Goal: Information Seeking & Learning: Learn about a topic

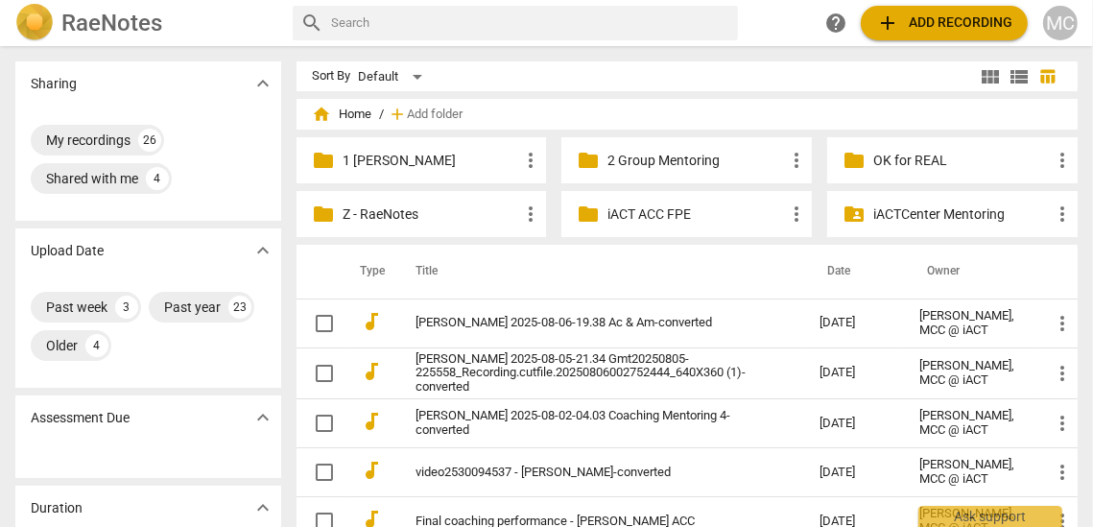
click at [400, 162] on p "1 [PERSON_NAME]" at bounding box center [432, 161] width 178 height 20
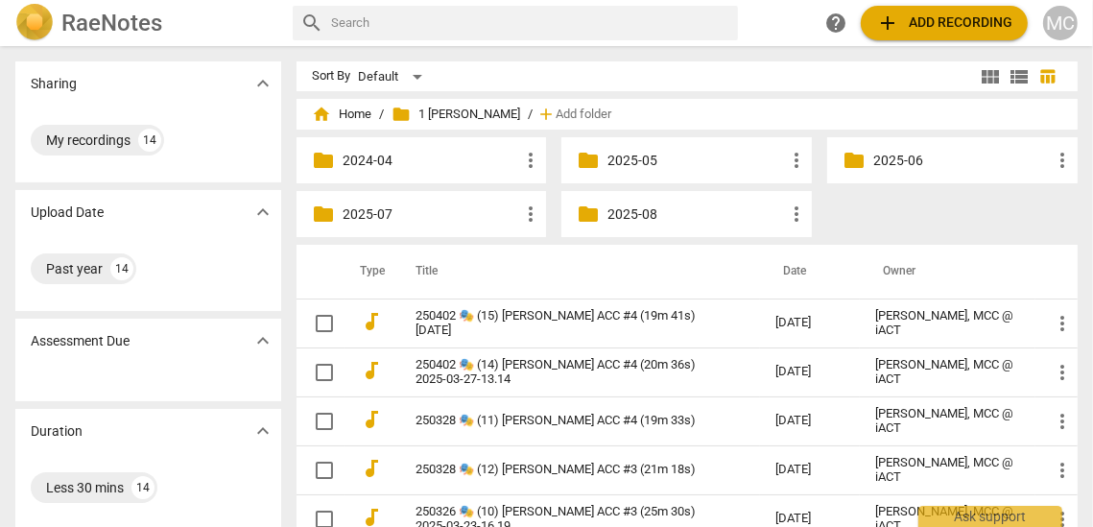
click at [632, 216] on p "2025-08" at bounding box center [697, 214] width 178 height 20
click at [375, 210] on p "2025-07" at bounding box center [432, 214] width 178 height 20
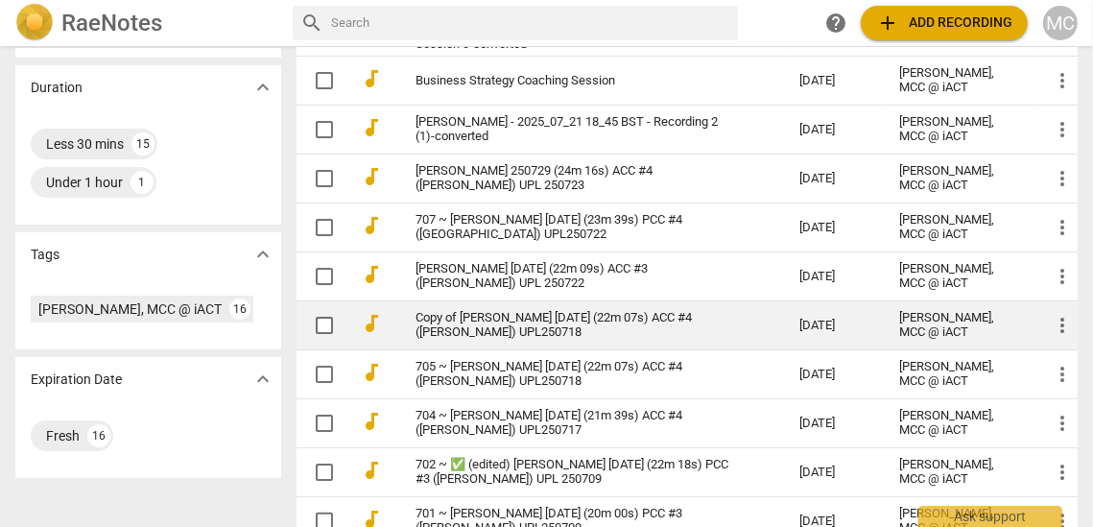
scroll to position [374, 0]
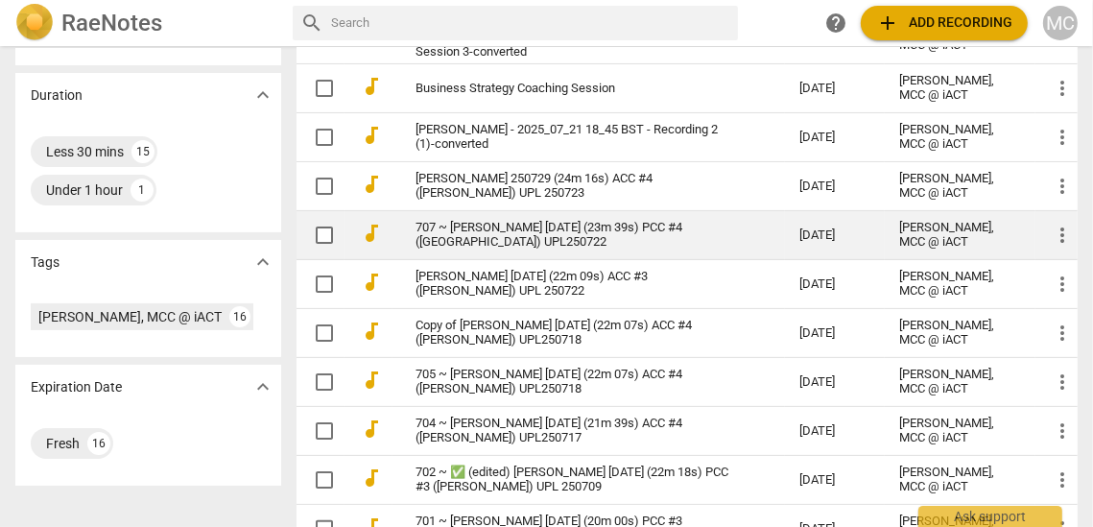
click at [564, 226] on link "707 ~ [PERSON_NAME] [DATE] (23m 39s) PCC #4 ([GEOGRAPHIC_DATA]) UPL250722" at bounding box center [574, 235] width 316 height 29
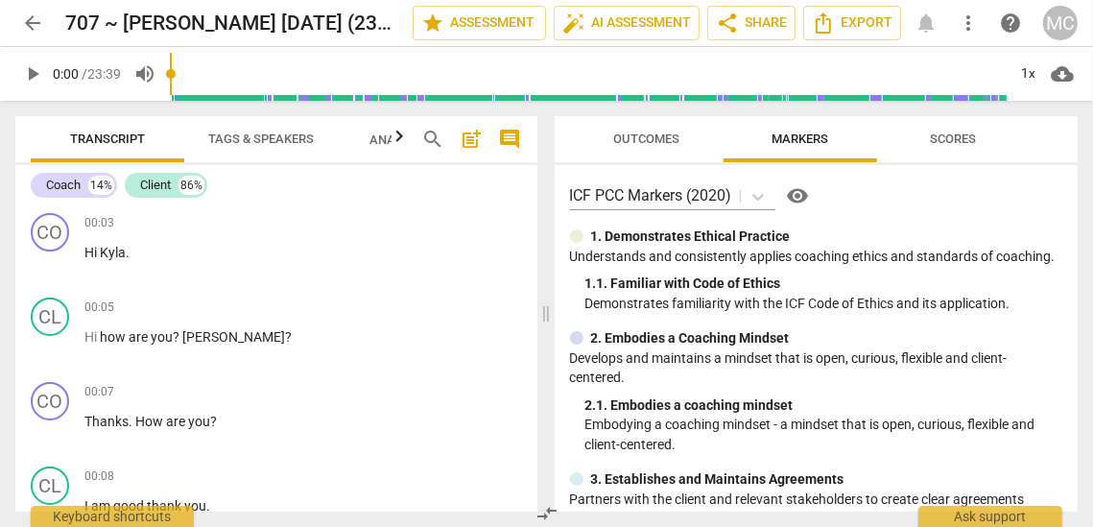
click at [1050, 68] on span "cloud_download" at bounding box center [1062, 73] width 31 height 23
click at [990, 158] on div at bounding box center [546, 263] width 1093 height 527
click at [1028, 50] on div "play_arrow 0:00 / 23:39 volume_up 1x cloud_download" at bounding box center [546, 74] width 1063 height 54
click at [1028, 66] on div "1x" at bounding box center [1029, 74] width 36 height 31
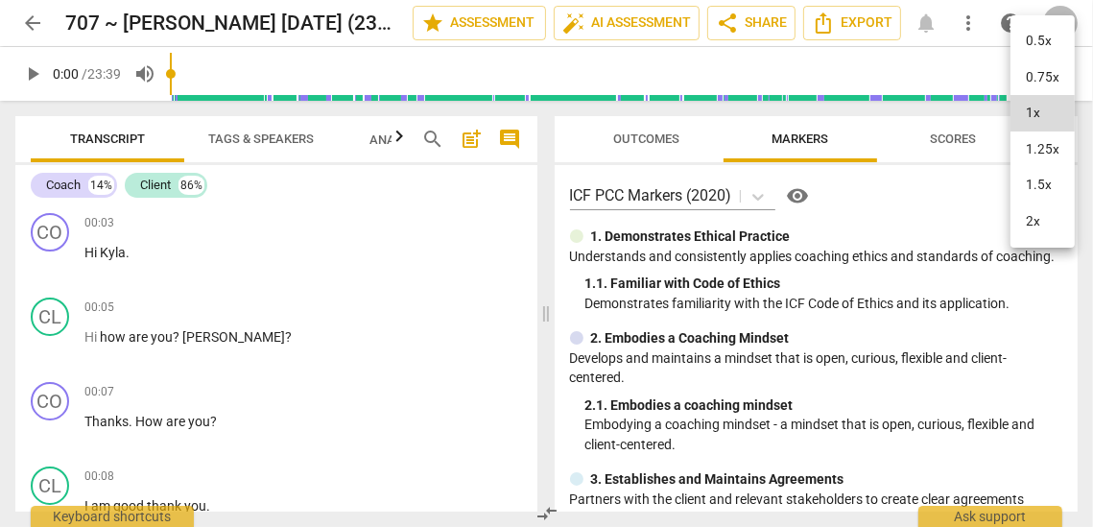
click at [1044, 160] on li "1.25x" at bounding box center [1043, 150] width 64 height 36
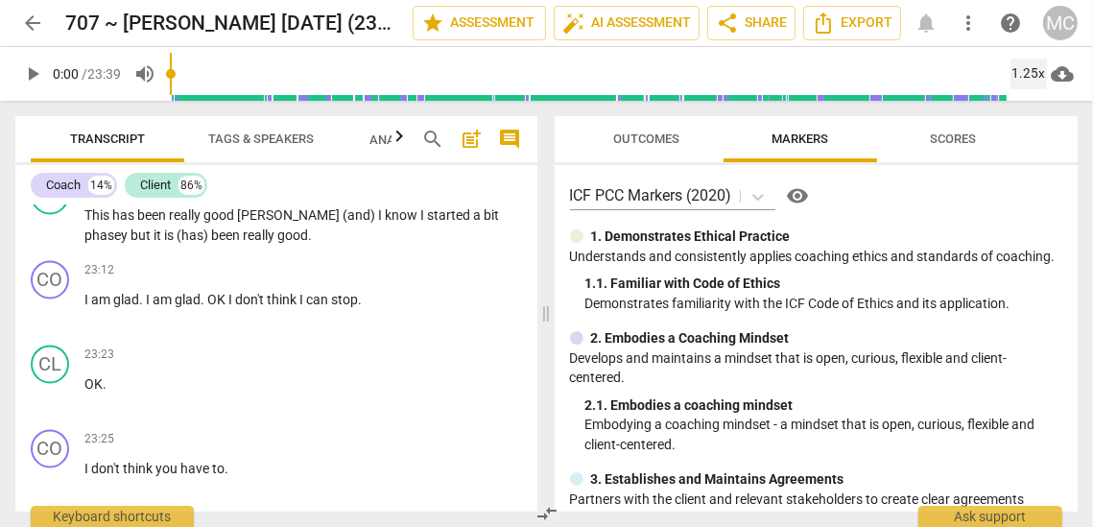
scroll to position [8391, 0]
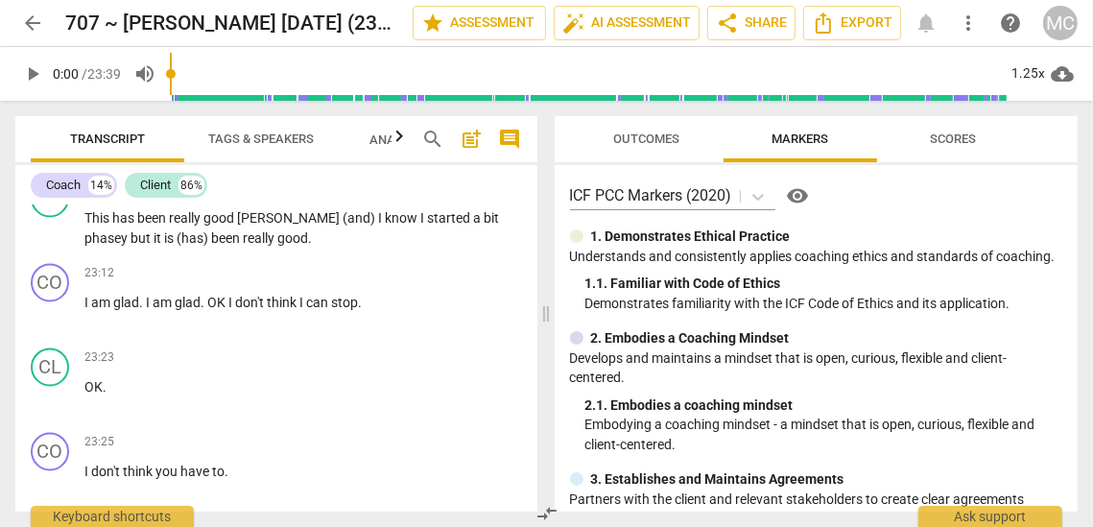
click at [251, 133] on span "Tags & Speakers" at bounding box center [261, 139] width 106 height 14
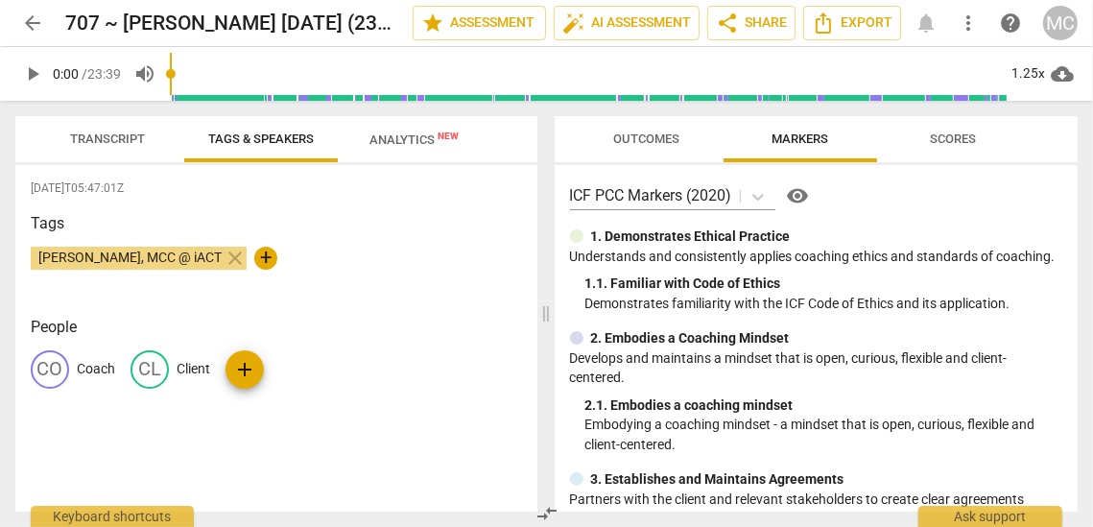
click at [87, 369] on p "Coach" at bounding box center [96, 369] width 38 height 20
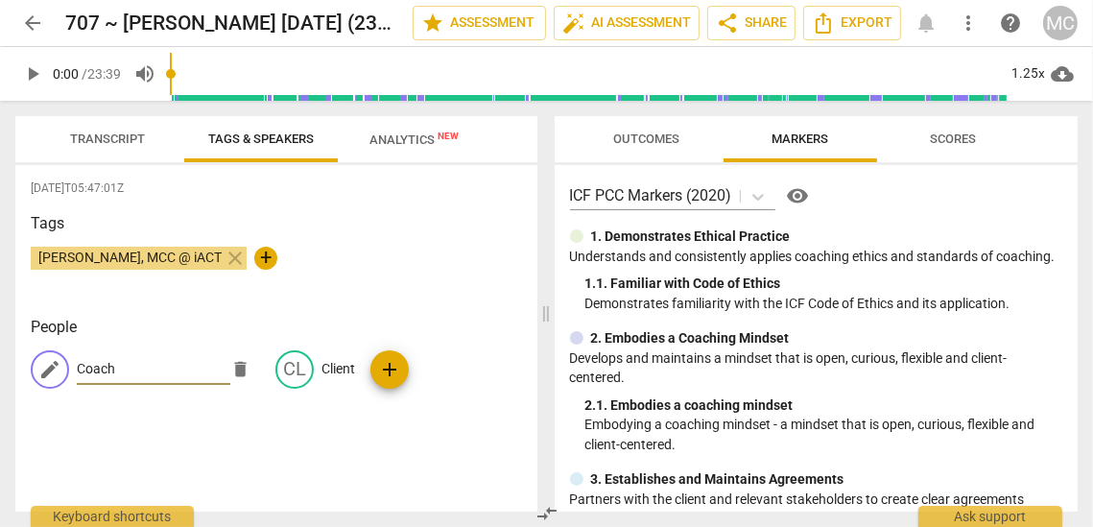
paste input "🔮"
type input "🔮"
click at [185, 195] on span "[DATE]T05:47:01Z" at bounding box center [277, 188] width 492 height 16
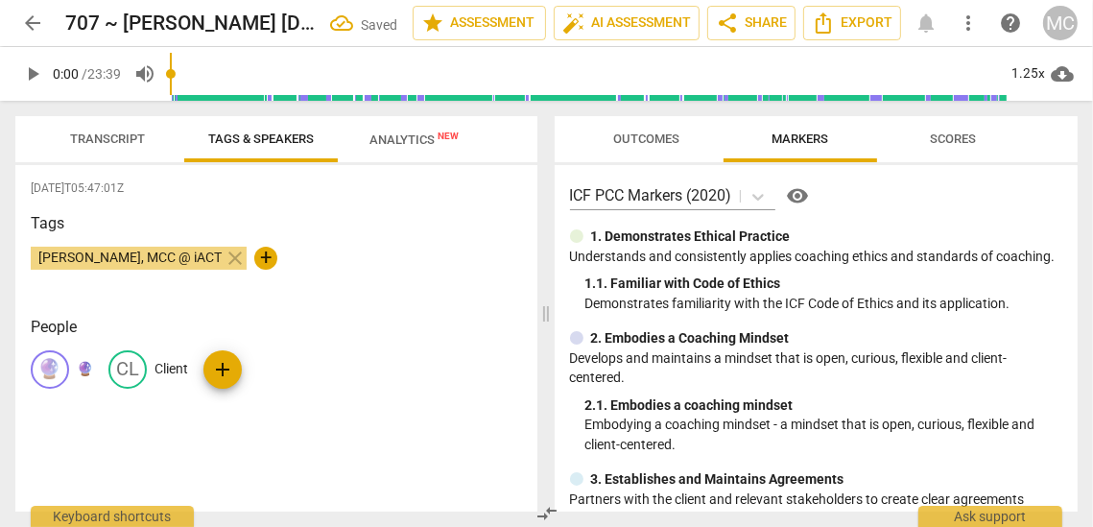
click at [112, 130] on span "Transcript" at bounding box center [107, 140] width 121 height 26
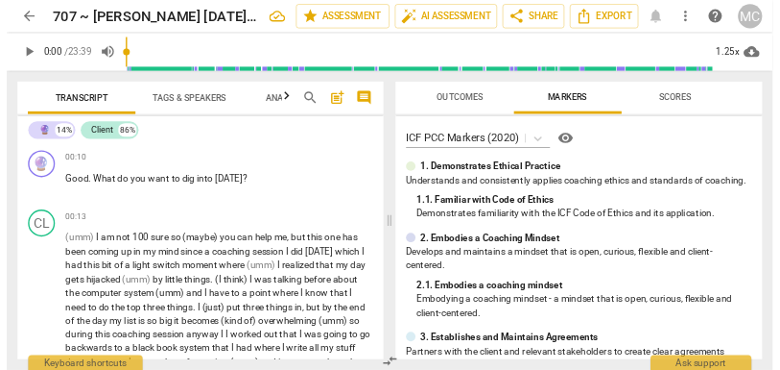
scroll to position [0, 0]
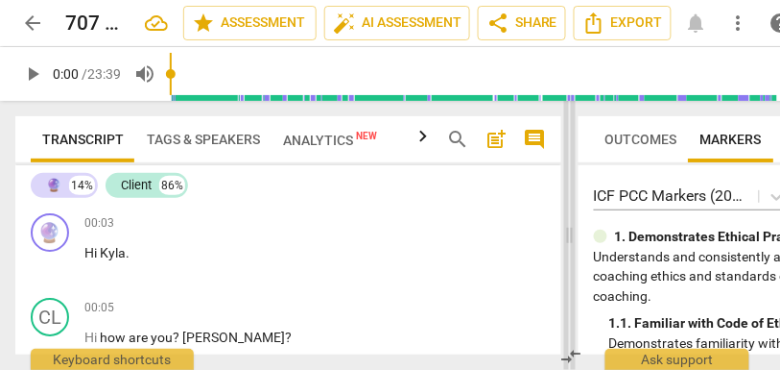
drag, startPoint x: 429, startPoint y: 235, endPoint x: 568, endPoint y: 235, distance: 139.2
click at [568, 235] on span at bounding box center [570, 235] width 12 height 269
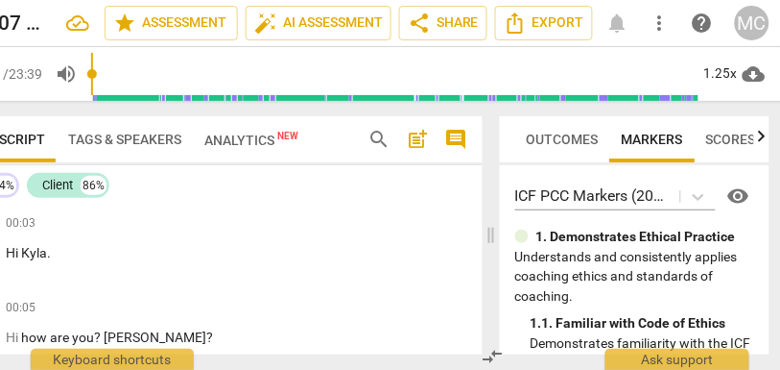
scroll to position [0, 83]
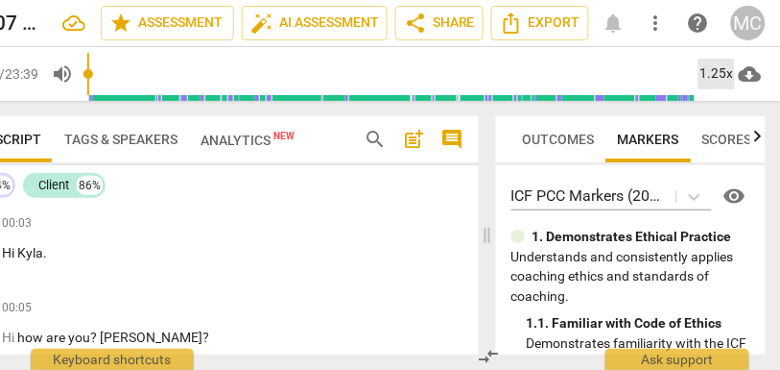
click at [715, 74] on div "1.25x" at bounding box center [717, 74] width 36 height 31
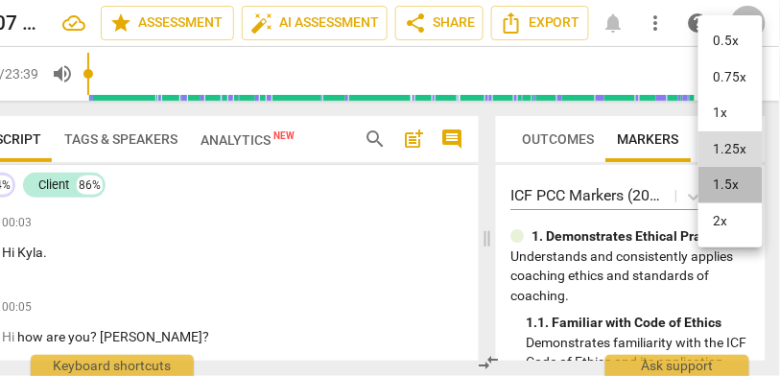
click at [725, 194] on li "1.5x" at bounding box center [731, 185] width 64 height 36
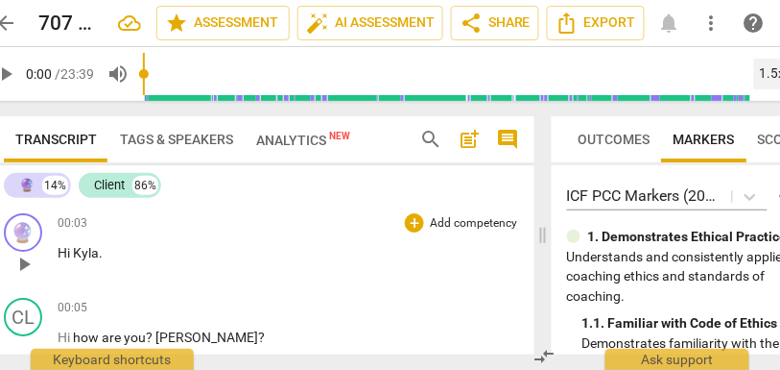
scroll to position [0, 0]
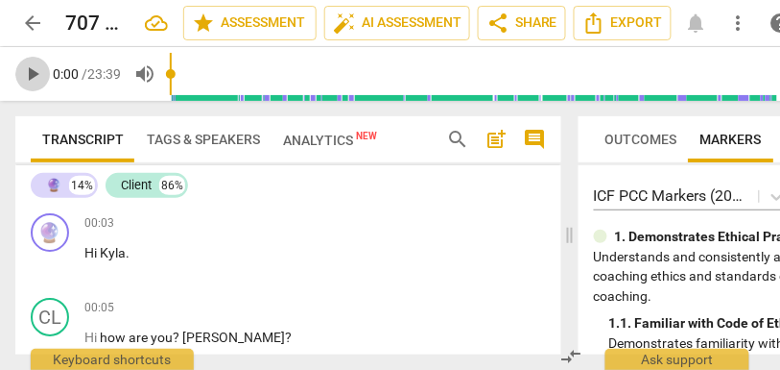
click at [33, 81] on span "play_arrow" at bounding box center [32, 73] width 23 height 23
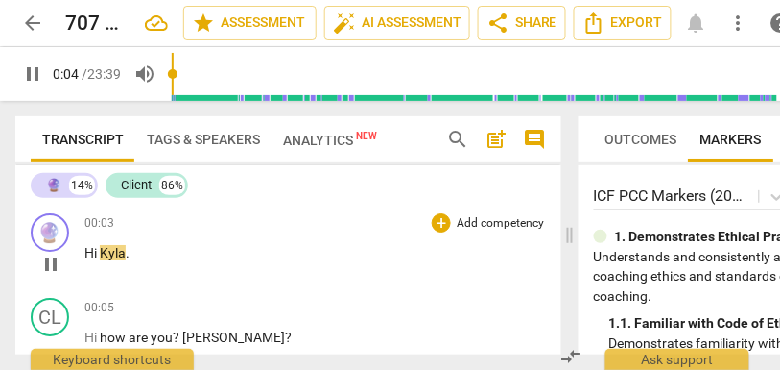
click at [97, 252] on span "Hi" at bounding box center [91, 252] width 15 height 15
click at [89, 254] on span "Hi" at bounding box center [91, 252] width 15 height 15
type input "5"
click at [99, 252] on span "Hi" at bounding box center [91, 252] width 15 height 15
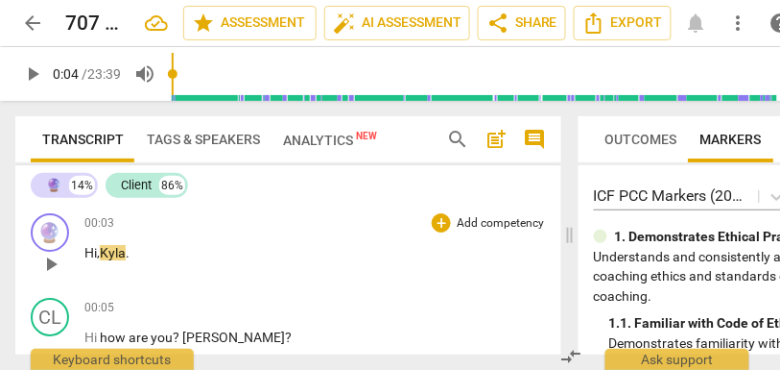
scroll to position [20, 0]
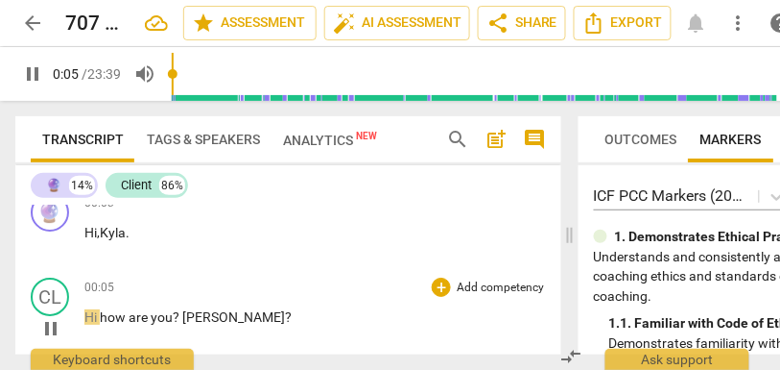
click at [103, 315] on span "how" at bounding box center [114, 316] width 29 height 15
type input "6"
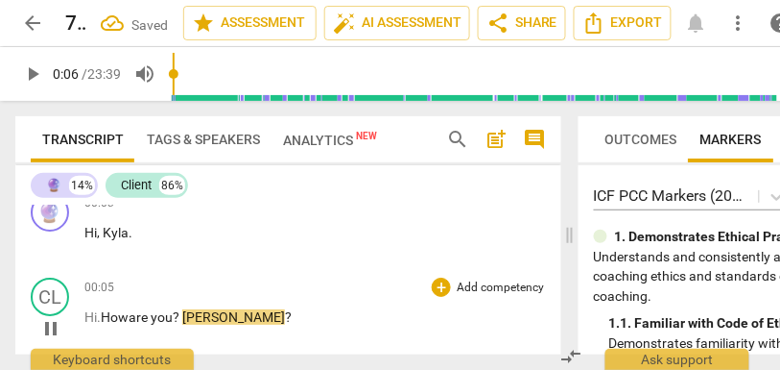
click at [188, 311] on span "[PERSON_NAME]" at bounding box center [233, 316] width 103 height 15
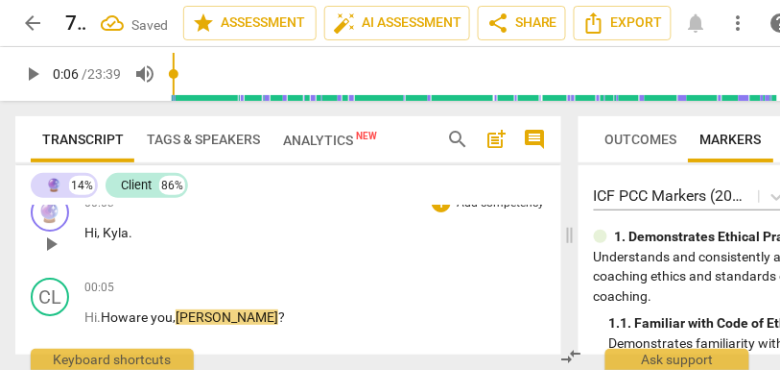
scroll to position [0, 0]
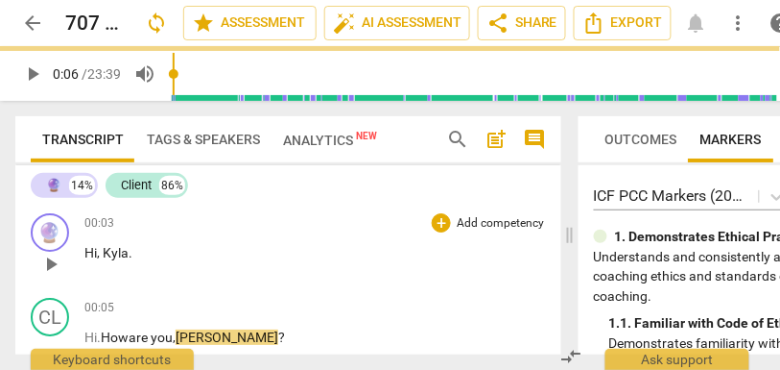
click at [465, 228] on p "Add competency" at bounding box center [500, 223] width 91 height 17
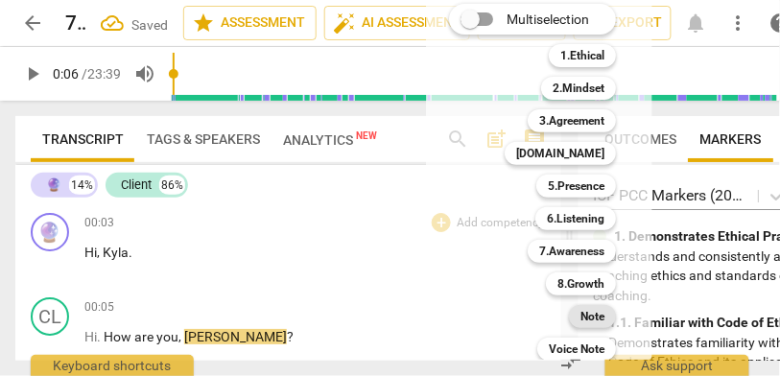
click at [587, 311] on b "Note" at bounding box center [593, 316] width 24 height 23
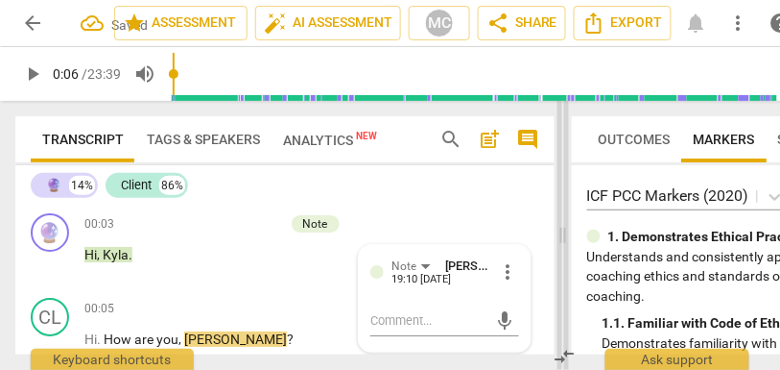
drag, startPoint x: 370, startPoint y: 224, endPoint x: 587, endPoint y: 224, distance: 217.0
click at [569, 224] on span at bounding box center [564, 235] width 12 height 269
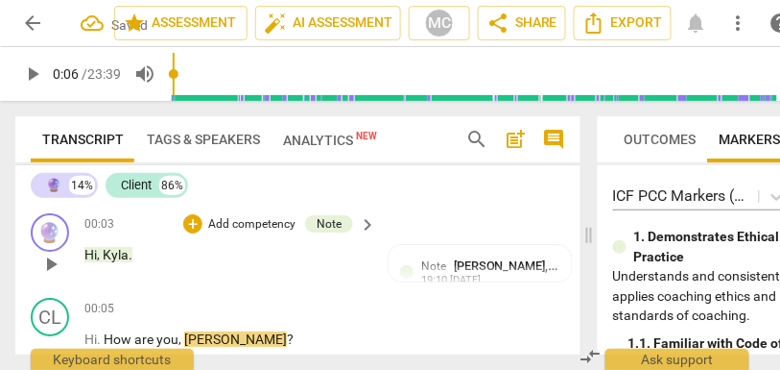
scroll to position [41, 0]
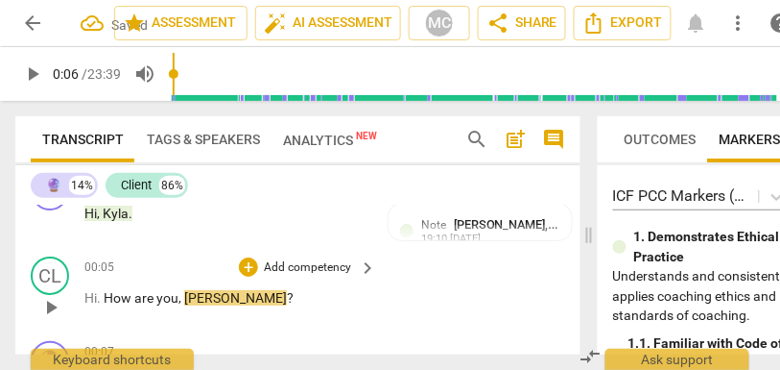
click at [325, 264] on p "Add competency" at bounding box center [307, 267] width 91 height 17
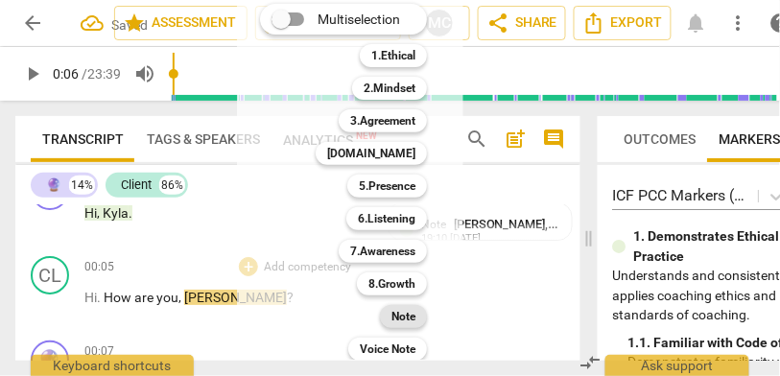
click at [407, 319] on b "Note" at bounding box center [404, 316] width 24 height 23
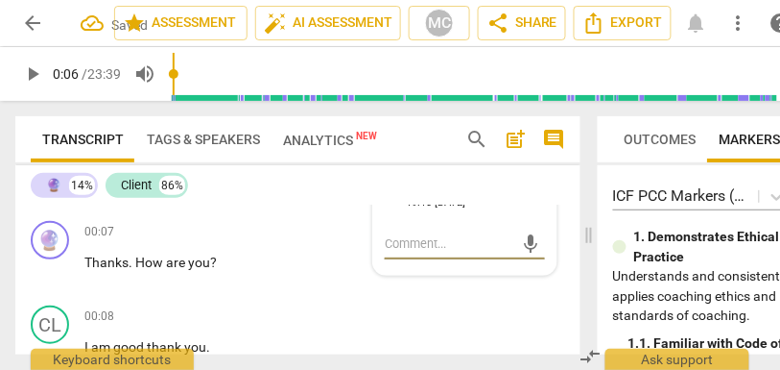
scroll to position [162, 0]
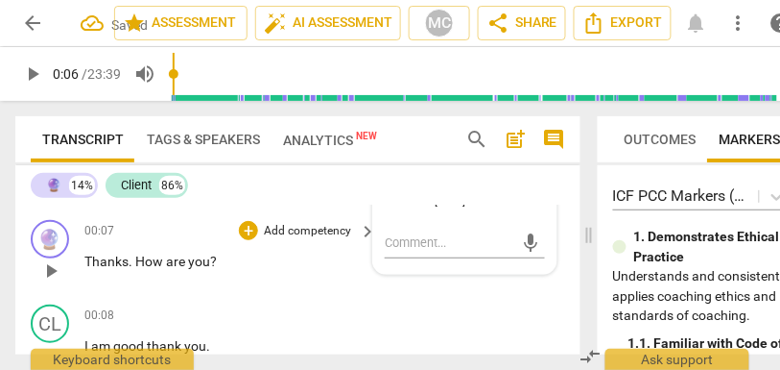
click at [312, 217] on div "🔮 play_arrow pause 00:07 + Add competency keyboard_arrow_right Thanks . How are…" at bounding box center [297, 254] width 565 height 84
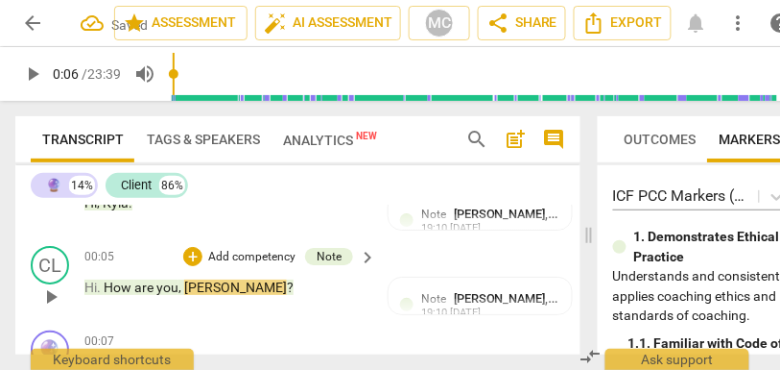
click at [126, 286] on span "How" at bounding box center [119, 286] width 31 height 15
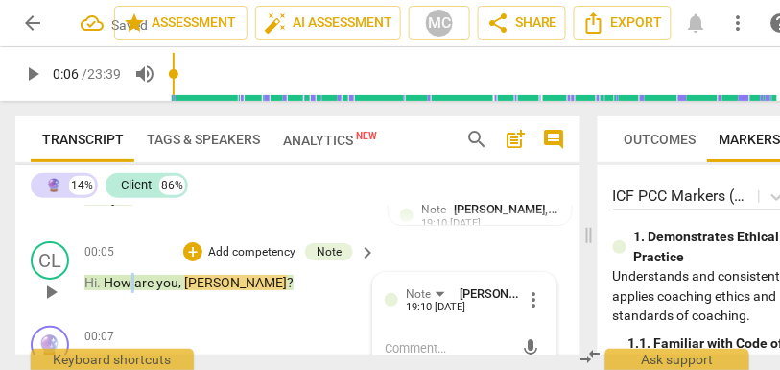
click at [126, 286] on span "How" at bounding box center [119, 282] width 31 height 15
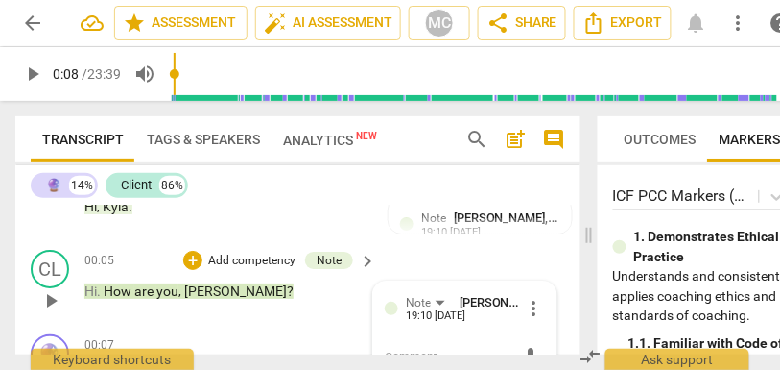
click at [143, 288] on span "are" at bounding box center [145, 290] width 22 height 15
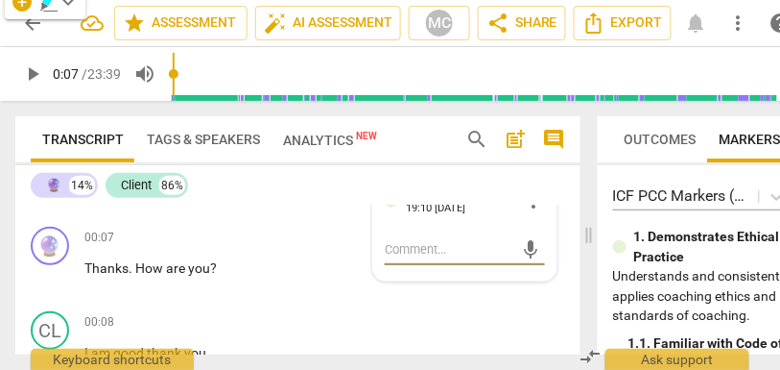
scroll to position [163, 0]
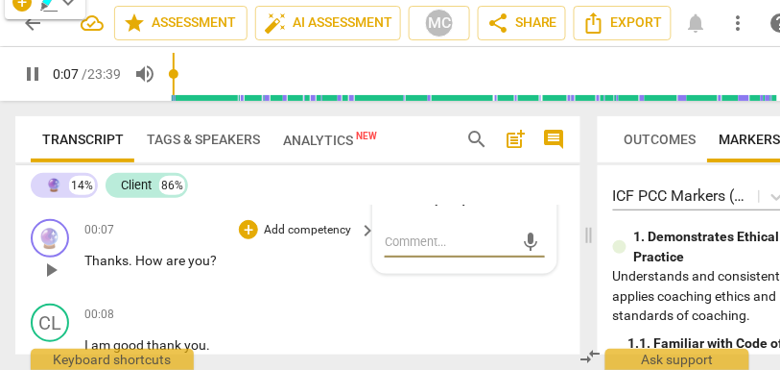
type input "8"
click at [84, 260] on span "Thanks" at bounding box center [106, 259] width 44 height 15
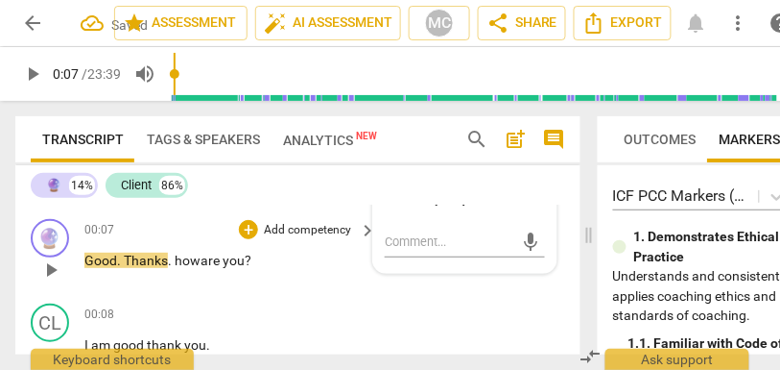
click at [95, 258] on span "Good. Thanks" at bounding box center [126, 259] width 84 height 15
click at [176, 259] on span "how" at bounding box center [188, 259] width 26 height 15
click at [306, 237] on p "Add competency" at bounding box center [307, 230] width 91 height 17
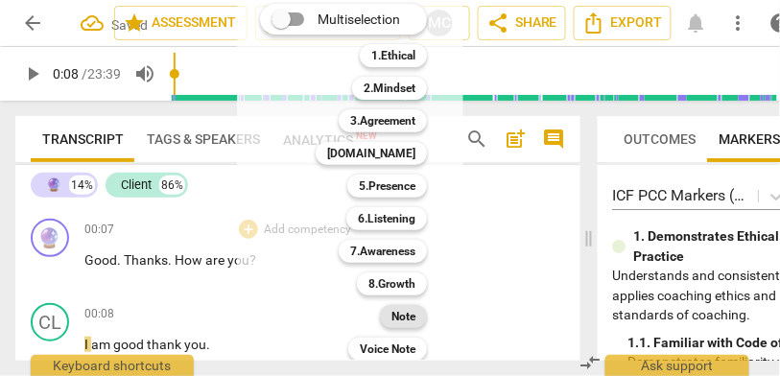
click at [405, 316] on b "Note" at bounding box center [404, 316] width 24 height 23
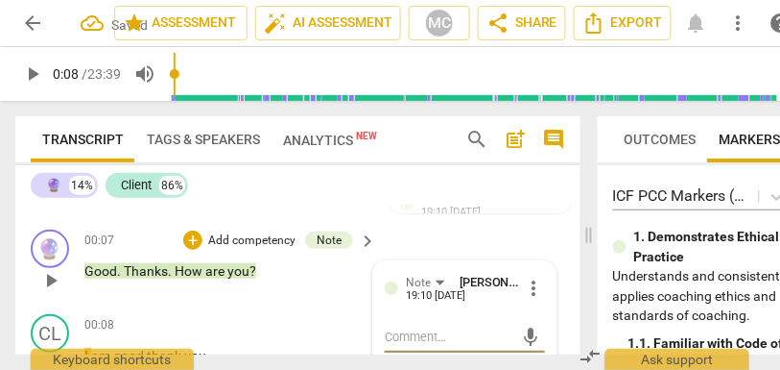
scroll to position [168, 0]
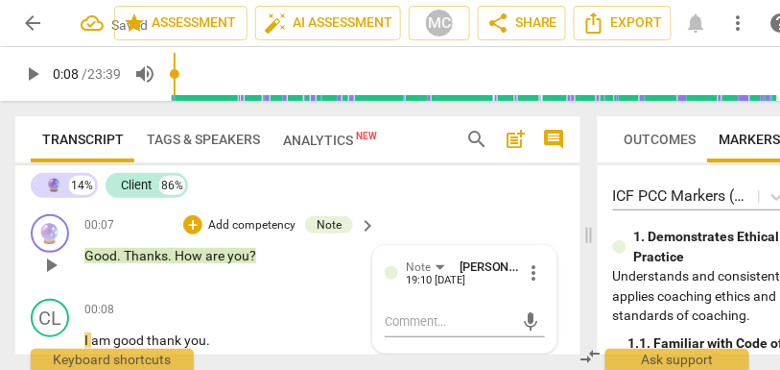
click at [216, 256] on span "are" at bounding box center [216, 255] width 22 height 15
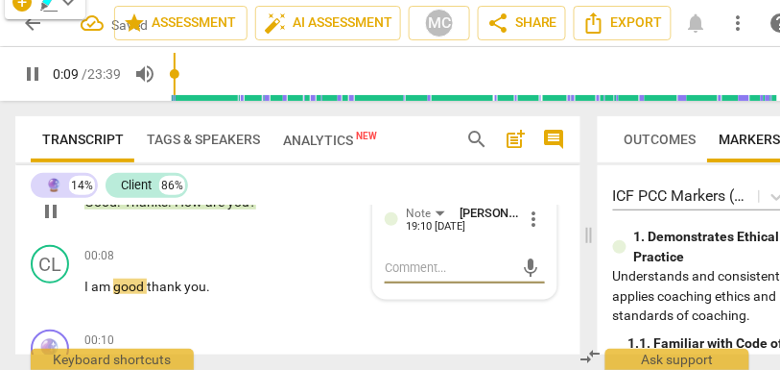
scroll to position [234, 0]
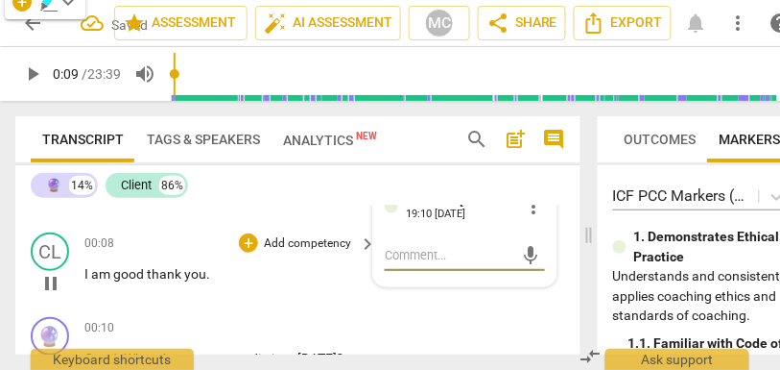
click at [144, 274] on span "good" at bounding box center [130, 273] width 34 height 15
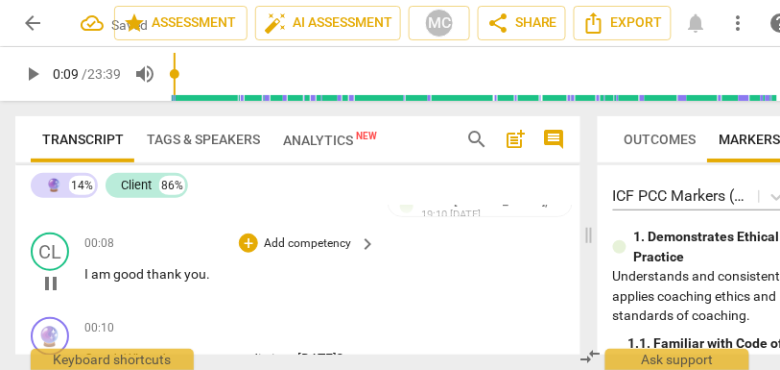
type input "10"
click at [309, 241] on p "Add competency" at bounding box center [307, 243] width 91 height 17
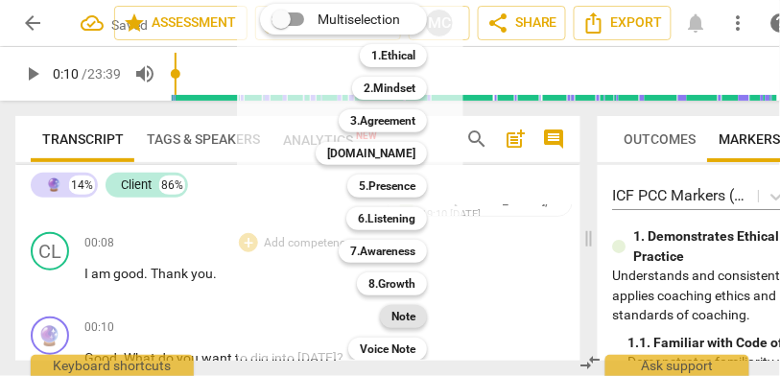
click at [391, 311] on div "Note" at bounding box center [403, 316] width 47 height 23
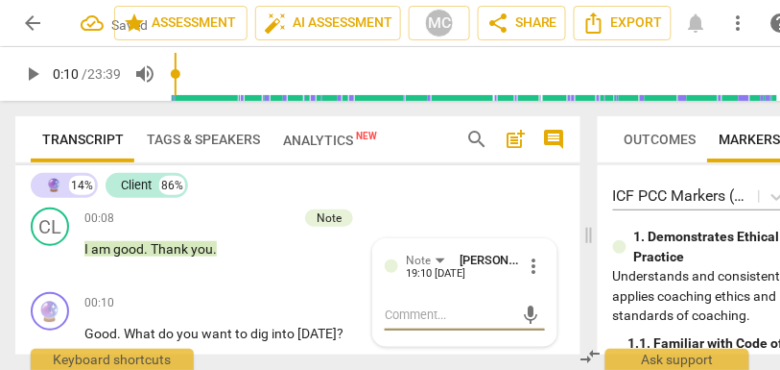
scroll to position [306, 0]
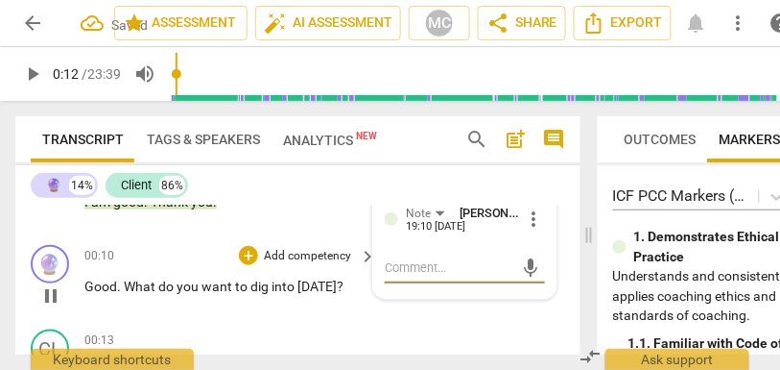
click at [286, 257] on p "Add competency" at bounding box center [307, 256] width 91 height 17
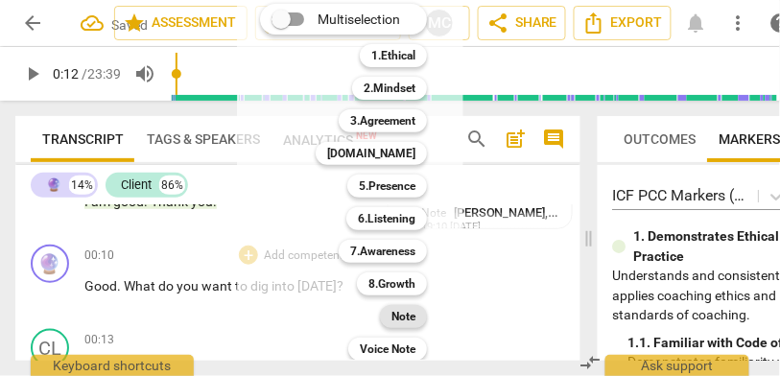
click at [406, 312] on b "Note" at bounding box center [404, 316] width 24 height 23
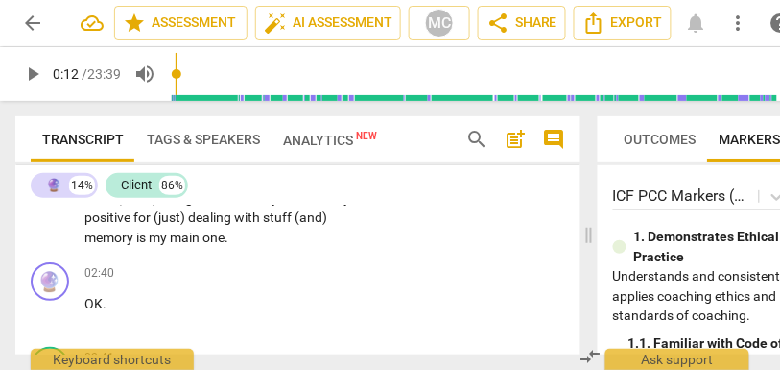
scroll to position [1169, 0]
click at [156, 232] on span "my" at bounding box center [159, 235] width 21 height 15
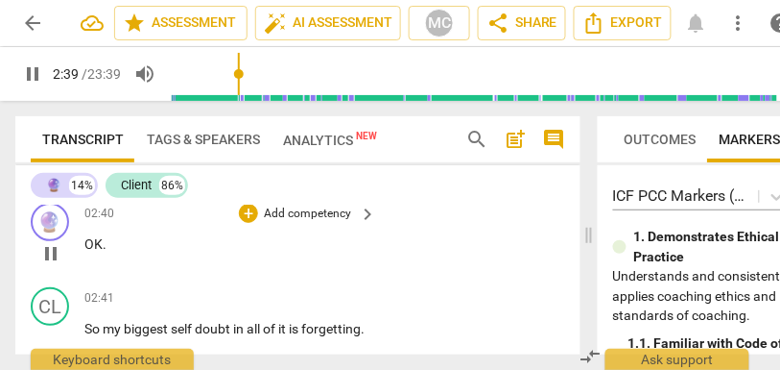
scroll to position [1231, 0]
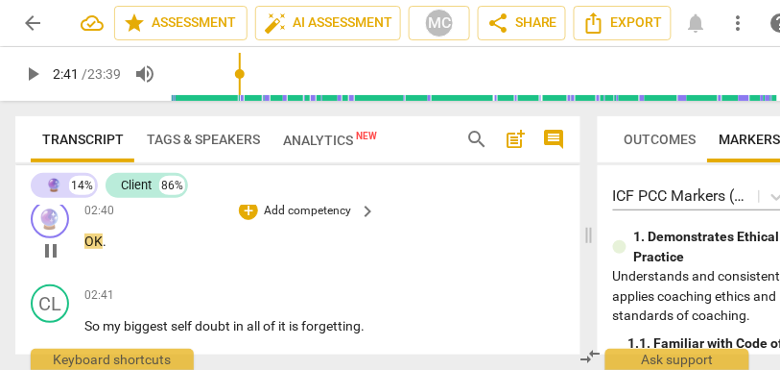
click at [85, 241] on span "OK" at bounding box center [93, 240] width 18 height 15
type input "161"
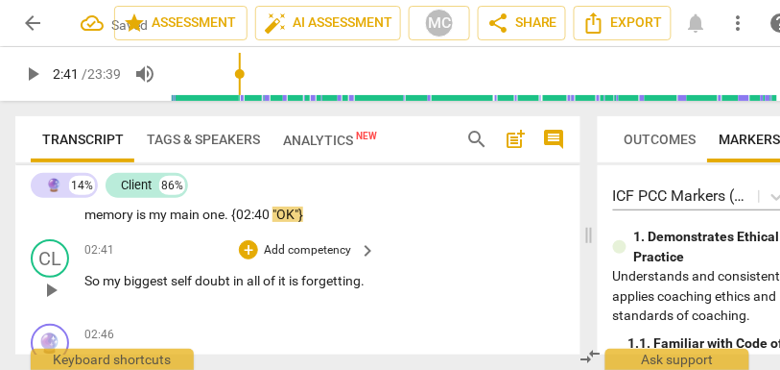
scroll to position [1195, 0]
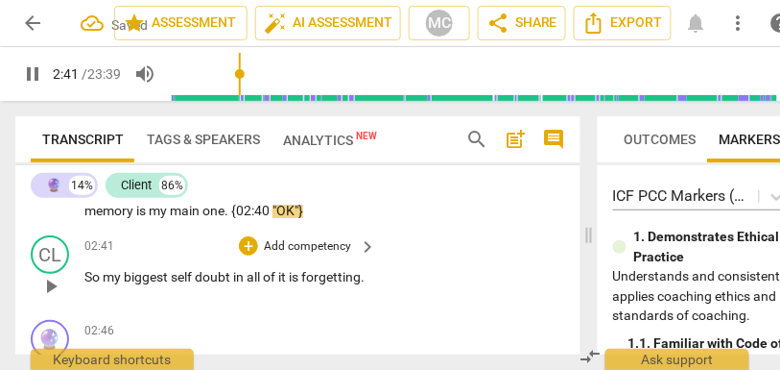
click at [82, 277] on div "play_arrow pause" at bounding box center [60, 286] width 49 height 25
click at [84, 279] on span "So" at bounding box center [93, 276] width 18 height 15
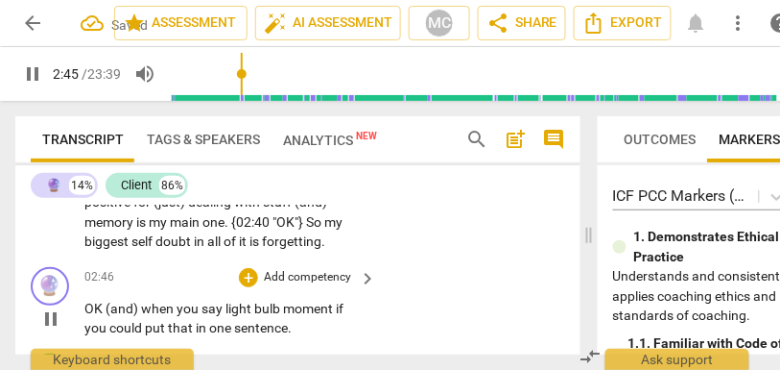
scroll to position [1179, 0]
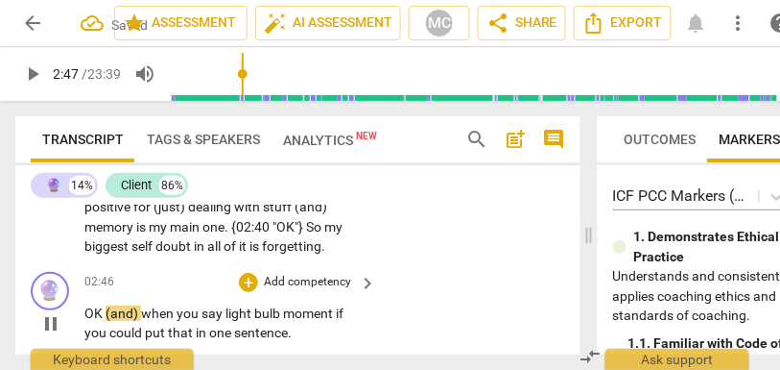
click at [106, 311] on span "(and)" at bounding box center [124, 312] width 36 height 15
click at [85, 312] on span "OK" at bounding box center [94, 312] width 21 height 15
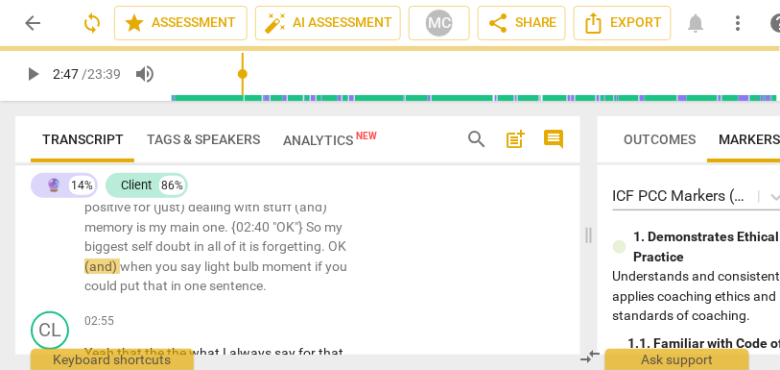
scroll to position [1131, 0]
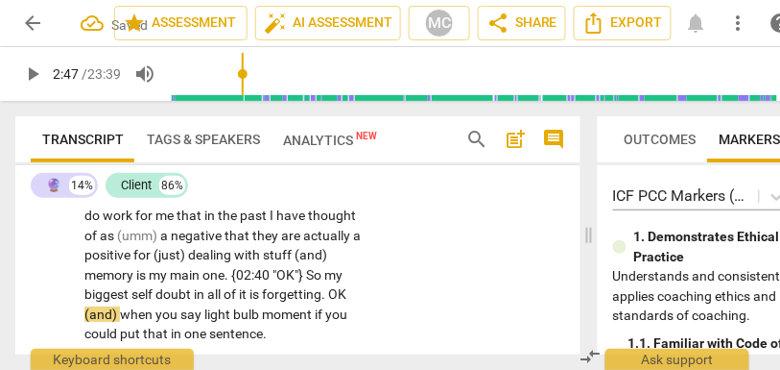
click at [276, 286] on span "forgetting" at bounding box center [292, 293] width 60 height 15
click at [332, 299] on span "OK" at bounding box center [337, 293] width 18 height 15
type input "167"
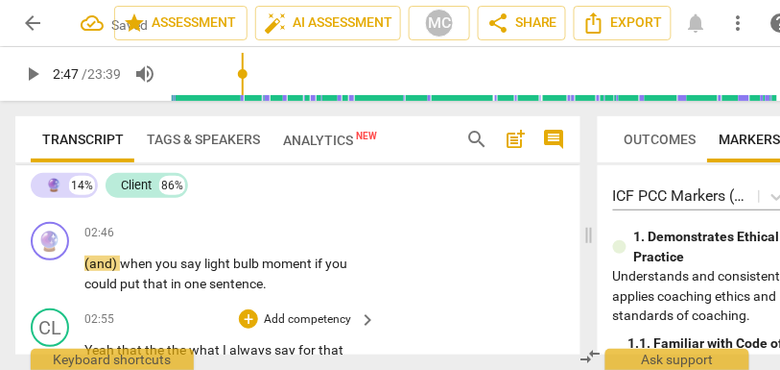
scroll to position [1234, 0]
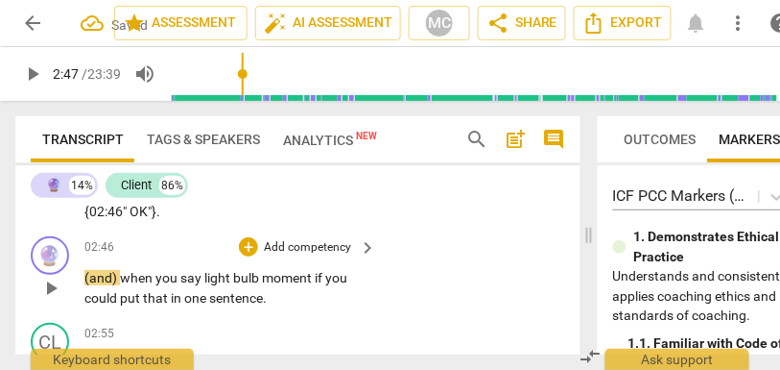
click at [80, 275] on div "play_arrow pause" at bounding box center [60, 288] width 49 height 27
click at [92, 276] on span "(and)" at bounding box center [102, 277] width 36 height 15
type input "169"
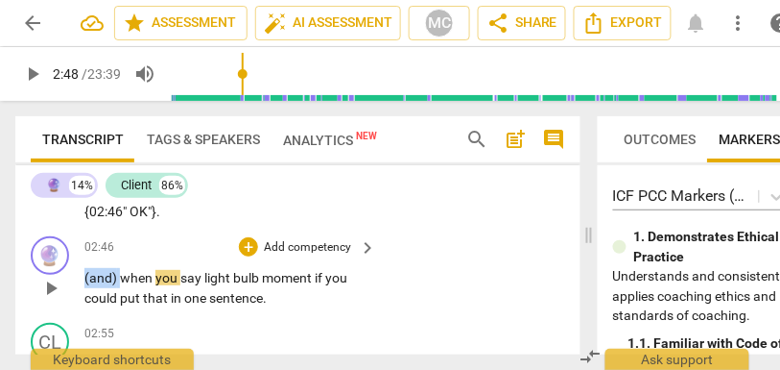
drag, startPoint x: 120, startPoint y: 276, endPoint x: 67, endPoint y: 276, distance: 52.8
click at [67, 276] on div "🔮 play_arrow pause 02:46 + Add competency keyboard_arrow_right (and) when you s…" at bounding box center [297, 271] width 565 height 86
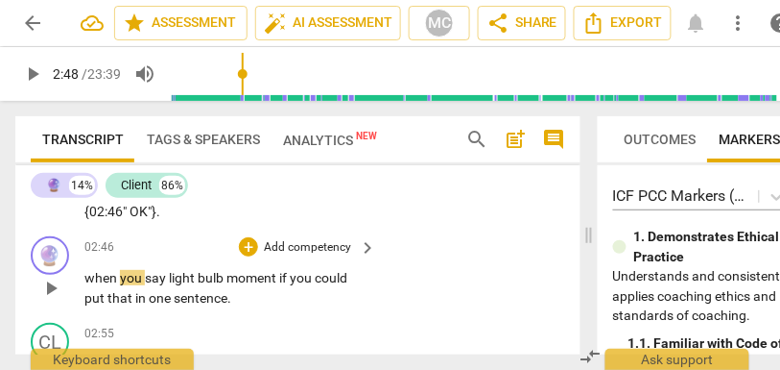
click at [460, 230] on div "🔮 play_arrow pause 02:46 + Add competency keyboard_arrow_right when you say lig…" at bounding box center [297, 271] width 565 height 86
click at [91, 278] on span "when" at bounding box center [102, 277] width 36 height 15
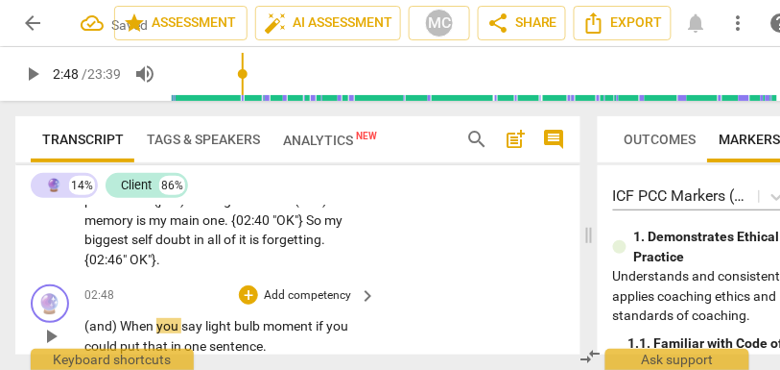
scroll to position [1185, 0]
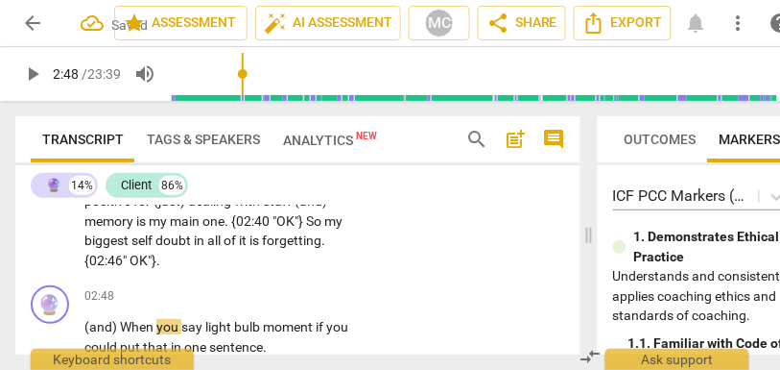
click at [136, 263] on span "OK"}" at bounding box center [143, 259] width 27 height 15
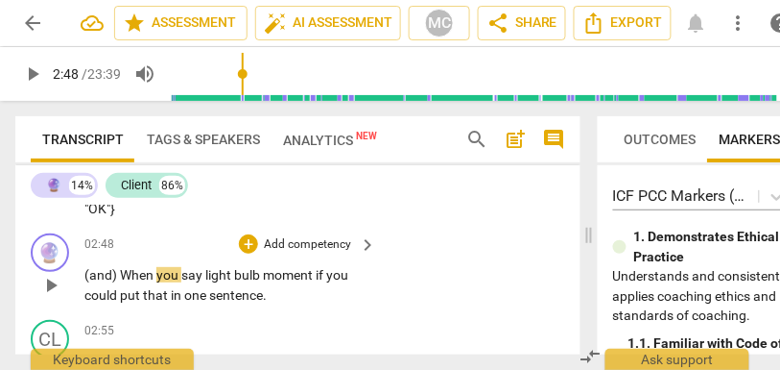
click at [137, 275] on span "When" at bounding box center [138, 274] width 36 height 15
click at [315, 278] on span "moment" at bounding box center [289, 274] width 53 height 15
type input "172"
click at [343, 267] on span "you" at bounding box center [337, 274] width 22 height 15
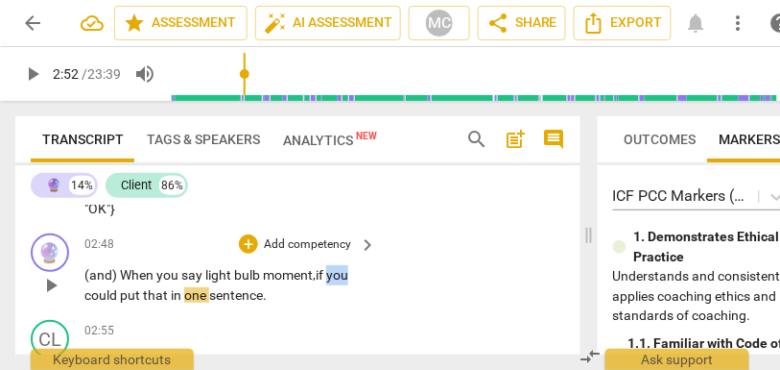
click at [343, 267] on span "you" at bounding box center [337, 274] width 22 height 15
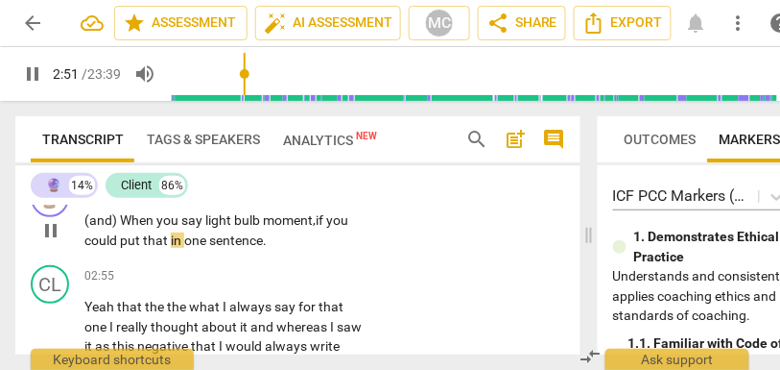
scroll to position [1300, 0]
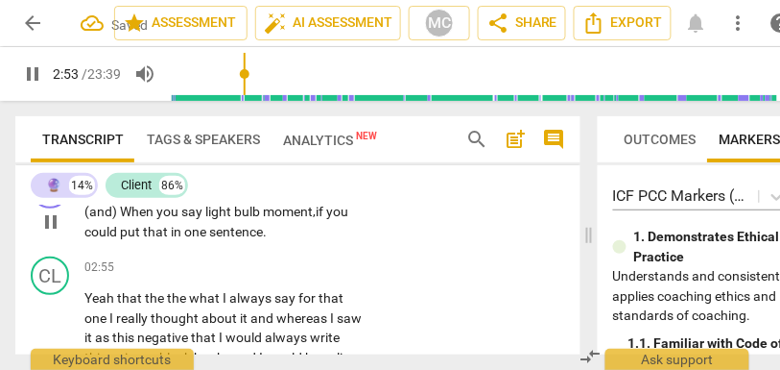
click at [276, 225] on p "(and) When you say light bulb moment, if you could put that in one sentence ." at bounding box center [225, 221] width 282 height 39
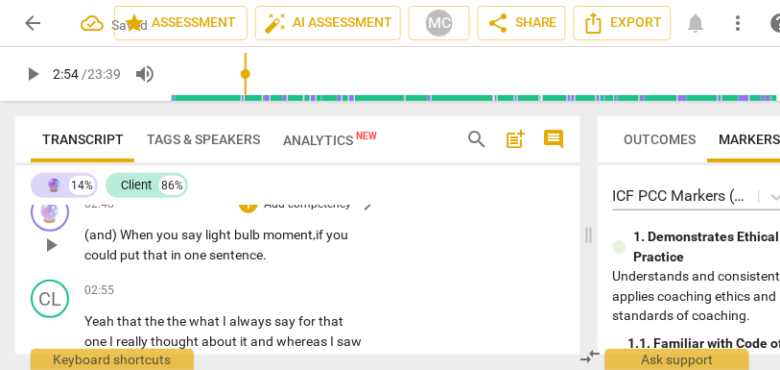
scroll to position [1273, 0]
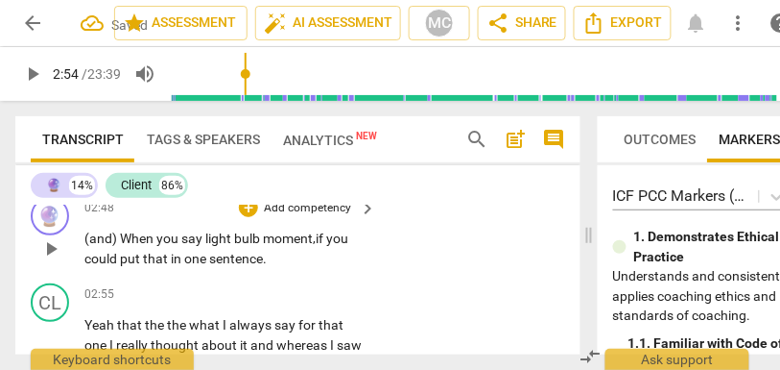
click at [284, 210] on p "Add competency" at bounding box center [307, 208] width 91 height 17
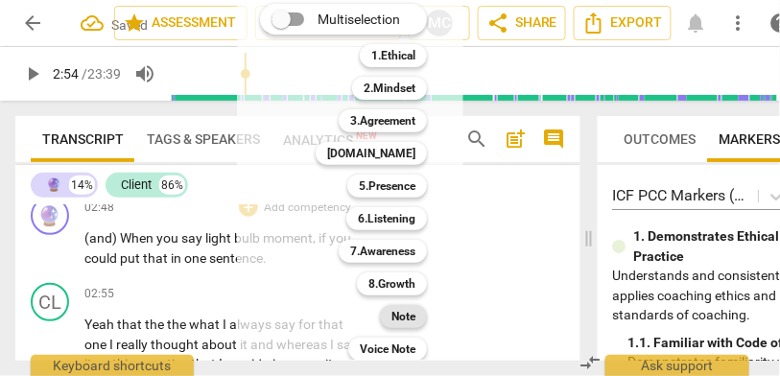
click at [401, 323] on b "Note" at bounding box center [404, 316] width 24 height 23
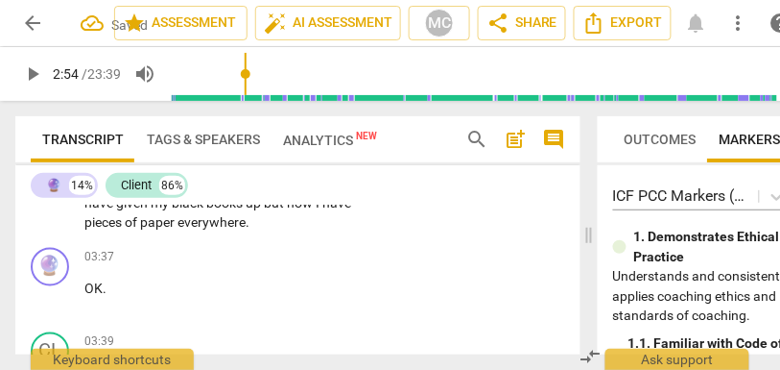
scroll to position [1611, 0]
click at [178, 230] on span "everywhere" at bounding box center [212, 222] width 68 height 15
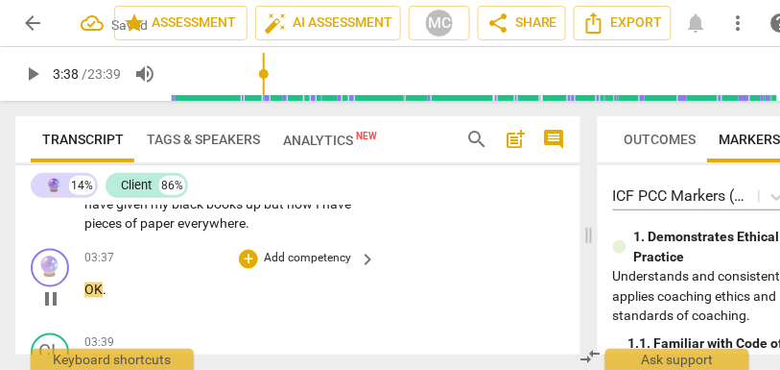
click at [84, 298] on span "OK" at bounding box center [93, 289] width 18 height 15
type input "218"
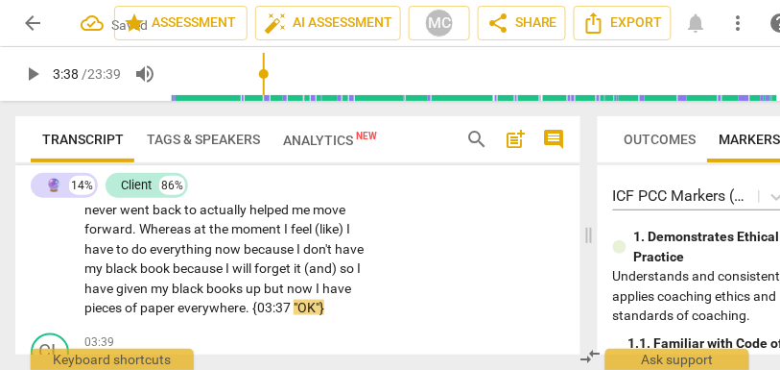
scroll to position [1627, 0]
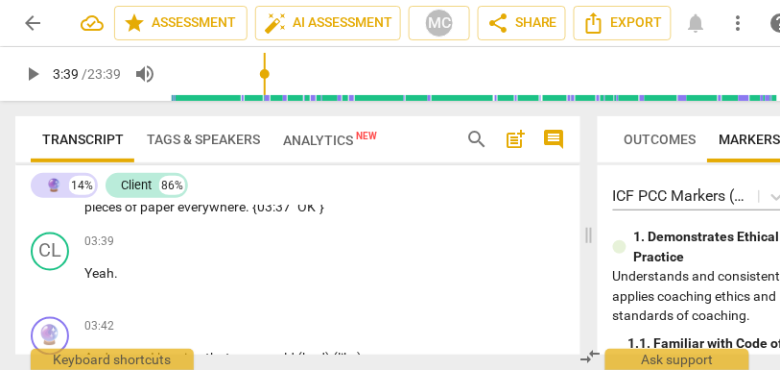
click at [178, 214] on span "everywhere" at bounding box center [212, 206] width 68 height 15
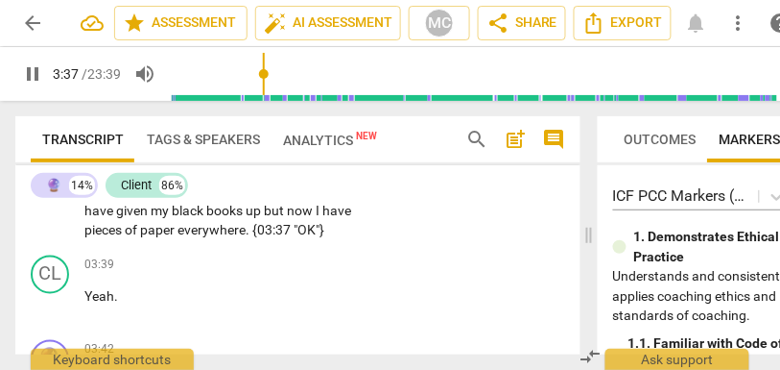
scroll to position [1591, 0]
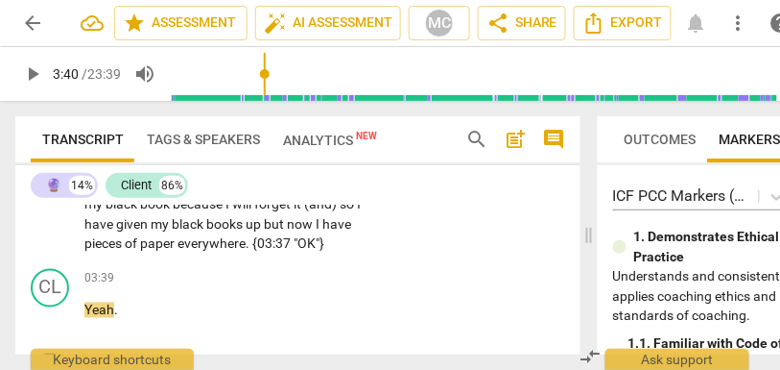
click at [178, 251] on span "everywhere" at bounding box center [212, 242] width 68 height 15
type input "219"
click at [243, 253] on p "Yeah that the the what I always say for that one I really thought about it and …" at bounding box center [225, 125] width 282 height 256
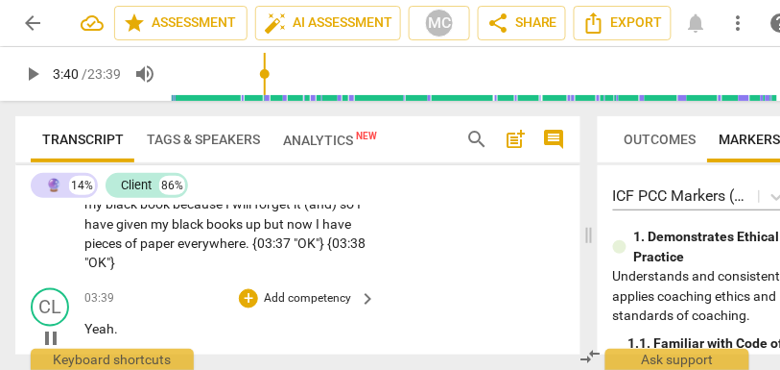
click at [86, 323] on span "Yeah" at bounding box center [99, 329] width 30 height 15
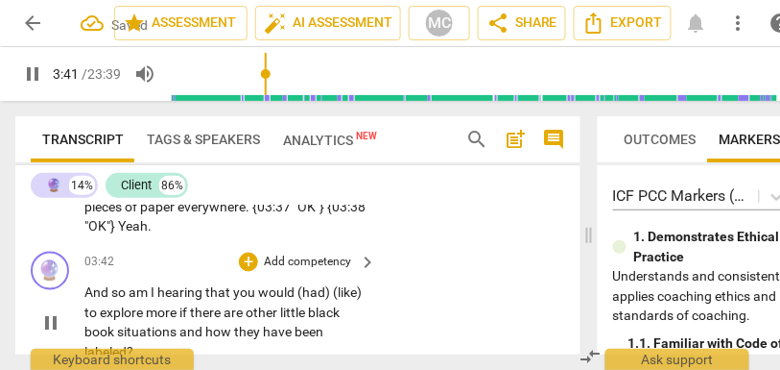
scroll to position [1643, 0]
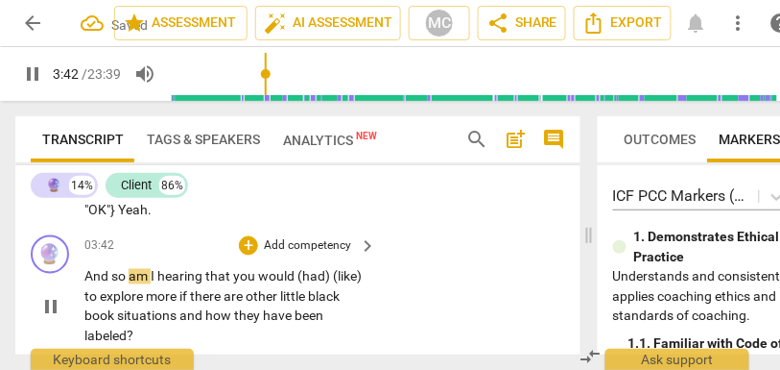
click at [84, 277] on div "play_arrow pause" at bounding box center [60, 307] width 49 height 66
type input "223"
click at [87, 279] on span "And" at bounding box center [97, 276] width 27 height 15
drag, startPoint x: 304, startPoint y: 275, endPoint x: 119, endPoint y: 303, distance: 187.5
click at [119, 303] on p "(and so) Am I hearing that you would (had) (like) to explore more if there are …" at bounding box center [225, 306] width 282 height 79
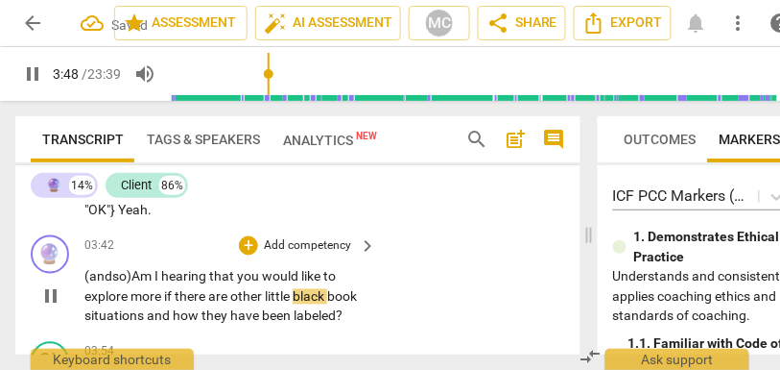
click at [292, 277] on span "would like t" at bounding box center [295, 276] width 66 height 15
click at [291, 296] on span "little" at bounding box center [279, 296] width 28 height 15
click at [94, 318] on span "situations" at bounding box center [115, 315] width 62 height 15
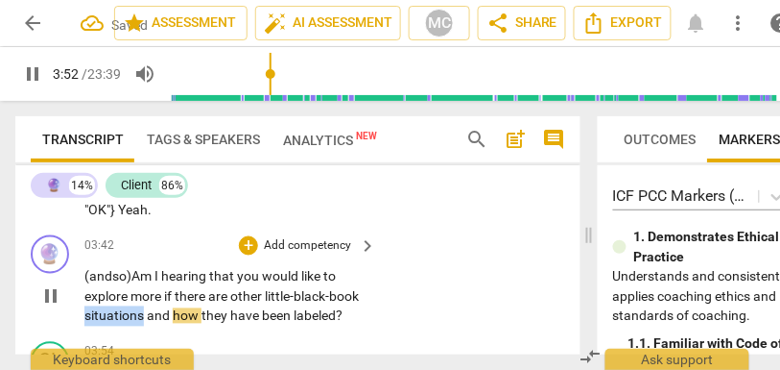
click at [94, 318] on span "situations" at bounding box center [115, 315] width 62 height 15
click at [147, 316] on span "and" at bounding box center [160, 315] width 26 height 15
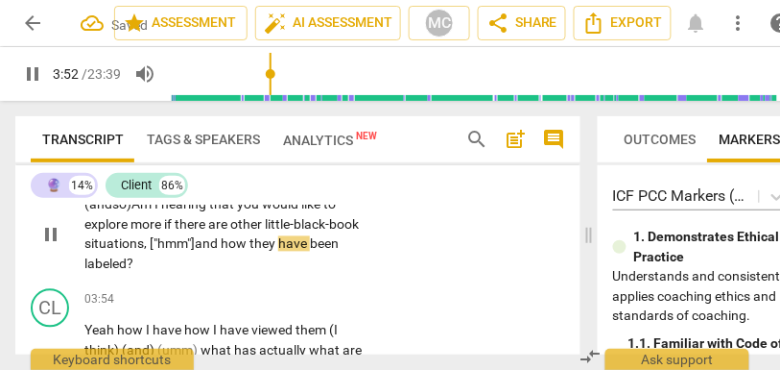
scroll to position [1716, 0]
click at [194, 239] on span "situations, ["hmm"]" at bounding box center [139, 242] width 110 height 15
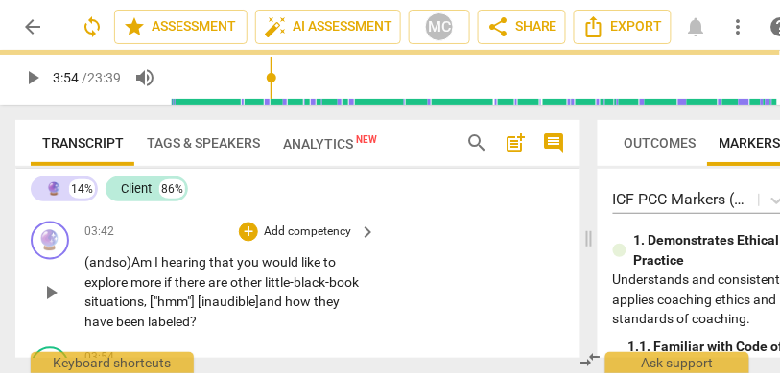
scroll to position [1592, 0]
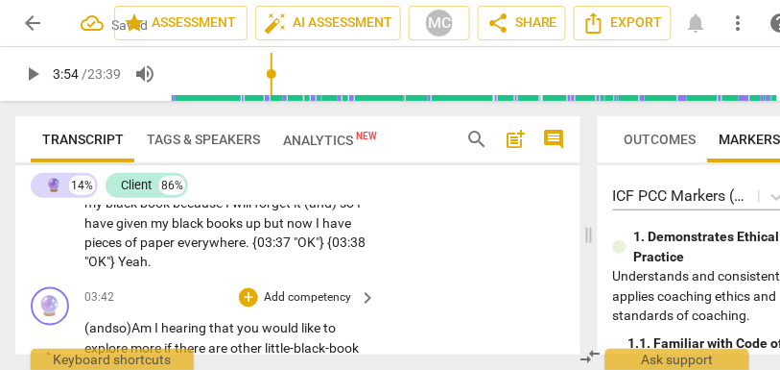
click at [314, 298] on p "Add competency" at bounding box center [307, 298] width 91 height 17
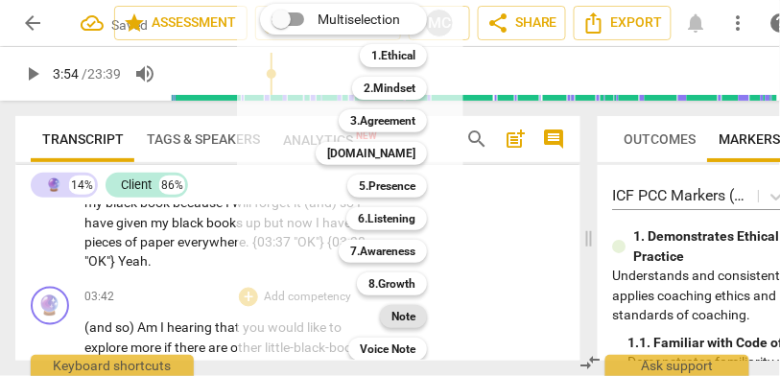
click at [402, 319] on b "Note" at bounding box center [404, 316] width 24 height 23
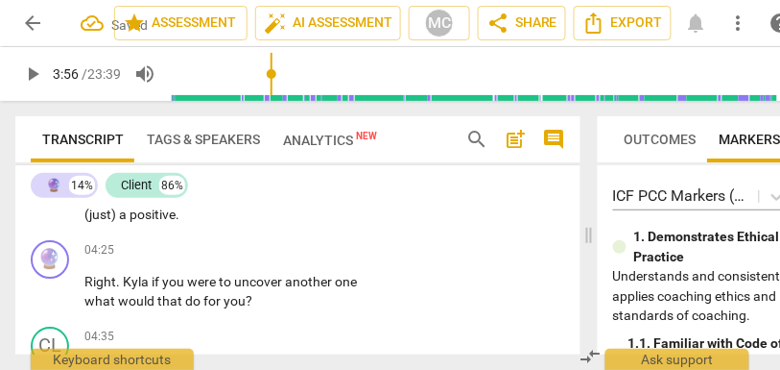
scroll to position [2032, 0]
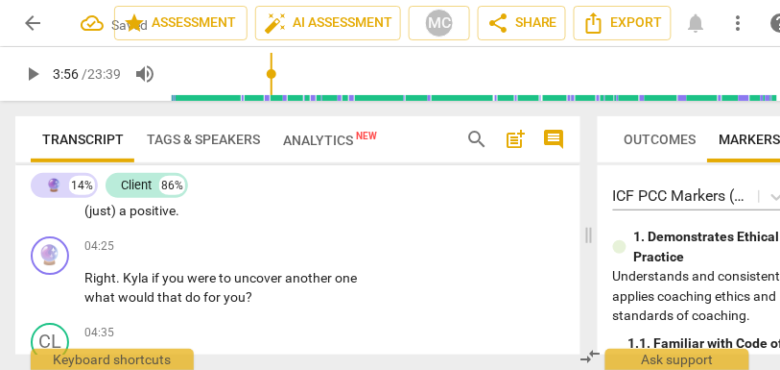
click at [300, 199] on span "actually" at bounding box center [323, 190] width 47 height 15
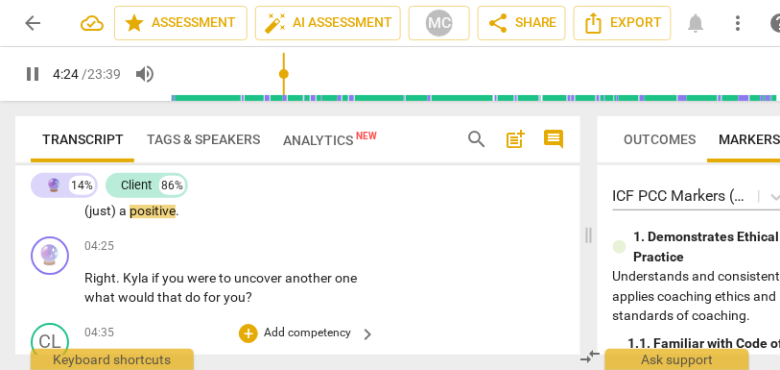
scroll to position [1994, 0]
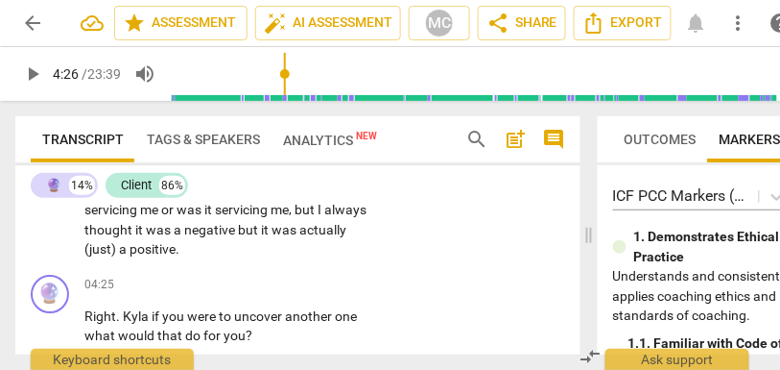
click at [300, 237] on span "actually" at bounding box center [323, 229] width 47 height 15
click at [272, 237] on span "was" at bounding box center [286, 229] width 28 height 15
click at [300, 237] on span "actually" at bounding box center [323, 229] width 47 height 15
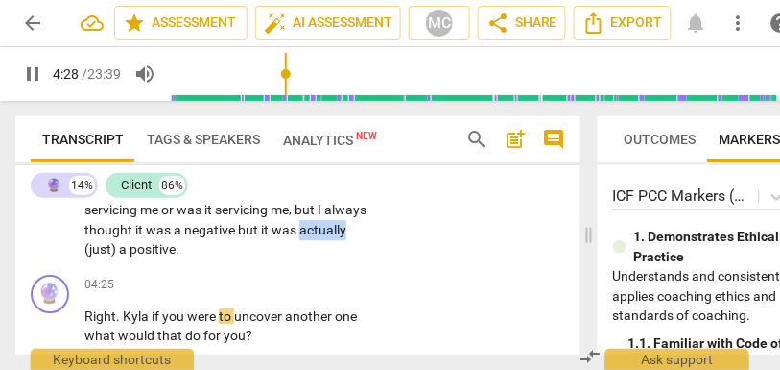
click at [300, 237] on span "actually" at bounding box center [323, 229] width 47 height 15
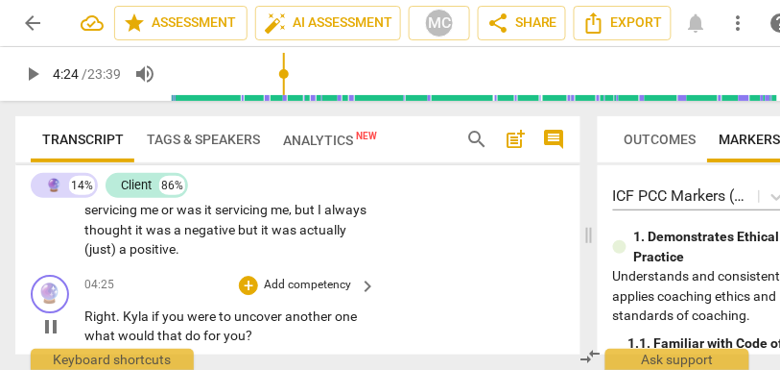
click at [85, 313] on span "Right" at bounding box center [100, 315] width 32 height 15
type input "265"
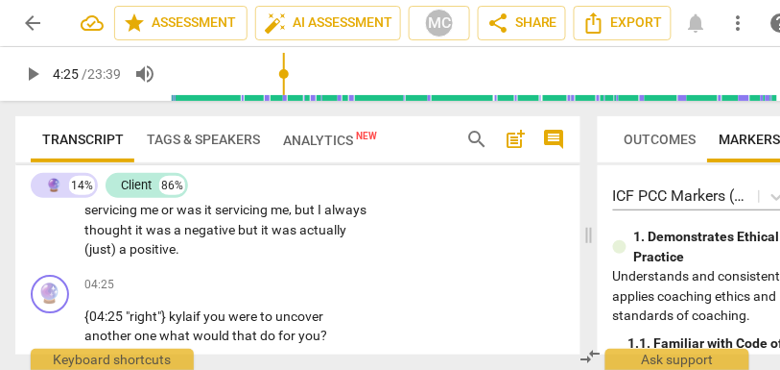
click at [295, 217] on span "but" at bounding box center [306, 209] width 23 height 15
click at [94, 311] on span "{04:25" at bounding box center [104, 315] width 41 height 15
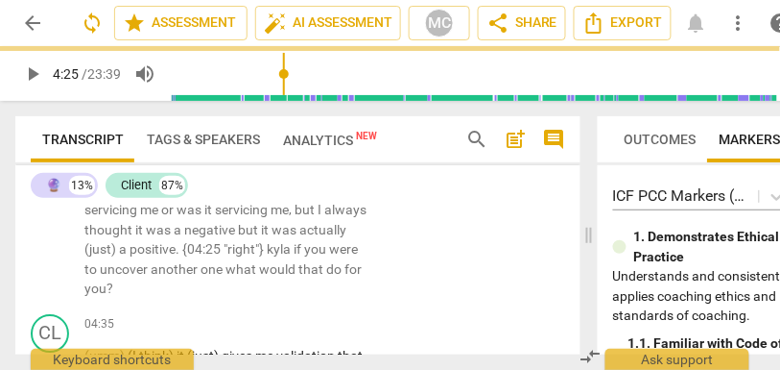
scroll to position [1947, 0]
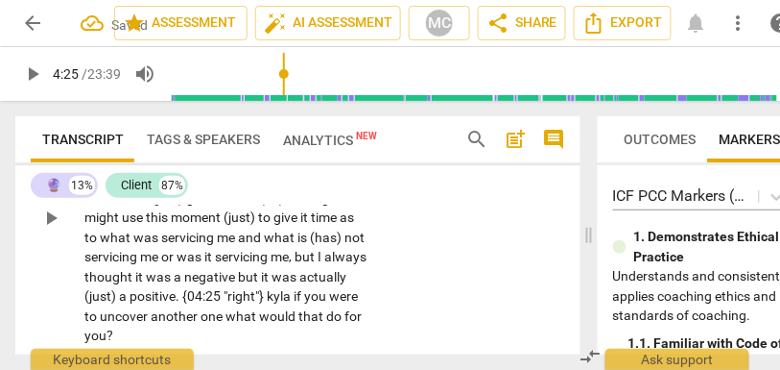
click at [358, 297] on p "Yeah how I have how I have viewed them (I think) (and) (umm) what has actually …" at bounding box center [225, 217] width 282 height 256
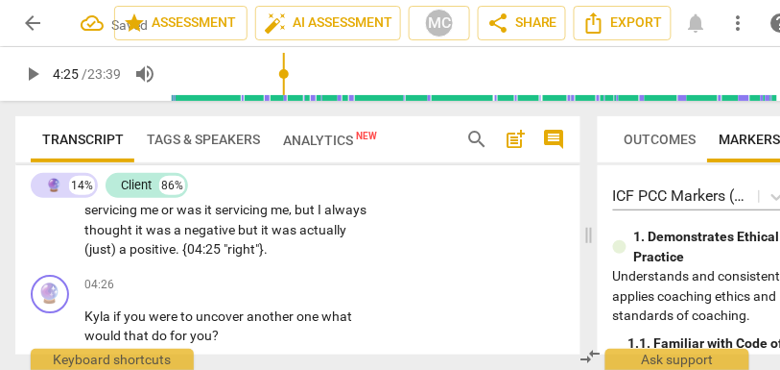
click at [364, 251] on div "Yeah how I have how I have viewed them (I think) (and) (umm) what has actually …" at bounding box center [231, 150] width 294 height 217
click at [268, 249] on span "." at bounding box center [266, 248] width 4 height 15
click at [111, 315] on span "Kyla" at bounding box center [98, 315] width 29 height 15
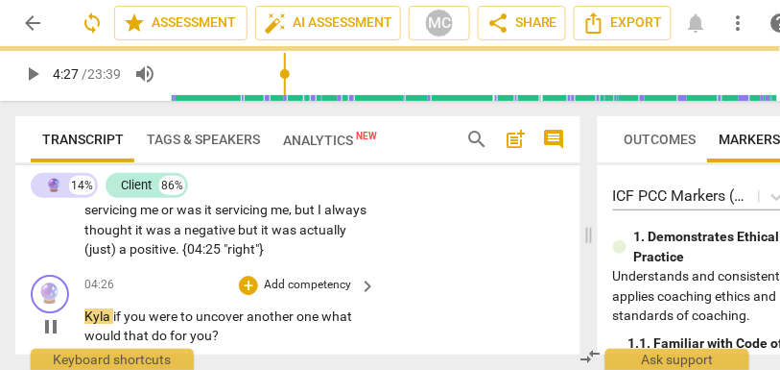
type input "267"
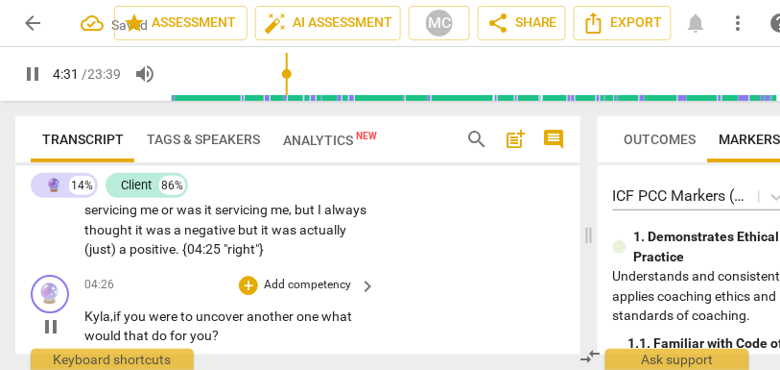
click at [327, 315] on span "what" at bounding box center [337, 315] width 31 height 15
click at [300, 287] on p "Add competency" at bounding box center [307, 284] width 91 height 17
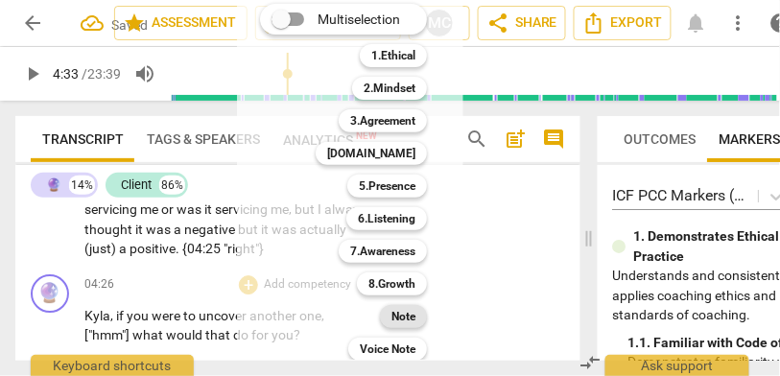
click at [406, 320] on b "Note" at bounding box center [404, 316] width 24 height 23
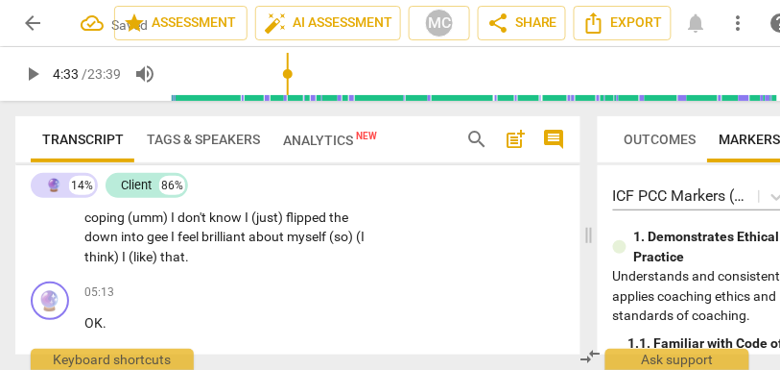
scroll to position [2319, 0]
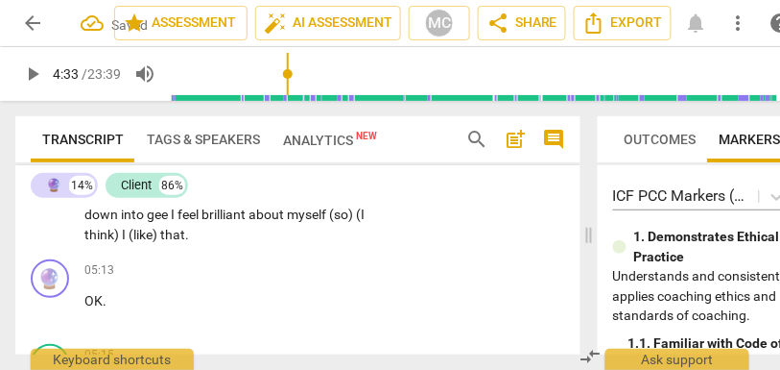
click at [122, 230] on span "think)" at bounding box center [102, 234] width 37 height 15
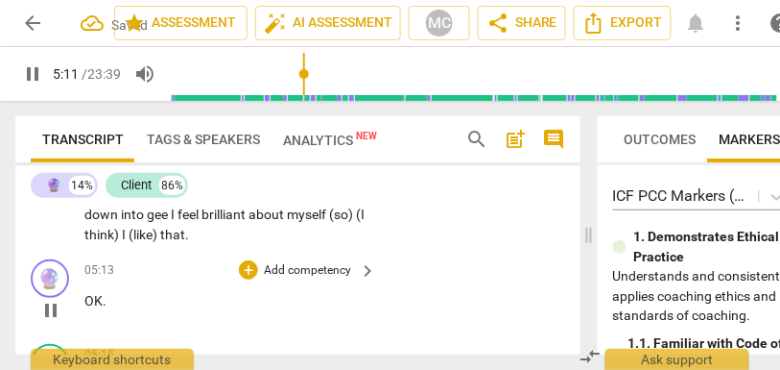
click at [86, 300] on span "OK" at bounding box center [93, 300] width 18 height 15
type input "314"
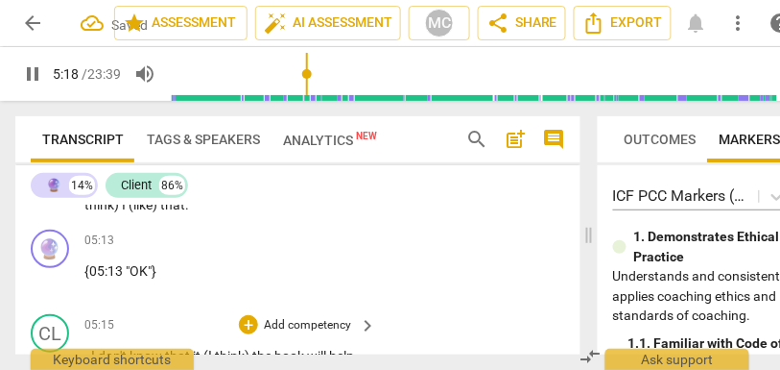
scroll to position [2345, 0]
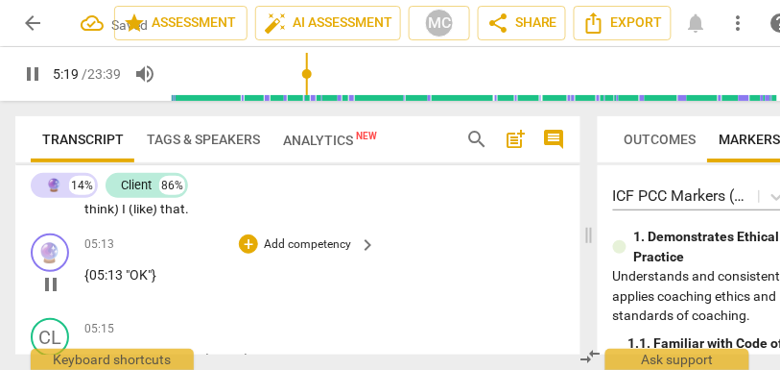
click at [86, 276] on span "{05:13 "OK"}" at bounding box center [120, 274] width 72 height 15
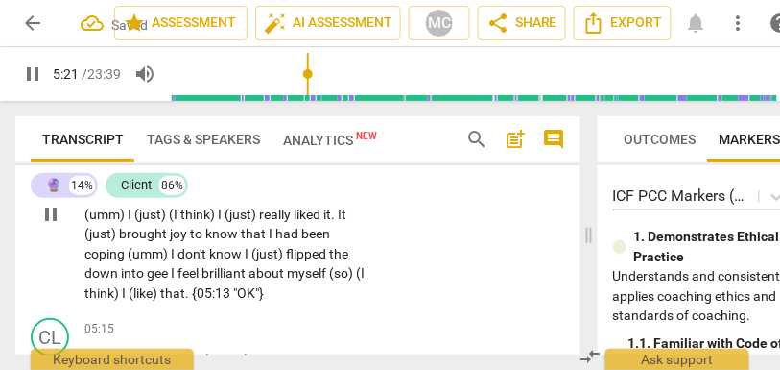
scroll to position [2330, 0]
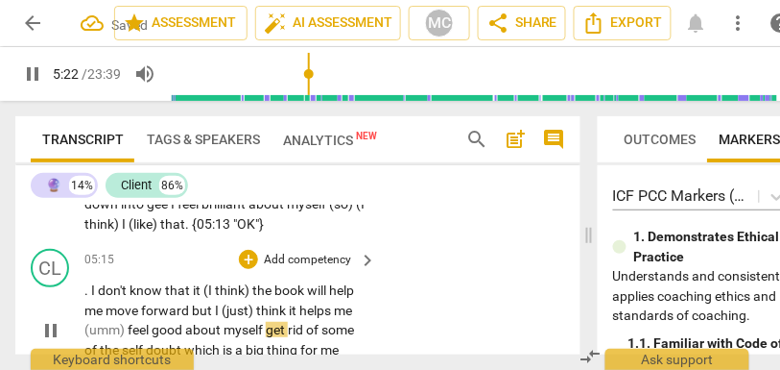
type input "323"
drag, startPoint x: 90, startPoint y: 289, endPoint x: 72, endPoint y: 287, distance: 18.3
click at [72, 287] on div "CL play_arrow pause 05:15 + Add competency keyboard_arrow_right . I don't know …" at bounding box center [297, 314] width 565 height 146
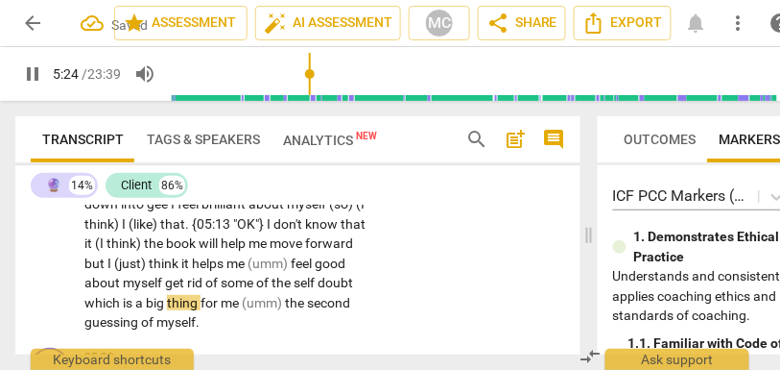
scroll to position [2422, 0]
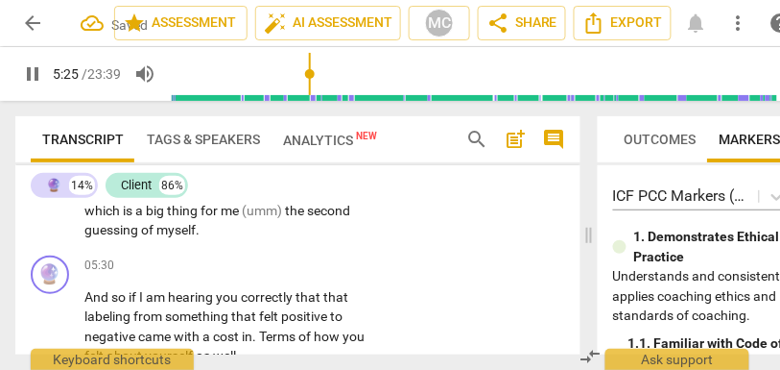
click at [307, 218] on span "second" at bounding box center [328, 210] width 43 height 15
click at [87, 300] on span "And" at bounding box center [97, 296] width 27 height 15
click at [141, 233] on span "guessing" at bounding box center [112, 229] width 57 height 15
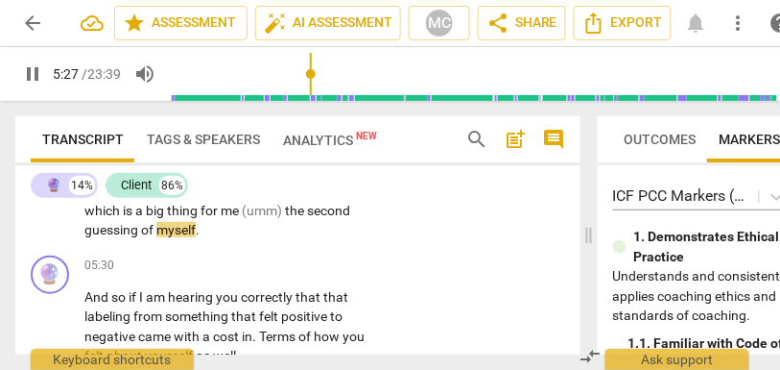
type input "328"
click at [196, 231] on span "myself" at bounding box center [175, 229] width 39 height 15
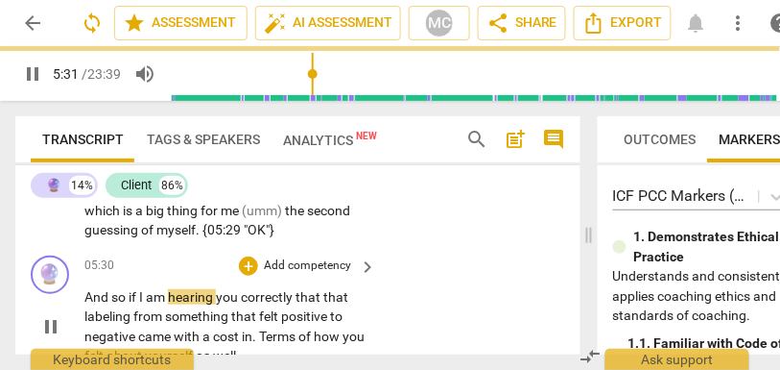
click at [86, 304] on span "And" at bounding box center [97, 296] width 27 height 15
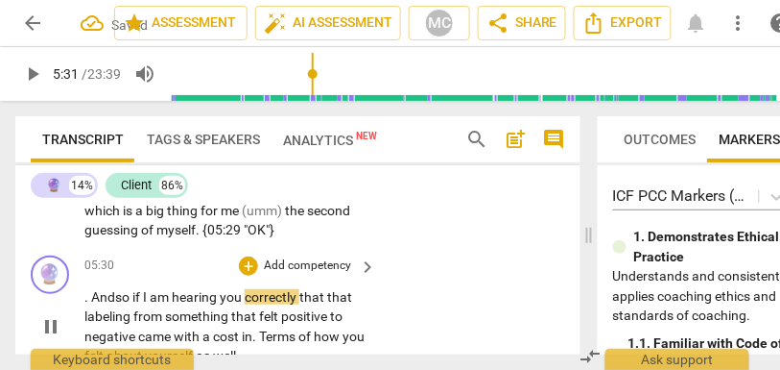
type input "332"
click at [307, 218] on span "second" at bounding box center [328, 210] width 43 height 15
click at [97, 304] on span "(and" at bounding box center [99, 296] width 31 height 15
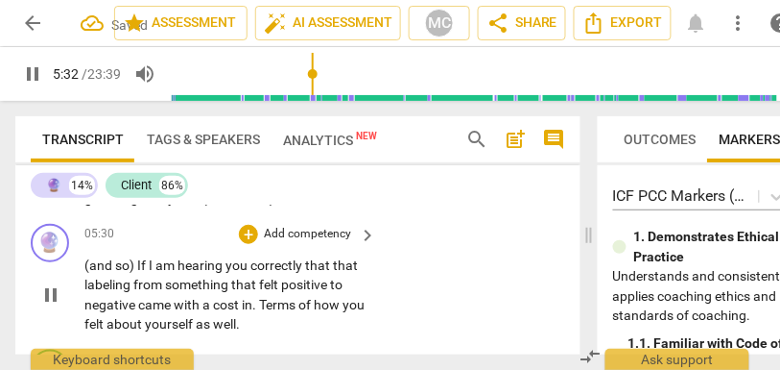
click at [303, 273] on span "correctly" at bounding box center [278, 264] width 55 height 15
type input "334"
click at [295, 273] on span "correctly, (" at bounding box center [281, 264] width 61 height 15
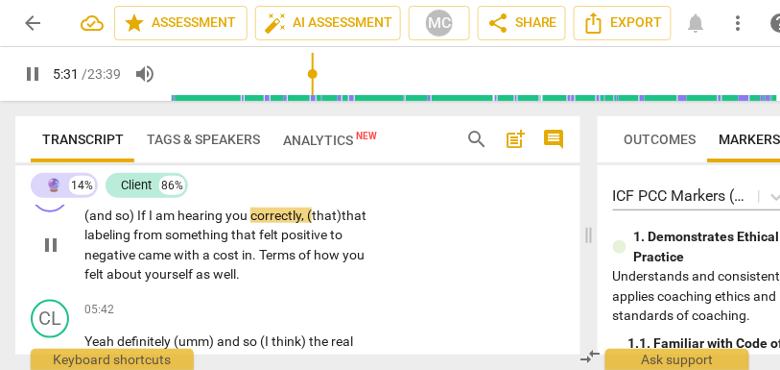
scroll to position [2505, 0]
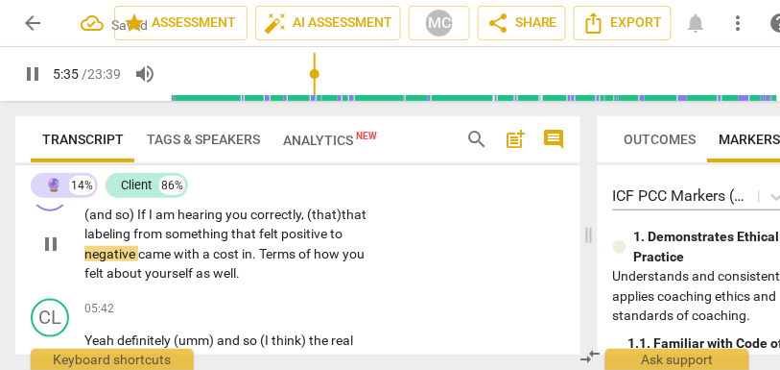
click at [231, 241] on span "something" at bounding box center [198, 233] width 66 height 15
click at [133, 241] on span "labeling" at bounding box center [108, 233] width 49 height 15
click at [165, 241] on span "from" at bounding box center [149, 233] width 32 height 15
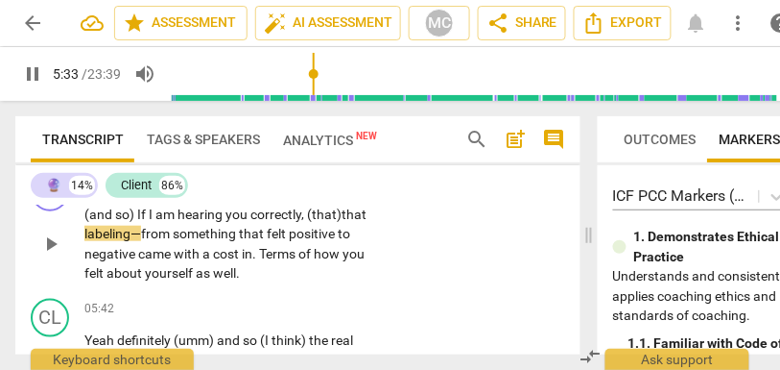
click at [174, 261] on span "came" at bounding box center [156, 253] width 36 height 15
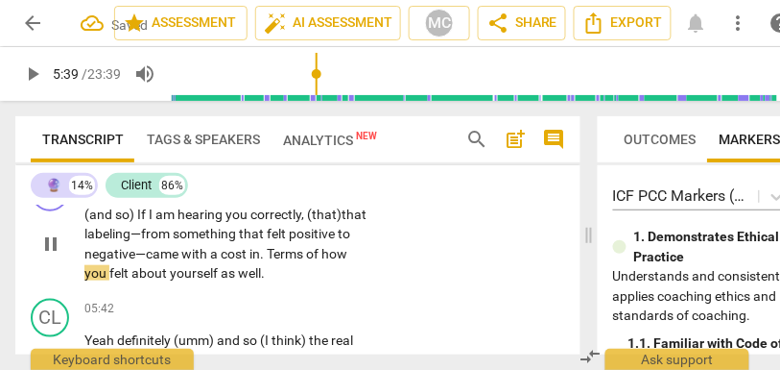
click at [250, 261] on span "cost" at bounding box center [235, 253] width 29 height 15
click at [181, 261] on span "came" at bounding box center [164, 253] width 36 height 15
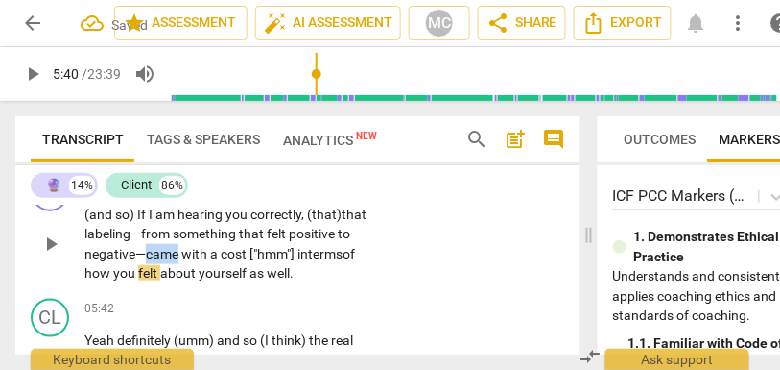
click at [181, 261] on span "came" at bounding box center [164, 253] width 36 height 15
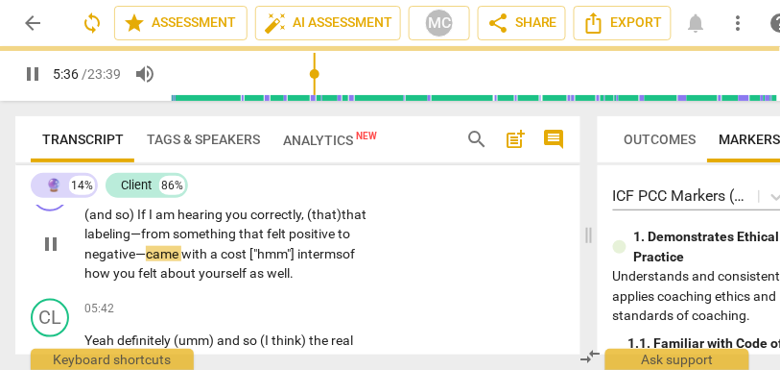
scroll to position [2525, 0]
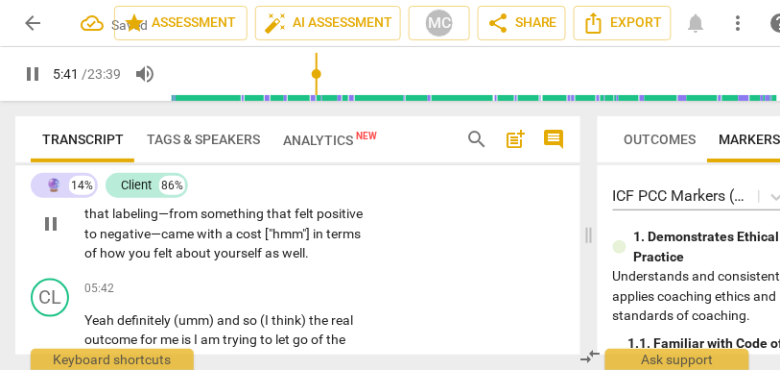
click at [372, 263] on div "(and so) If I am hearing you correctly , (that) that labeling—from something th…" at bounding box center [231, 223] width 294 height 79
click at [370, 263] on div "(and so) If I am hearing you correctly , (that) that labeling—from something th…" at bounding box center [231, 223] width 294 height 79
type input "342"
click at [305, 260] on span "well" at bounding box center [293, 252] width 23 height 15
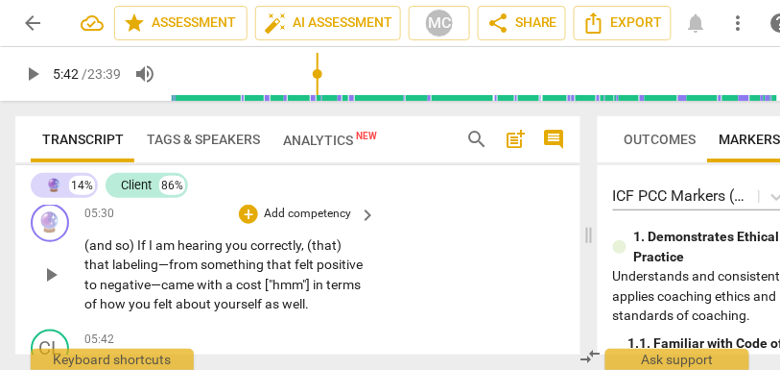
scroll to position [2449, 0]
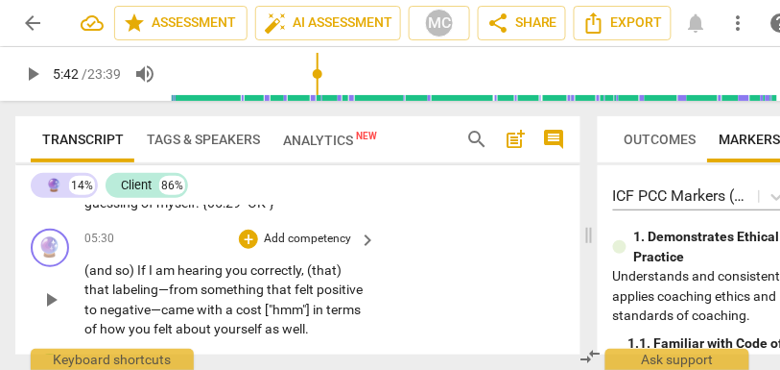
click at [456, 269] on div "🔮 play_arrow pause 05:30 + Add competency keyboard_arrow_right (and so) If I am…" at bounding box center [297, 284] width 565 height 126
click at [295, 248] on p "Add competency" at bounding box center [307, 238] width 91 height 17
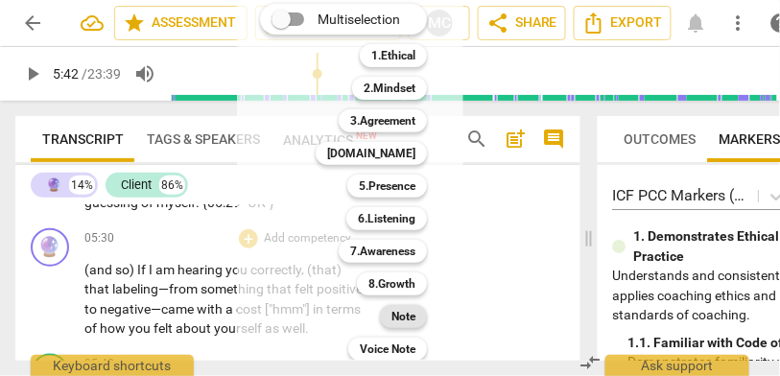
click at [407, 323] on b "Note" at bounding box center [404, 316] width 24 height 23
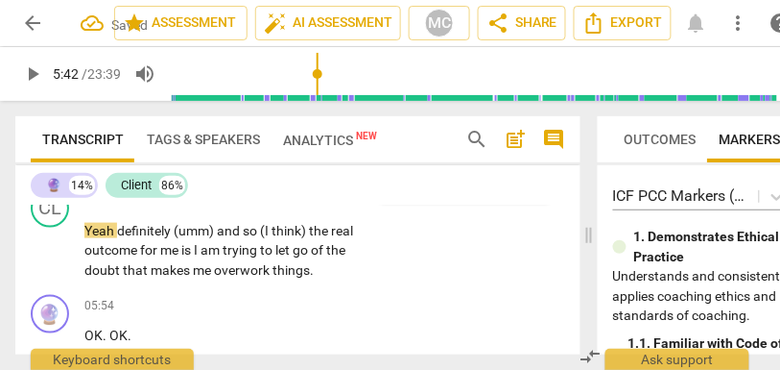
scroll to position [2622, 0]
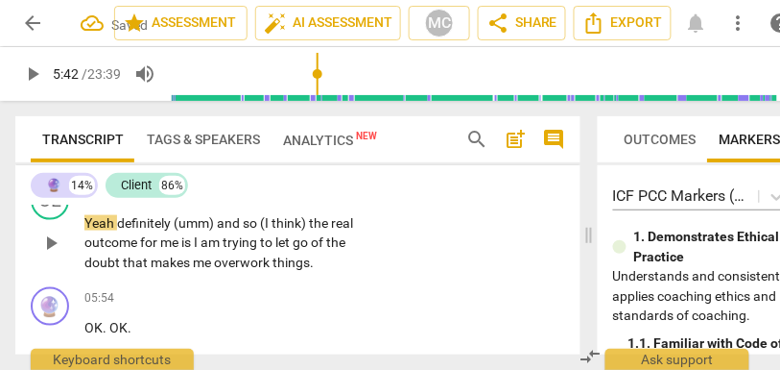
click at [209, 270] on span "me" at bounding box center [203, 261] width 21 height 15
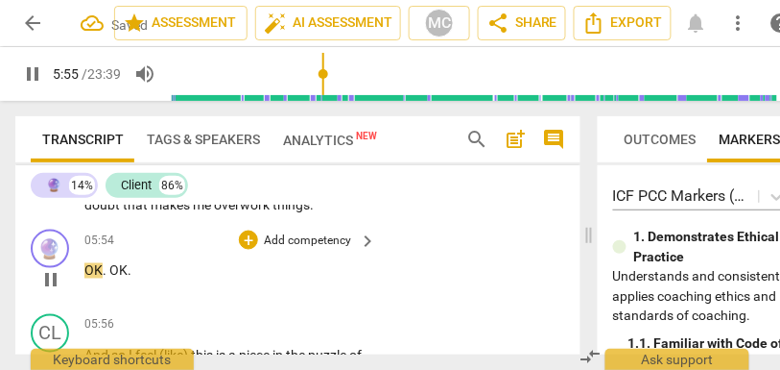
scroll to position [2687, 0]
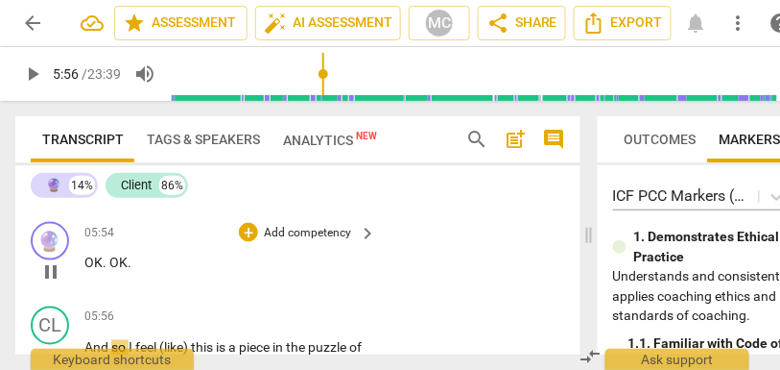
click at [88, 271] on span "OK" at bounding box center [93, 262] width 18 height 15
type input "356"
click at [84, 271] on span "{05:54 "OK"}" at bounding box center [120, 262] width 72 height 15
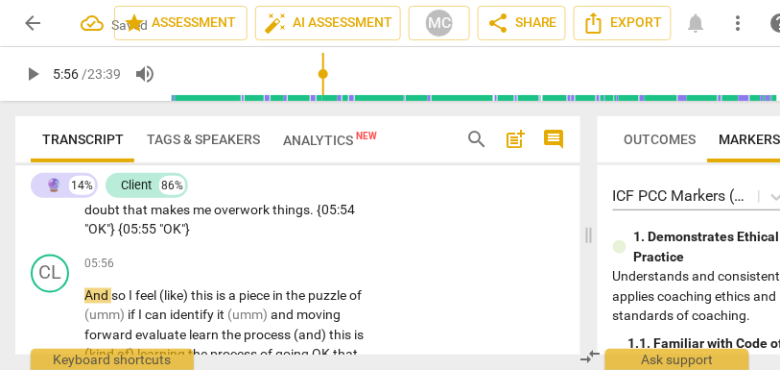
scroll to position [2690, 0]
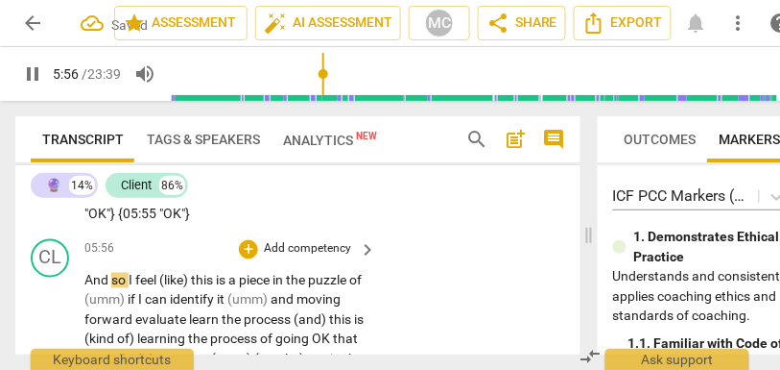
click at [87, 288] on span "And" at bounding box center [97, 280] width 27 height 15
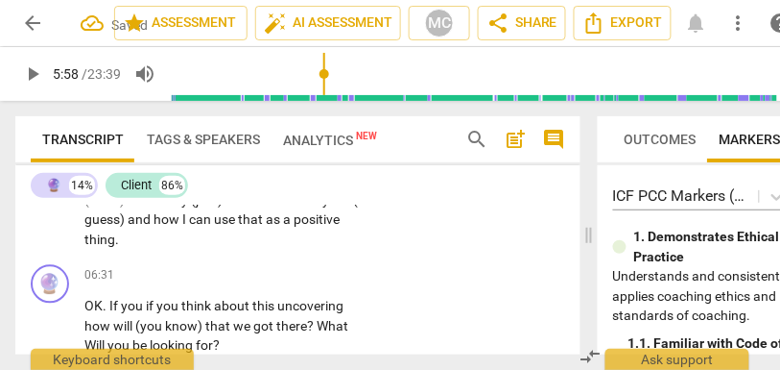
scroll to position [2881, 0]
click at [115, 247] on span "thing" at bounding box center [99, 238] width 31 height 15
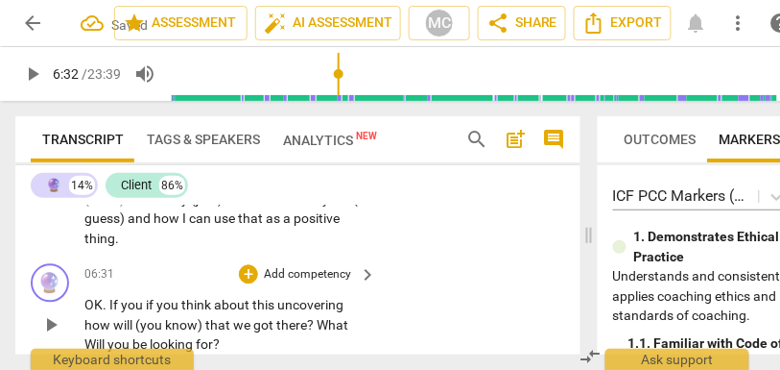
click at [86, 313] on span "OK" at bounding box center [93, 305] width 18 height 15
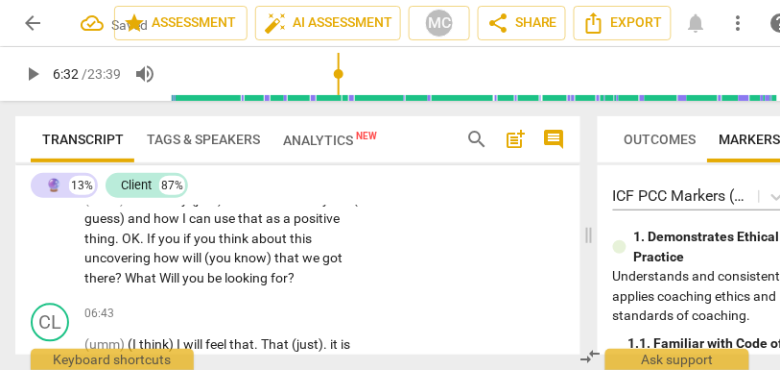
click at [294, 227] on span "positive" at bounding box center [317, 218] width 46 height 15
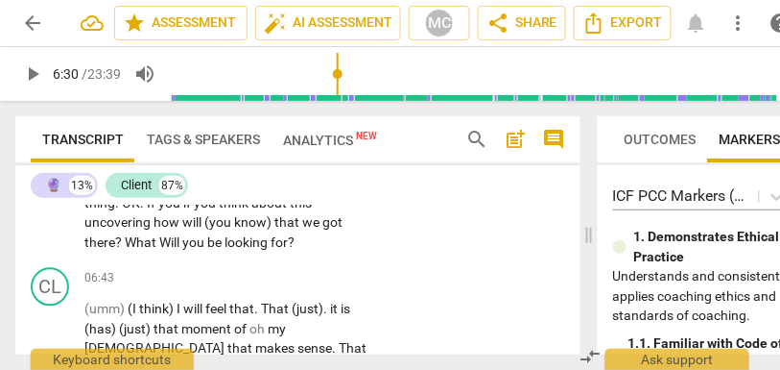
scroll to position [2903, 0]
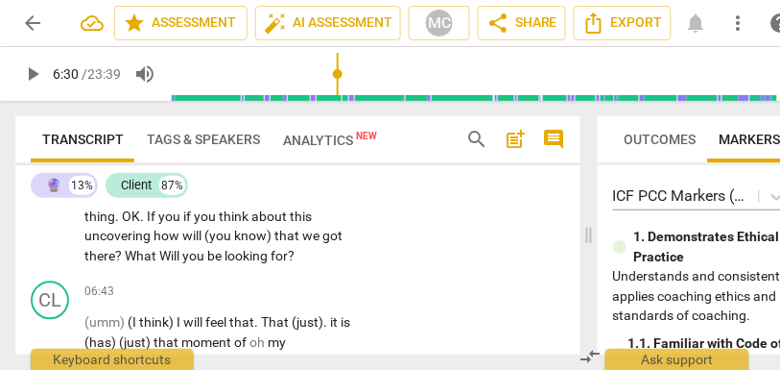
click at [180, 226] on p "Yeah definitely (umm) and so (I think) the real outcome for me is I am trying t…" at bounding box center [225, 99] width 282 height 335
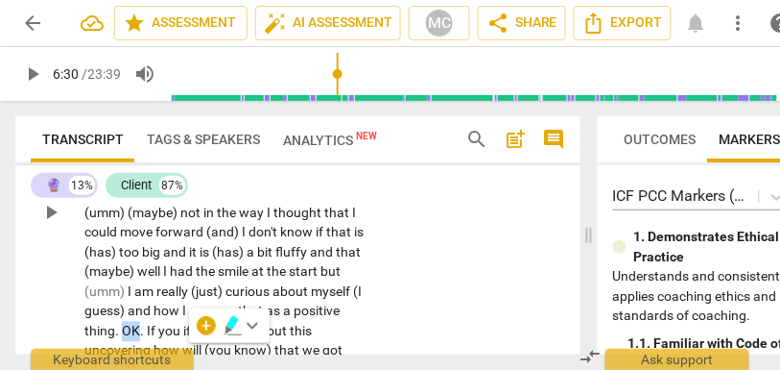
scroll to position [2889, 0]
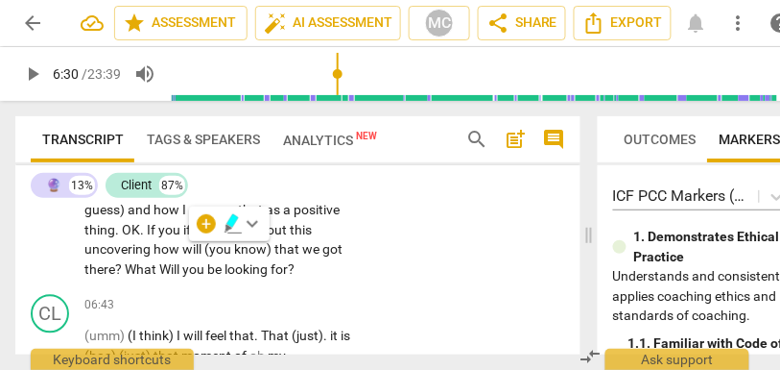
click at [122, 238] on span "." at bounding box center [118, 230] width 7 height 15
click at [182, 218] on span "how" at bounding box center [168, 210] width 29 height 15
click at [140, 238] on span "OK" at bounding box center [131, 230] width 18 height 15
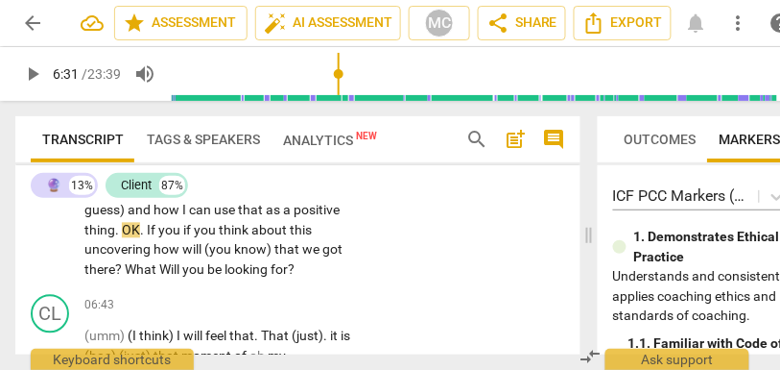
type input "392"
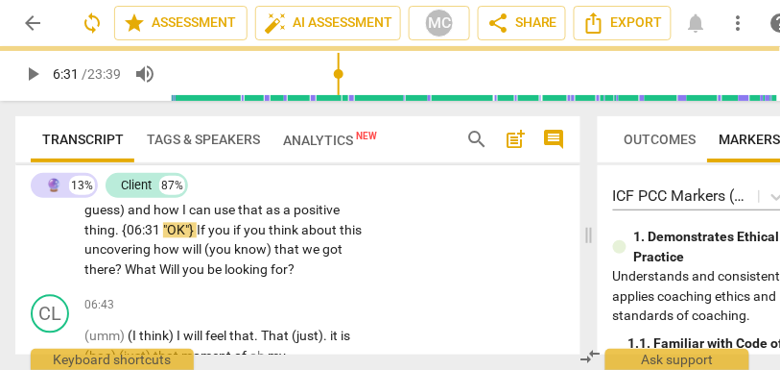
click at [428, 263] on div "CL play_arrow pause 05:42 + Add competency keyboard_arrow_right Yeah definitely…" at bounding box center [297, 97] width 565 height 382
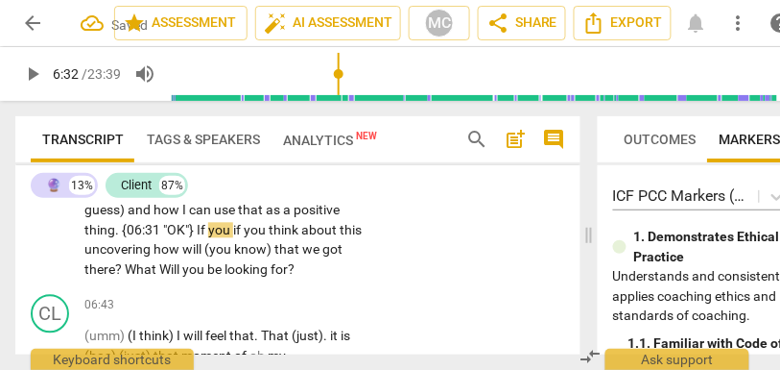
click at [208, 238] on span "If" at bounding box center [203, 230] width 12 height 15
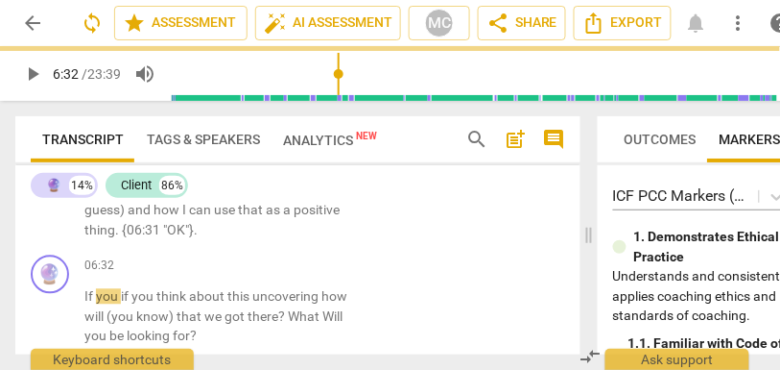
scroll to position [2937, 0]
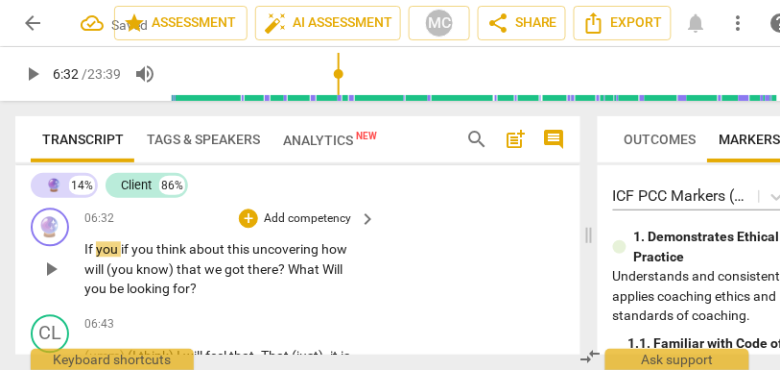
click at [89, 257] on span "If" at bounding box center [90, 249] width 12 height 15
click at [85, 257] on span "If" at bounding box center [90, 249] width 12 height 15
type input "395"
click at [132, 257] on span "If" at bounding box center [128, 249] width 9 height 15
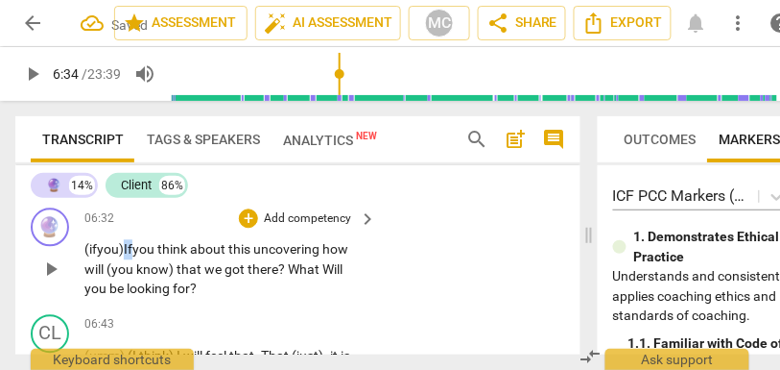
click at [132, 257] on span "If" at bounding box center [128, 249] width 9 height 15
click at [331, 257] on span "how" at bounding box center [336, 249] width 26 height 15
click at [114, 277] on span "(you" at bounding box center [122, 269] width 30 height 15
click at [167, 277] on span "know)" at bounding box center [152, 269] width 40 height 15
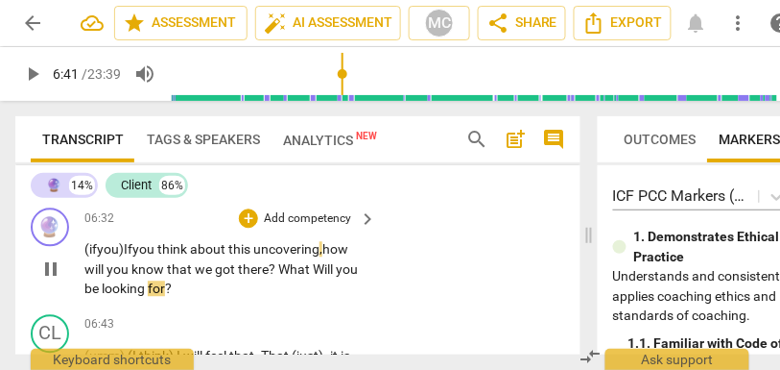
click at [315, 277] on span "Will" at bounding box center [324, 269] width 23 height 15
click at [310, 228] on p "Add competency" at bounding box center [307, 219] width 91 height 17
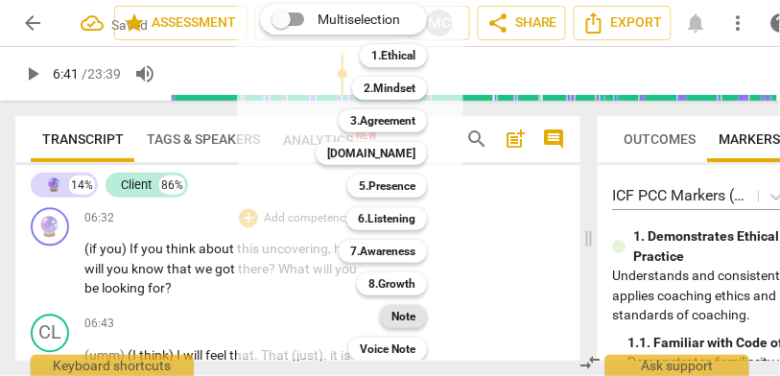
click at [394, 316] on b "Note" at bounding box center [404, 316] width 24 height 23
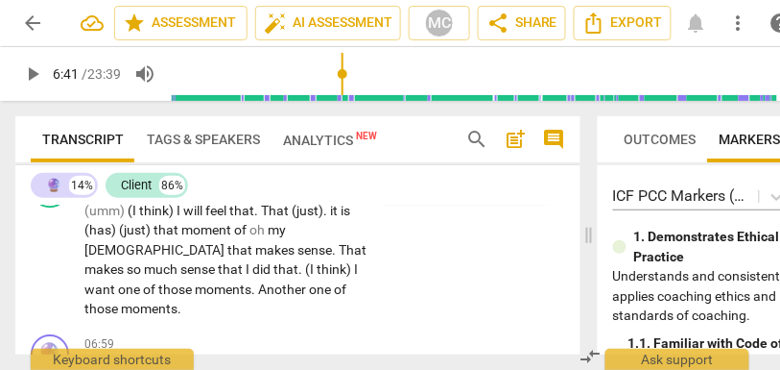
scroll to position [3092, 0]
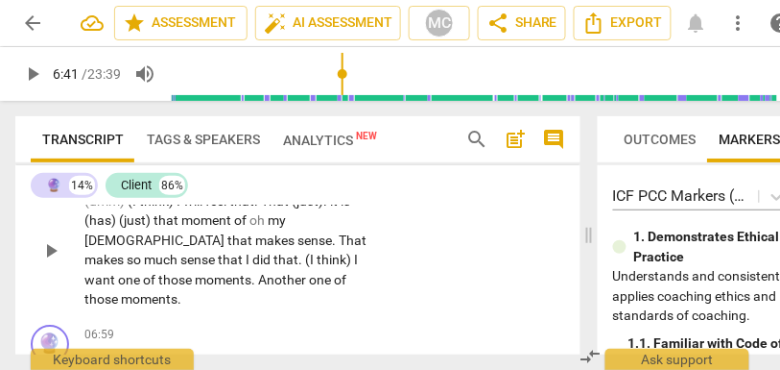
click at [258, 287] on span "Another" at bounding box center [283, 279] width 51 height 15
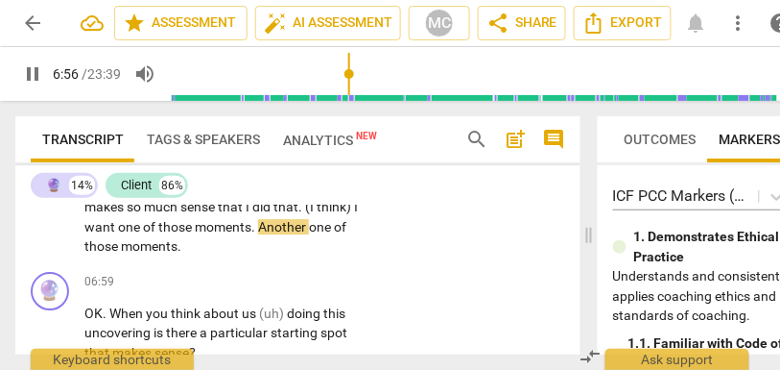
scroll to position [3146, 0]
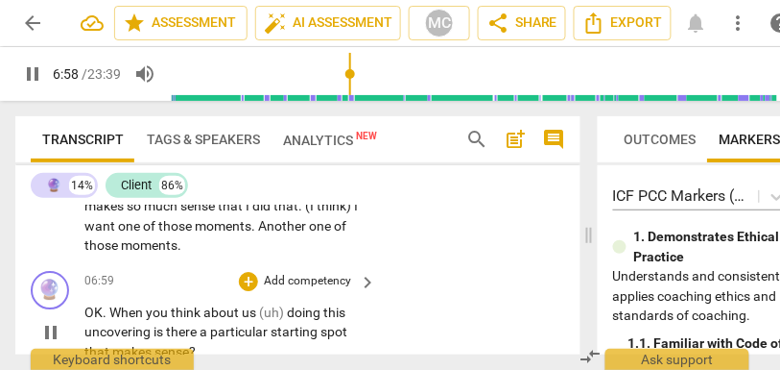
click at [86, 311] on span "OK" at bounding box center [93, 311] width 18 height 15
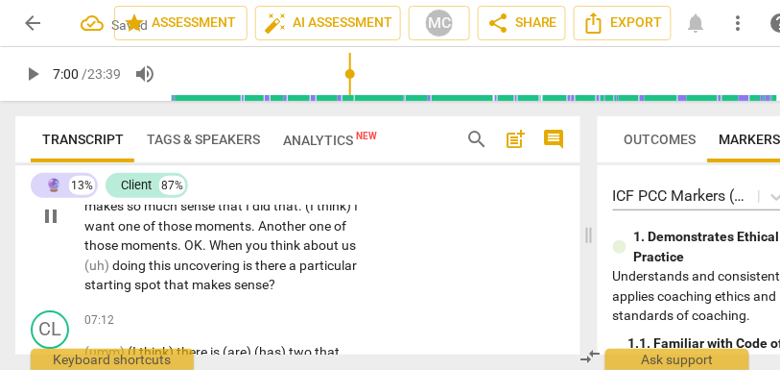
click at [178, 244] on span "moments" at bounding box center [149, 244] width 57 height 15
click at [203, 245] on span "OK" at bounding box center [193, 244] width 18 height 15
type input "419"
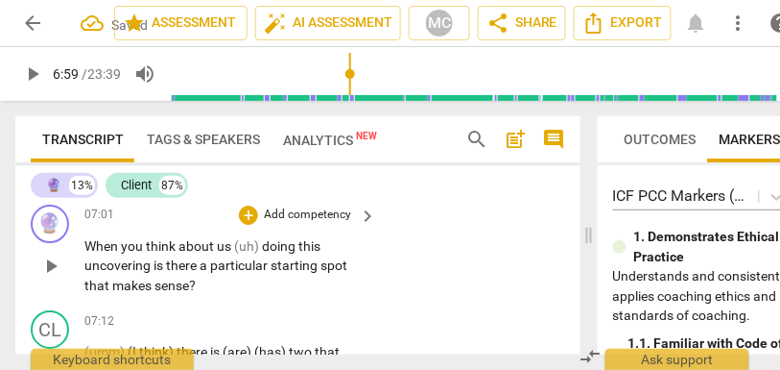
scroll to position [3122, 0]
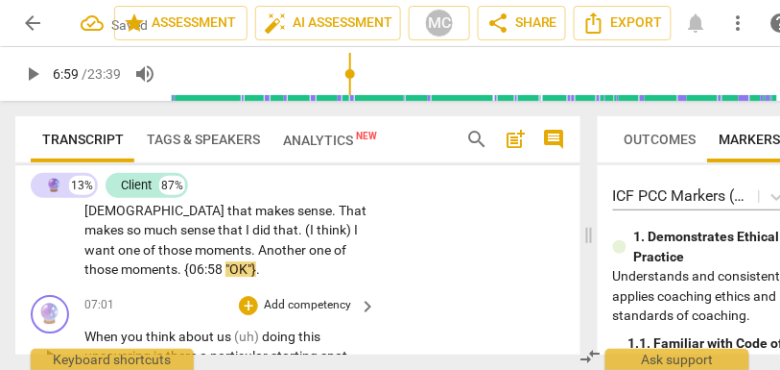
click at [162, 309] on div "🔮 play_arrow pause 07:01 + Add competency keyboard_arrow_right When you think a…" at bounding box center [297, 340] width 565 height 107
click at [165, 279] on p "(umm) (I think) I will feel that . That (just) . it is (has) (just) that moment…" at bounding box center [225, 220] width 282 height 118
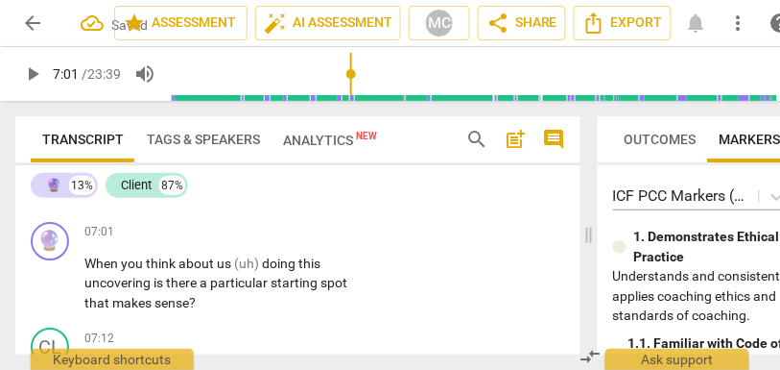
scroll to position [3146, 0]
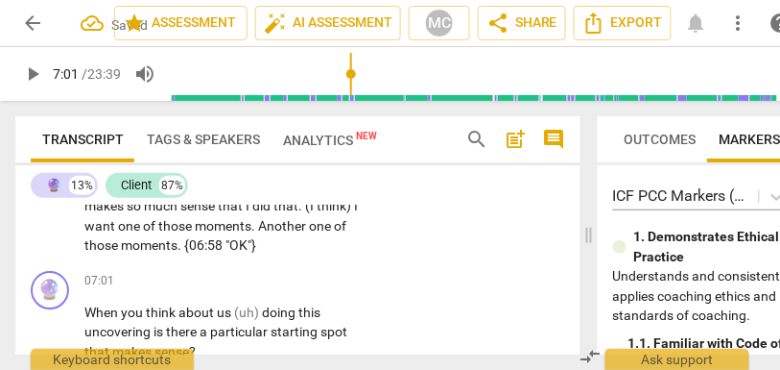
click at [121, 248] on span "those" at bounding box center [102, 244] width 36 height 15
click at [162, 255] on p "(umm) (I think) I will feel that . That (just) . it is (has) (just) that moment…" at bounding box center [225, 196] width 282 height 118
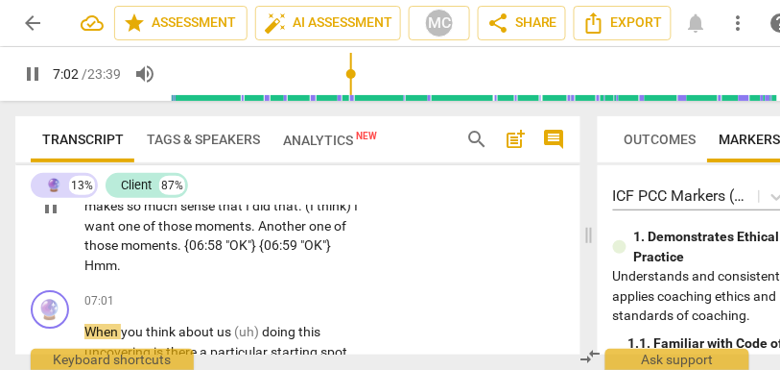
scroll to position [3182, 0]
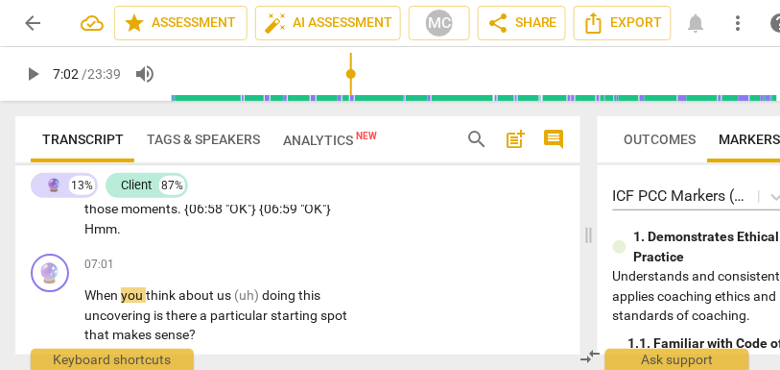
click at [251, 223] on span ""OK"} {06:59 "OK"} Hmm." at bounding box center [207, 219] width 247 height 36
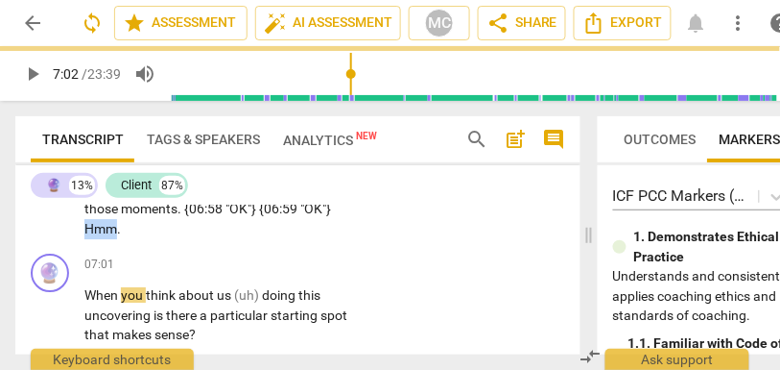
click at [251, 223] on span ""OK"} {06:59 "OK"} Hmm." at bounding box center [207, 219] width 247 height 36
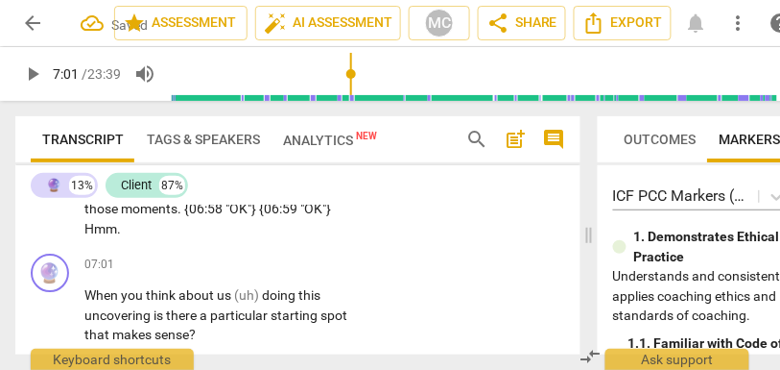
click at [277, 229] on p "(umm) (I think) I will feel that . That (just) . it is (has) (just) that moment…" at bounding box center [225, 170] width 282 height 138
click at [121, 215] on span "those" at bounding box center [102, 208] width 36 height 15
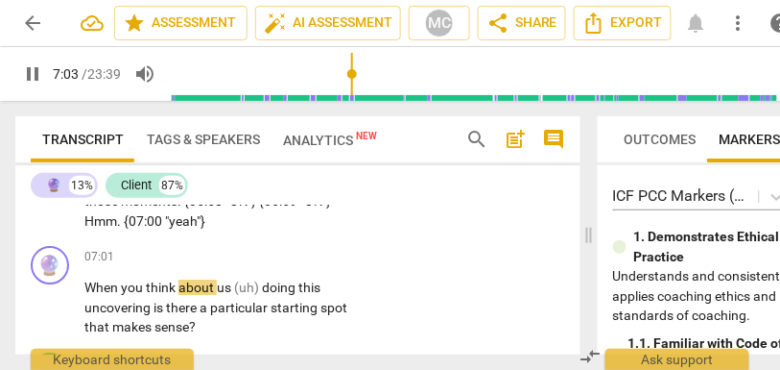
scroll to position [3201, 0]
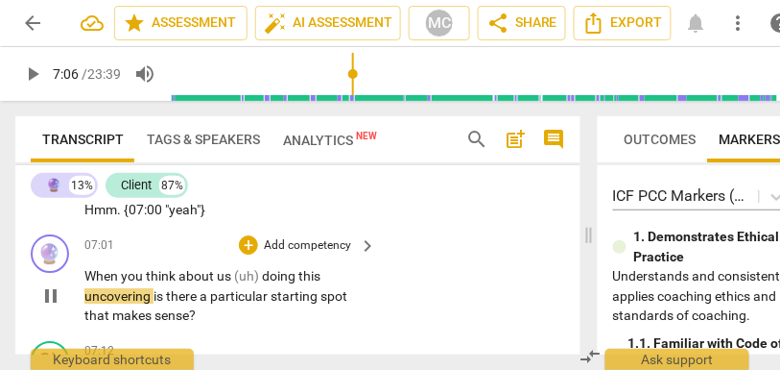
click at [267, 279] on span "doing" at bounding box center [280, 275] width 36 height 15
type input "426"
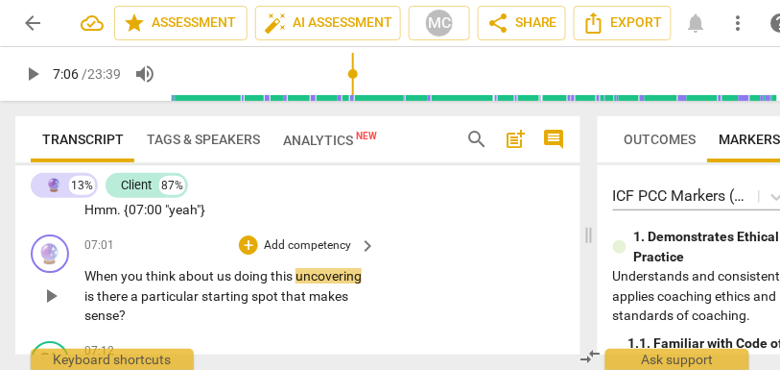
click at [248, 276] on span "doing" at bounding box center [252, 275] width 36 height 15
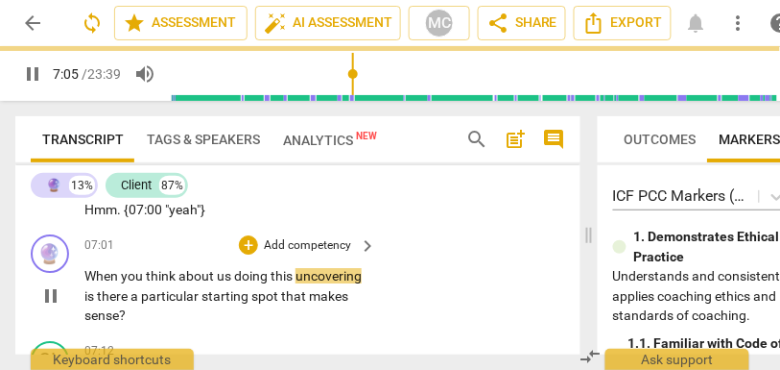
click at [361, 276] on span "uncovering" at bounding box center [329, 275] width 66 height 15
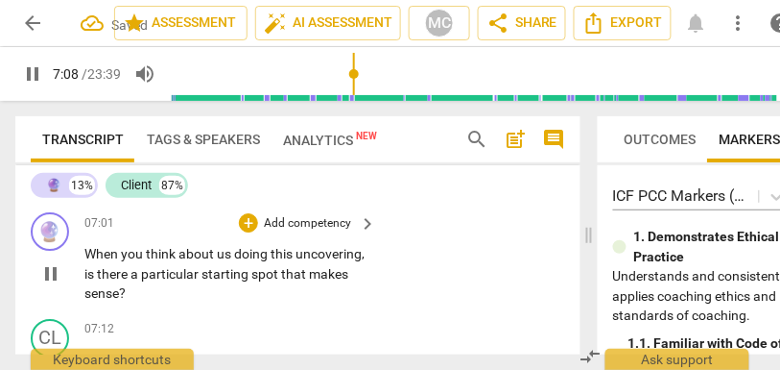
scroll to position [3234, 0]
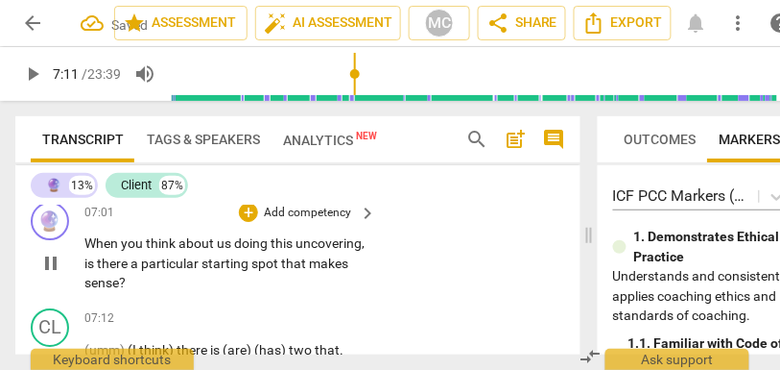
click at [316, 211] on p "Add competency" at bounding box center [307, 212] width 91 height 17
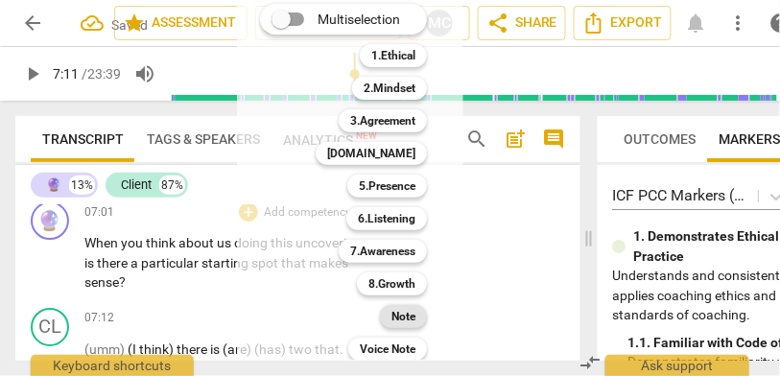
click at [404, 317] on b "Note" at bounding box center [404, 316] width 24 height 23
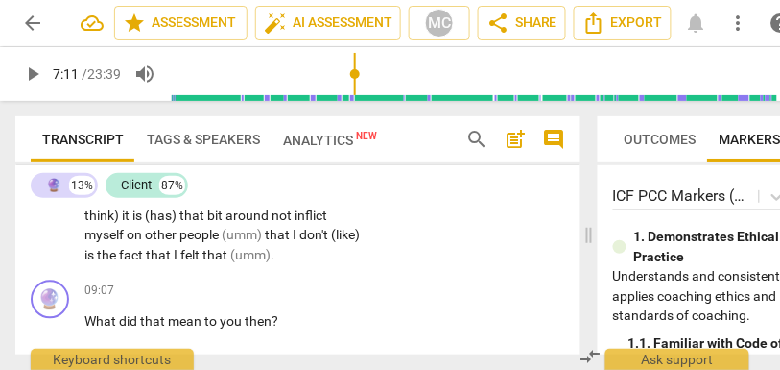
scroll to position [3998, 0]
click at [203, 262] on span "that" at bounding box center [217, 254] width 28 height 15
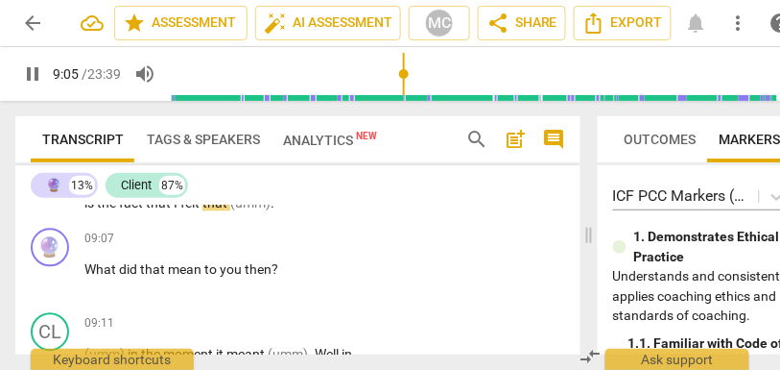
scroll to position [4078, 0]
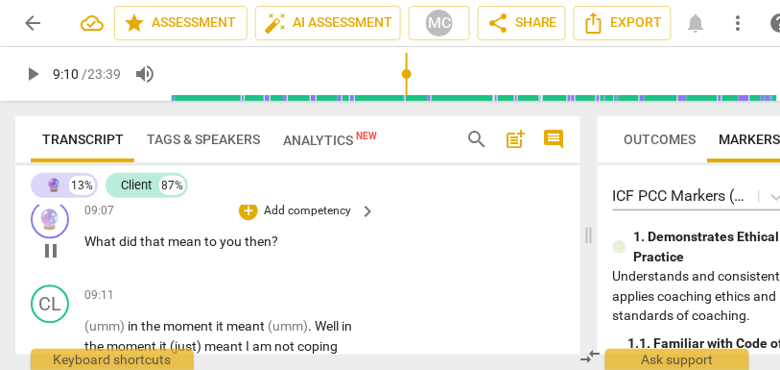
click at [291, 220] on p "Add competency" at bounding box center [307, 211] width 91 height 17
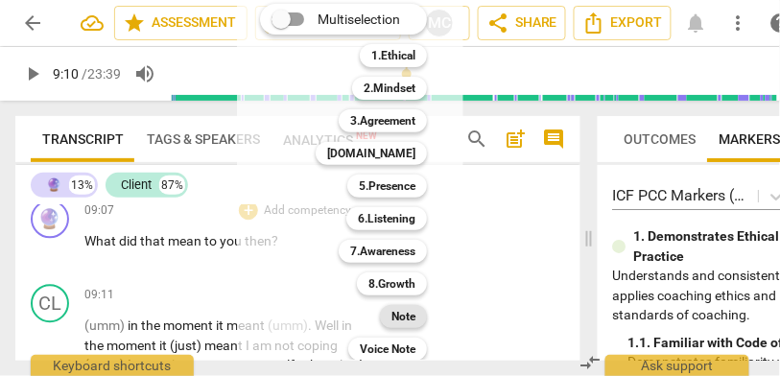
click at [401, 310] on b "Note" at bounding box center [404, 316] width 24 height 23
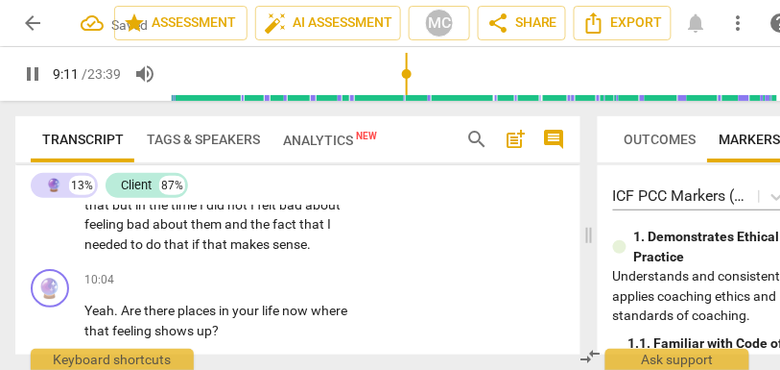
scroll to position [4416, 0]
click at [131, 252] on span "needed" at bounding box center [107, 243] width 46 height 15
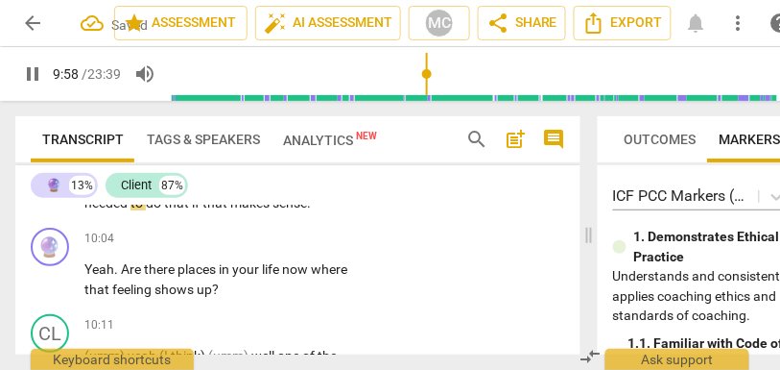
scroll to position [4475, 0]
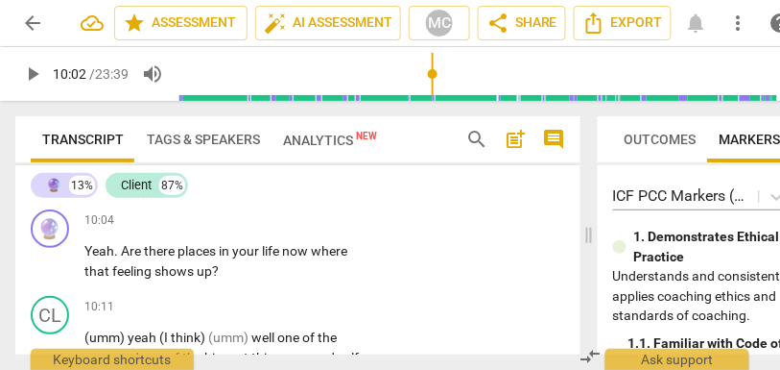
click at [131, 192] on span "needed" at bounding box center [107, 184] width 46 height 15
click at [192, 192] on span "that" at bounding box center [178, 184] width 28 height 15
type input "599"
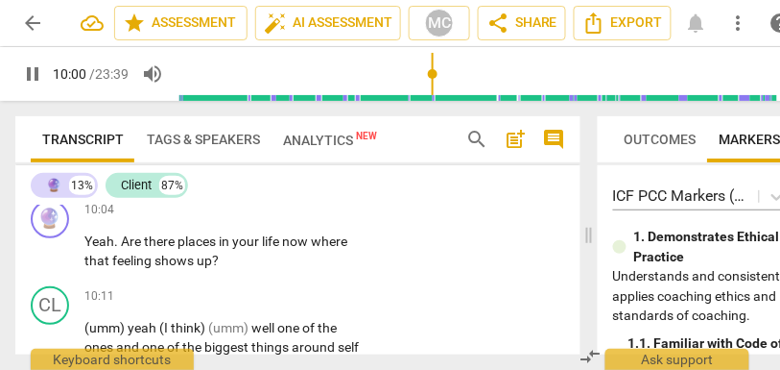
scroll to position [4505, 0]
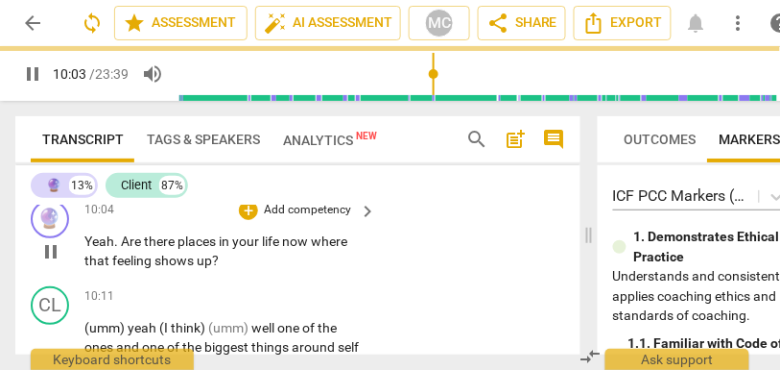
click at [85, 249] on span "Yeah" at bounding box center [99, 240] width 30 height 15
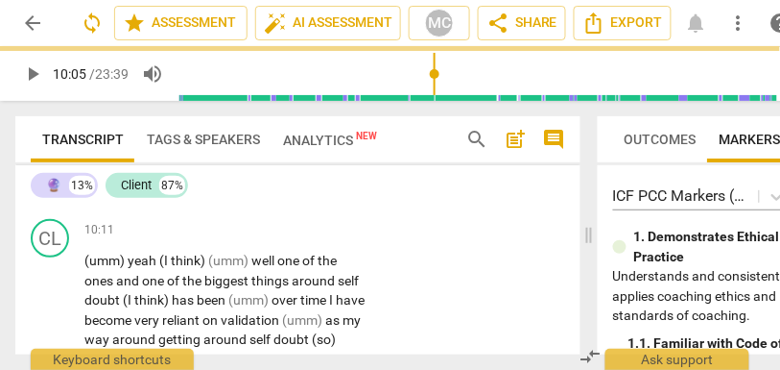
scroll to position [4458, 0]
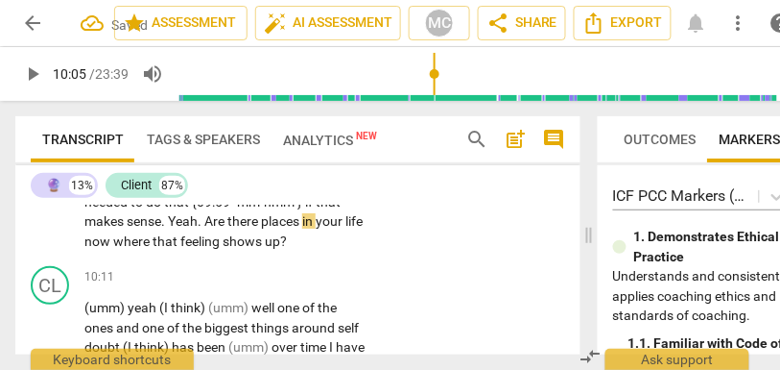
click at [161, 228] on span "sense" at bounding box center [144, 220] width 35 height 15
click at [228, 228] on span "Are" at bounding box center [215, 220] width 23 height 15
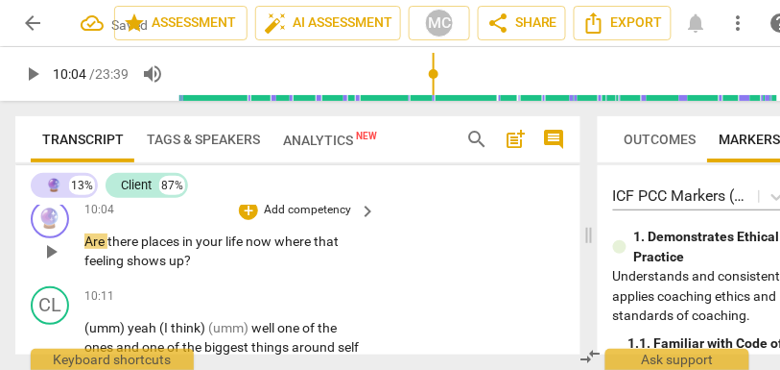
scroll to position [4468, 0]
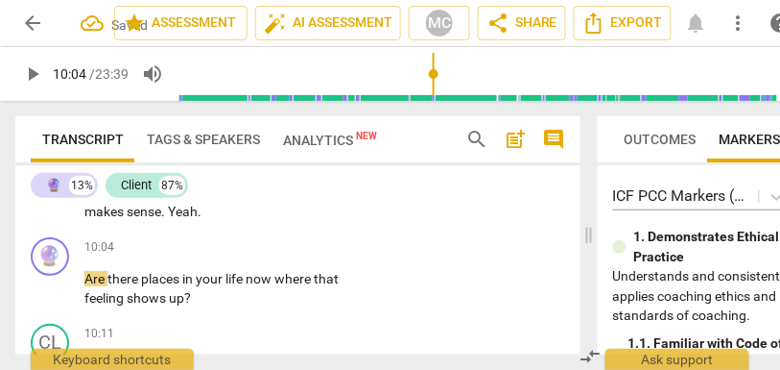
click at [161, 219] on span "sense" at bounding box center [144, 211] width 35 height 15
type input "604"
click at [198, 219] on span "Yeah" at bounding box center [183, 211] width 30 height 15
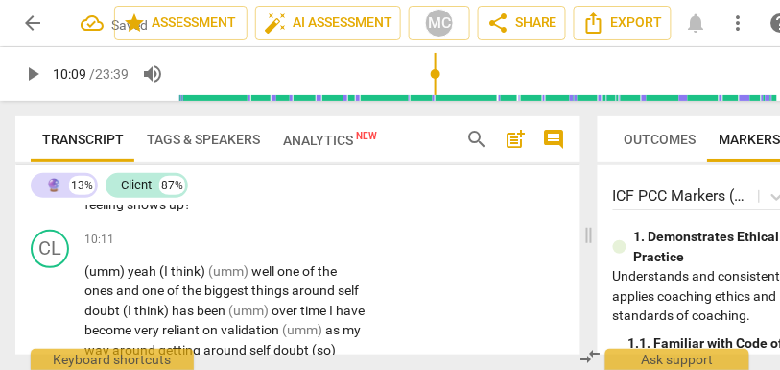
scroll to position [4525, 0]
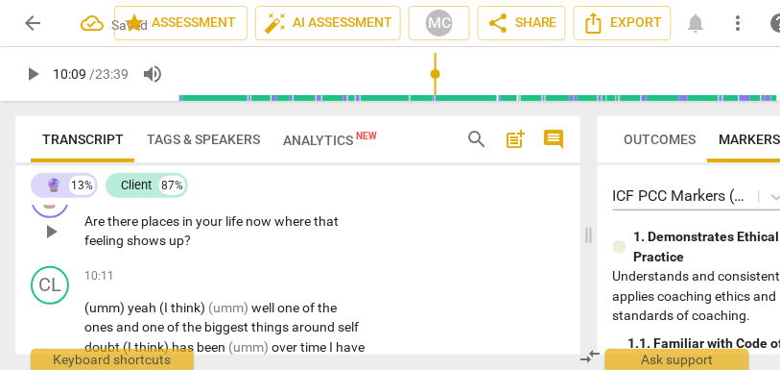
click at [305, 199] on p "Add competency" at bounding box center [307, 189] width 91 height 17
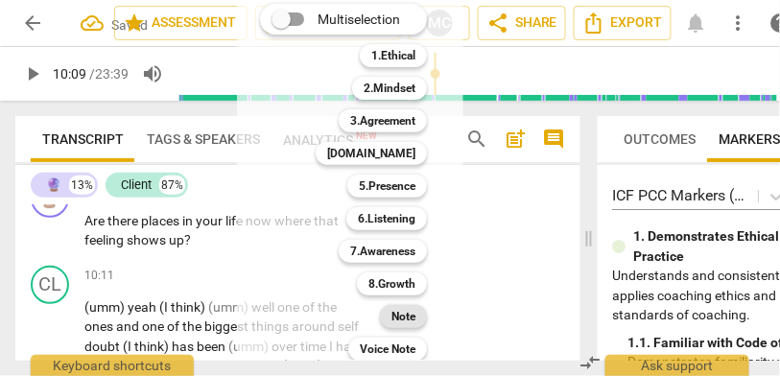
click at [401, 322] on b "Note" at bounding box center [404, 316] width 24 height 23
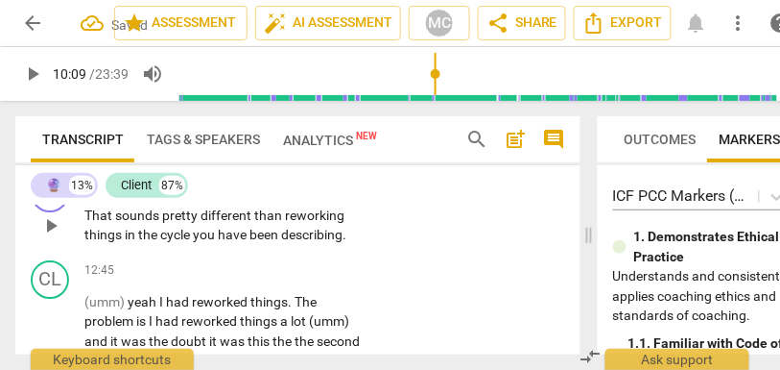
scroll to position [5343, 0]
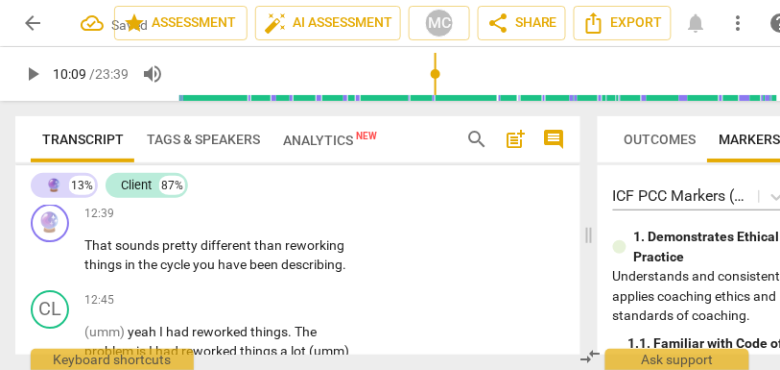
click at [166, 185] on span "consequence" at bounding box center [125, 177] width 82 height 15
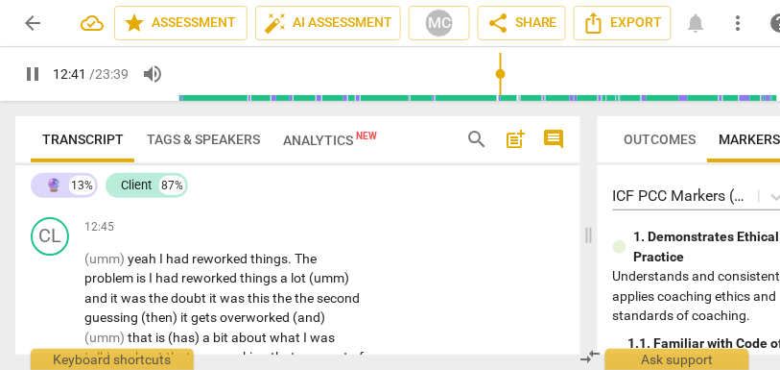
scroll to position [5417, 0]
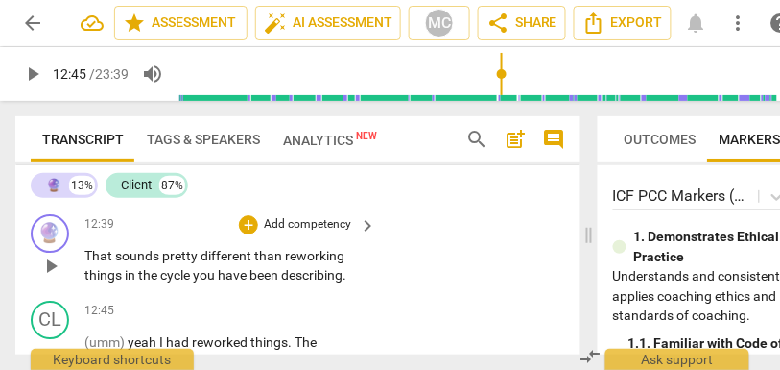
click at [299, 233] on p "Add competency" at bounding box center [307, 224] width 91 height 17
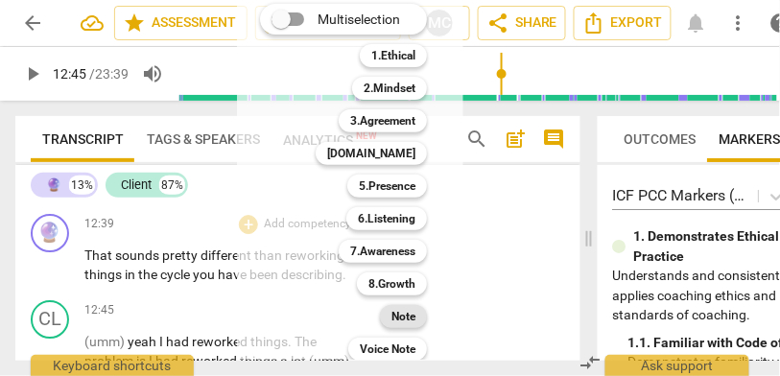
click at [401, 321] on b "Note" at bounding box center [404, 316] width 24 height 23
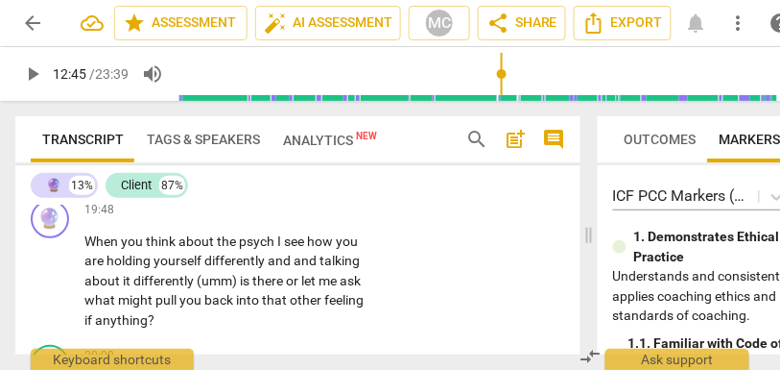
scroll to position [8871, 0]
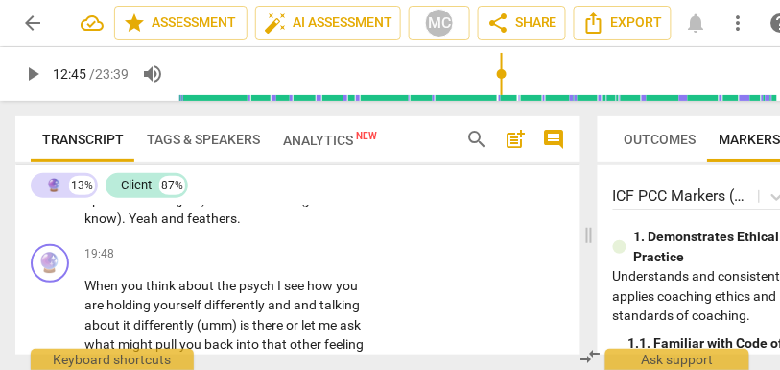
click at [263, 206] on span "channel" at bounding box center [250, 198] width 50 height 15
click at [275, 206] on span "channel" at bounding box center [250, 198] width 50 height 15
click at [160, 226] on span "Yeah" at bounding box center [145, 217] width 33 height 15
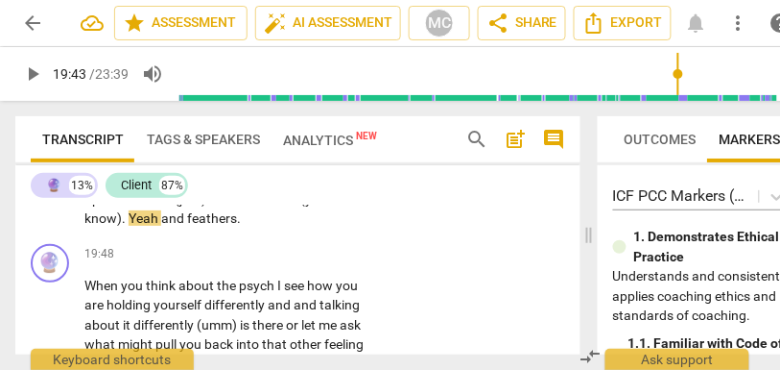
type input "1184"
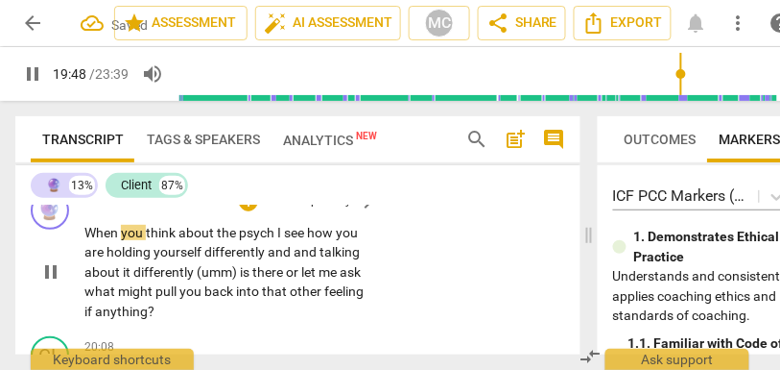
scroll to position [8947, 0]
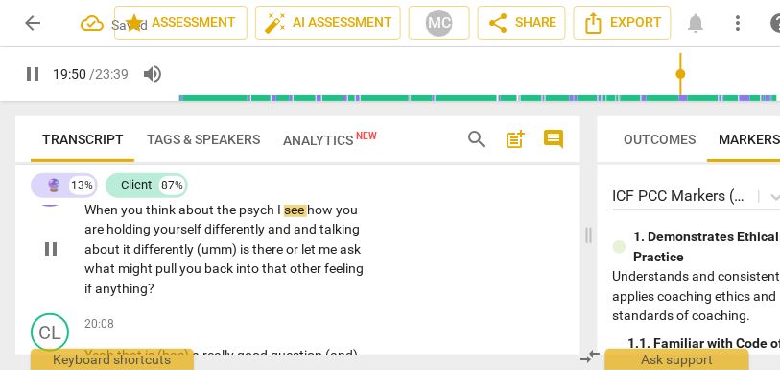
click at [245, 217] on span "psych" at bounding box center [258, 209] width 38 height 15
click at [276, 217] on span "psych" at bounding box center [258, 209] width 38 height 15
type input "1191"
click at [292, 217] on span "see" at bounding box center [295, 209] width 23 height 15
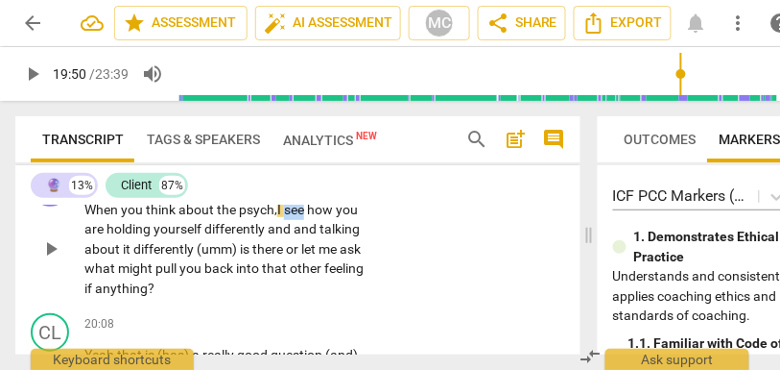
click at [292, 217] on span "see" at bounding box center [295, 209] width 23 height 15
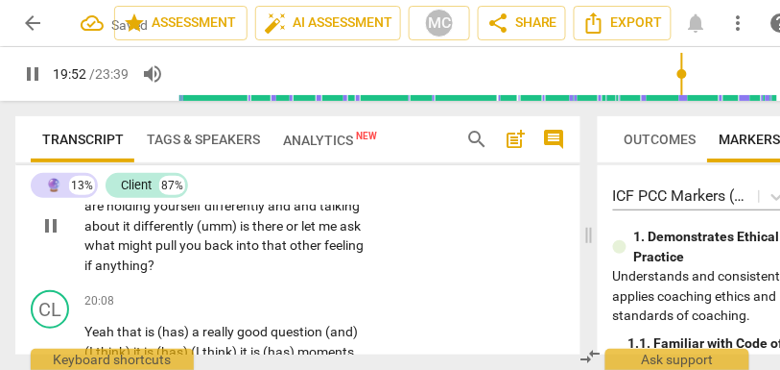
scroll to position [8980, 0]
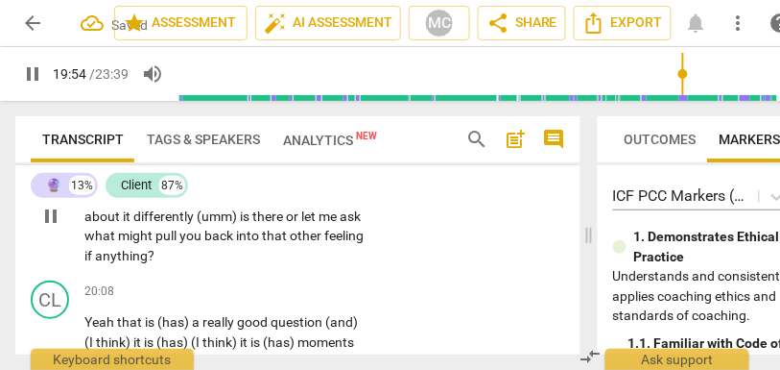
click at [269, 204] on span "and" at bounding box center [281, 195] width 26 height 15
click at [239, 224] on span "(umm)" at bounding box center [218, 215] width 43 height 15
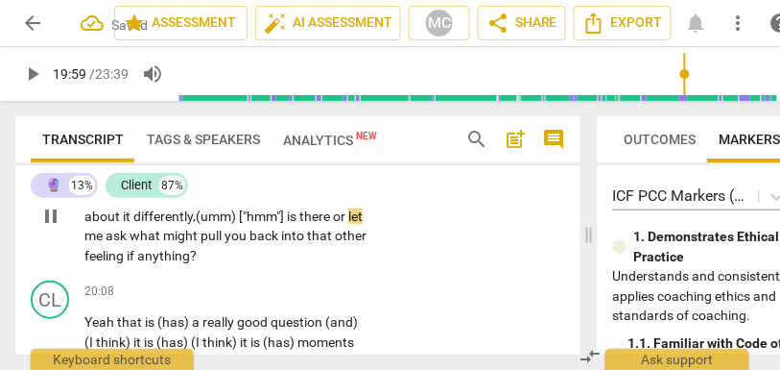
click at [333, 224] on span "or" at bounding box center [340, 215] width 15 height 15
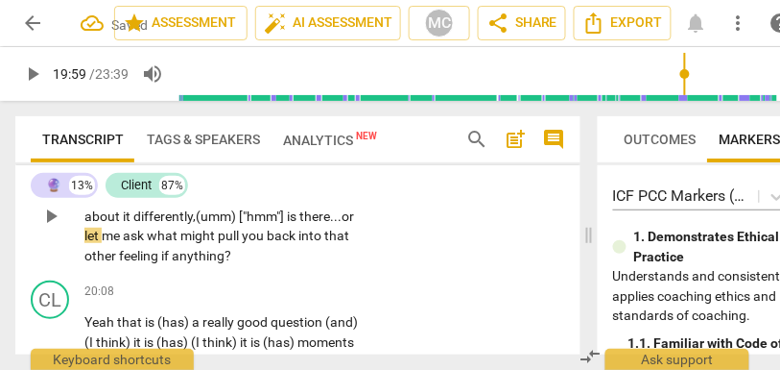
click at [300, 224] on span "there..." at bounding box center [321, 215] width 42 height 15
click at [180, 243] on span "what" at bounding box center [164, 235] width 34 height 15
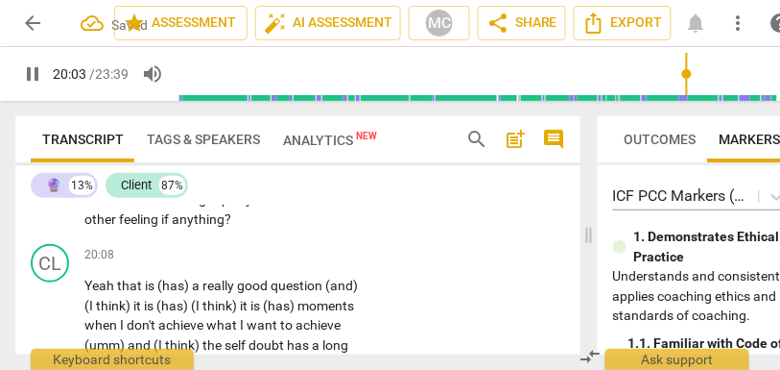
scroll to position [9021, 0]
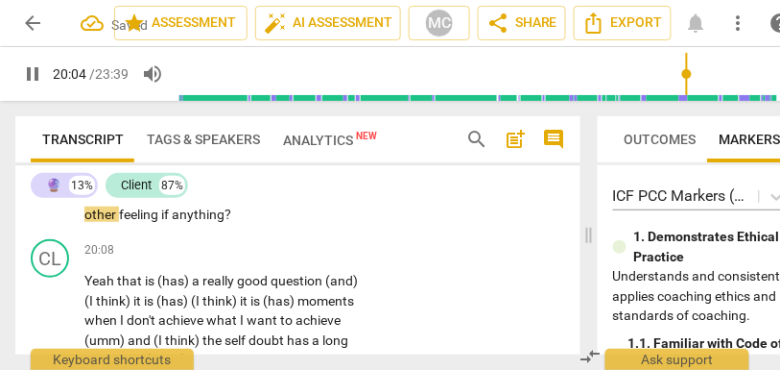
click at [161, 222] on span "feeling" at bounding box center [140, 213] width 42 height 15
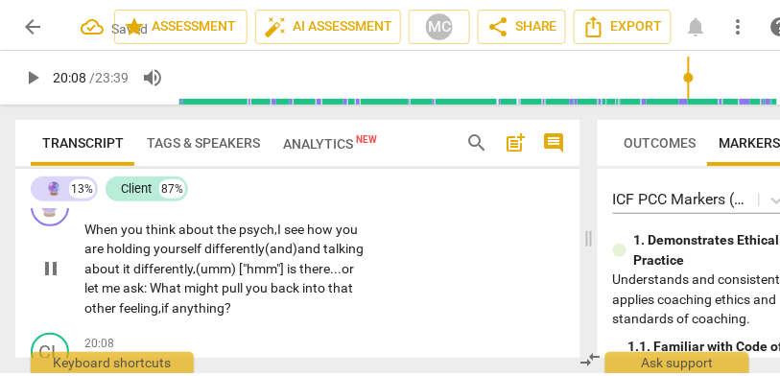
scroll to position [8921, 0]
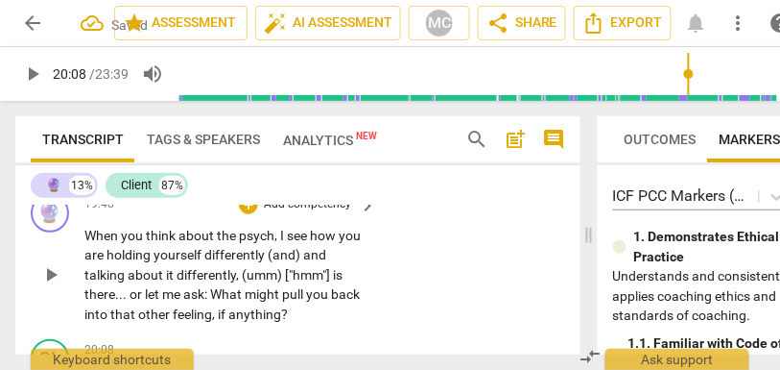
click at [317, 213] on p "Add competency" at bounding box center [307, 204] width 91 height 17
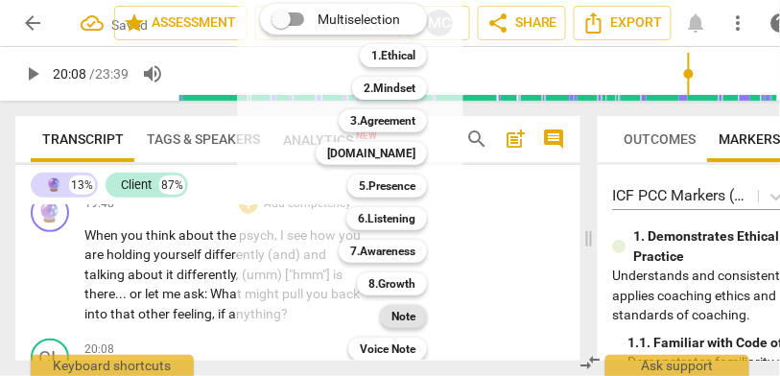
click at [396, 318] on b "Note" at bounding box center [404, 316] width 24 height 23
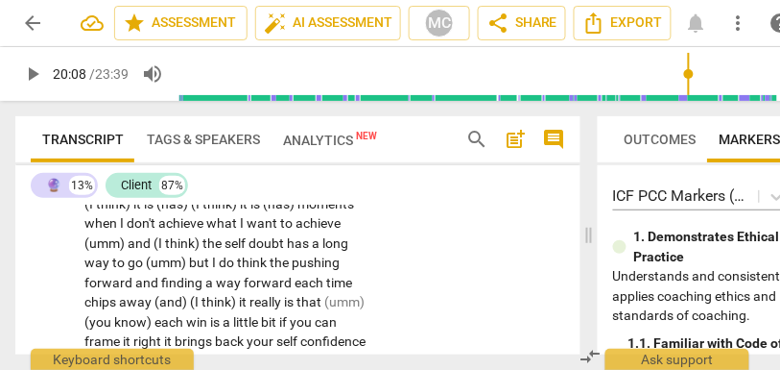
scroll to position [9119, 0]
click at [117, 190] on span "that" at bounding box center [131, 182] width 28 height 15
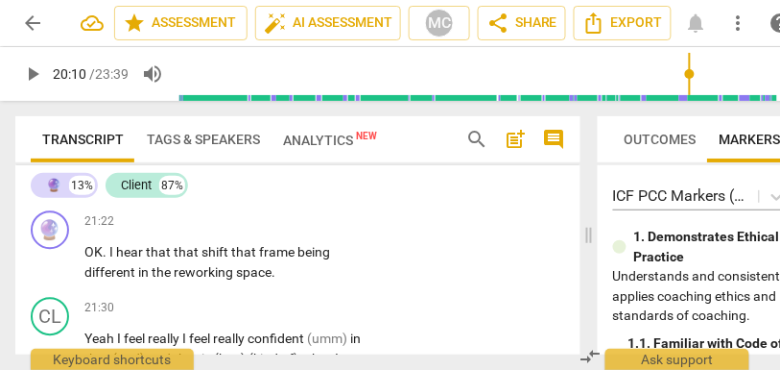
scroll to position [9598, 0]
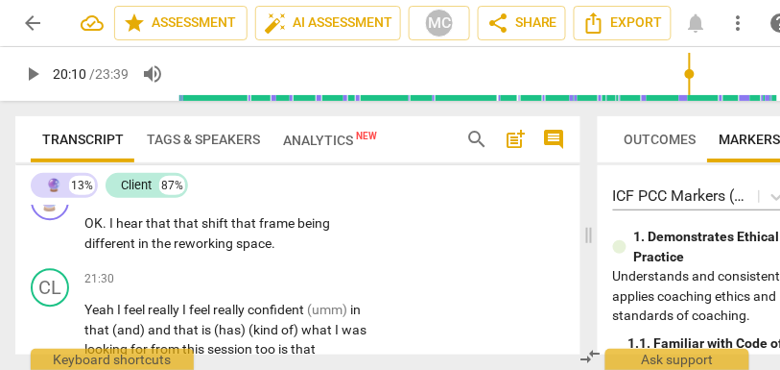
click at [252, 144] on span "sense" at bounding box center [270, 136] width 37 height 15
click at [143, 230] on span "hear" at bounding box center [131, 222] width 30 height 15
type input "1286"
click at [181, 230] on span "that" at bounding box center [194, 222] width 28 height 15
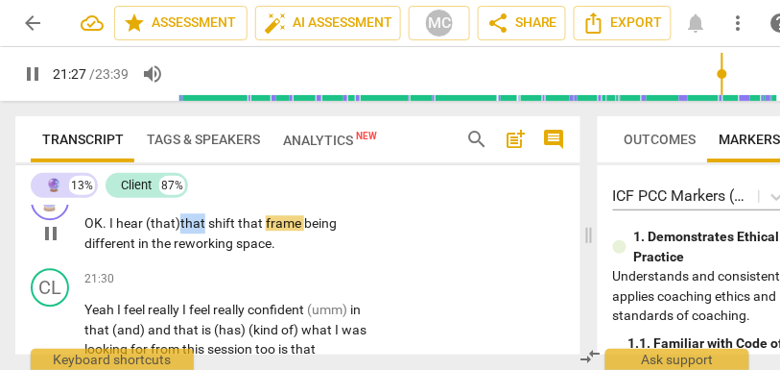
click at [181, 230] on span "that" at bounding box center [194, 222] width 28 height 15
click at [237, 230] on span "shift" at bounding box center [223, 222] width 30 height 15
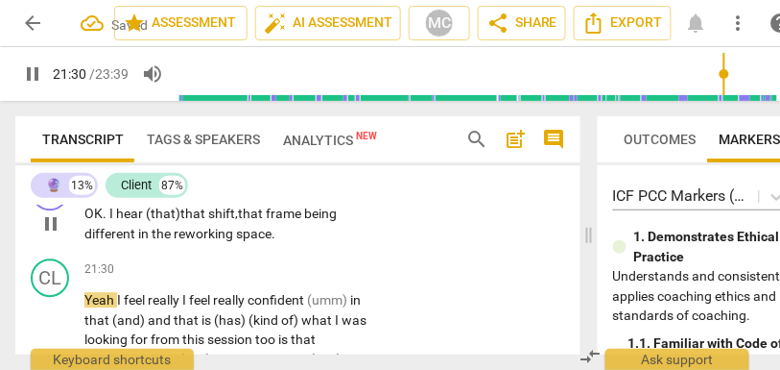
scroll to position [9603, 0]
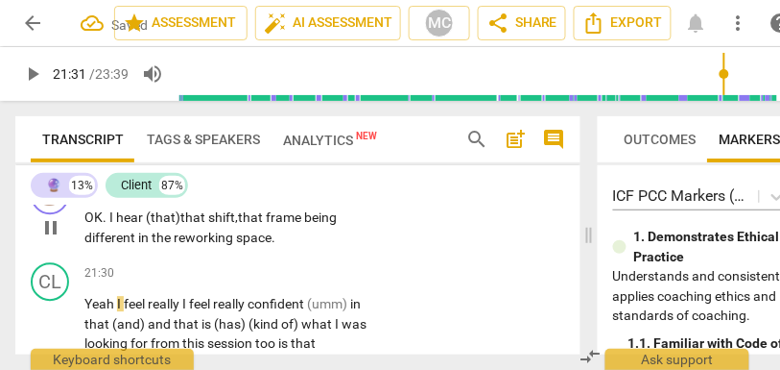
click at [305, 196] on p "Add competency" at bounding box center [307, 187] width 91 height 17
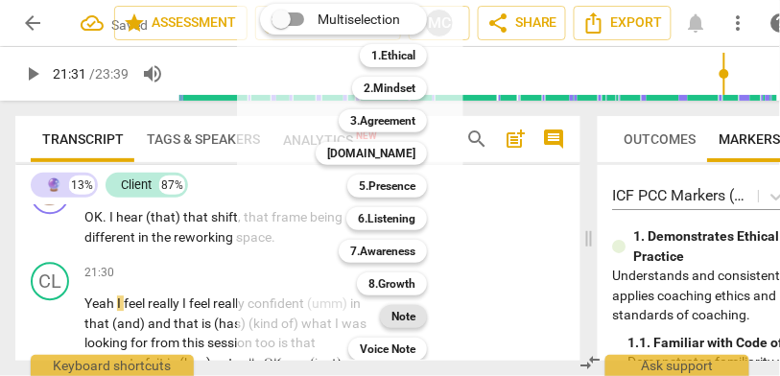
click at [413, 319] on b "Note" at bounding box center [404, 316] width 24 height 23
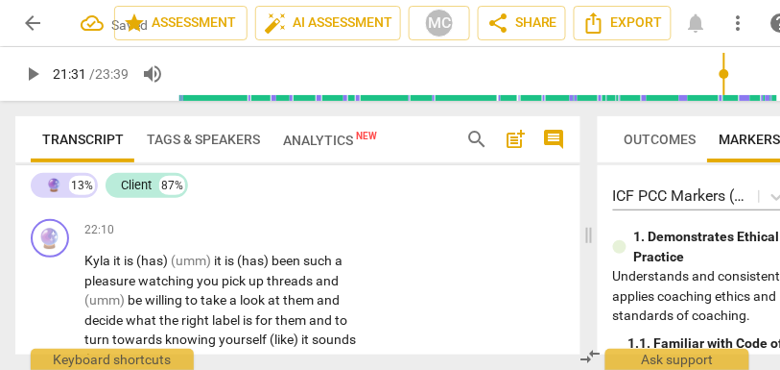
scroll to position [10010, 0]
click at [204, 180] on span "(umm)" at bounding box center [225, 172] width 43 height 15
click at [108, 180] on span "that" at bounding box center [122, 172] width 28 height 15
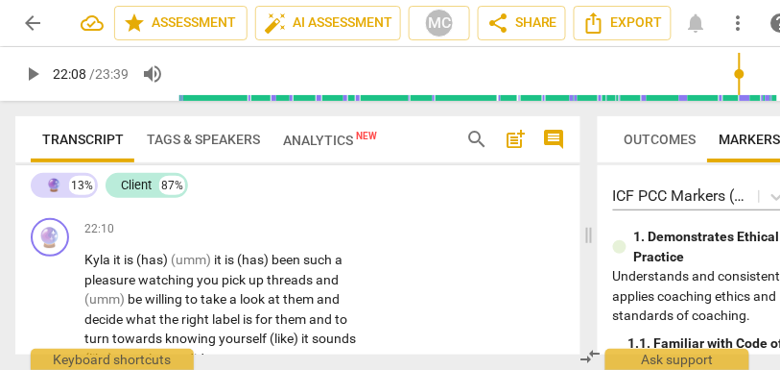
click at [200, 203] on p "Yeah I feel really I feel really confident (umm) in that (and) and that is (has…" at bounding box center [225, 45] width 282 height 315
click at [182, 180] on span "OK" at bounding box center [192, 172] width 21 height 15
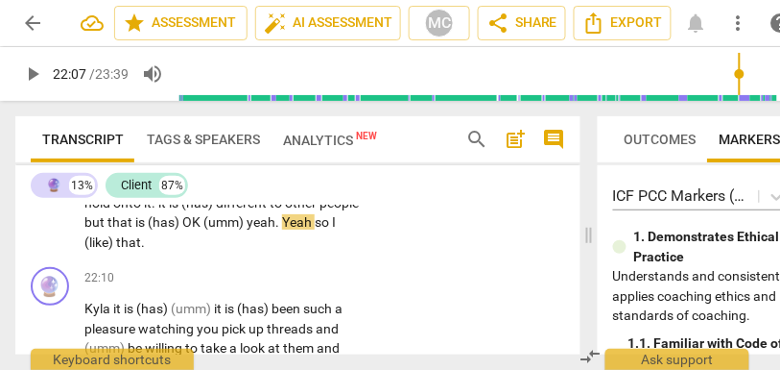
scroll to position [9961, 0]
click at [300, 190] on span "going" at bounding box center [318, 182] width 36 height 15
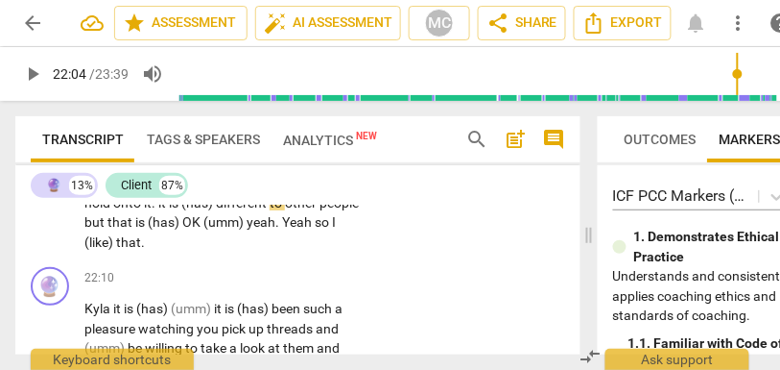
click at [198, 190] on span "serve" at bounding box center [215, 182] width 35 height 15
type input "1325"
drag, startPoint x: 186, startPoint y: 260, endPoint x: 125, endPoint y: 254, distance: 61.7
click at [125, 252] on p "Yeah I feel really I feel really confident (umm) in that (and) and that is (has…" at bounding box center [225, 94] width 282 height 315
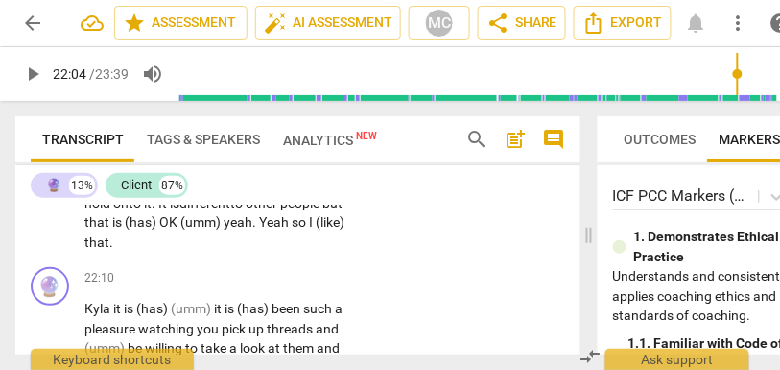
click at [269, 233] on p "Yeah I feel really I feel really confident (umm) in that (and) and that is (has…" at bounding box center [225, 94] width 282 height 315
click at [277, 190] on span "am" at bounding box center [288, 182] width 22 height 15
click at [323, 210] on span "but" at bounding box center [333, 202] width 20 height 15
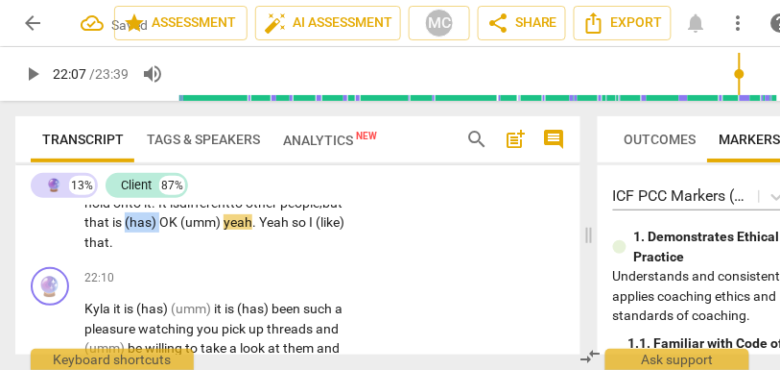
drag, startPoint x: 99, startPoint y: 284, endPoint x: 133, endPoint y: 282, distance: 34.6
click at [133, 252] on p "Yeah I feel really I feel really confident (umm) in that (and) and that is (has…" at bounding box center [225, 94] width 282 height 315
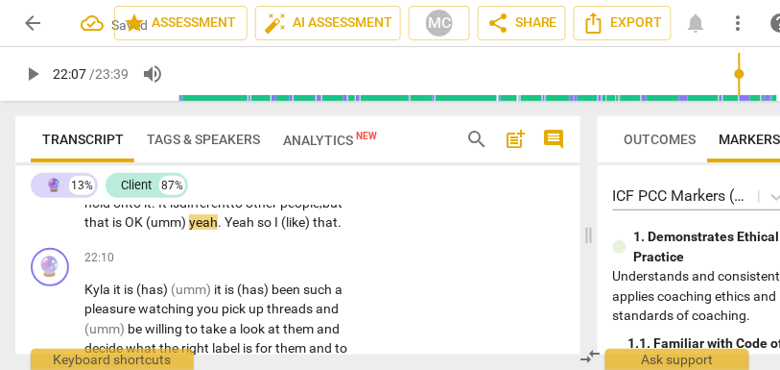
click at [125, 229] on span "OK" at bounding box center [135, 221] width 21 height 15
drag, startPoint x: 163, startPoint y: 283, endPoint x: 119, endPoint y: 283, distance: 44.2
click at [119, 232] on p "Yeah I feel really I feel really confident (umm) in that (and) and that is (has…" at bounding box center [225, 85] width 282 height 296
click at [234, 229] on span "yeah" at bounding box center [248, 221] width 29 height 15
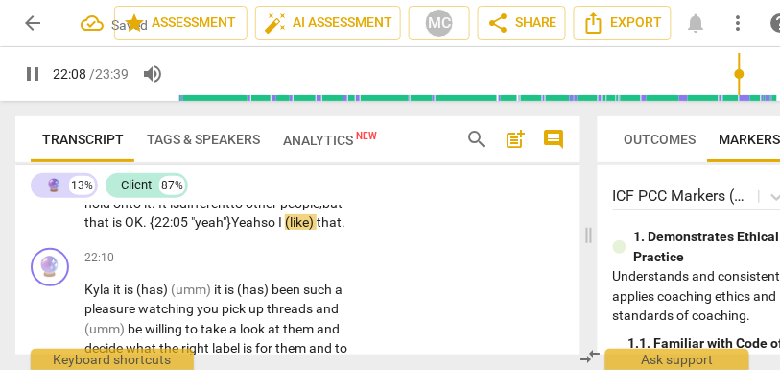
click at [261, 229] on span "so" at bounding box center [269, 221] width 17 height 15
click at [234, 229] on span "Yeah" at bounding box center [249, 221] width 30 height 15
click at [252, 210] on span "other" at bounding box center [269, 202] width 35 height 15
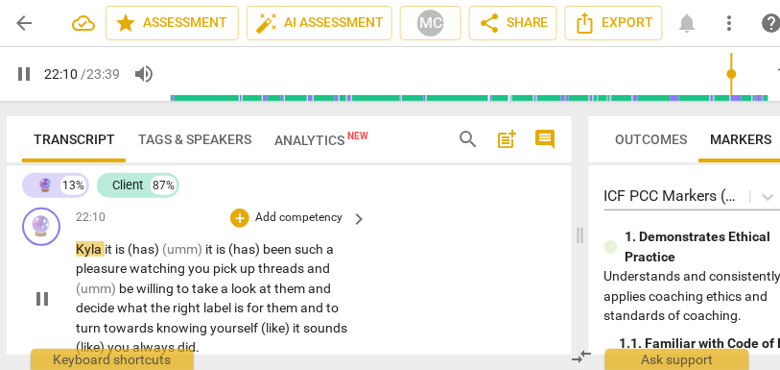
scroll to position [9995, 0]
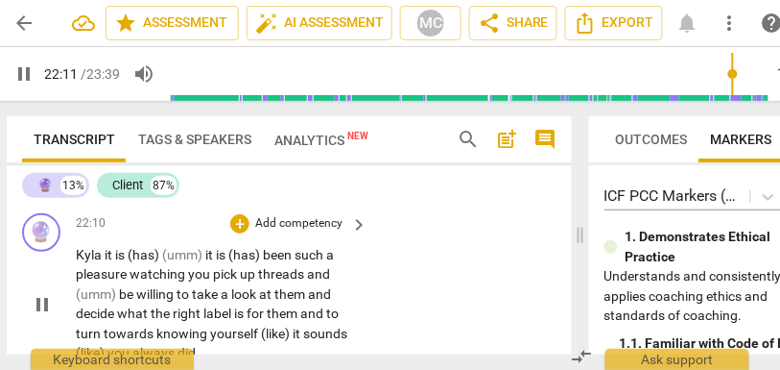
click at [102, 262] on span "Kyla" at bounding box center [90, 254] width 29 height 15
type input "1333"
click at [92, 262] on span "Kyla," at bounding box center [90, 254] width 29 height 15
click at [108, 262] on span "it" at bounding box center [110, 254] width 11 height 15
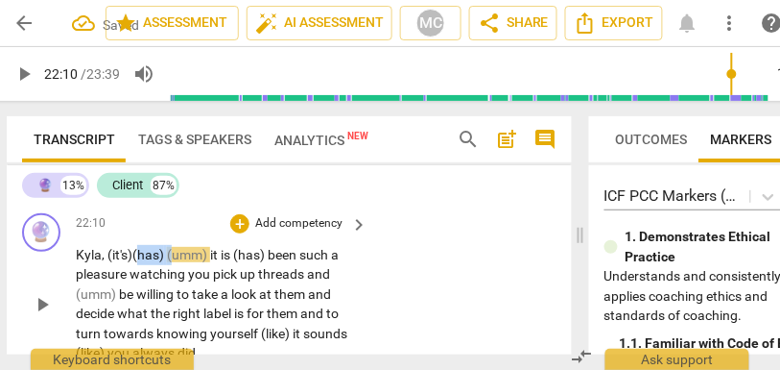
drag, startPoint x: 173, startPoint y: 312, endPoint x: 137, endPoint y: 312, distance: 35.5
click at [137, 312] on p "Kyla, ( it's) (has) (umm) it is (has) been such a pleasure watching you pick up…" at bounding box center [217, 304] width 282 height 118
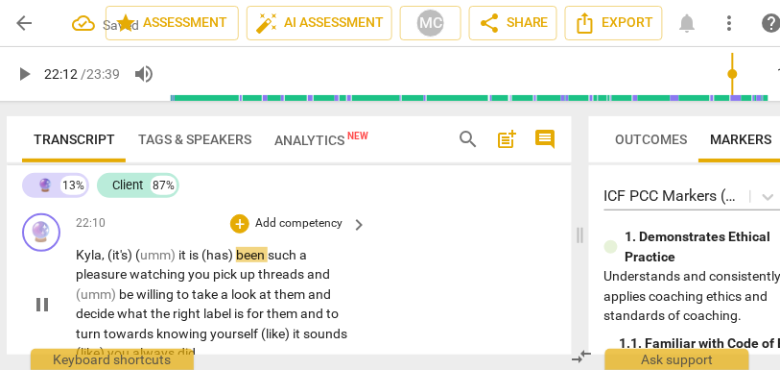
click at [182, 262] on span "it" at bounding box center [184, 254] width 11 height 15
click at [97, 262] on span "Kyla, (" at bounding box center [94, 254] width 36 height 15
click at [181, 262] on span "it" at bounding box center [184, 254] width 11 height 15
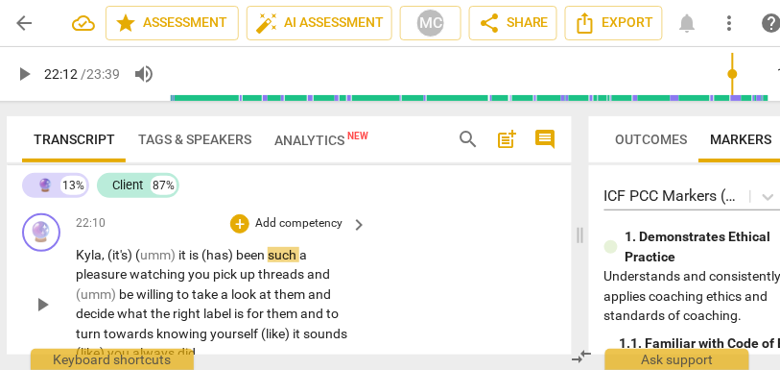
click at [186, 262] on span "it" at bounding box center [184, 254] width 11 height 15
drag, startPoint x: 238, startPoint y: 314, endPoint x: 190, endPoint y: 315, distance: 48.0
click at [190, 315] on p "Kyla, ( it's) ( umm) it is (has) been such a pleasure watching you pick up thre…" at bounding box center [217, 304] width 282 height 118
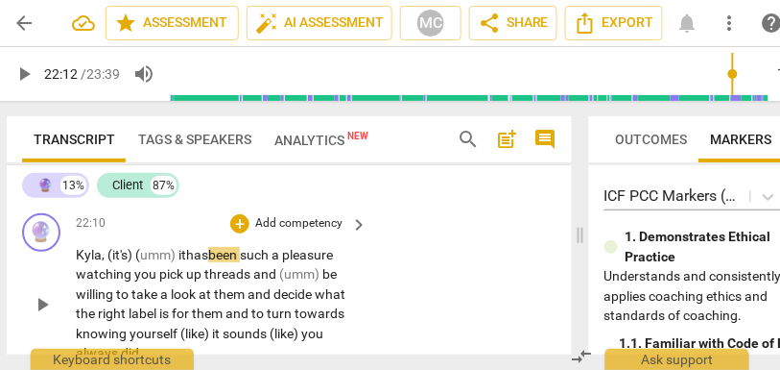
click at [170, 262] on span "umm)" at bounding box center [159, 254] width 38 height 15
click at [240, 262] on span "been" at bounding box center [224, 254] width 32 height 15
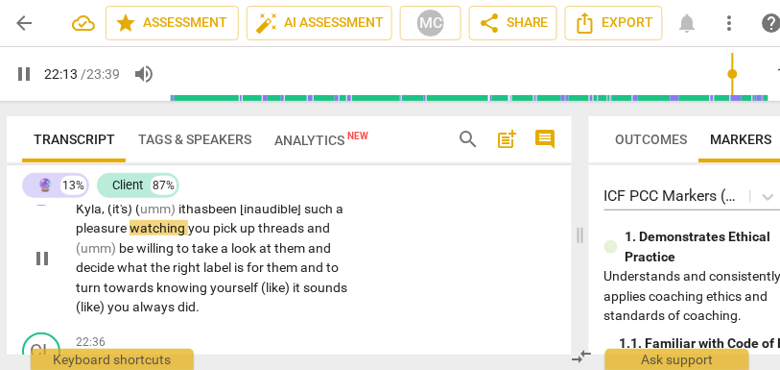
scroll to position [10042, 0]
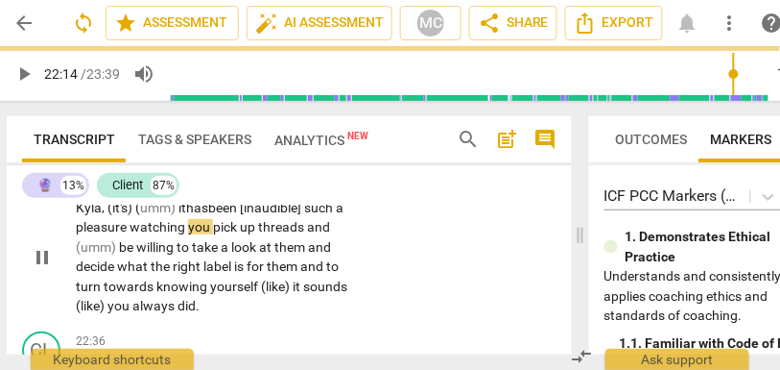
click at [276, 215] on span "been [inaudible]" at bounding box center [256, 207] width 96 height 15
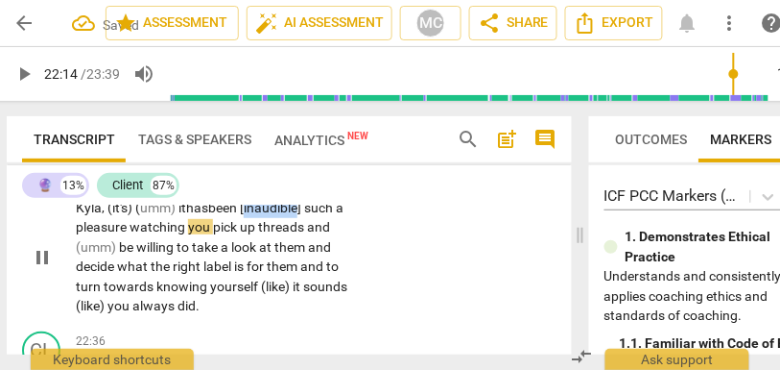
click at [276, 215] on span "been [inaudible]" at bounding box center [256, 207] width 96 height 15
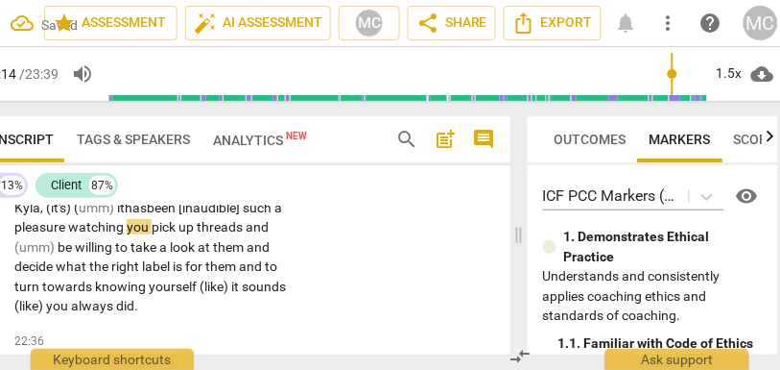
scroll to position [0, 71]
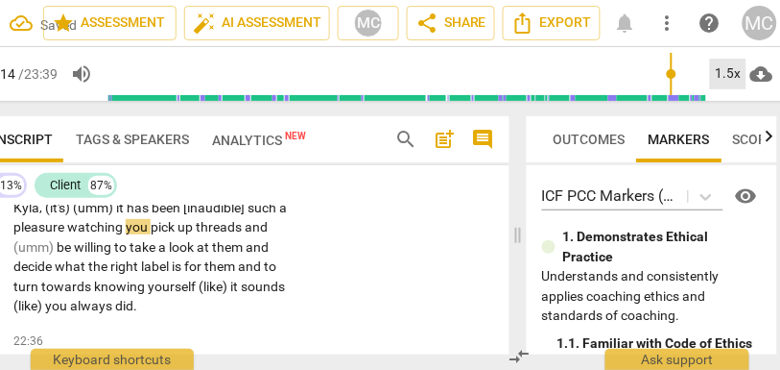
click at [718, 75] on div "1.5x" at bounding box center [728, 74] width 36 height 31
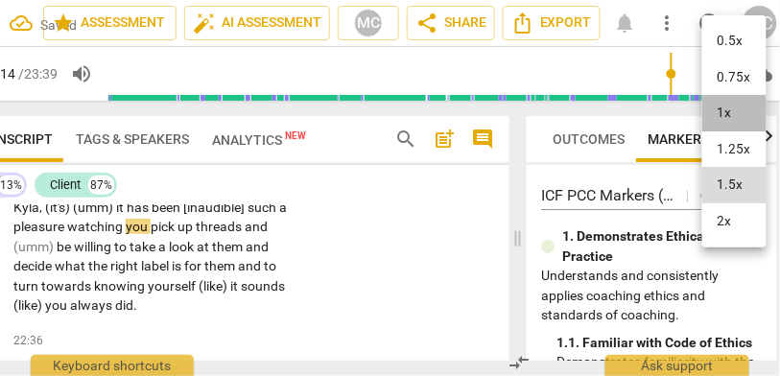
click at [726, 107] on li "1x" at bounding box center [735, 113] width 64 height 36
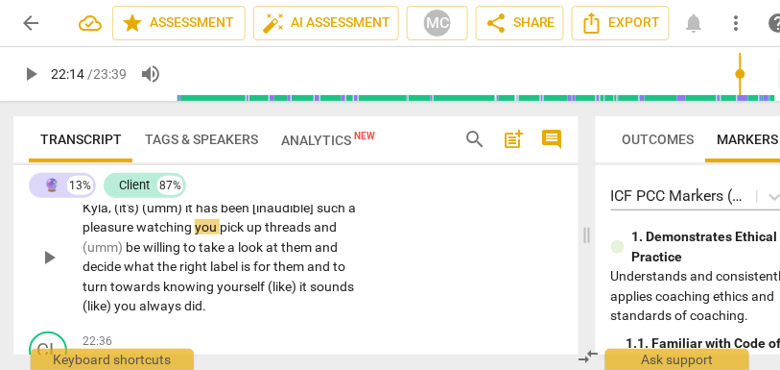
scroll to position [0, 0]
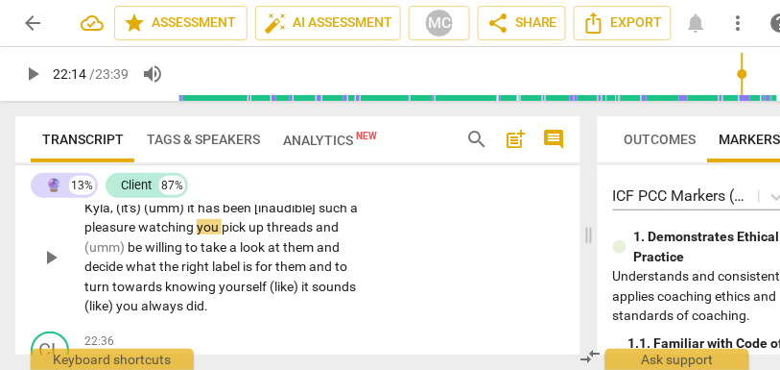
click at [300, 215] on span "[inaudible]" at bounding box center [286, 207] width 64 height 15
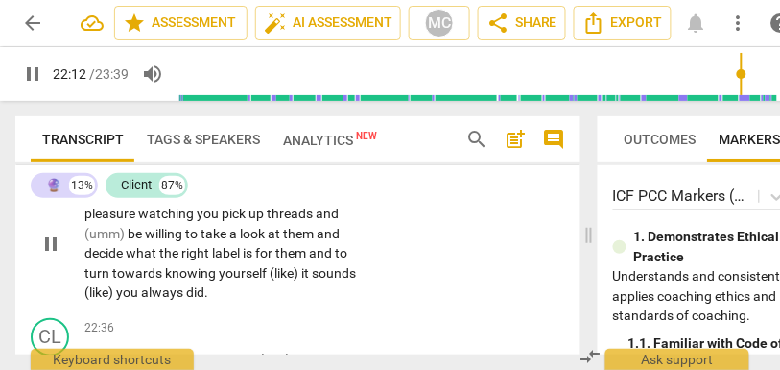
scroll to position [10058, 0]
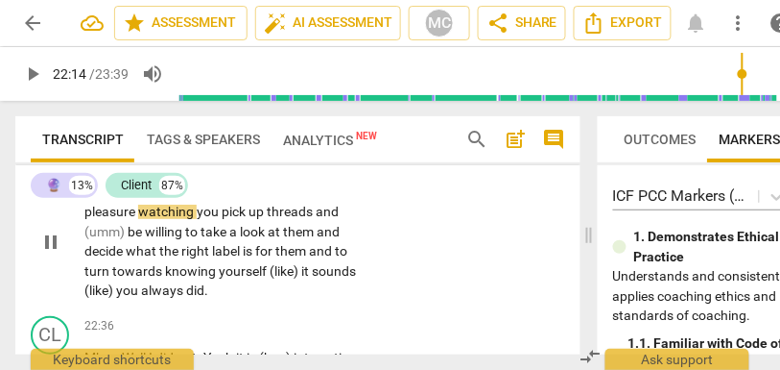
click at [137, 219] on span "pleasure" at bounding box center [111, 211] width 54 height 15
type input "1334"
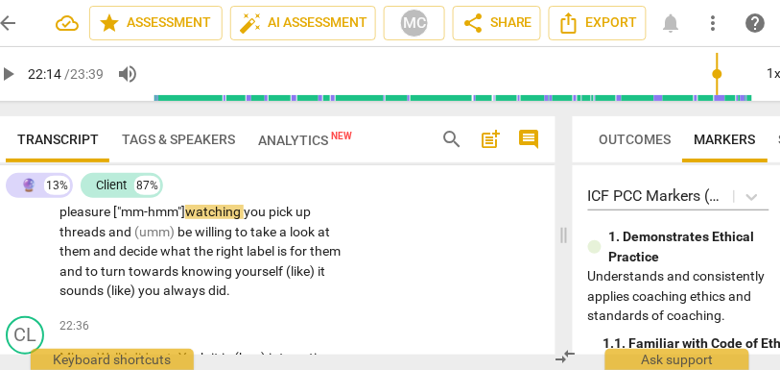
scroll to position [0, 83]
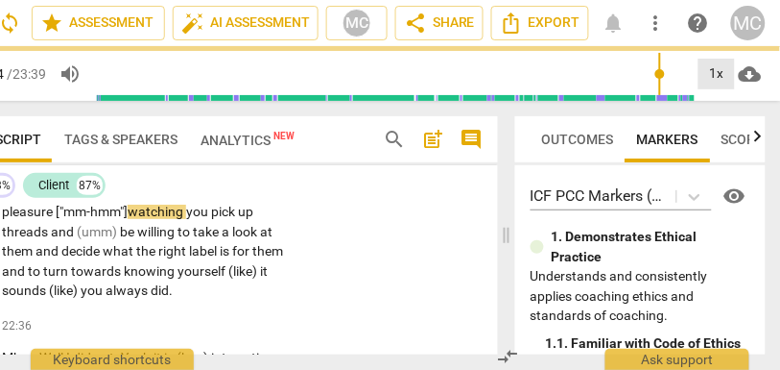
click at [719, 77] on div "1x" at bounding box center [717, 74] width 36 height 31
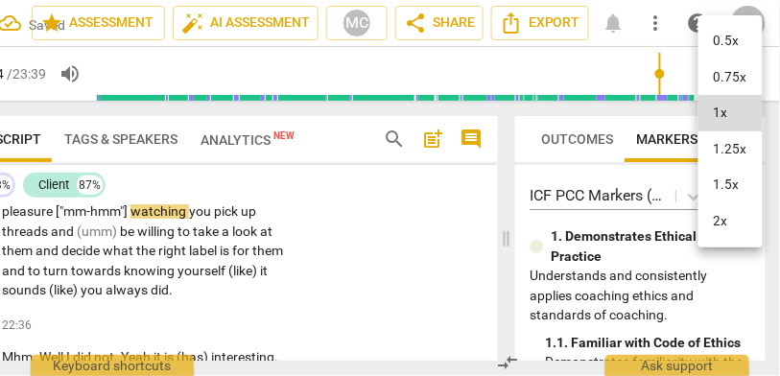
click at [732, 183] on li "1.5x" at bounding box center [731, 185] width 64 height 36
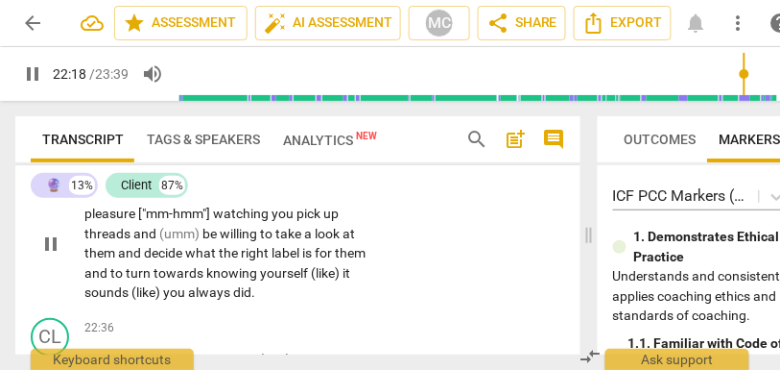
scroll to position [10055, 0]
click at [487, 213] on div "🔮 play_arrow pause 22:10 + Add competency keyboard_arrow_right Kyla , (it's) (u…" at bounding box center [297, 228] width 565 height 165
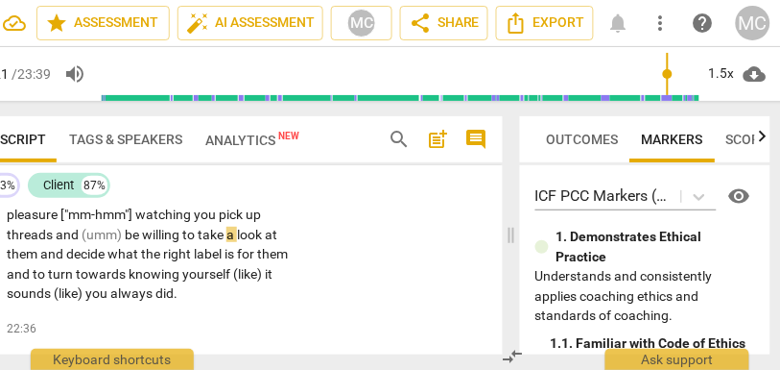
scroll to position [0, 83]
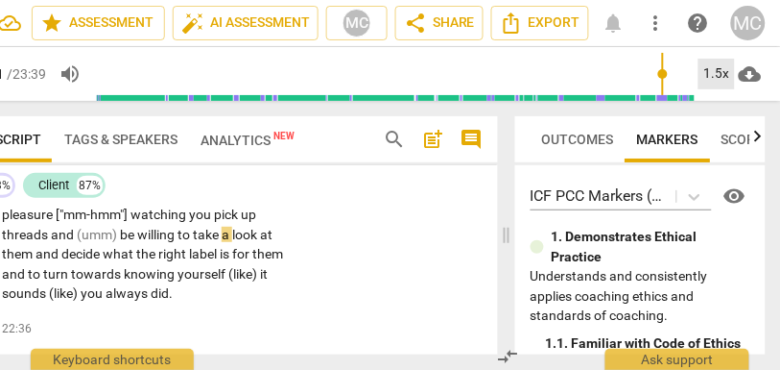
click at [714, 71] on div "1.5x" at bounding box center [717, 74] width 36 height 31
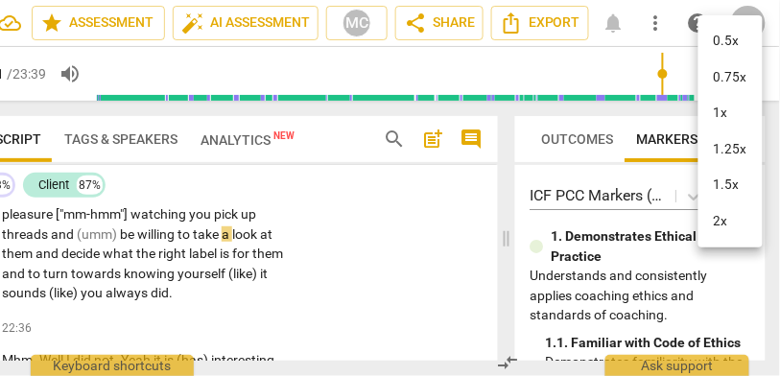
click at [727, 180] on li "1.5x" at bounding box center [731, 185] width 64 height 36
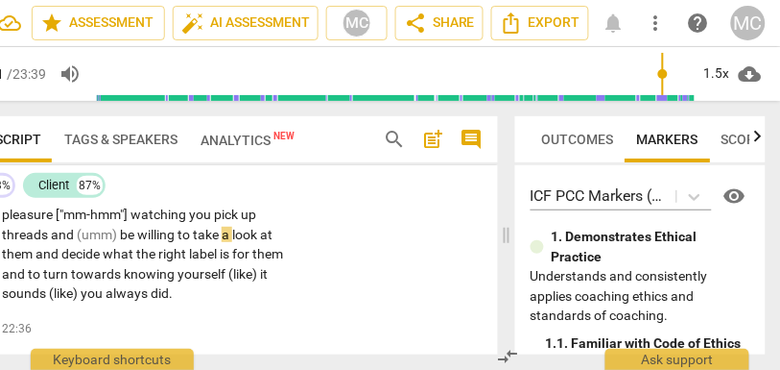
click at [151, 242] on span "willing" at bounding box center [157, 234] width 40 height 15
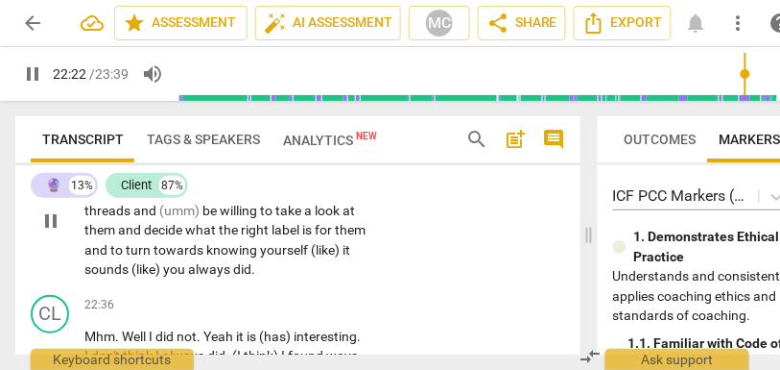
scroll to position [10080, 0]
click at [260, 197] on span "watching" at bounding box center [242, 188] width 59 height 15
click at [133, 217] on span "and" at bounding box center [146, 209] width 26 height 15
type input "1336"
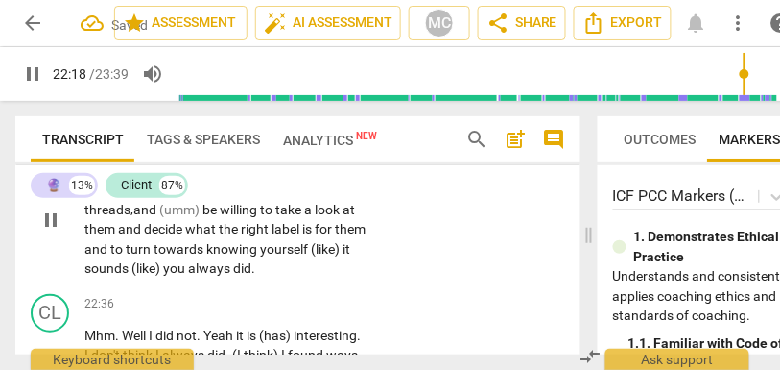
click at [120, 236] on span "and" at bounding box center [131, 228] width 26 height 15
click at [110, 256] on span "and" at bounding box center [97, 248] width 26 height 15
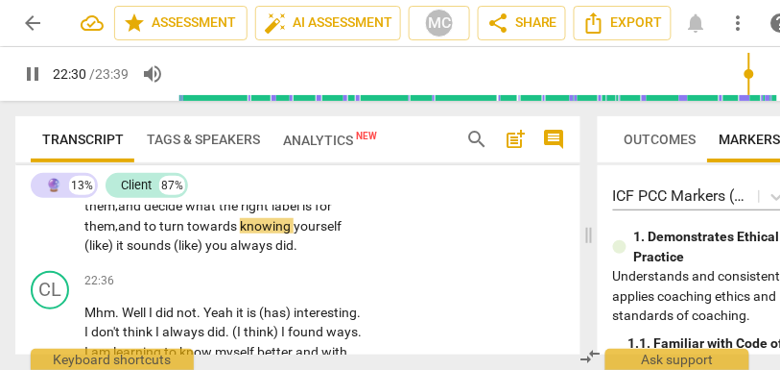
scroll to position [10121, 0]
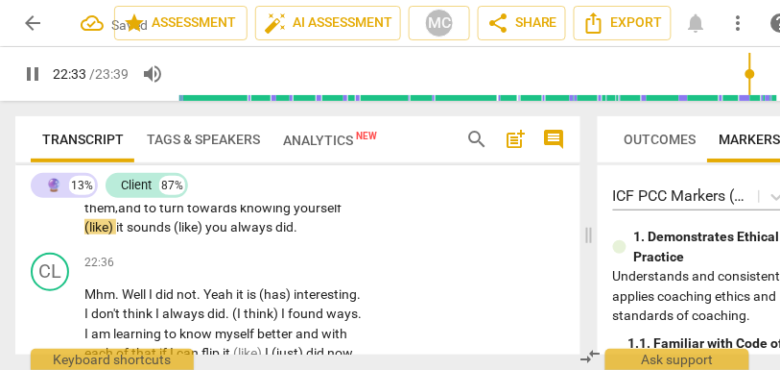
click at [341, 215] on span "yourself" at bounding box center [318, 207] width 48 height 15
click at [120, 234] on span "it" at bounding box center [118, 226] width 11 height 15
click at [348, 237] on p "Kyla , (it's) (umm) it has been [inaudible] such a pleasure ["mm-hmm"] watching…" at bounding box center [225, 178] width 282 height 118
click at [174, 234] on span "(like)" at bounding box center [158, 226] width 32 height 15
click at [169, 234] on span "like)" at bounding box center [155, 226] width 27 height 15
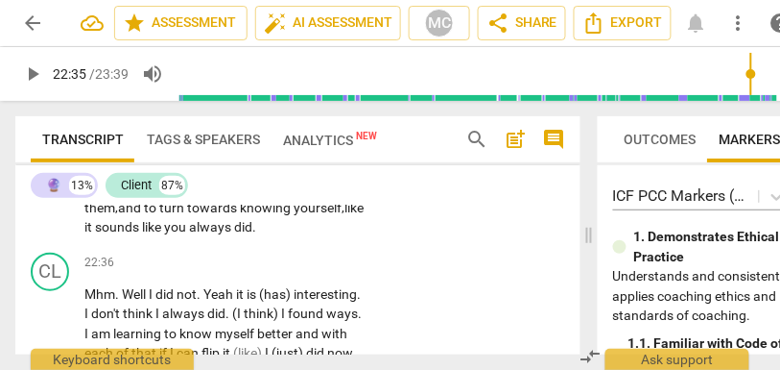
click at [142, 234] on span "sounds" at bounding box center [118, 226] width 47 height 15
click at [447, 245] on div "🔮 play_arrow pause 22:10 + Add competency keyboard_arrow_right Kyla , (it's) (u…" at bounding box center [297, 162] width 565 height 165
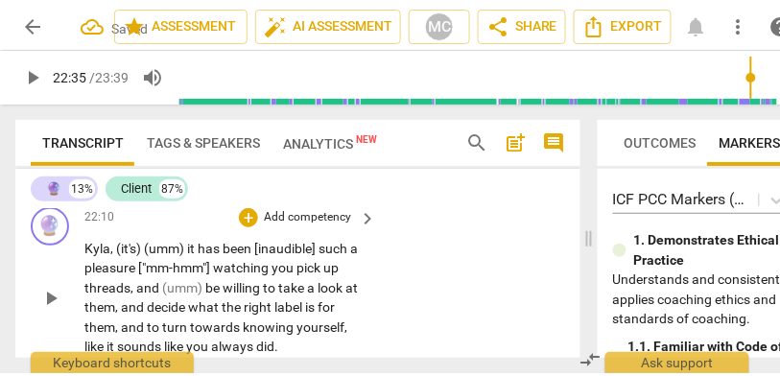
scroll to position [9996, 0]
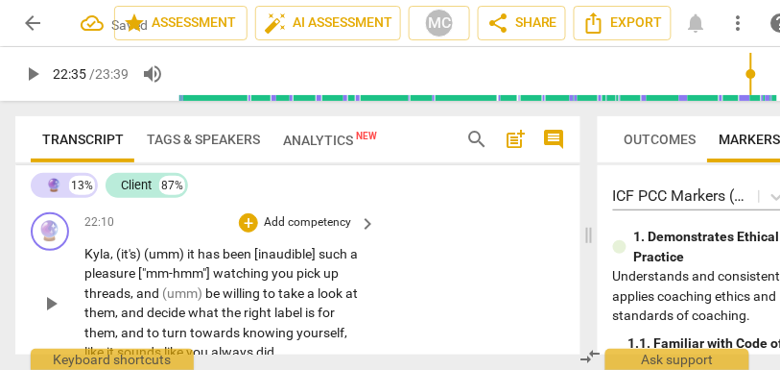
click at [314, 231] on p "Add competency" at bounding box center [307, 222] width 91 height 17
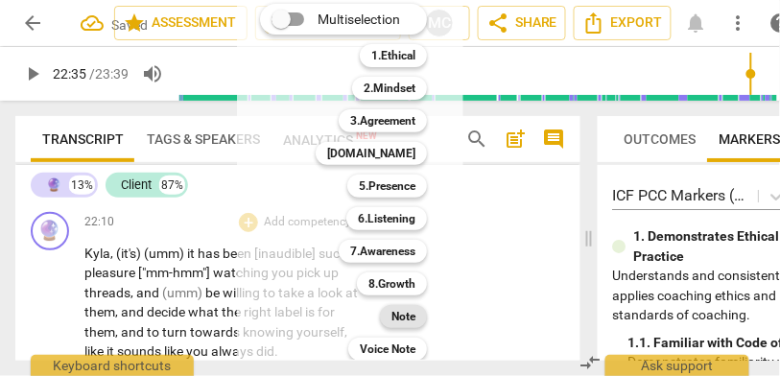
click at [416, 324] on b "Note" at bounding box center [404, 316] width 24 height 23
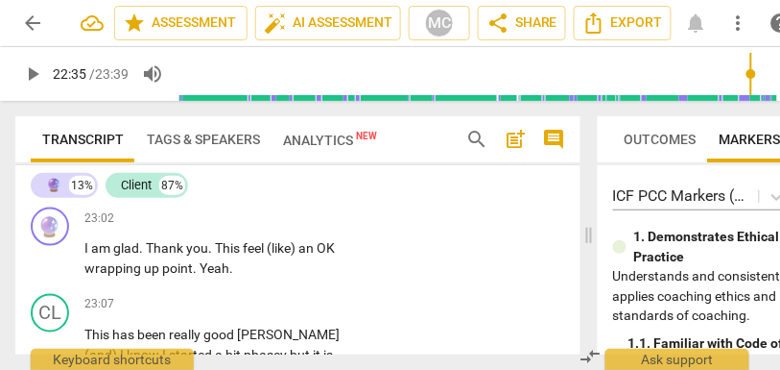
scroll to position [10345, 0]
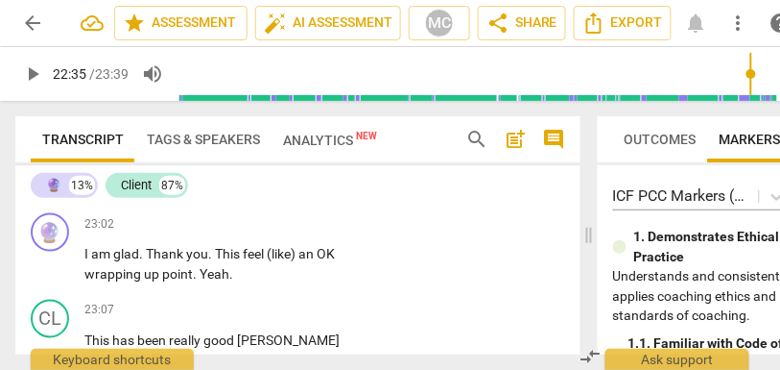
click at [182, 196] on span "less" at bounding box center [169, 187] width 26 height 15
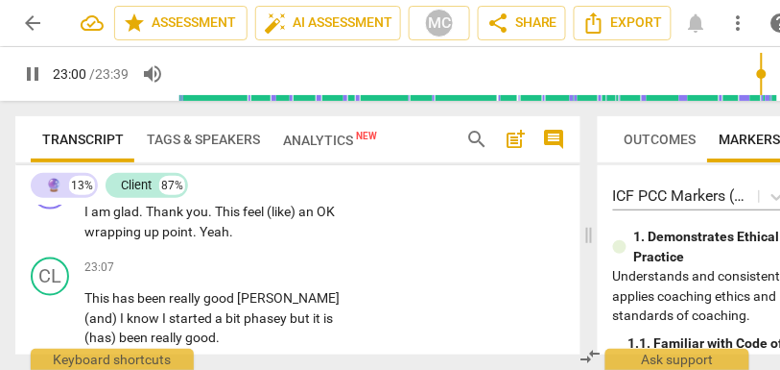
scroll to position [10388, 0]
click at [146, 219] on span "Thank" at bounding box center [166, 211] width 40 height 15
type input "1385"
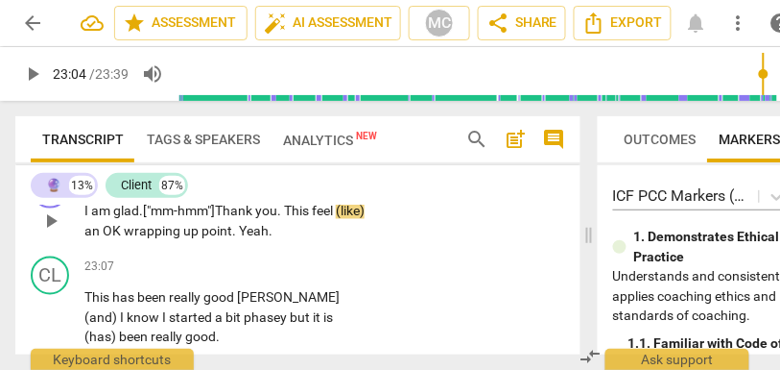
click at [106, 219] on span "am" at bounding box center [102, 211] width 22 height 15
click at [247, 219] on span "Thank" at bounding box center [235, 211] width 40 height 15
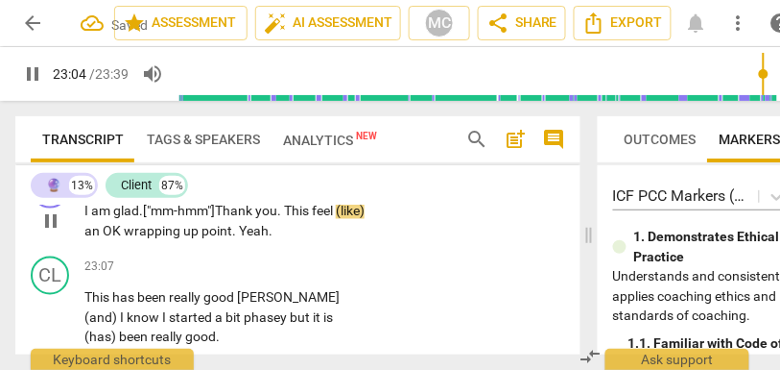
click at [227, 219] on span "Thank" at bounding box center [235, 211] width 40 height 15
click at [204, 219] on span ". ["mm-hmm"]" at bounding box center [177, 211] width 76 height 15
click at [226, 219] on span "Thank" at bounding box center [235, 211] width 40 height 15
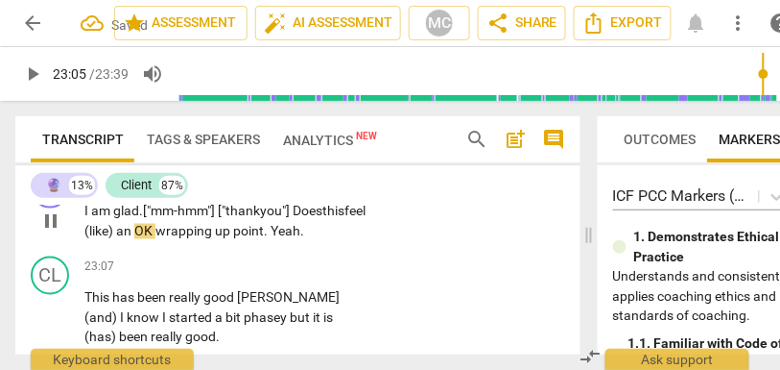
click at [109, 239] on span "(like)" at bounding box center [100, 231] width 32 height 15
click at [111, 239] on span "like)" at bounding box center [97, 231] width 27 height 15
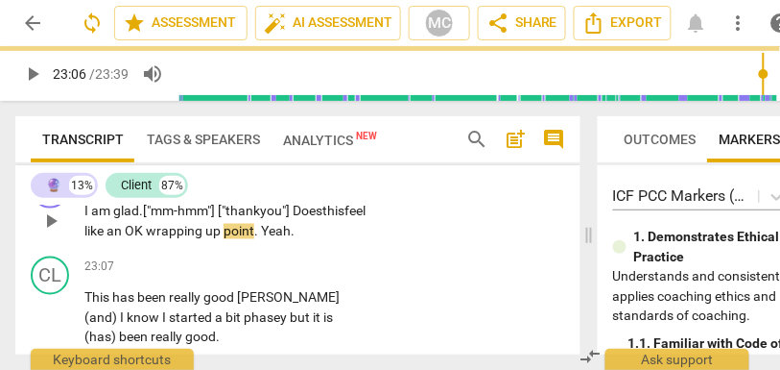
click at [175, 239] on span "wrapping" at bounding box center [176, 231] width 60 height 15
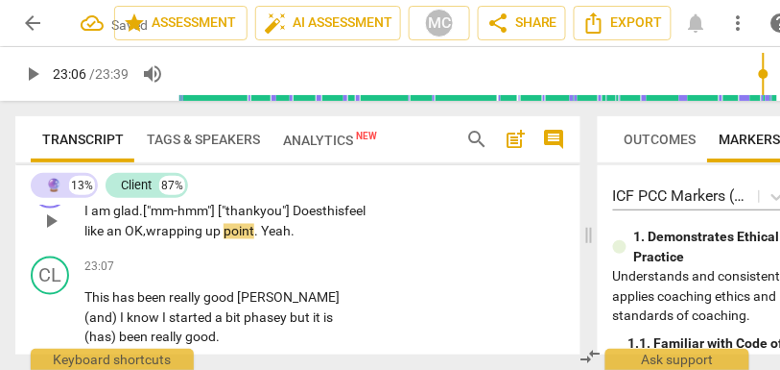
click at [224, 239] on span "up" at bounding box center [214, 231] width 18 height 15
click at [225, 239] on span "up" at bounding box center [215, 231] width 18 height 15
click at [262, 239] on span "." at bounding box center [258, 231] width 7 height 15
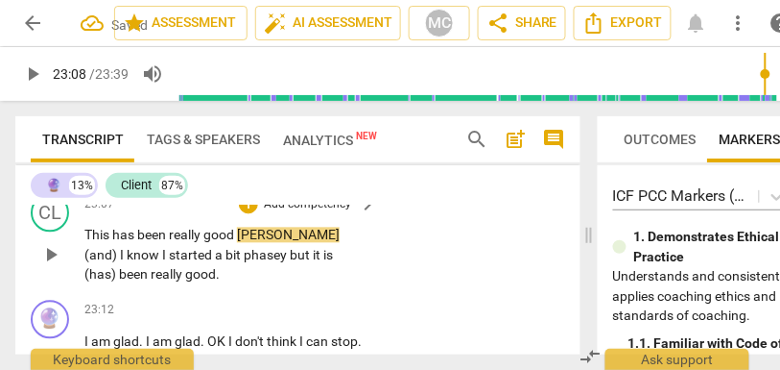
scroll to position [10542, 0]
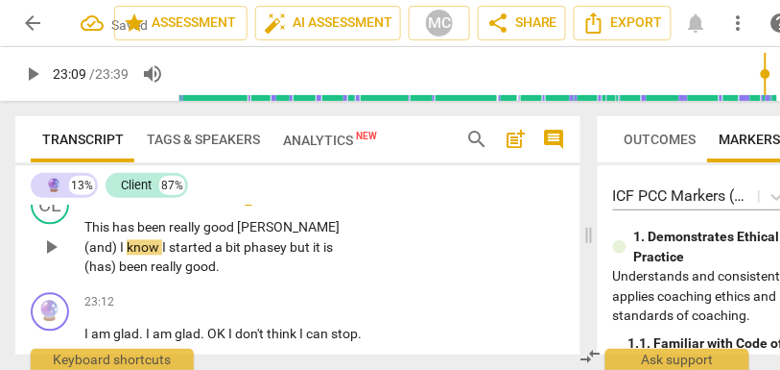
click at [84, 235] on span "This" at bounding box center [98, 227] width 28 height 15
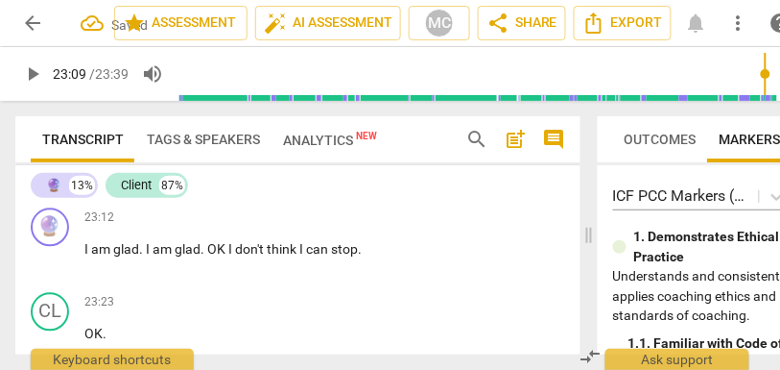
scroll to position [10479, 0]
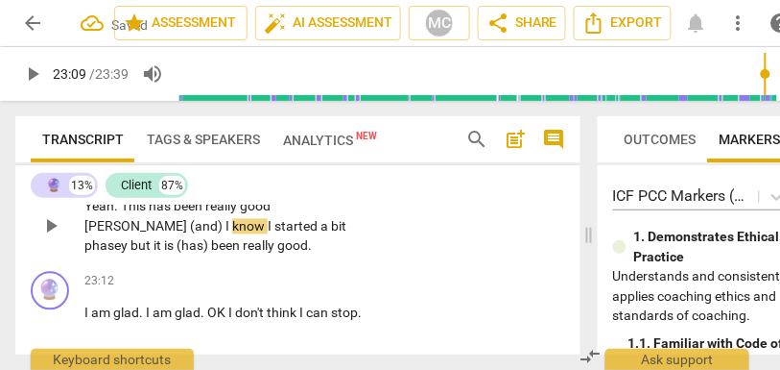
click at [97, 214] on span "Yeah" at bounding box center [99, 206] width 30 height 15
click at [190, 234] on span "[PERSON_NAME]" at bounding box center [137, 226] width 106 height 15
type input "1390"
drag, startPoint x: 322, startPoint y: 286, endPoint x: 361, endPoint y: 293, distance: 39.9
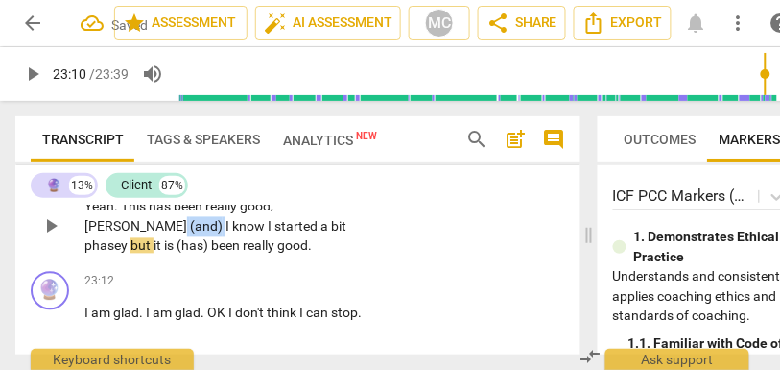
click at [361, 256] on p "Yeah . This has been really good, [PERSON_NAME] (and) I know I started a bit ph…" at bounding box center [225, 227] width 282 height 60
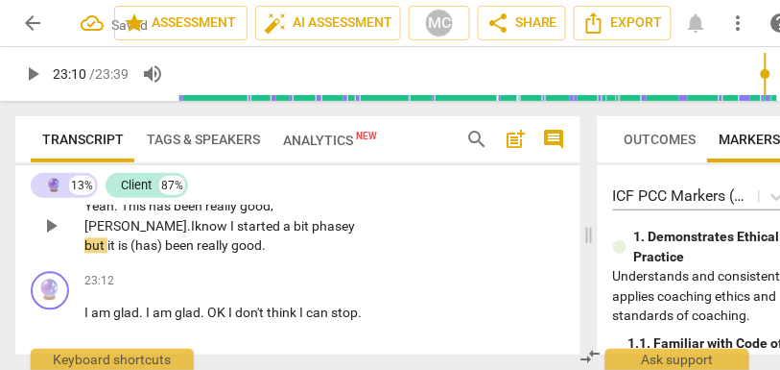
click at [191, 234] on span "[PERSON_NAME]." at bounding box center [137, 226] width 107 height 15
click at [195, 234] on span "know" at bounding box center [213, 226] width 36 height 15
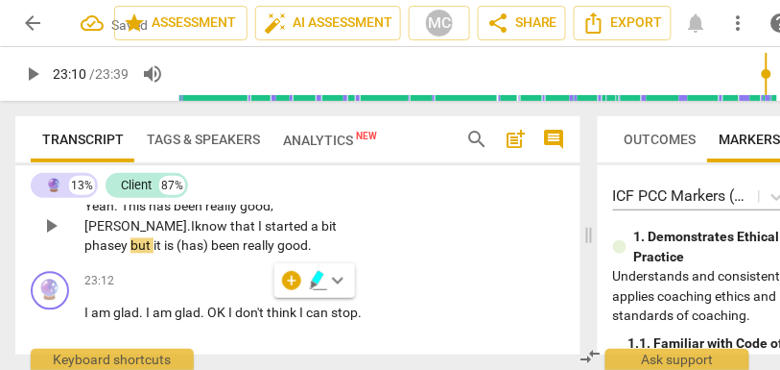
click at [131, 253] on span "phasey" at bounding box center [107, 245] width 46 height 15
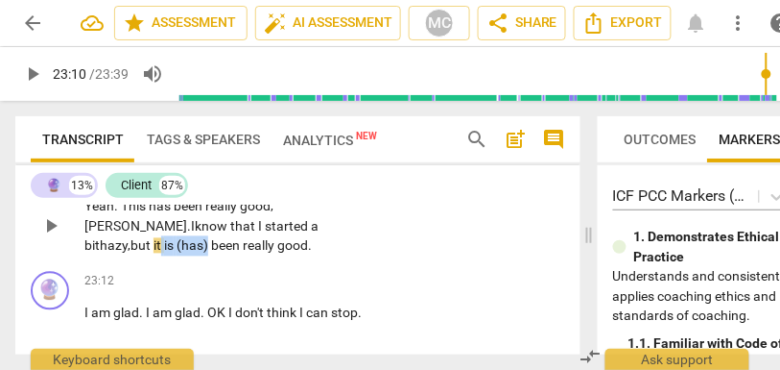
drag, startPoint x: 292, startPoint y: 305, endPoint x: 370, endPoint y: 305, distance: 77.8
click at [370, 256] on div "Yeah . This has been really good, [PERSON_NAME]. I know that I started a bit ha…" at bounding box center [231, 227] width 294 height 60
click at [433, 264] on div "CL play_arrow pause 23:06 + Add competency keyboard_arrow_right Yeah . This has…" at bounding box center [297, 210] width 565 height 107
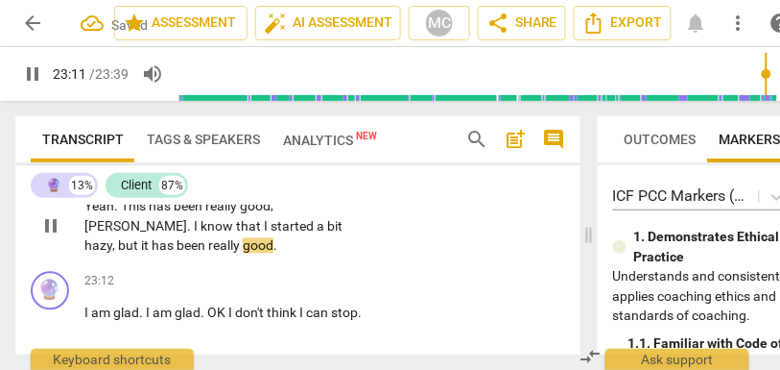
scroll to position [10515, 0]
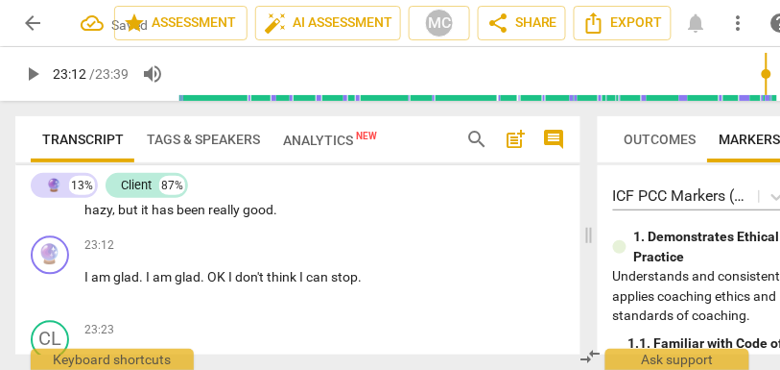
click at [308, 150] on p "Add competency" at bounding box center [307, 140] width 91 height 17
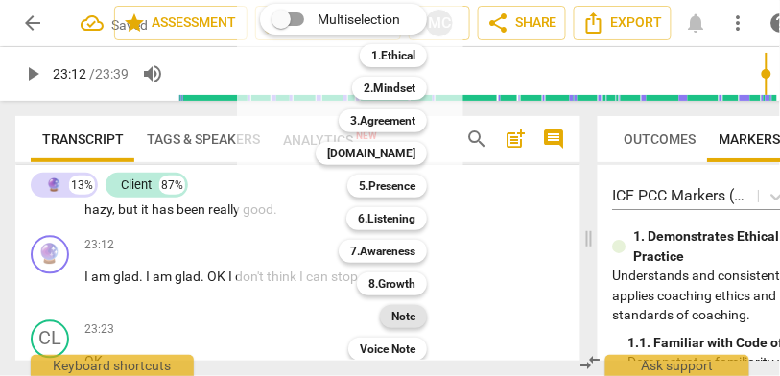
click at [392, 319] on div "Note" at bounding box center [403, 316] width 47 height 23
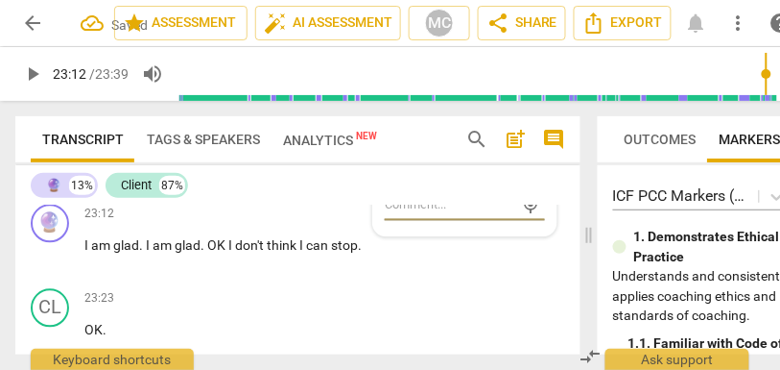
scroll to position [10570, 0]
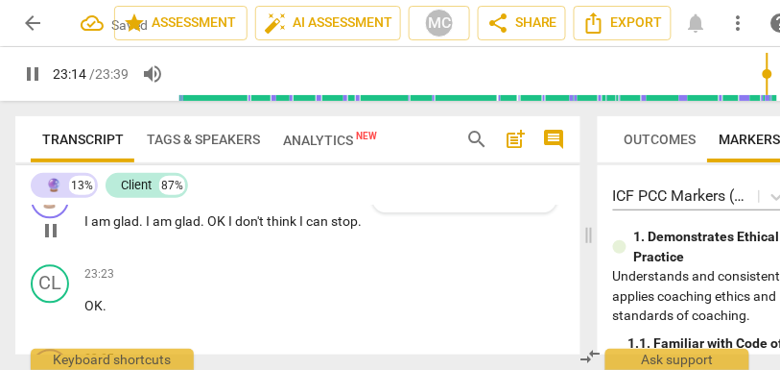
click at [228, 229] on span "OK" at bounding box center [217, 221] width 21 height 15
type input "1395"
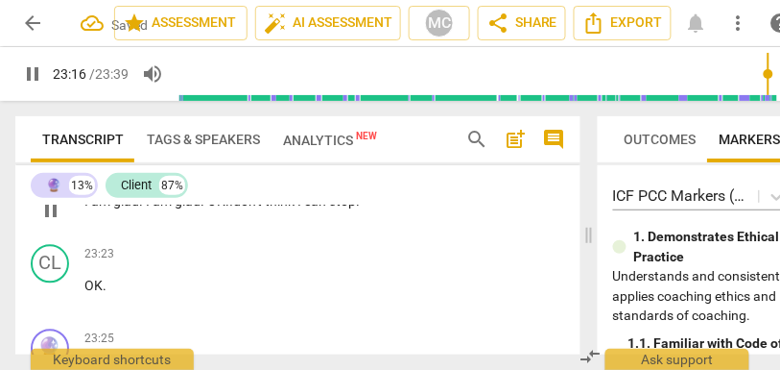
scroll to position [10592, 0]
click at [179, 207] on span "glad" at bounding box center [188, 199] width 26 height 15
click at [233, 207] on span "I" at bounding box center [231, 199] width 4 height 15
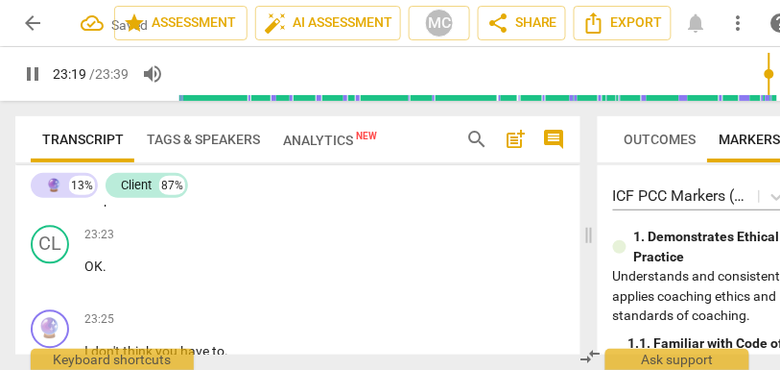
click at [258, 187] on span "I" at bounding box center [256, 179] width 4 height 15
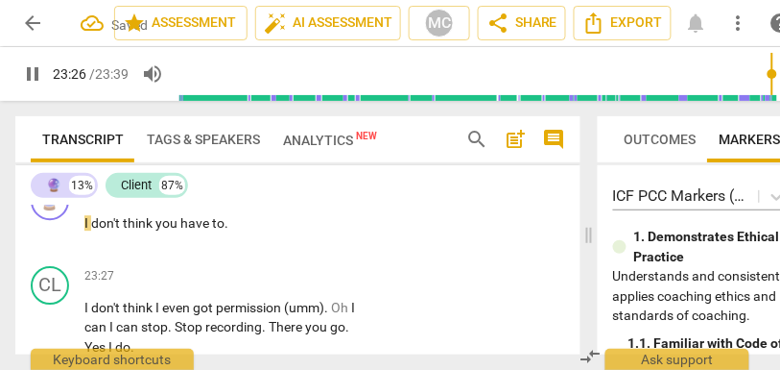
scroll to position [10740, 0]
click at [90, 230] on span "I" at bounding box center [87, 222] width 7 height 15
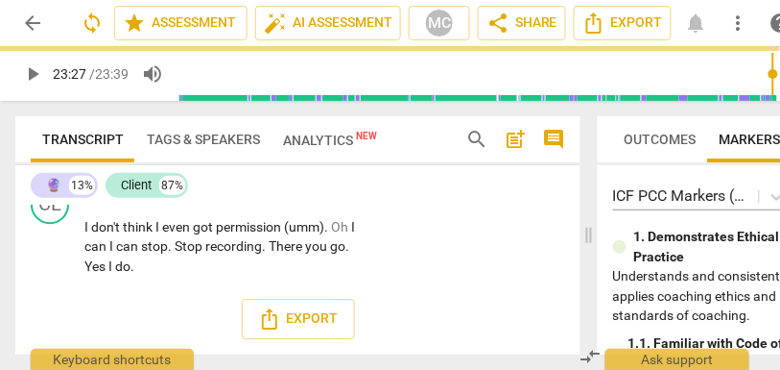
scroll to position [10656, 0]
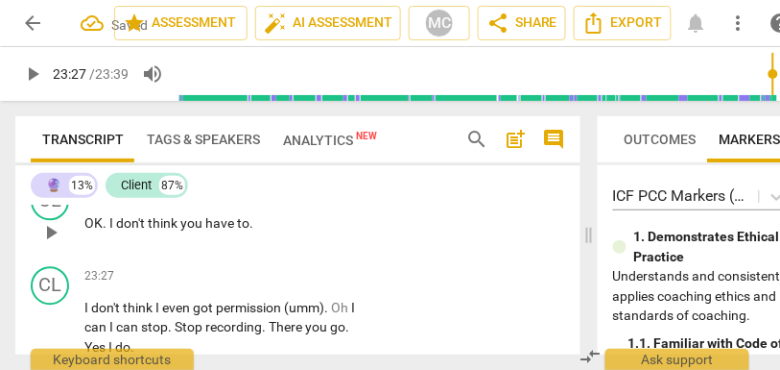
click at [116, 230] on span "don't" at bounding box center [132, 222] width 32 height 15
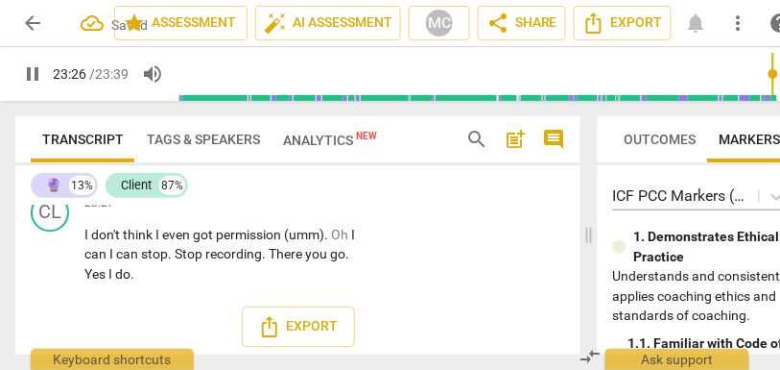
scroll to position [10730, 0]
click at [115, 156] on span "I" at bounding box center [112, 148] width 7 height 15
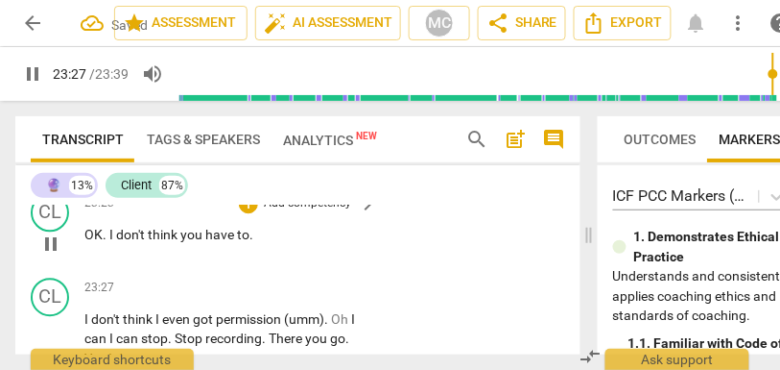
scroll to position [10635, 0]
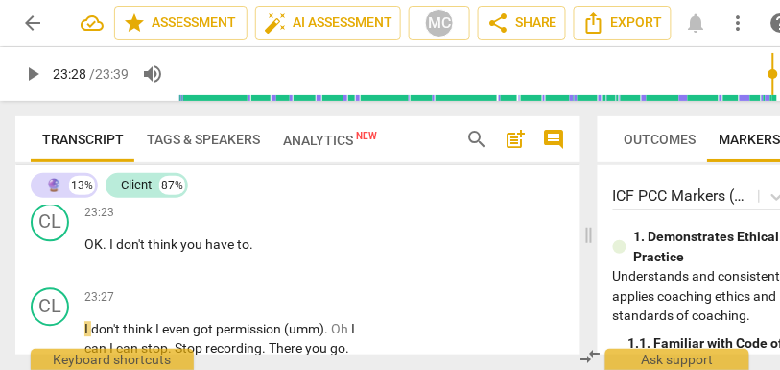
click at [108, 187] on p "I am glad . I am glad . OK . OK . I don't think I can stop ." at bounding box center [225, 167] width 282 height 39
click at [90, 184] on span "stop" at bounding box center [97, 176] width 27 height 15
click at [85, 252] on span "OK" at bounding box center [93, 243] width 18 height 15
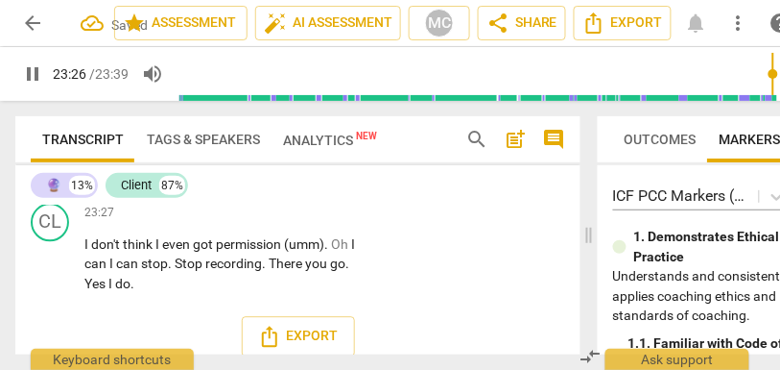
click at [121, 184] on span "OK" at bounding box center [127, 176] width 18 height 15
type input "1408"
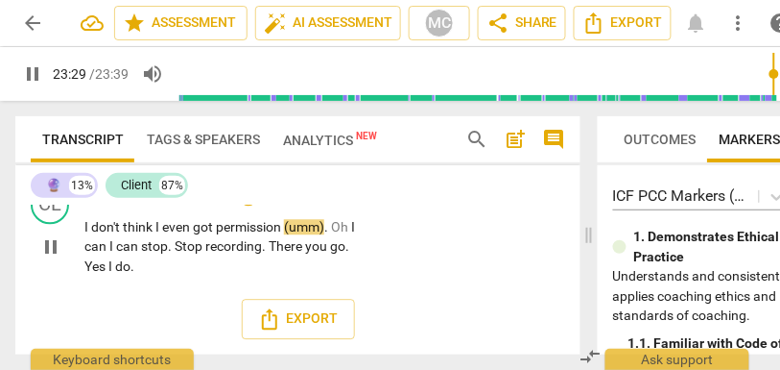
scroll to position [10689, 0]
click at [212, 234] on span "got" at bounding box center [204, 226] width 23 height 15
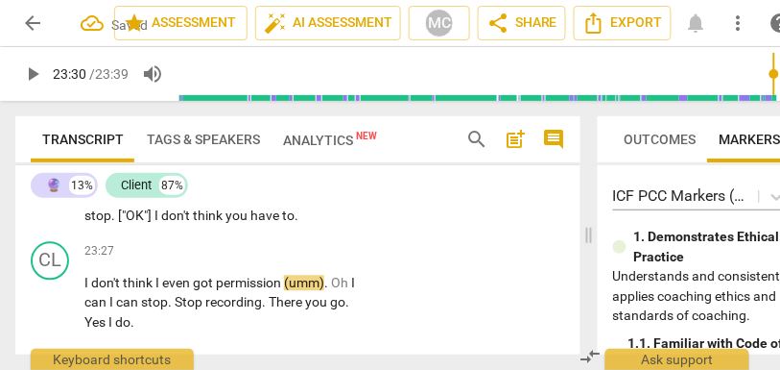
scroll to position [10597, 0]
click at [117, 203] on span "glad" at bounding box center [126, 194] width 26 height 15
type input "1396"
click at [252, 203] on span "." at bounding box center [254, 194] width 7 height 15
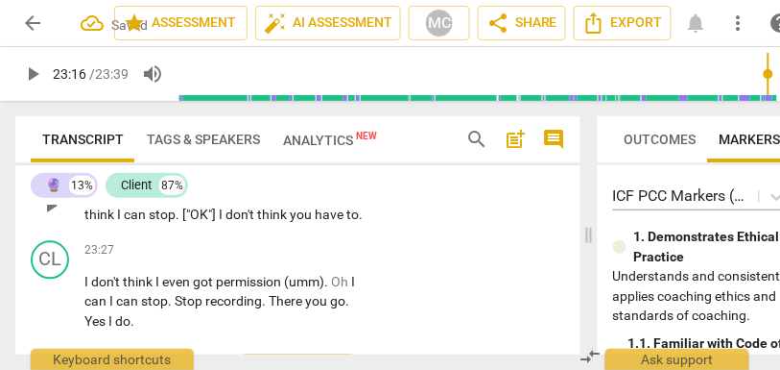
drag, startPoint x: 366, startPoint y: 296, endPoint x: 322, endPoint y: 282, distance: 46.2
click at [322, 225] on div "I am glad . I am glad . OK . OK . [23:15] I don't think I can stop . ["OK"] I d…" at bounding box center [231, 204] width 294 height 39
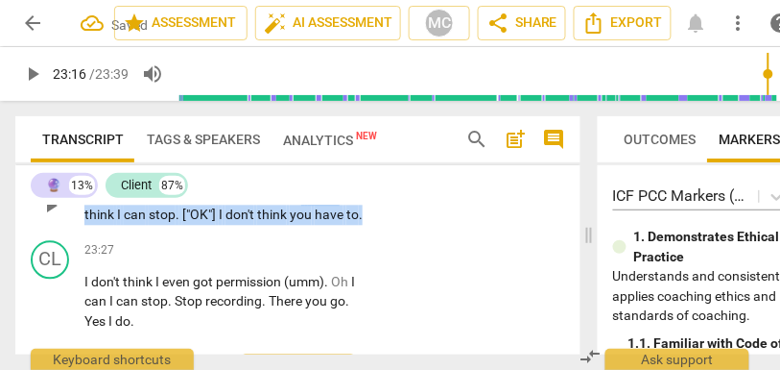
drag, startPoint x: 302, startPoint y: 272, endPoint x: 396, endPoint y: 308, distance: 100.9
click at [396, 232] on div "🔮 play_arrow pause 23:12 + Add competency keyboard_arrow_right I am glad . I am…" at bounding box center [297, 189] width 565 height 86
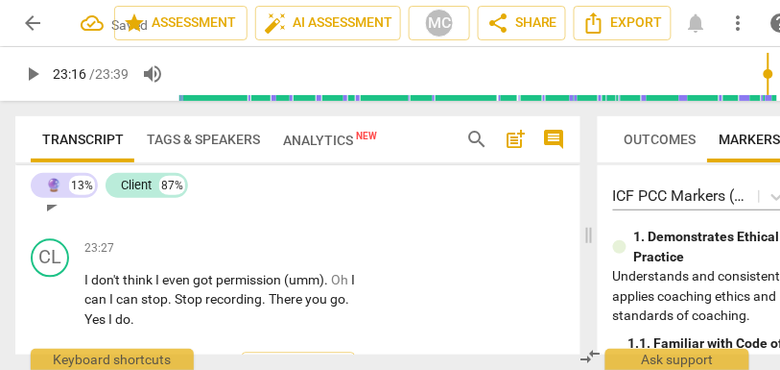
click at [437, 230] on div "🔮 play_arrow pause 23:12 + Add competency keyboard_arrow_right I am glad . I am…" at bounding box center [297, 188] width 565 height 84
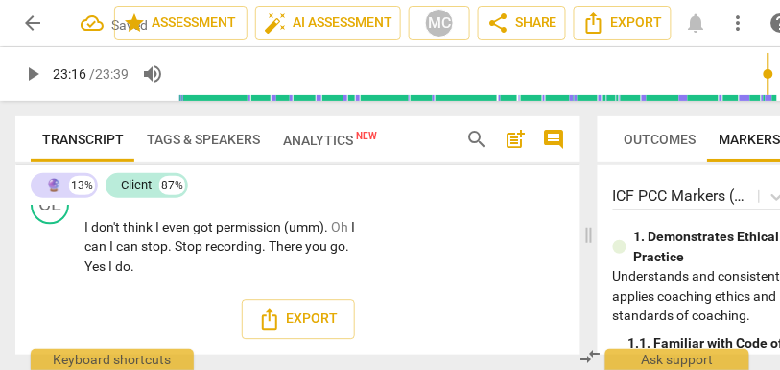
scroll to position [10700, 0]
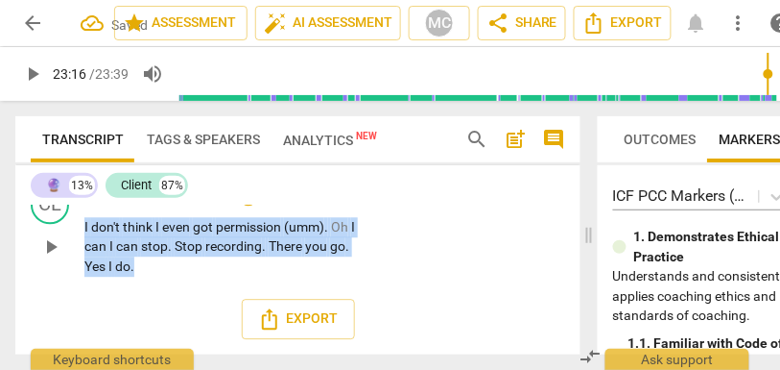
drag, startPoint x: 157, startPoint y: 300, endPoint x: 64, endPoint y: 250, distance: 105.7
click at [64, 250] on div "CL play_arrow pause 23:27 + Add competency keyboard_arrow_right I don't think I…" at bounding box center [297, 231] width 565 height 107
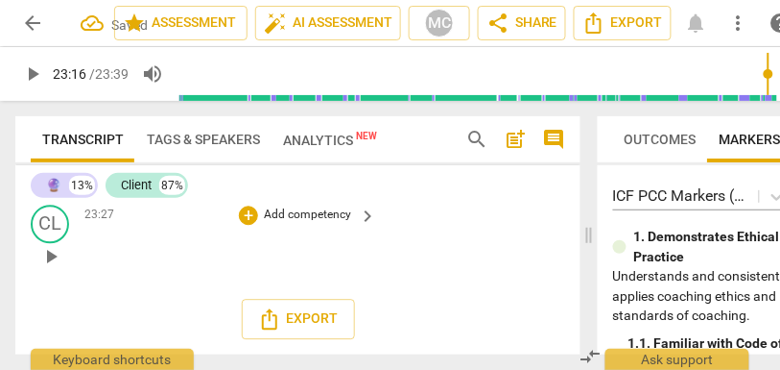
scroll to position [10621, 0]
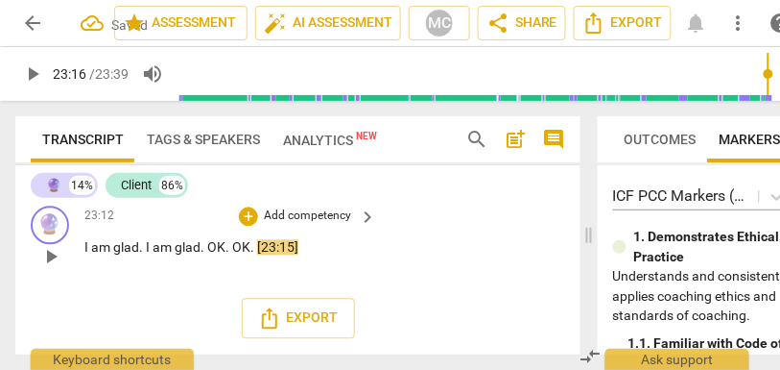
click at [376, 256] on div "🔮 play_arrow pause 23:12 + Add competency keyboard_arrow_right I am glad . I am…" at bounding box center [297, 241] width 565 height 84
click at [296, 226] on p "Add competency" at bounding box center [307, 216] width 91 height 17
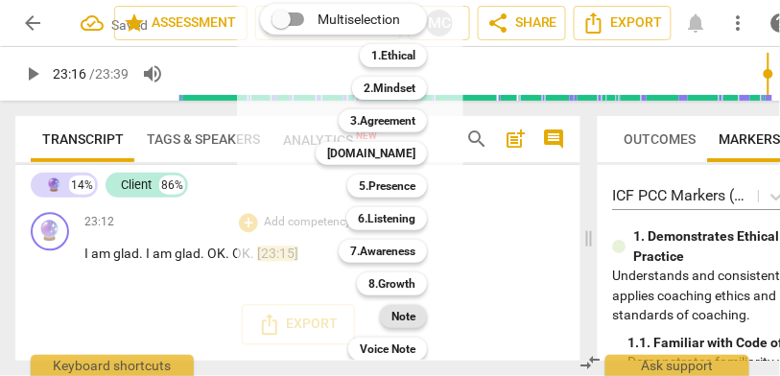
click at [414, 324] on b "Note" at bounding box center [404, 316] width 24 height 23
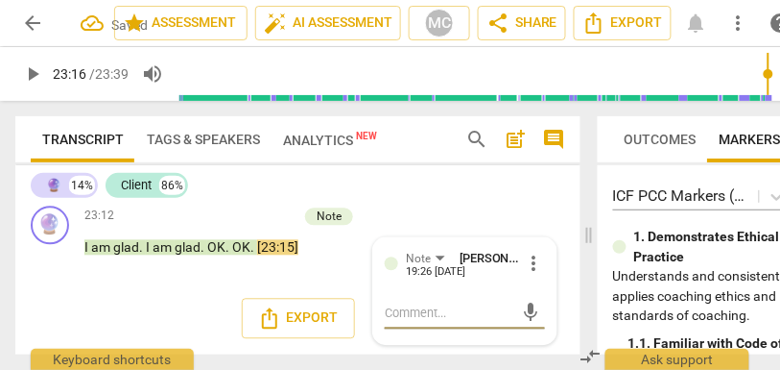
click at [409, 196] on div "Note [PERSON_NAME], MCC @ iACT 19:26 [DATE]" at bounding box center [480, 164] width 183 height 64
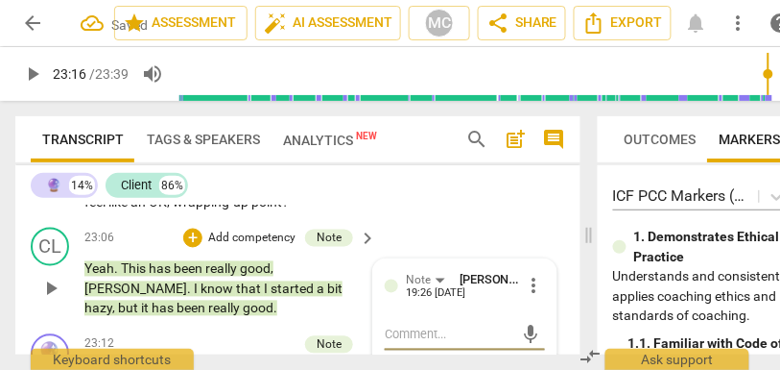
scroll to position [10407, 0]
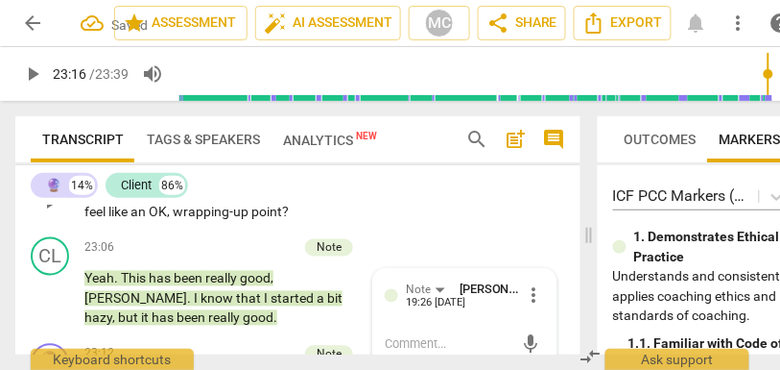
click at [264, 200] on span "["thank" at bounding box center [243, 191] width 45 height 15
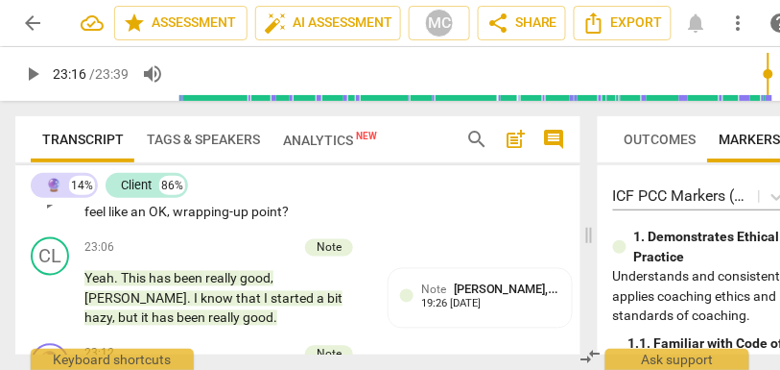
click at [297, 171] on p "Add competency" at bounding box center [307, 162] width 91 height 17
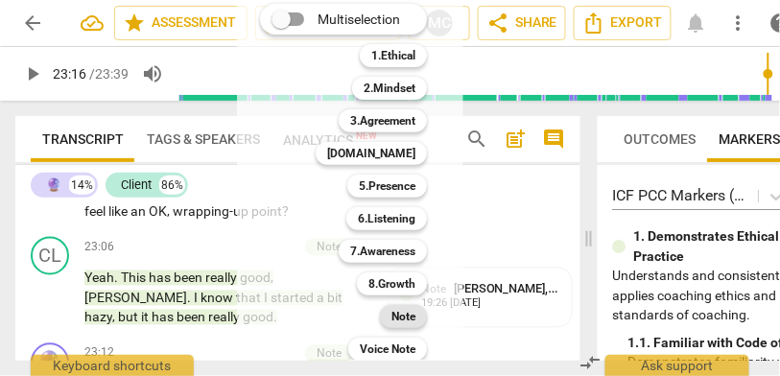
click at [393, 318] on b "Note" at bounding box center [404, 316] width 24 height 23
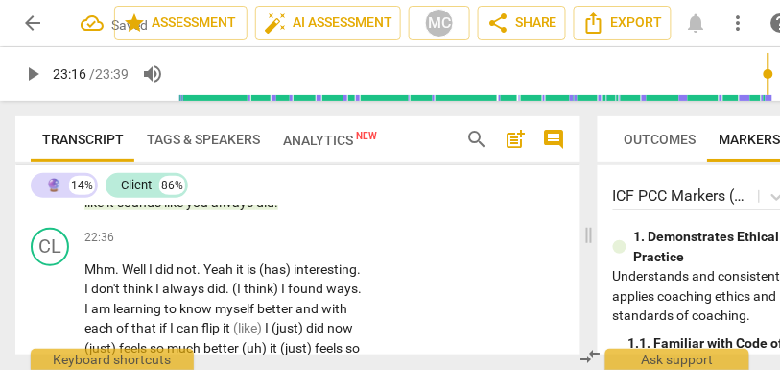
scroll to position [10139, 0]
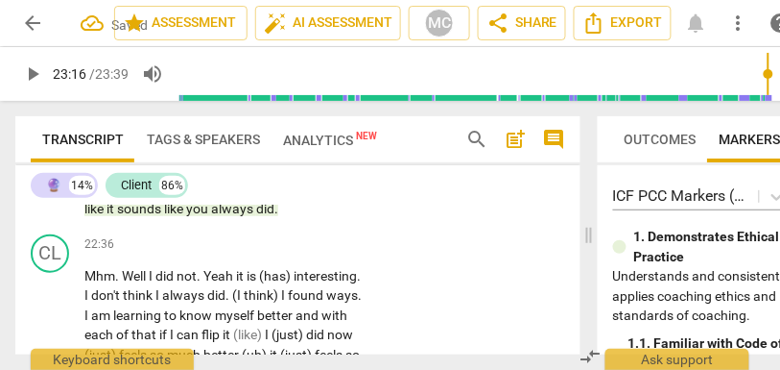
click at [206, 216] on span "you" at bounding box center [198, 208] width 25 height 15
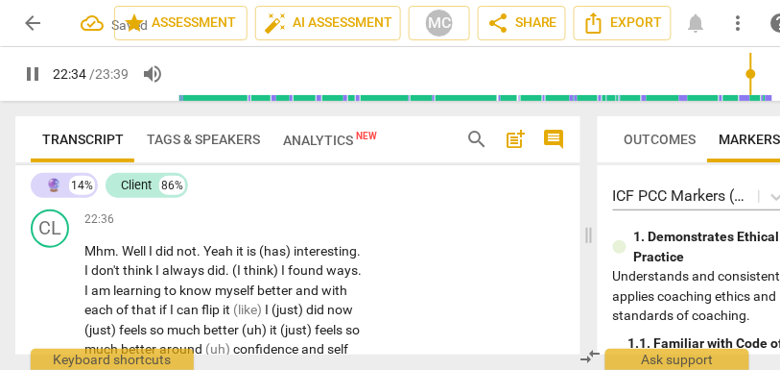
scroll to position [10171, 0]
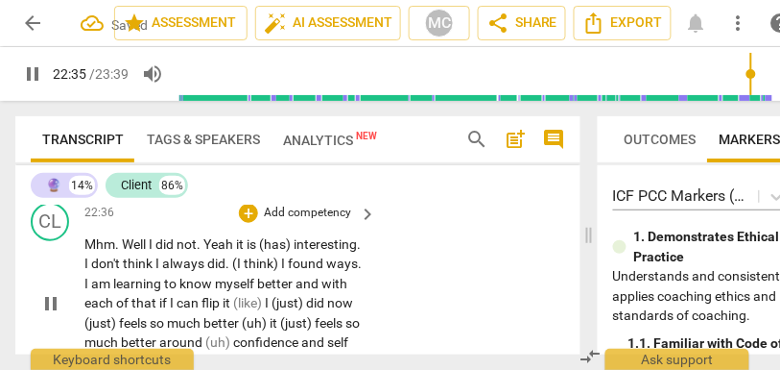
click at [97, 252] on span "Mhm" at bounding box center [99, 243] width 31 height 15
type input "1358"
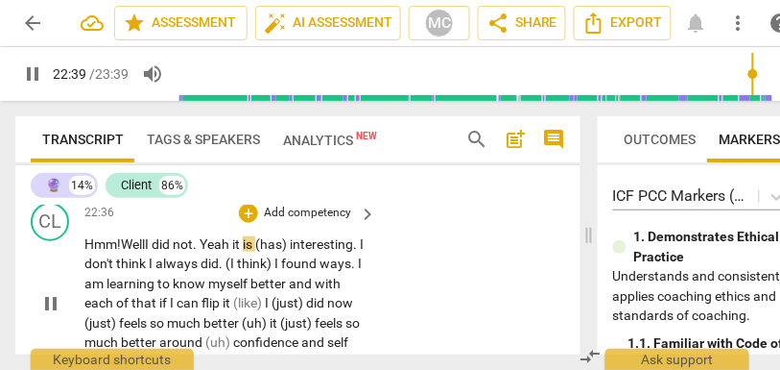
scroll to position [10202, 0]
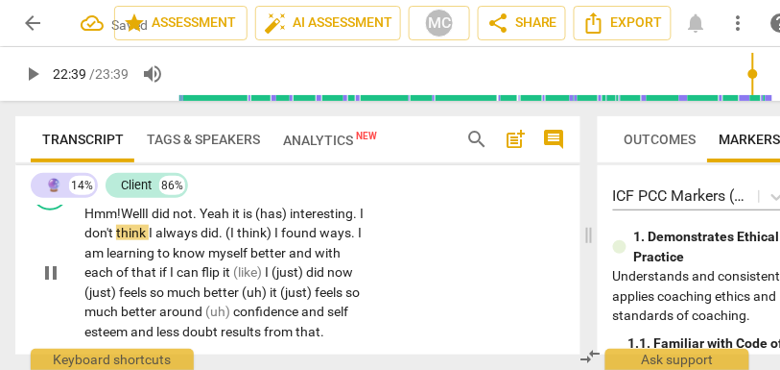
click at [101, 221] on span "Hmm!" at bounding box center [102, 212] width 36 height 15
drag, startPoint x: 210, startPoint y: 275, endPoint x: 126, endPoint y: 275, distance: 84.5
click at [126, 275] on p "Hmm! W ell I did not . Yeah it is (has) interesting . I don't think I always di…" at bounding box center [225, 273] width 282 height 138
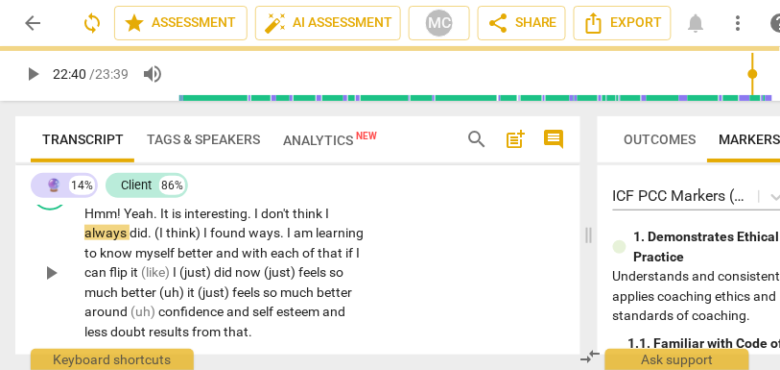
click at [376, 300] on div "CL play_arrow pause 22:36 + Add competency keyboard_arrow_right Hmm ! Yeah . It…" at bounding box center [297, 256] width 565 height 185
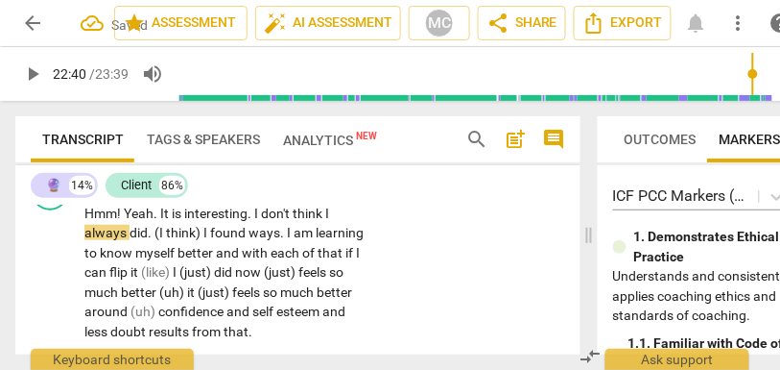
click at [204, 221] on span "interesting" at bounding box center [215, 212] width 63 height 15
drag, startPoint x: 202, startPoint y: 290, endPoint x: 154, endPoint y: 290, distance: 48.0
click at [154, 290] on p "Hmm ! Yeah . It is interesting . I don't think I always did . (I think) I found…" at bounding box center [225, 273] width 282 height 138
type input "1363"
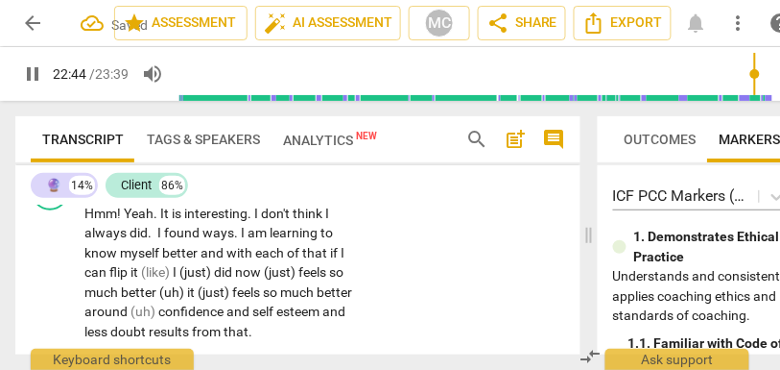
click at [105, 240] on span "always" at bounding box center [106, 232] width 45 height 15
click at [151, 240] on span "." at bounding box center [153, 232] width 10 height 15
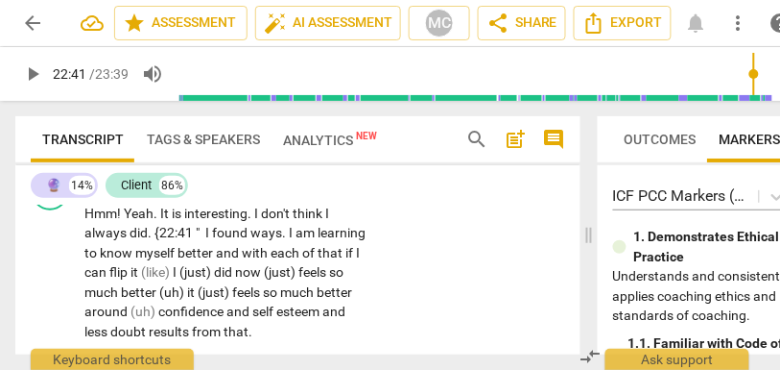
click at [132, 240] on span "did" at bounding box center [139, 232] width 18 height 15
click at [201, 240] on span ". {22:41 "" at bounding box center [177, 232] width 58 height 15
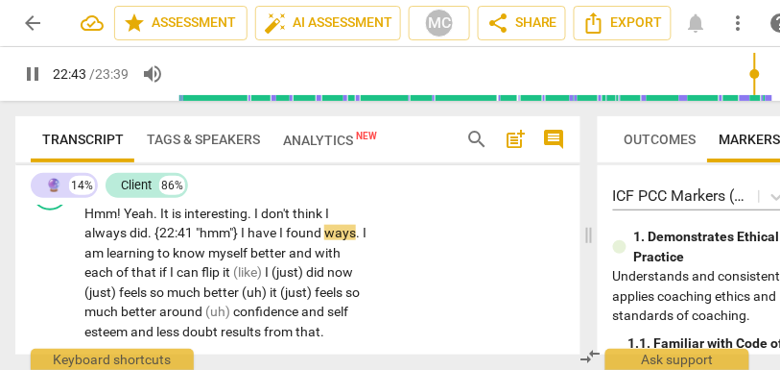
click at [394, 274] on div "CL play_arrow pause 22:36 + Add competency keyboard_arrow_right Hmm ! Yeah . It…" at bounding box center [297, 256] width 565 height 185
click at [337, 240] on span "ways" at bounding box center [340, 232] width 32 height 15
click at [359, 240] on span "." at bounding box center [359, 232] width 7 height 15
type input "1364"
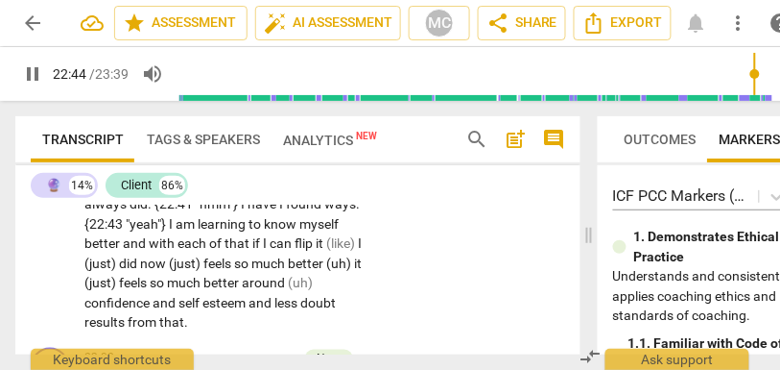
scroll to position [10235, 0]
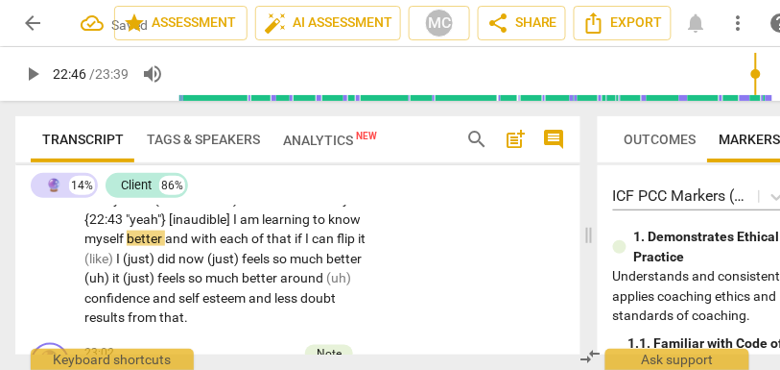
click at [258, 227] on span "am" at bounding box center [251, 218] width 22 height 15
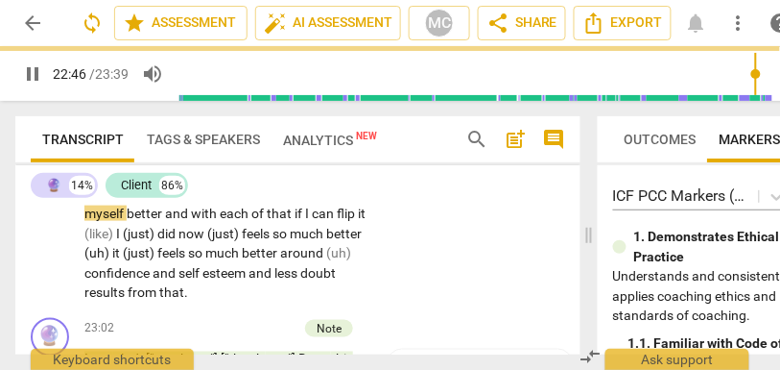
scroll to position [10260, 0]
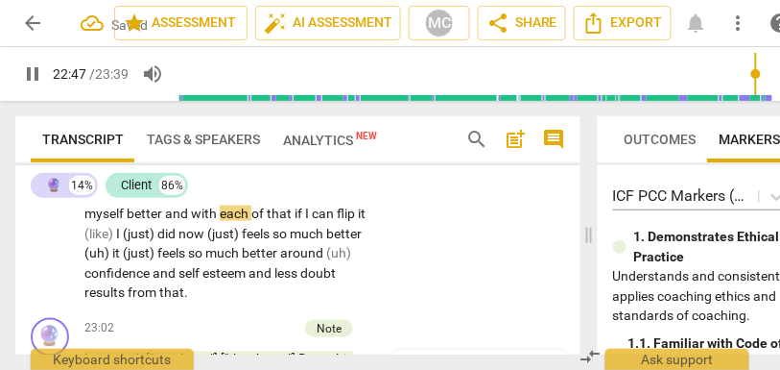
click at [194, 221] on span "with" at bounding box center [205, 212] width 29 height 15
click at [267, 221] on span "that" at bounding box center [253, 212] width 28 height 15
click at [280, 221] on span "if" at bounding box center [275, 212] width 11 height 15
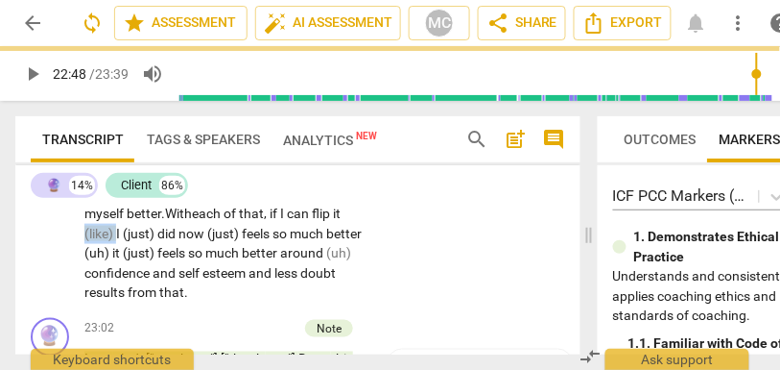
drag, startPoint x: 117, startPoint y: 294, endPoint x: 51, endPoint y: 293, distance: 66.2
click at [51, 293] on div "CL play_arrow pause 22:36 + Add competency keyboard_arrow_right Hmm ! Yeah . It…" at bounding box center [297, 208] width 565 height 204
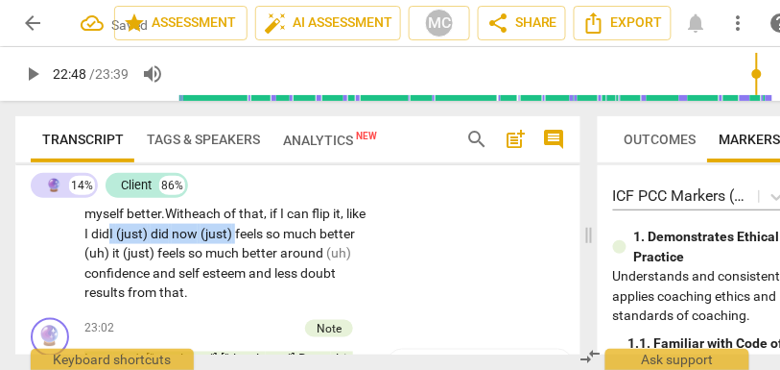
click at [263, 241] on span "feels" at bounding box center [250, 233] width 31 height 15
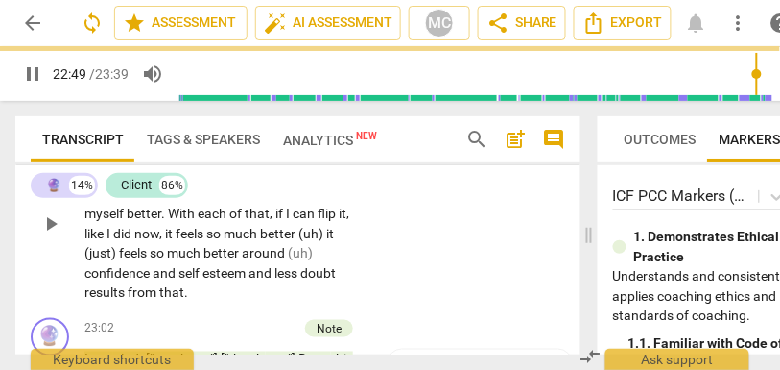
click at [445, 285] on div "CL play_arrow pause 22:36 + Add competency keyboard_arrow_right Hmm ! Yeah . It…" at bounding box center [297, 208] width 565 height 204
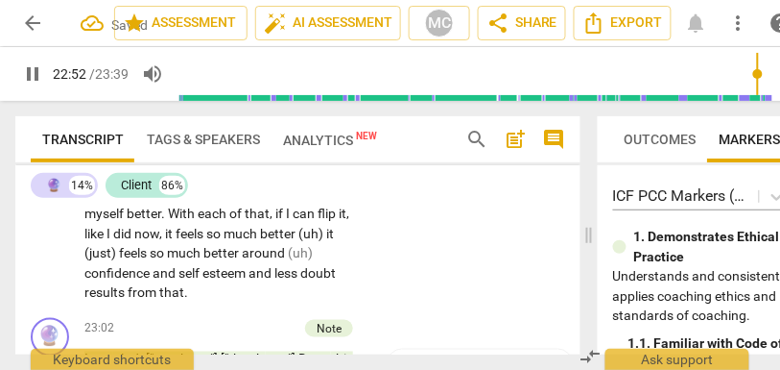
click at [326, 241] on span "(uh)" at bounding box center [313, 233] width 28 height 15
type input "1373"
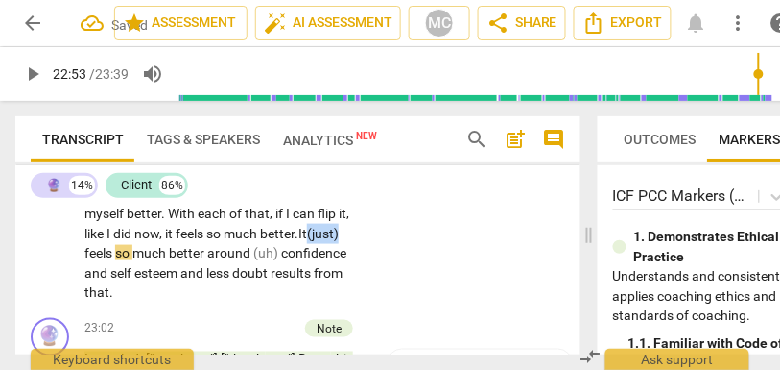
drag, startPoint x: 315, startPoint y: 294, endPoint x: 368, endPoint y: 293, distance: 52.8
click at [368, 293] on div "Hmm ! Yeah . It is interesting . I don't think I always did . {22:41 "hmm"} I h…" at bounding box center [231, 223] width 294 height 157
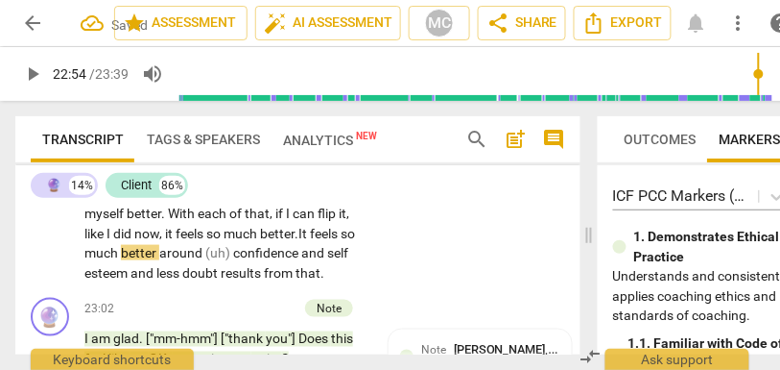
click at [328, 241] on span "feels" at bounding box center [325, 233] width 31 height 15
click at [233, 260] on span "(uh)" at bounding box center [219, 252] width 28 height 15
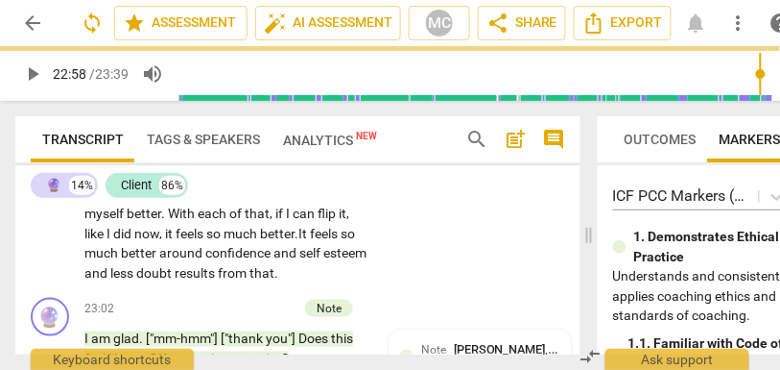
click at [318, 260] on span "self" at bounding box center [312, 252] width 24 height 15
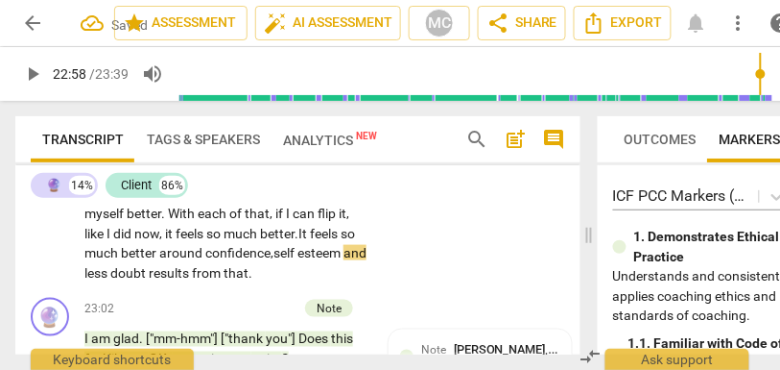
click at [318, 283] on p "Hmm ! Yeah . It is interesting . I don't think I always did . {22:41 "hmm"} I h…" at bounding box center [225, 214] width 282 height 138
click at [299, 260] on span "esteem" at bounding box center [320, 252] width 43 height 15
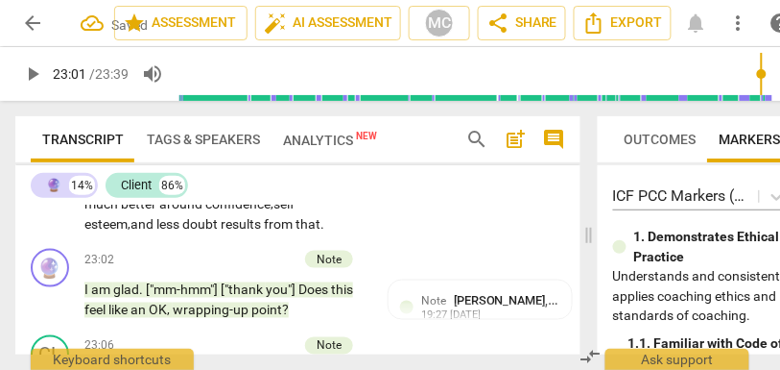
click at [148, 231] on span "and" at bounding box center [144, 223] width 26 height 15
click at [432, 242] on div "CL play_arrow pause 22:36 + Add competency keyboard_arrow_right Hmm ! Yeah . It…" at bounding box center [297, 149] width 565 height 185
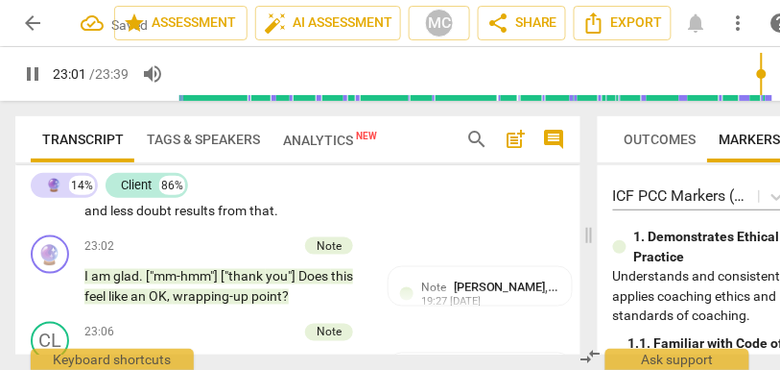
type input "1382"
click at [295, 198] on span "self-esteem" at bounding box center [310, 189] width 68 height 15
click at [162, 218] on span "less" at bounding box center [172, 210] width 26 height 15
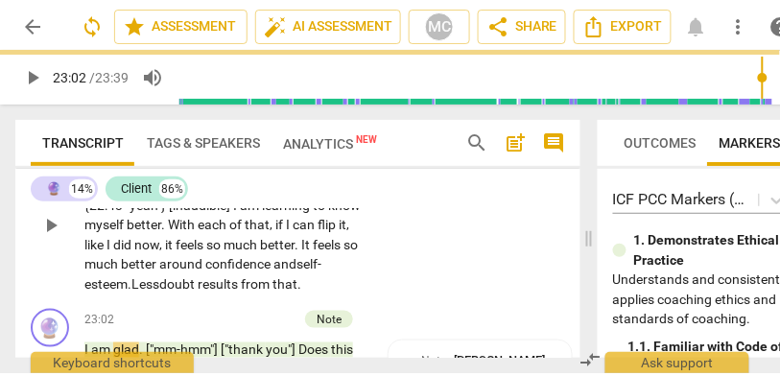
scroll to position [10205, 0]
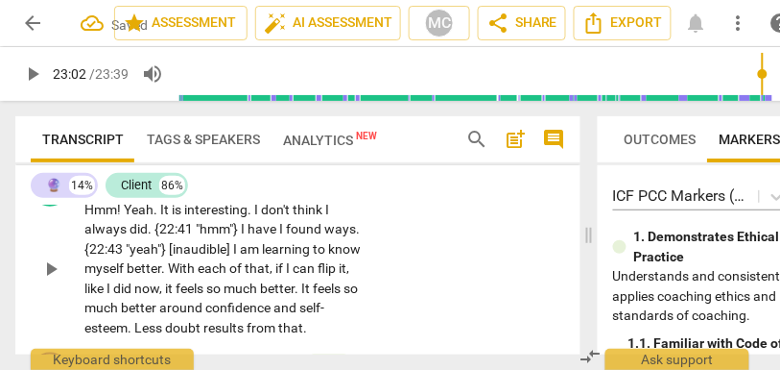
click at [326, 187] on p "Add competency" at bounding box center [307, 178] width 91 height 17
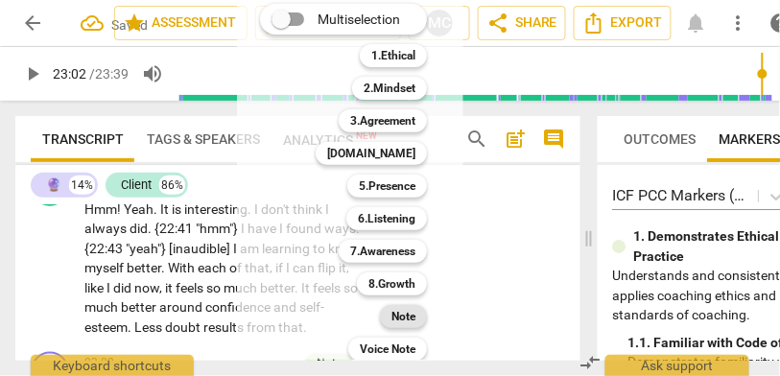
click at [403, 317] on b "Note" at bounding box center [404, 316] width 24 height 23
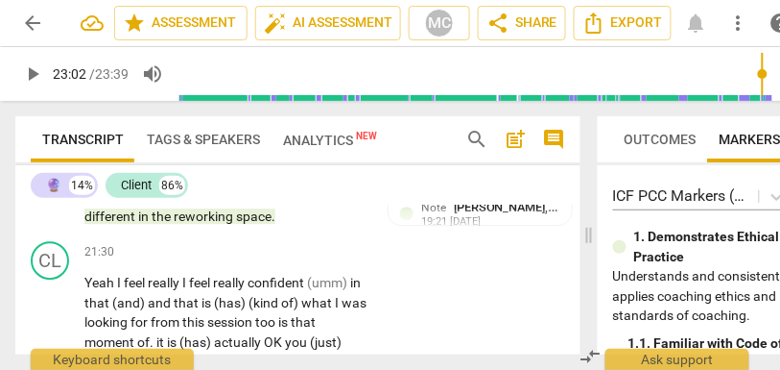
scroll to position [9621, 0]
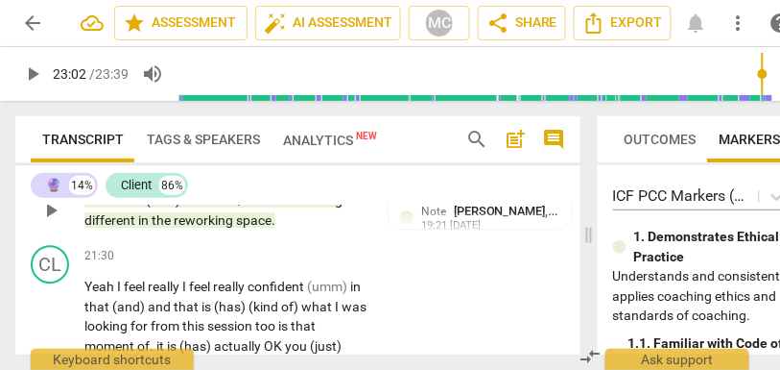
click at [236, 228] on span "reworking" at bounding box center [205, 219] width 62 height 15
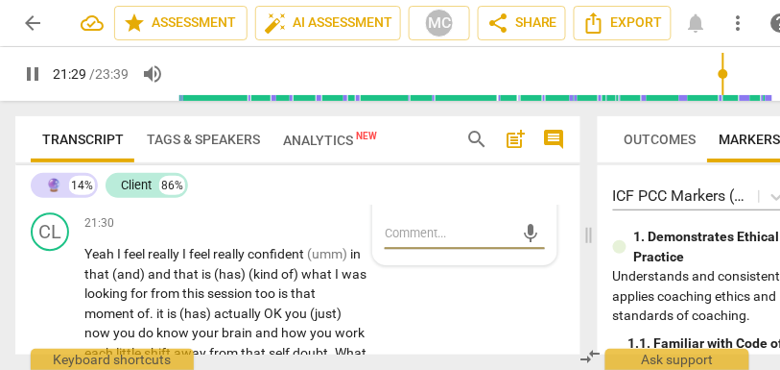
scroll to position [9666, 0]
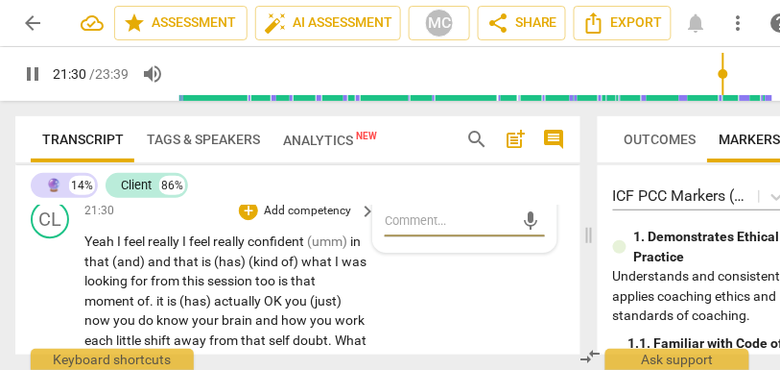
click at [118, 249] on span "I" at bounding box center [120, 240] width 7 height 15
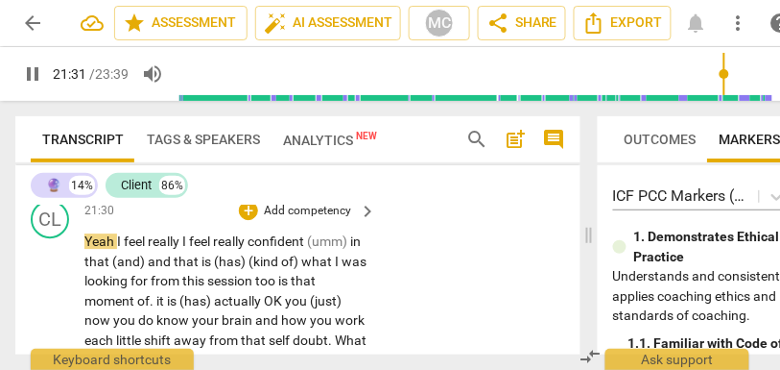
type input "1292"
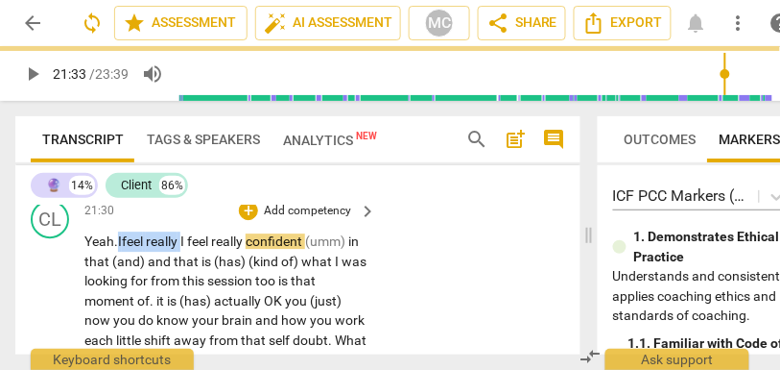
drag, startPoint x: 187, startPoint y: 298, endPoint x: 121, endPoint y: 298, distance: 66.2
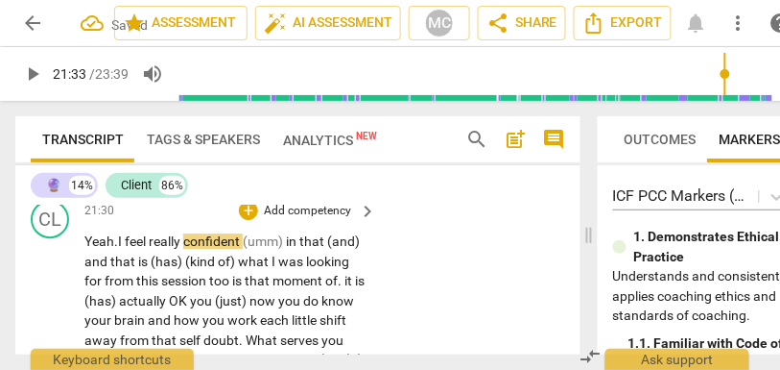
click at [104, 249] on span "Yeah." at bounding box center [101, 240] width 34 height 15
click at [122, 249] on span "I" at bounding box center [121, 240] width 7 height 15
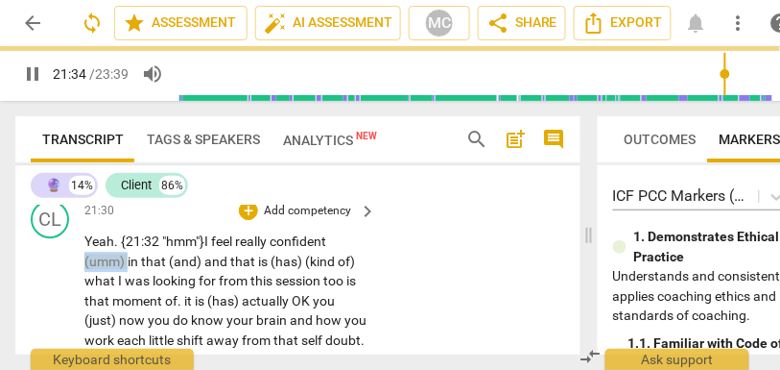
drag, startPoint x: 128, startPoint y: 320, endPoint x: 72, endPoint y: 313, distance: 56.1
click at [72, 313] on div "CL play_arrow pause 21:30 + Add competency keyboard_arrow_right Yeah. {21:32 "h…" at bounding box center [297, 363] width 565 height 343
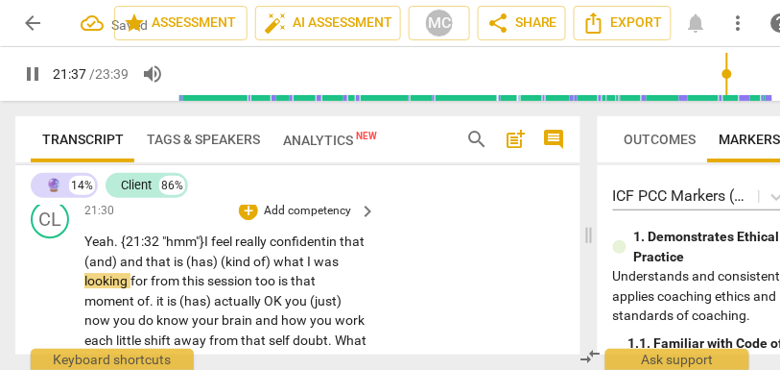
scroll to position [9719, 0]
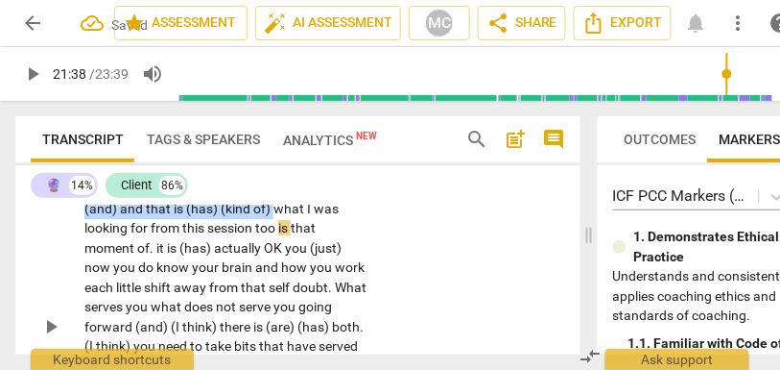
drag, startPoint x: 302, startPoint y: 269, endPoint x: 109, endPoint y: 261, distance: 193.1
click at [109, 260] on p "Yeah. {21:32 "hmm"} I feel really confident in that (and) and that is (has) (ki…" at bounding box center [225, 327] width 282 height 296
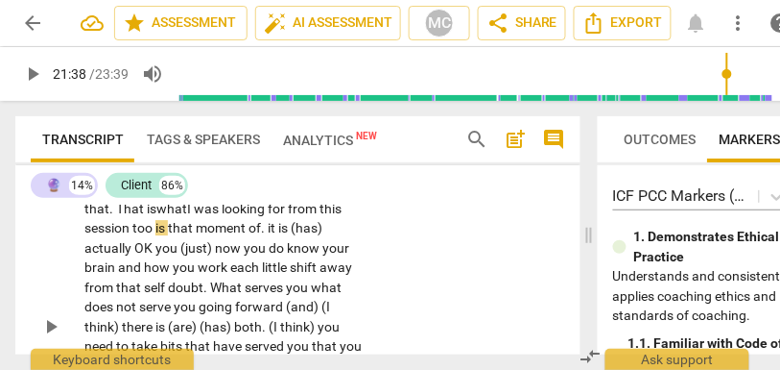
click at [175, 216] on span "what" at bounding box center [171, 208] width 31 height 15
click at [244, 216] on span "looking" at bounding box center [245, 208] width 46 height 15
click at [294, 216] on span "from" at bounding box center [304, 208] width 32 height 15
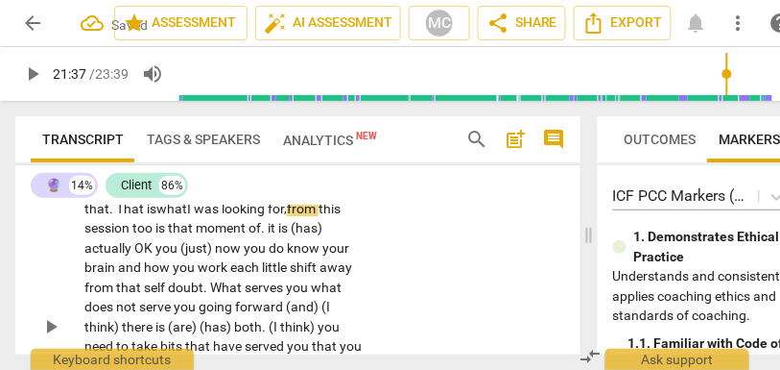
click at [132, 235] on span "session" at bounding box center [108, 227] width 48 height 15
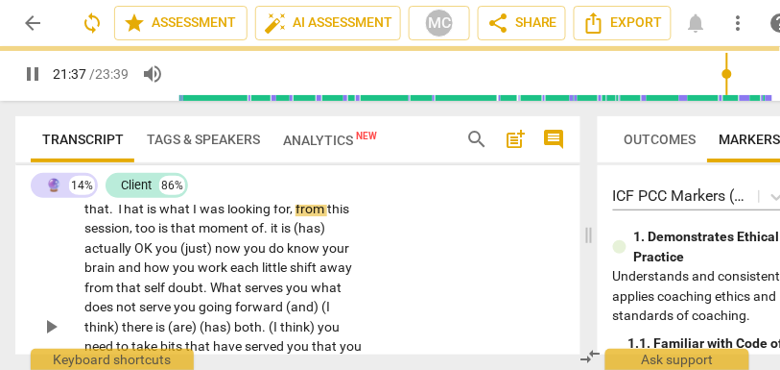
click at [508, 225] on div "CL play_arrow pause 21:30 + Add competency keyboard_arrow_right Yeah . {21:32 "…" at bounding box center [297, 310] width 565 height 343
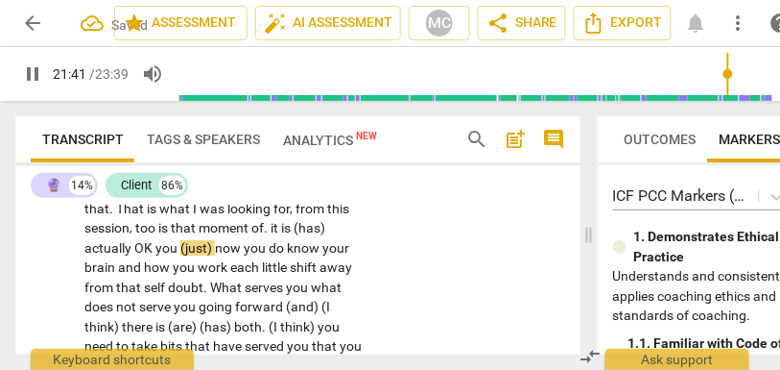
click at [132, 235] on span "," at bounding box center [133, 227] width 6 height 15
click at [179, 235] on span "that" at bounding box center [185, 227] width 28 height 15
type input "1299"
click at [243, 235] on span "moment" at bounding box center [218, 227] width 53 height 15
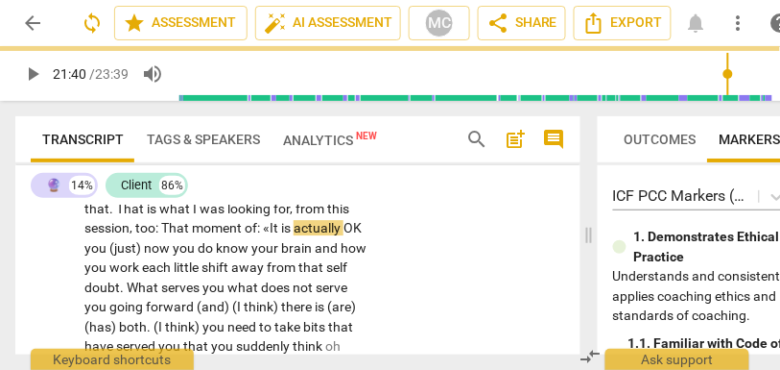
click at [236, 235] on span "moment of: «It is" at bounding box center [241, 227] width 99 height 15
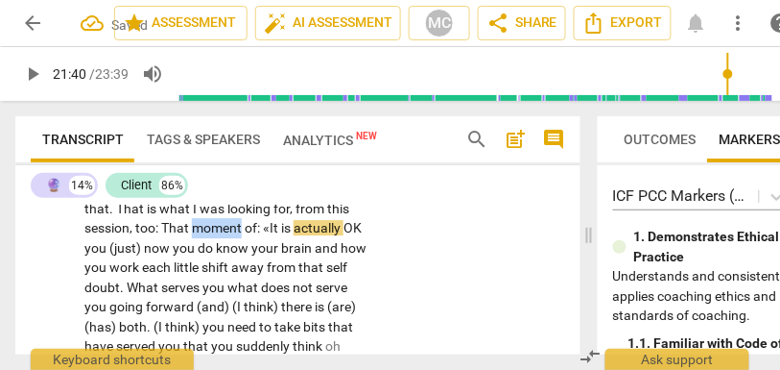
click at [236, 235] on span "moment of: «It is" at bounding box center [241, 227] width 99 height 15
click at [201, 235] on span "moment of: «It is" at bounding box center [241, 227] width 99 height 15
click at [106, 255] on span "you" at bounding box center [96, 247] width 25 height 15
type input "1301"
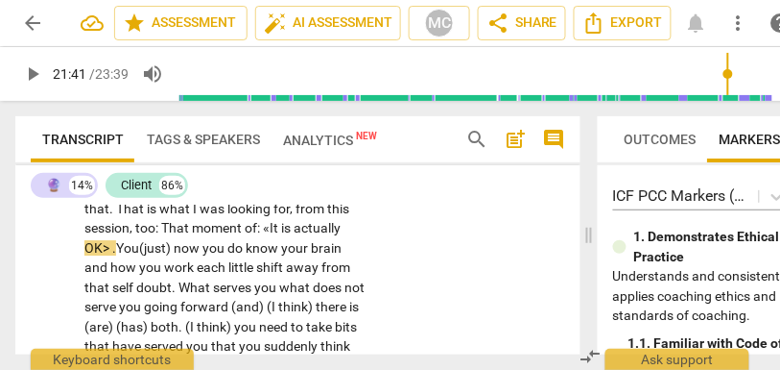
click at [429, 312] on div "CL play_arrow pause 21:30 + Add competency keyboard_arrow_right Yeah . {21:32 "…" at bounding box center [297, 310] width 565 height 343
click at [108, 313] on p "Yeah . {21:32 "hmm"} I feel really confident in that . That is what I was looki…" at bounding box center [225, 327] width 282 height 296
click at [119, 255] on span "You" at bounding box center [129, 247] width 26 height 15
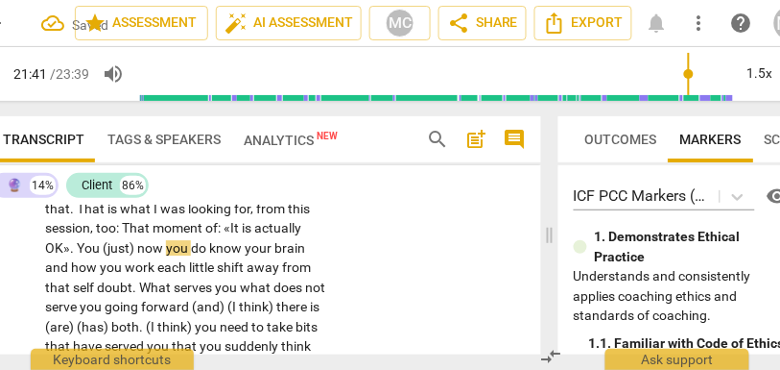
scroll to position [0, 83]
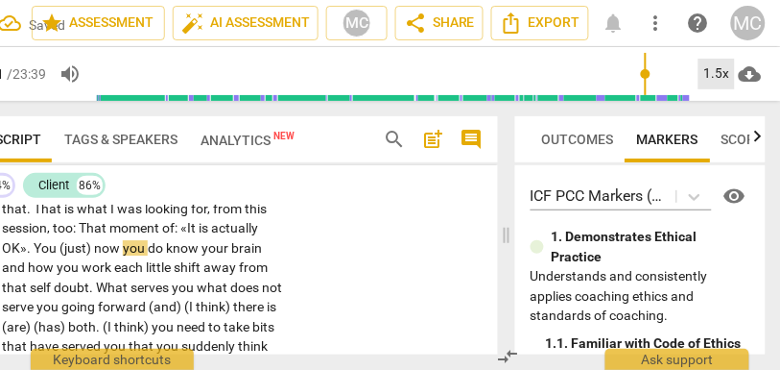
click at [705, 83] on div "1.5x" at bounding box center [717, 74] width 36 height 31
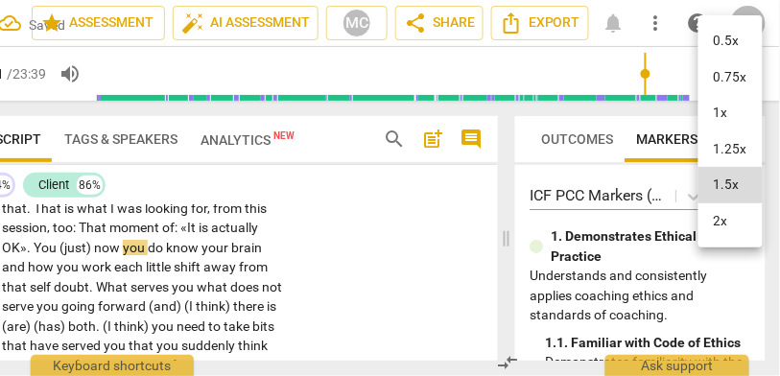
click at [726, 144] on li "1.25x" at bounding box center [731, 150] width 64 height 36
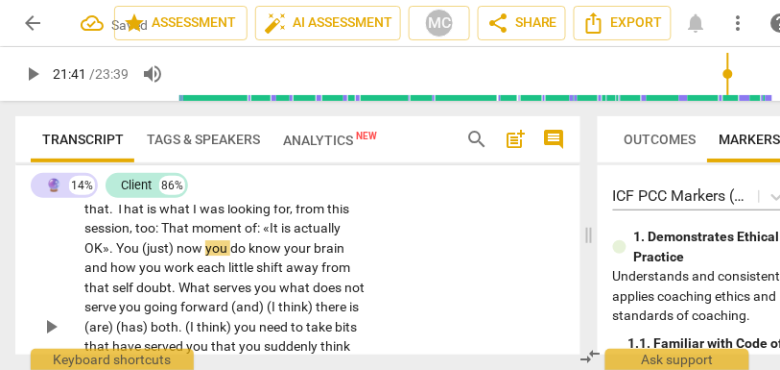
scroll to position [0, 0]
click at [314, 235] on span "actually" at bounding box center [317, 227] width 47 height 15
type input "1303"
click at [188, 255] on span "now" at bounding box center [191, 247] width 29 height 15
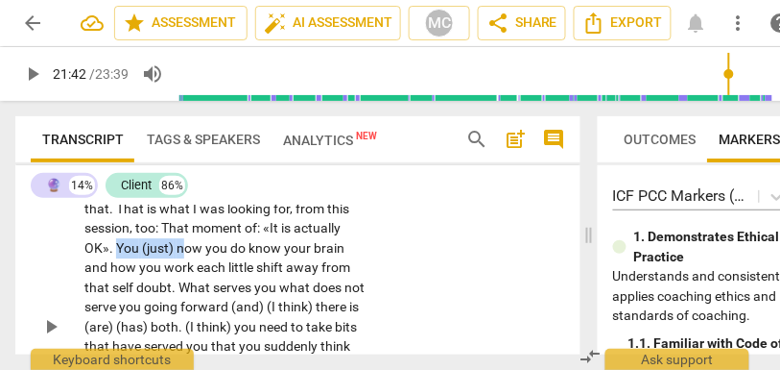
drag, startPoint x: 184, startPoint y: 307, endPoint x: 119, endPoint y: 306, distance: 65.3
click at [119, 306] on p "Yeah . {21:32 "hmm"} I feel really confident in that . That is what I was looki…" at bounding box center [225, 327] width 282 height 296
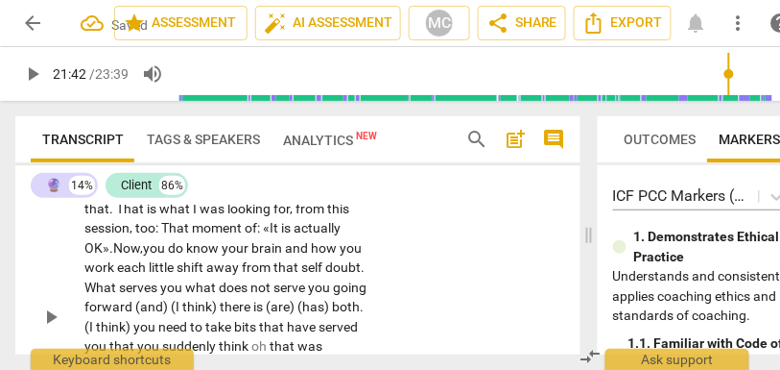
click at [128, 255] on span "ow," at bounding box center [133, 247] width 20 height 15
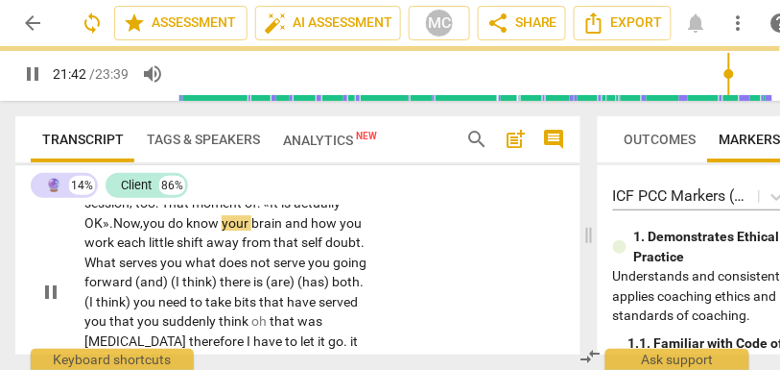
scroll to position [9747, 0]
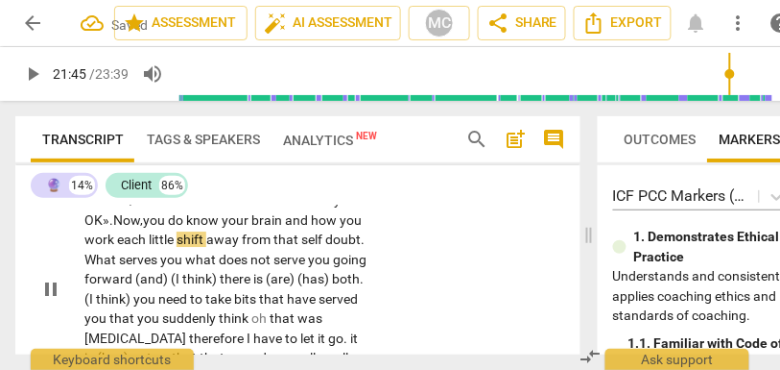
click at [156, 228] on span "you" at bounding box center [155, 219] width 25 height 15
click at [129, 228] on span "ow," at bounding box center [133, 219] width 20 height 15
click at [147, 228] on span "you" at bounding box center [155, 219] width 25 height 15
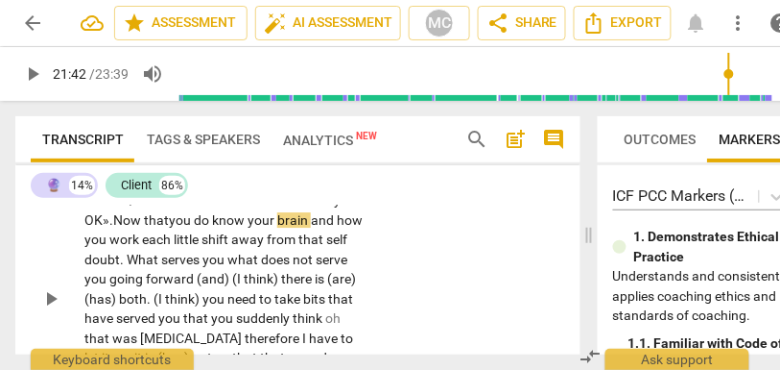
click at [194, 228] on span "you" at bounding box center [181, 219] width 25 height 15
click at [142, 247] on span "work" at bounding box center [125, 238] width 33 height 15
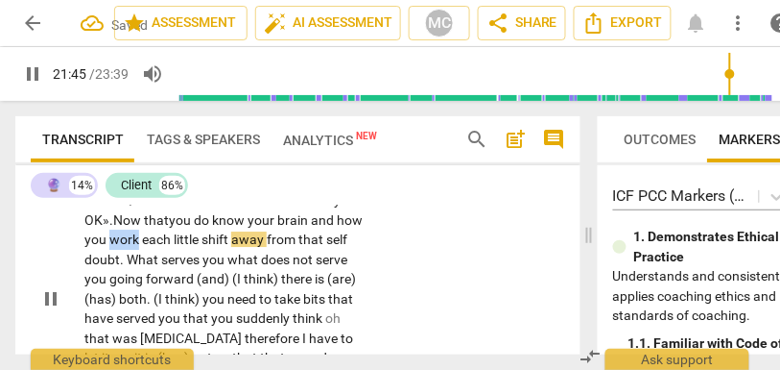
click at [142, 247] on span "work" at bounding box center [125, 238] width 33 height 15
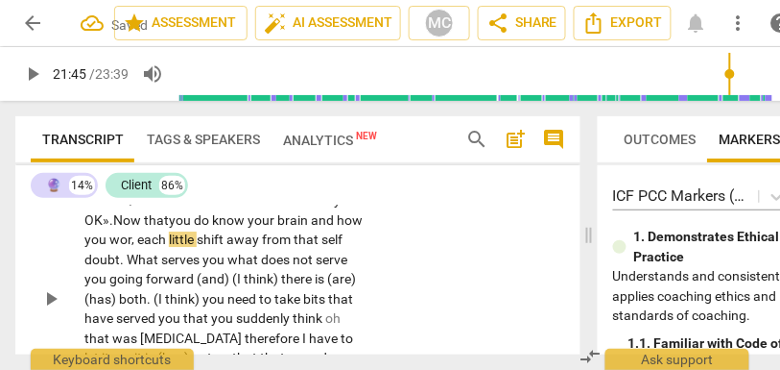
click at [137, 247] on span "wor," at bounding box center [123, 238] width 28 height 15
click at [169, 247] on span "each" at bounding box center [153, 238] width 32 height 15
click at [142, 247] on span "work," at bounding box center [125, 238] width 33 height 15
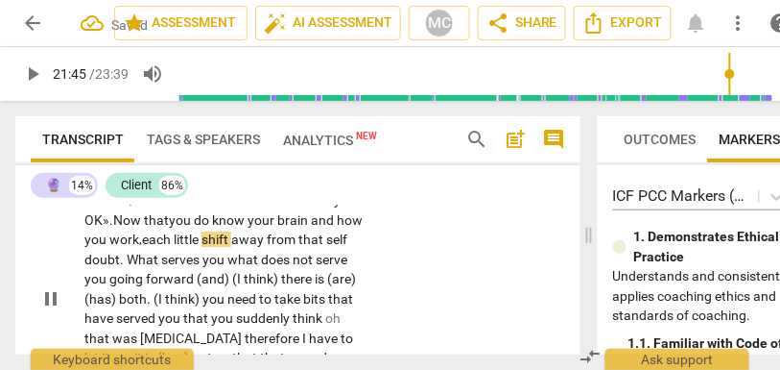
click at [174, 247] on span "each" at bounding box center [158, 238] width 32 height 15
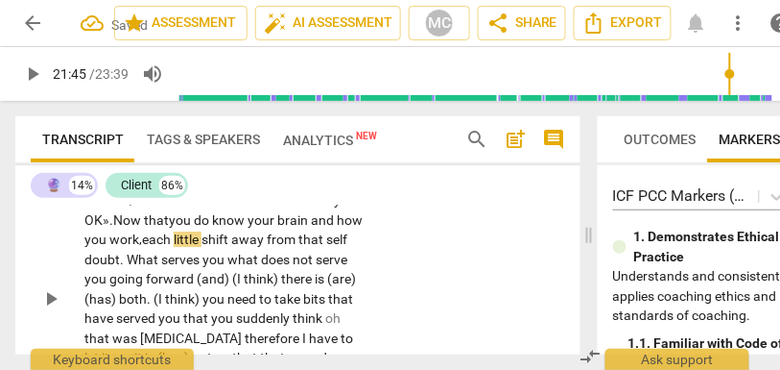
click at [174, 247] on span "each" at bounding box center [158, 238] width 32 height 15
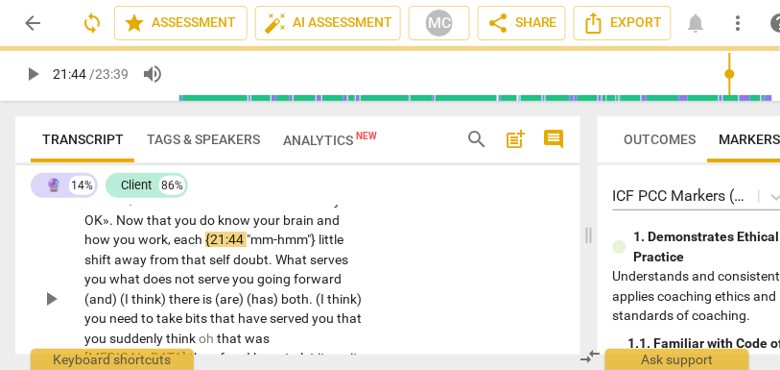
click at [443, 324] on div "CL play_arrow pause 21:30 + Add competency keyboard_arrow_right Yeah . {21:32 "…" at bounding box center [297, 282] width 565 height 343
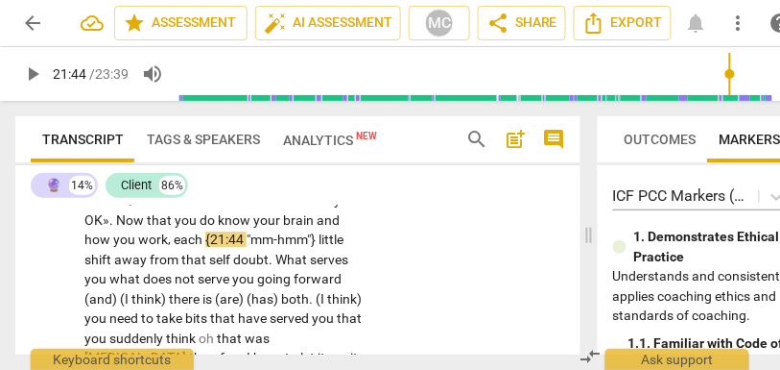
click at [143, 228] on span "Now" at bounding box center [131, 219] width 31 height 15
click at [218, 207] on span "moment" at bounding box center [218, 199] width 53 height 15
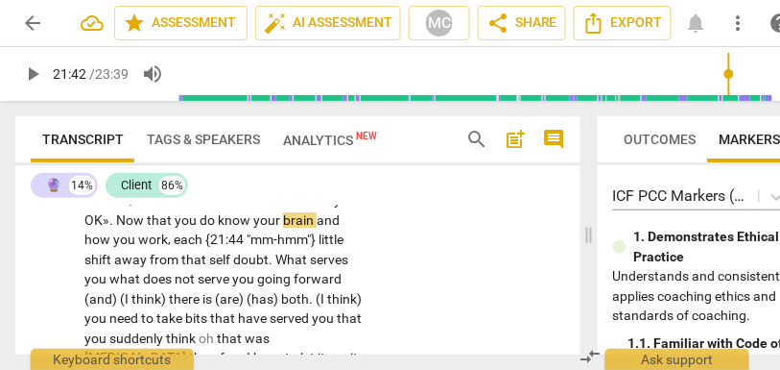
click at [132, 228] on span "Now" at bounding box center [131, 219] width 31 height 15
click at [175, 228] on span "you" at bounding box center [187, 219] width 25 height 15
type input "1302"
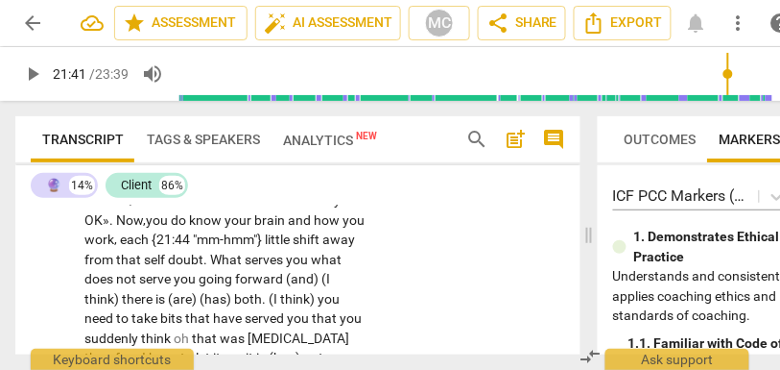
click at [187, 228] on span "do" at bounding box center [180, 219] width 18 height 15
click at [145, 247] on span "each" at bounding box center [136, 238] width 32 height 15
click at [157, 247] on span "each" at bounding box center [142, 238] width 32 height 15
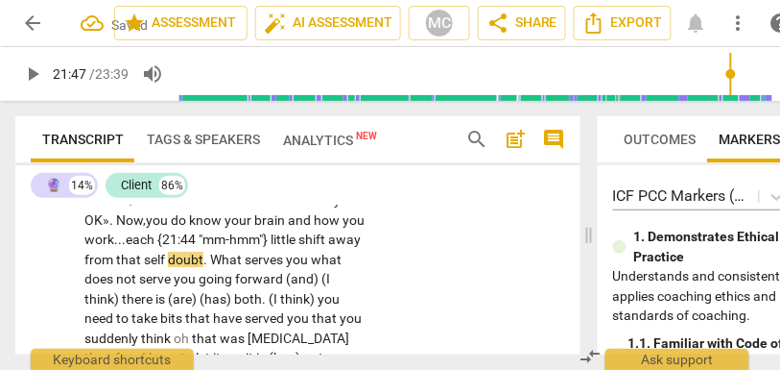
click at [203, 267] on span "doubt" at bounding box center [186, 259] width 36 height 15
click at [246, 267] on span "What" at bounding box center [228, 259] width 35 height 15
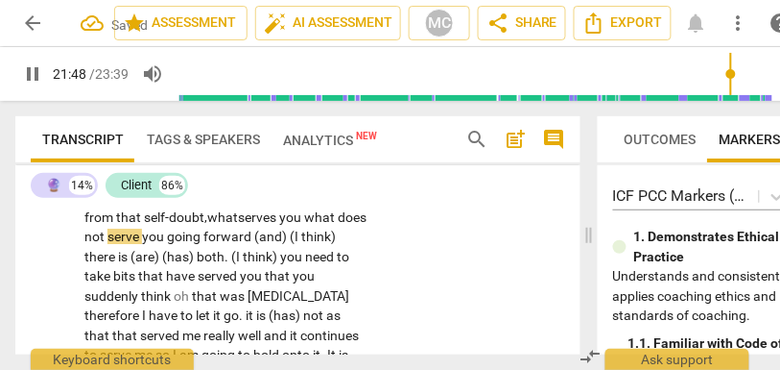
scroll to position [9800, 0]
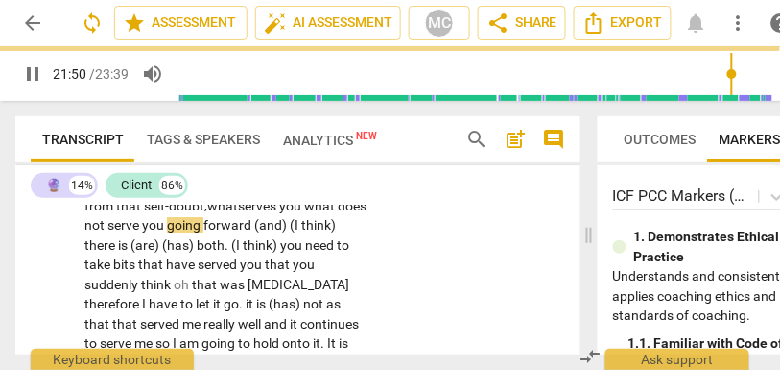
click at [238, 213] on span "what" at bounding box center [222, 205] width 31 height 15
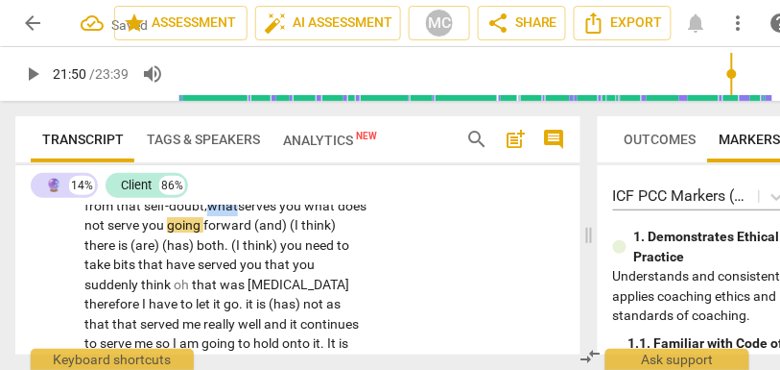
click at [238, 213] on span "what" at bounding box center [222, 205] width 31 height 15
click at [207, 213] on span "doubt," at bounding box center [188, 205] width 38 height 15
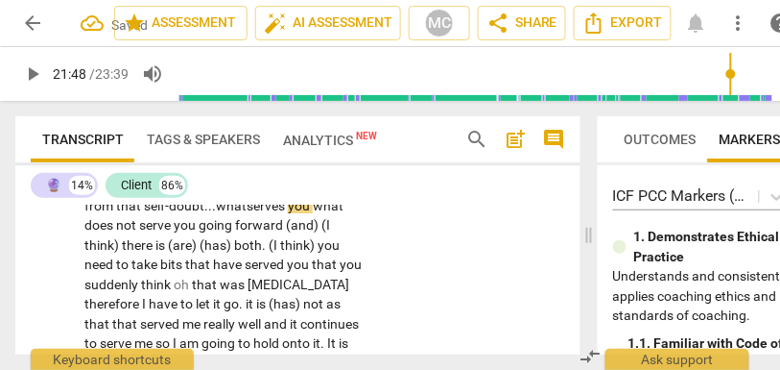
click at [288, 213] on span "serves" at bounding box center [267, 205] width 41 height 15
click at [313, 213] on span "what" at bounding box center [328, 205] width 31 height 15
click at [199, 232] on span "you" at bounding box center [186, 224] width 25 height 15
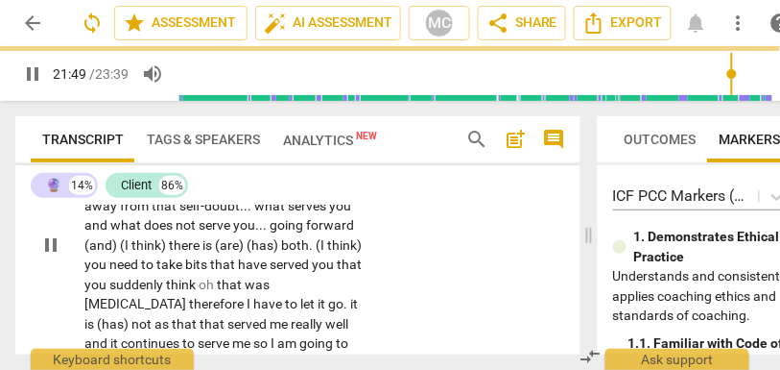
click at [392, 276] on div "CL play_arrow pause 21:30 + Add competency keyboard_arrow_right Yeah . {21:32 "…" at bounding box center [297, 229] width 565 height 343
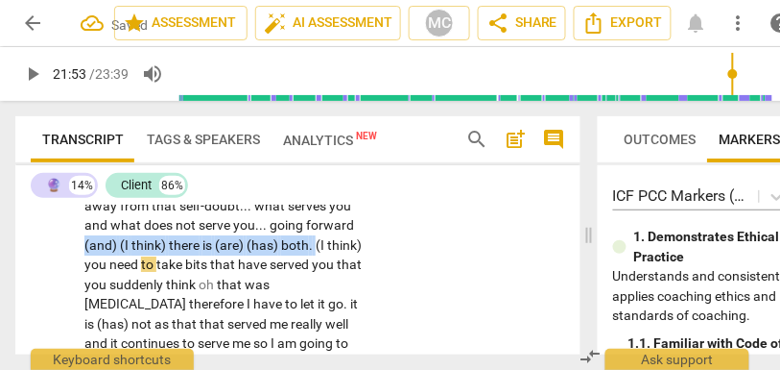
drag, startPoint x: 353, startPoint y: 287, endPoint x: 316, endPoint y: 308, distance: 43.0
click at [316, 308] on p "Yeah . {21:32 "hmm"} I feel really confident in that . That is what I was looki…" at bounding box center [225, 245] width 282 height 296
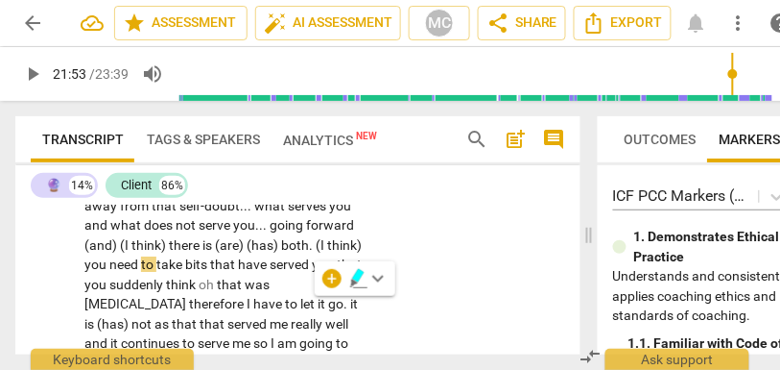
click at [291, 232] on span "going" at bounding box center [288, 224] width 36 height 15
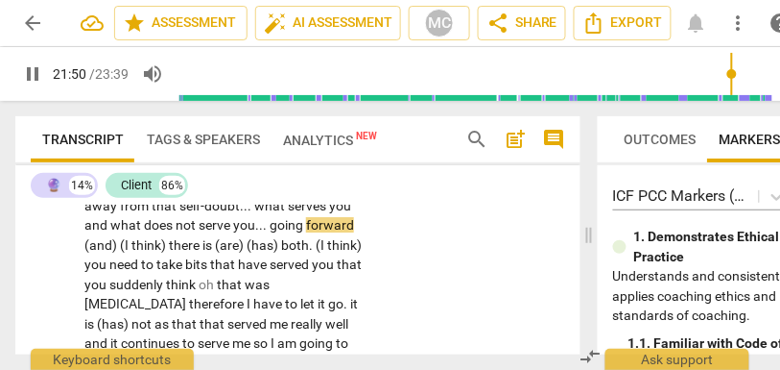
click at [351, 232] on span "forward" at bounding box center [330, 224] width 48 height 15
type input "1312"
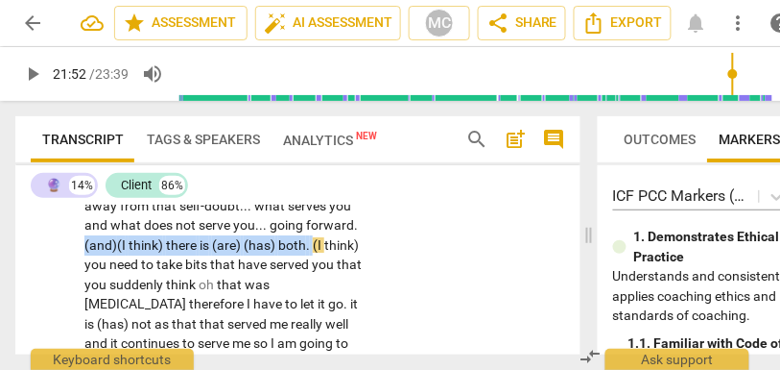
click at [313, 252] on span "." at bounding box center [309, 244] width 7 height 15
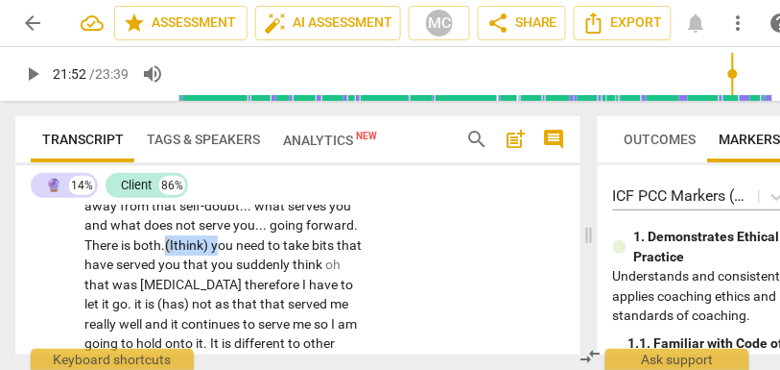
click at [227, 252] on span "you" at bounding box center [223, 244] width 25 height 15
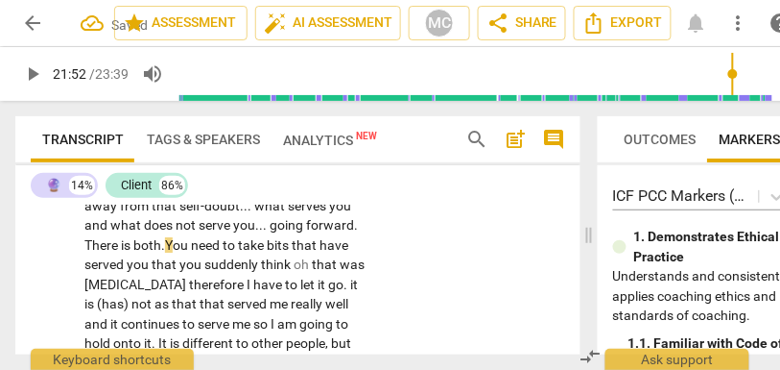
click at [204, 252] on span "need" at bounding box center [207, 244] width 32 height 15
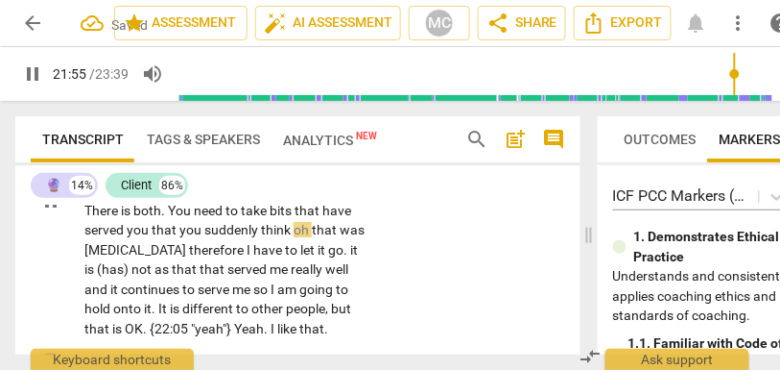
click at [377, 275] on div "CL play_arrow pause 21:30 + Add competency keyboard_arrow_right Yeah . {21:32 "…" at bounding box center [297, 184] width 565 height 323
click at [212, 218] on span "need" at bounding box center [210, 210] width 32 height 15
click at [289, 237] on span "think" at bounding box center [277, 229] width 33 height 15
type input "1316"
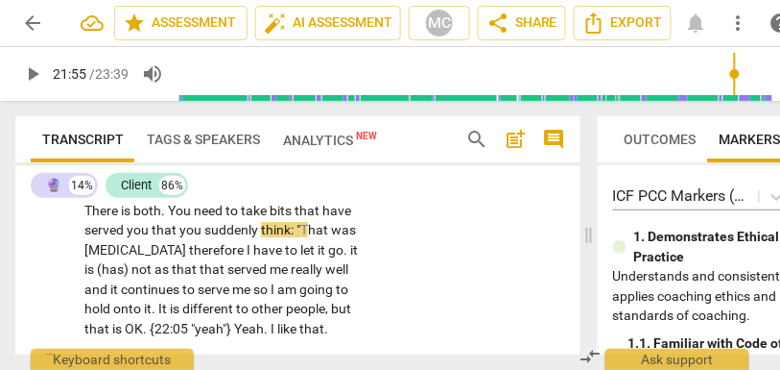
click at [317, 296] on p "Yeah . {21:32 "hmm"} I feel really confident in that . That is what I was looki…" at bounding box center [225, 200] width 282 height 276
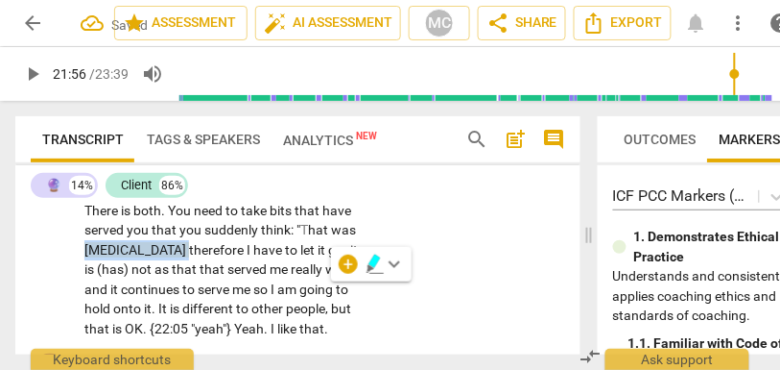
drag, startPoint x: 118, startPoint y: 308, endPoint x: 61, endPoint y: 307, distance: 56.6
click at [61, 307] on div "CL play_arrow pause 21:30 + Add competency keyboard_arrow_right Yeah . {21:32 "…" at bounding box center [297, 184] width 565 height 323
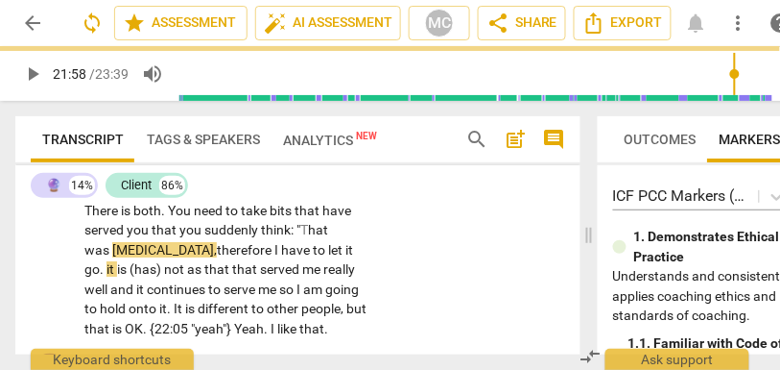
click at [275, 257] on span "I" at bounding box center [278, 249] width 7 height 15
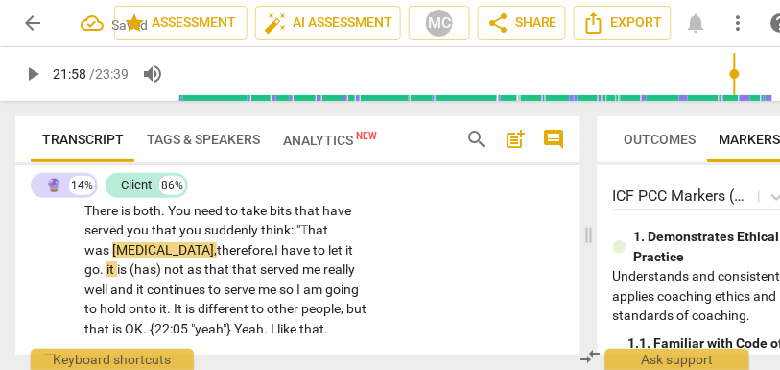
click at [117, 276] on span "it" at bounding box center [112, 268] width 11 height 15
click at [131, 276] on span "is" at bounding box center [124, 268] width 12 height 15
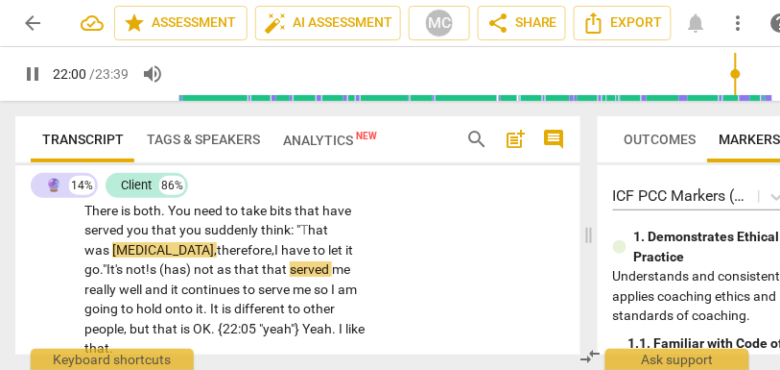
click at [107, 276] on span "It's not!" at bounding box center [128, 268] width 43 height 15
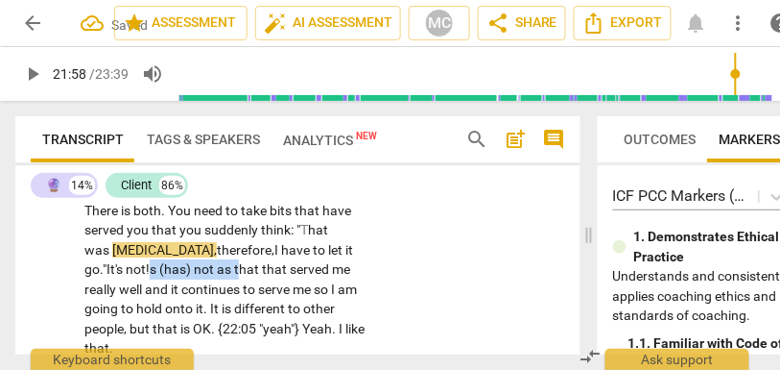
drag, startPoint x: 198, startPoint y: 326, endPoint x: 112, endPoint y: 327, distance: 85.4
click at [112, 327] on p "Yeah . {21:32 "hmm"} I feel really confident in that . That is what I was looki…" at bounding box center [225, 210] width 282 height 296
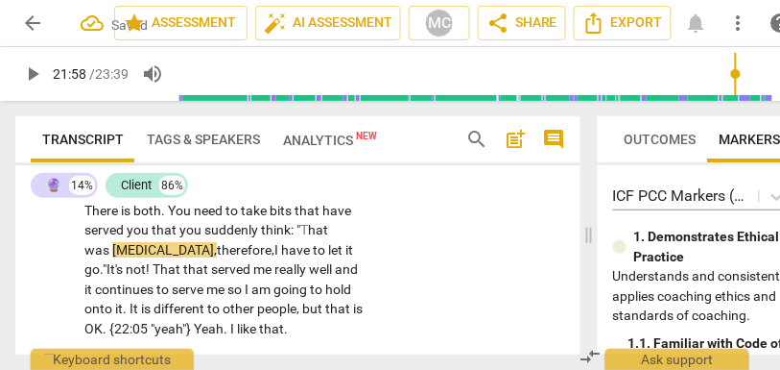
click at [160, 276] on span "hat" at bounding box center [171, 268] width 23 height 15
click at [211, 276] on span "served" at bounding box center [232, 268] width 42 height 15
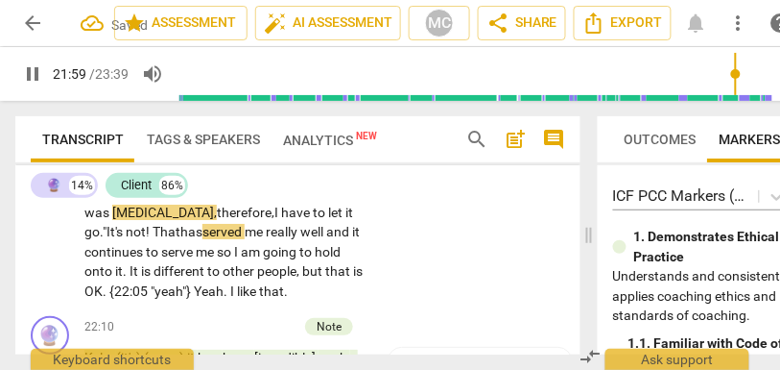
scroll to position [9886, 0]
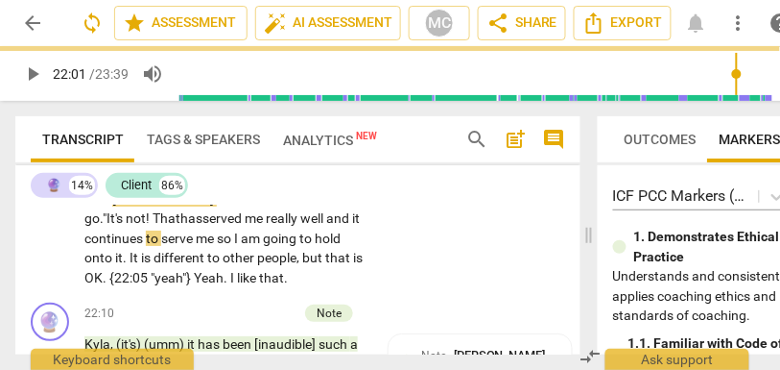
click at [352, 226] on span "it" at bounding box center [356, 217] width 8 height 15
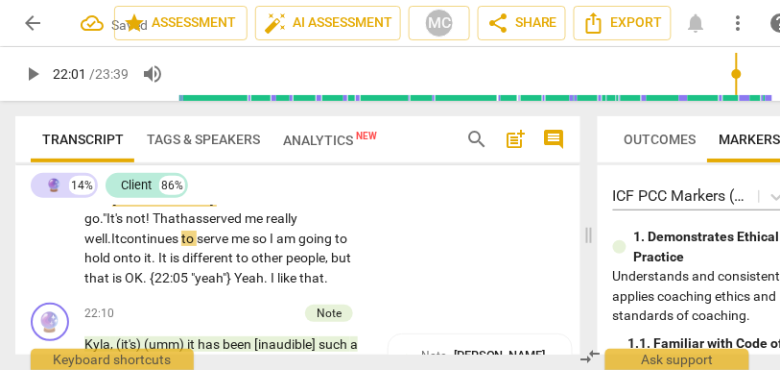
click at [120, 246] on span "It" at bounding box center [115, 237] width 9 height 15
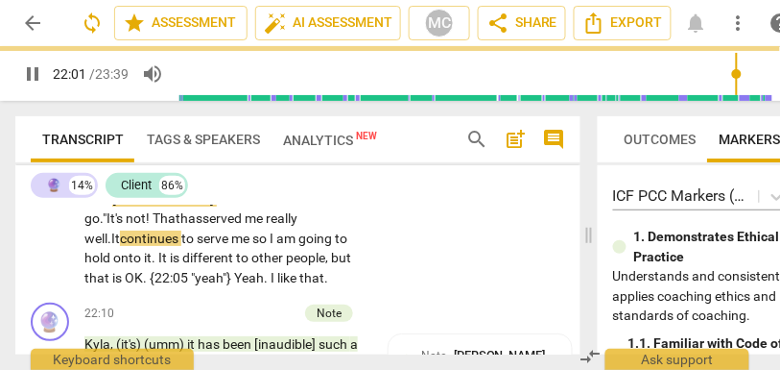
click at [270, 246] on span "I" at bounding box center [273, 237] width 7 height 15
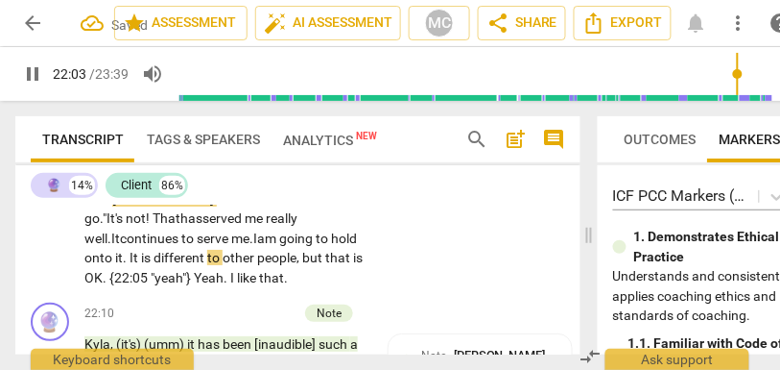
click at [257, 246] on span "am" at bounding box center [268, 237] width 22 height 15
click at [253, 246] on span "I" at bounding box center [255, 237] width 4 height 15
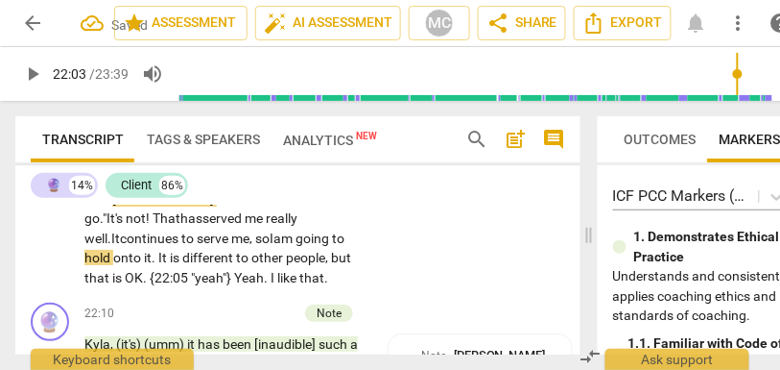
click at [270, 246] on span "I" at bounding box center [272, 237] width 4 height 15
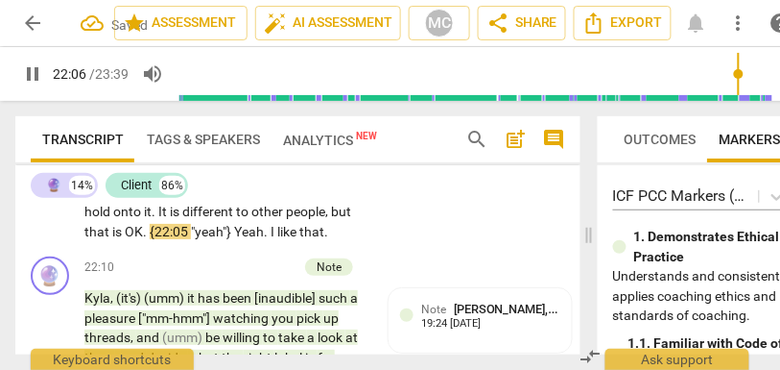
click at [422, 246] on div "CL play_arrow pause 21:30 + Add competency keyboard_arrow_right Yeah . {21:32 "…" at bounding box center [297, 87] width 565 height 323
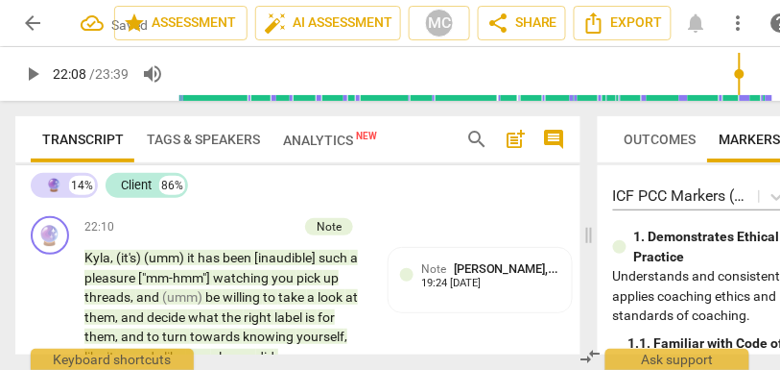
scroll to position [9974, 0]
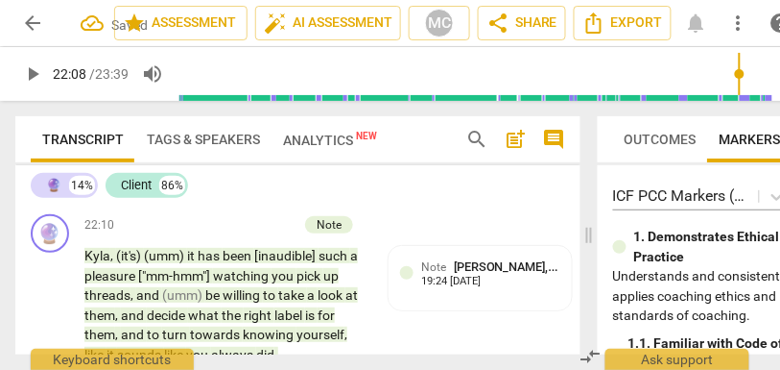
click at [302, 177] on span "but" at bounding box center [313, 168] width 23 height 15
click at [194, 197] on span "Yeah" at bounding box center [209, 188] width 30 height 15
type input "1328"
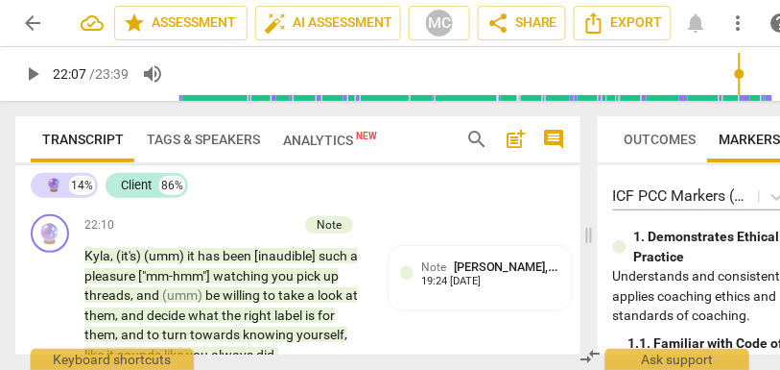
click at [194, 197] on span "Yeah" at bounding box center [209, 188] width 30 height 15
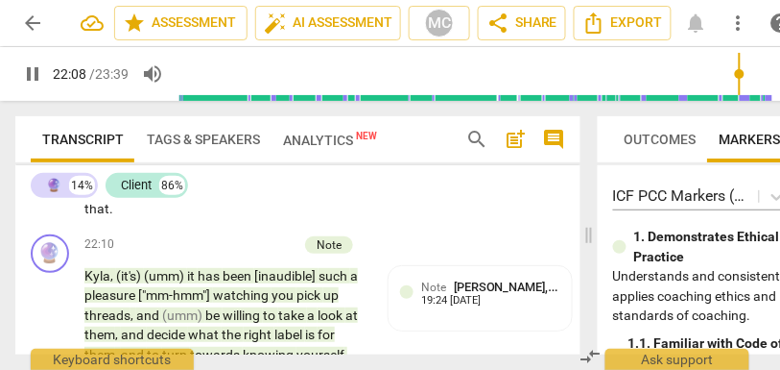
click at [383, 227] on div "CL play_arrow pause 21:30 + Add competency keyboard_arrow_right Yeah . {21:32 "…" at bounding box center [297, 55] width 565 height 343
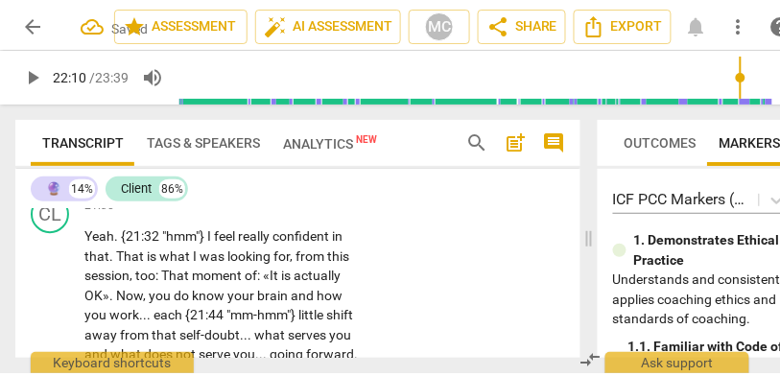
scroll to position [9675, 0]
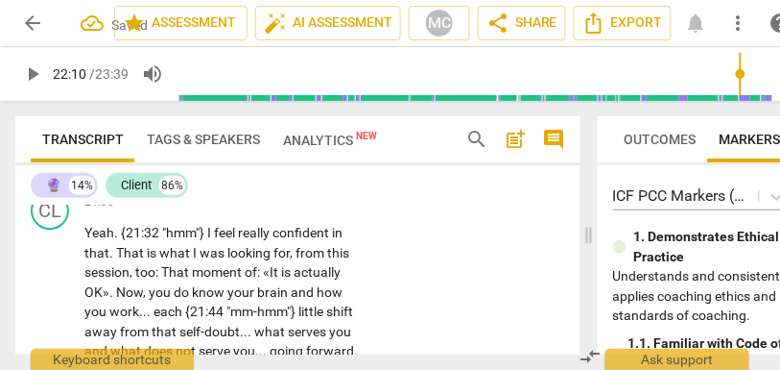
click at [304, 211] on p "Add competency" at bounding box center [307, 202] width 91 height 17
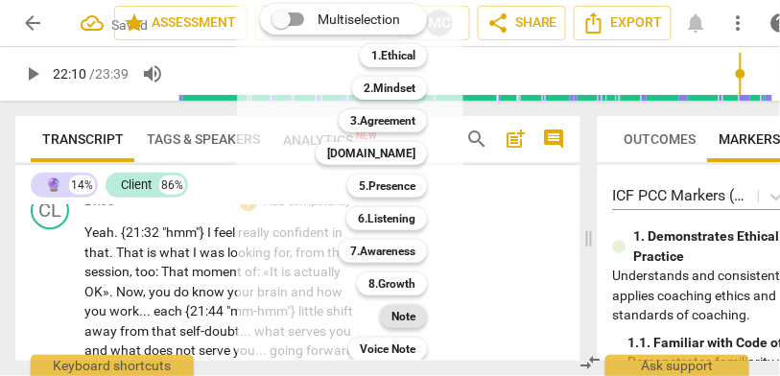
click at [413, 324] on b "Note" at bounding box center [404, 316] width 24 height 23
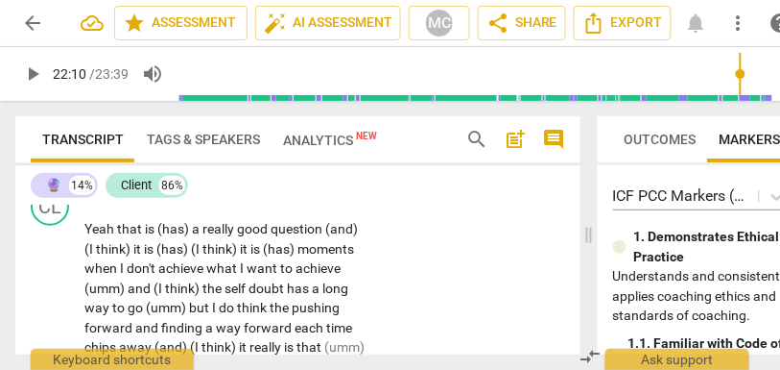
scroll to position [9052, 0]
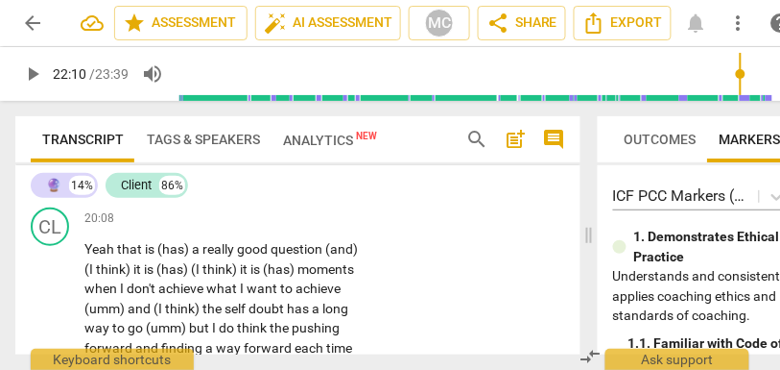
click at [250, 190] on span "anything" at bounding box center [254, 182] width 53 height 15
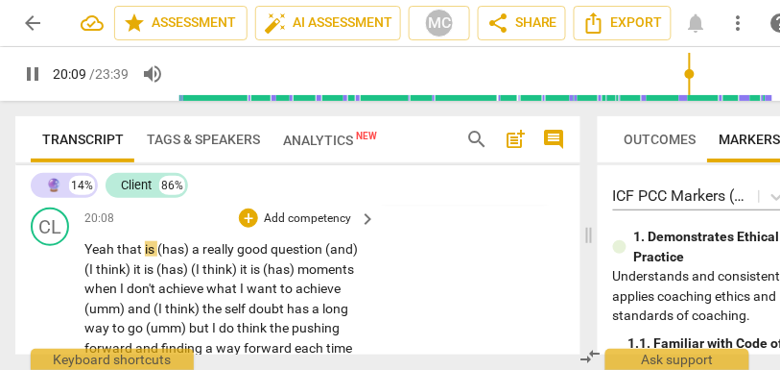
click at [117, 256] on span "that" at bounding box center [131, 248] width 28 height 15
type input "1210"
click at [146, 256] on span "That" at bounding box center [132, 248] width 28 height 15
click at [222, 256] on span "really" at bounding box center [228, 248] width 35 height 15
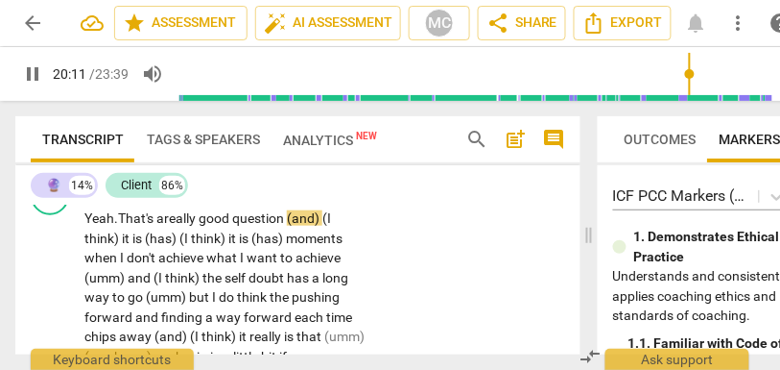
scroll to position [9086, 0]
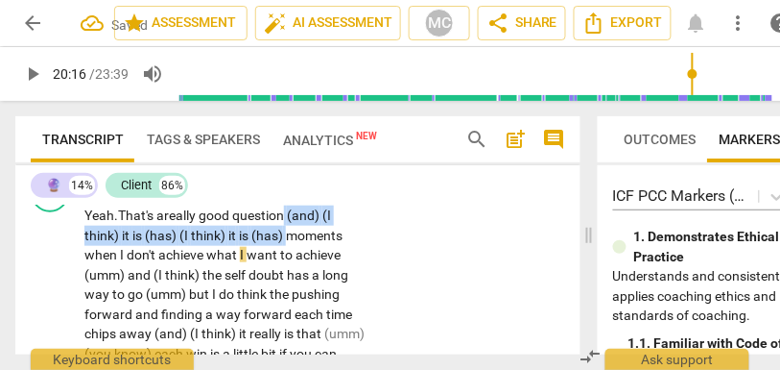
drag, startPoint x: 290, startPoint y: 296, endPoint x: 290, endPoint y: 275, distance: 21.1
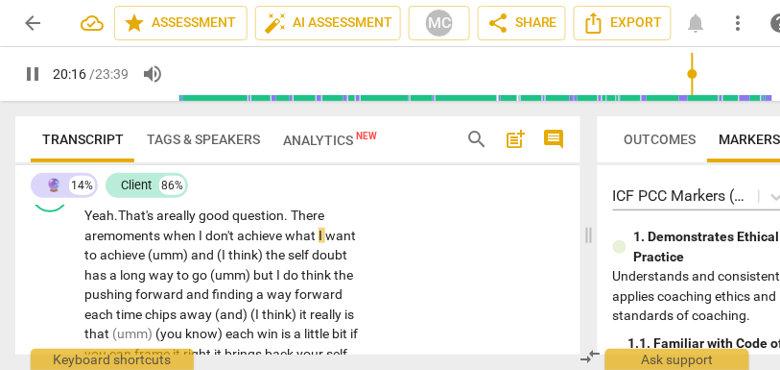
click at [180, 243] on span "when" at bounding box center [181, 235] width 36 height 15
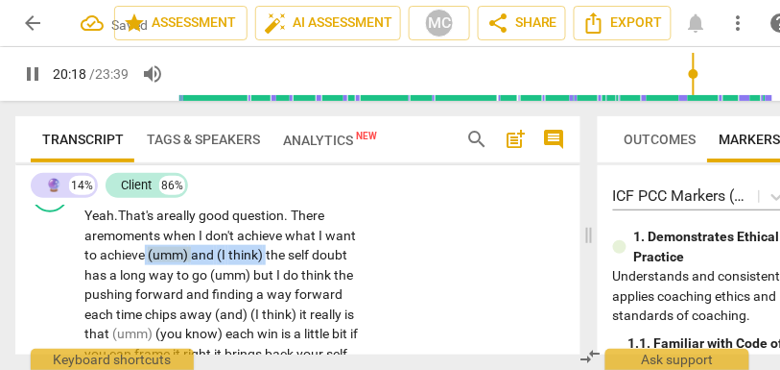
drag, startPoint x: 266, startPoint y: 312, endPoint x: 145, endPoint y: 309, distance: 121.0
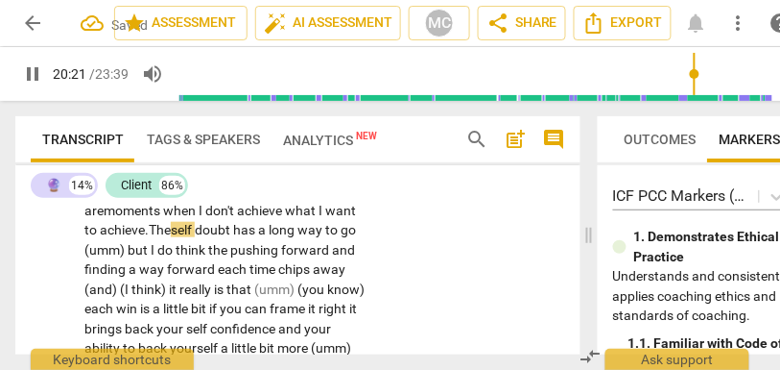
scroll to position [9131, 0]
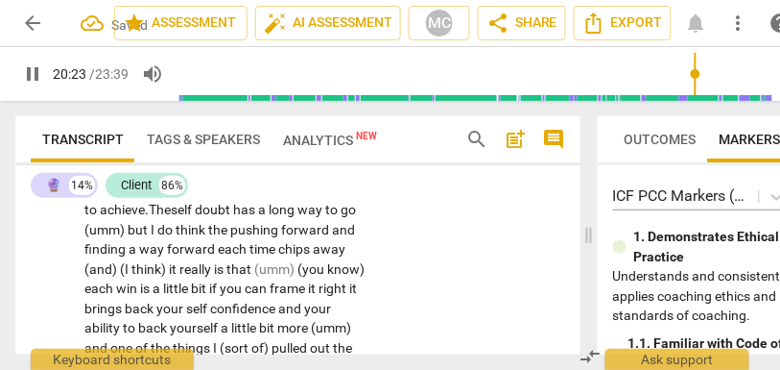
click at [150, 237] on span "but" at bounding box center [139, 229] width 23 height 15
click at [205, 217] on span "doubt" at bounding box center [214, 209] width 38 height 15
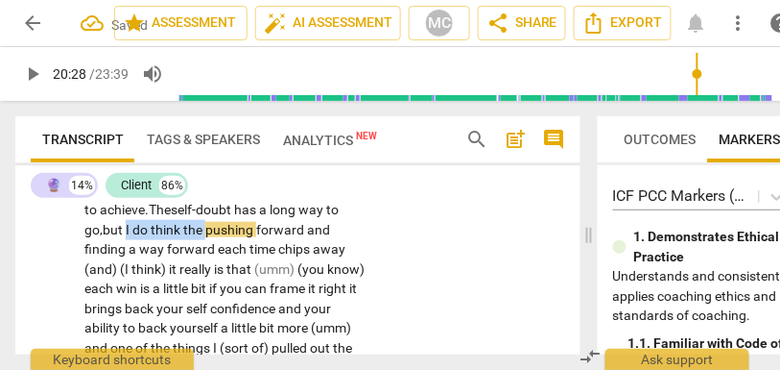
drag, startPoint x: 208, startPoint y: 287, endPoint x: 129, endPoint y: 291, distance: 79.8
click at [129, 291] on p "Yeah. That's a really good question. There are moments when I don't achieve wha…" at bounding box center [225, 376] width 282 height 433
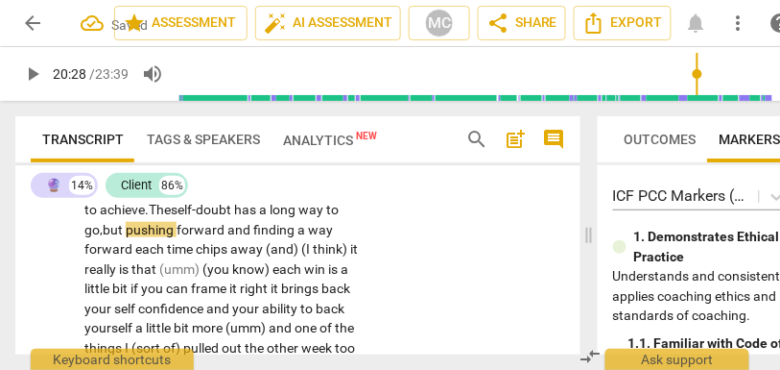
click at [151, 237] on span "pushing" at bounding box center [151, 229] width 51 height 15
click at [129, 237] on span "pushing" at bounding box center [151, 229] width 51 height 15
click at [196, 256] on span "chips" at bounding box center [213, 248] width 35 height 15
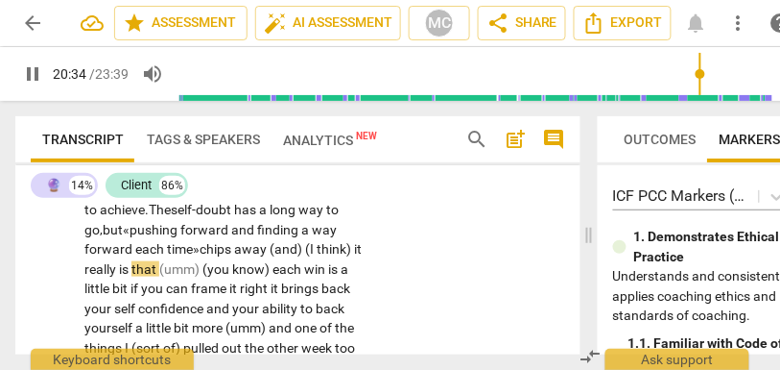
click at [213, 256] on span "chips" at bounding box center [217, 248] width 35 height 15
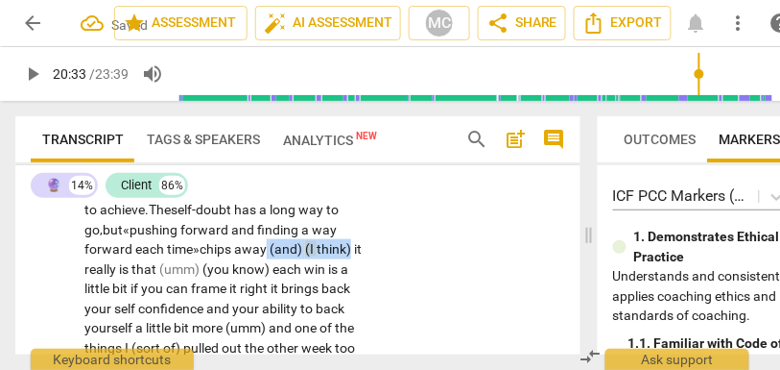
drag, startPoint x: 268, startPoint y: 308, endPoint x: 363, endPoint y: 304, distance: 95.1
click at [363, 304] on div "Yeah. That's a really good question. There are moments when I don't achieve wha…" at bounding box center [231, 376] width 294 height 433
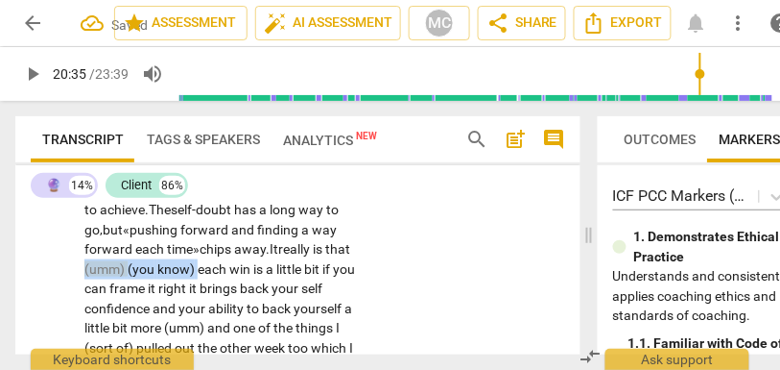
drag, startPoint x: 200, startPoint y: 326, endPoint x: 32, endPoint y: 324, distance: 168.0
click at [32, 324] on div "CL play_arrow pause 20:08 + Add competency keyboard_arrow_right Yeah. That's a …" at bounding box center [297, 361] width 565 height 480
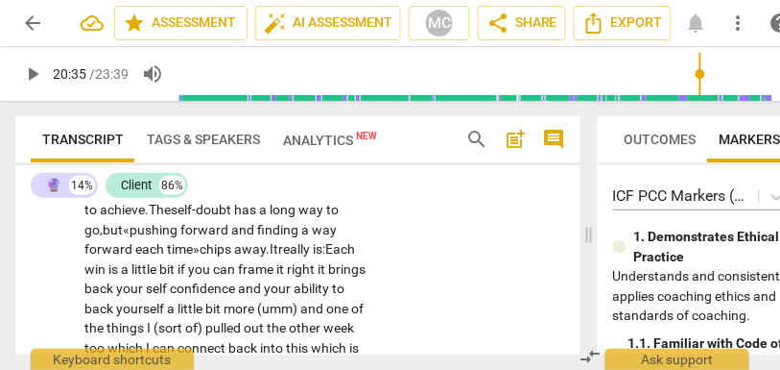
scroll to position [9160, 0]
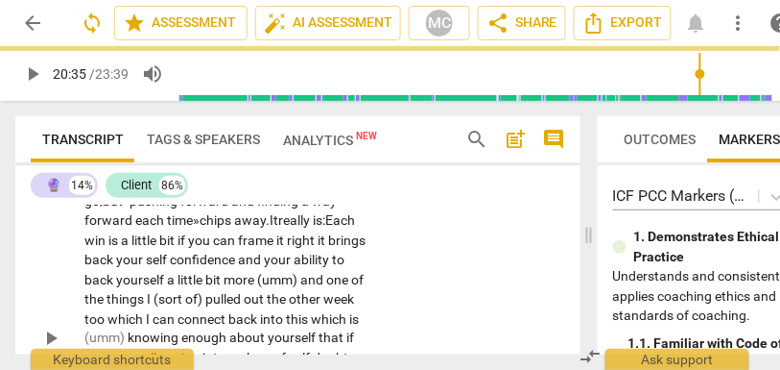
click at [454, 256] on div "CL play_arrow pause 20:08 + Add competency keyboard_arrow_right Yeah. That's a …" at bounding box center [297, 322] width 565 height 461
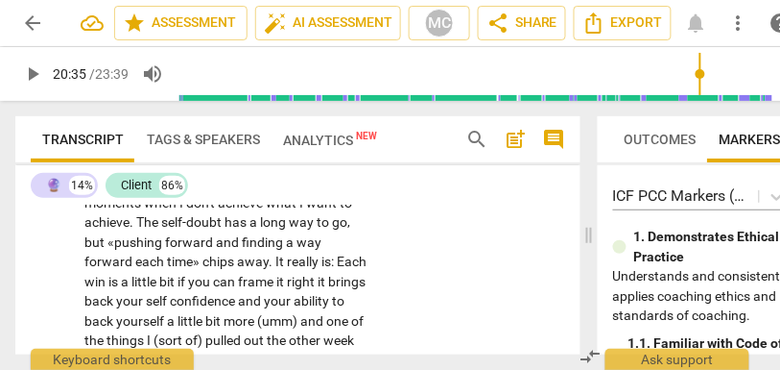
scroll to position [9120, 0]
click at [209, 228] on span "self-doubt" at bounding box center [192, 220] width 63 height 15
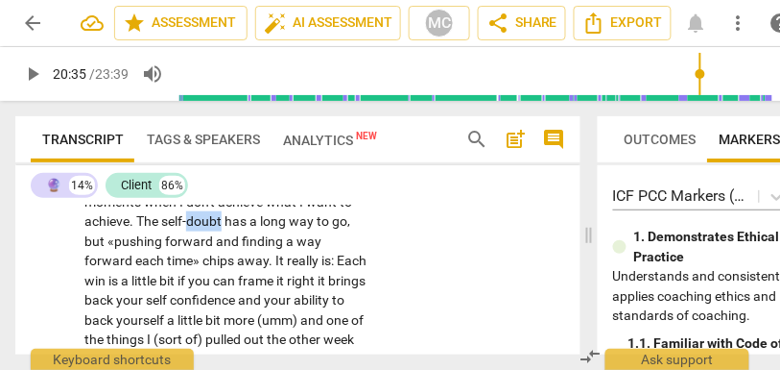
click at [209, 228] on span "self-doubt" at bounding box center [192, 220] width 63 height 15
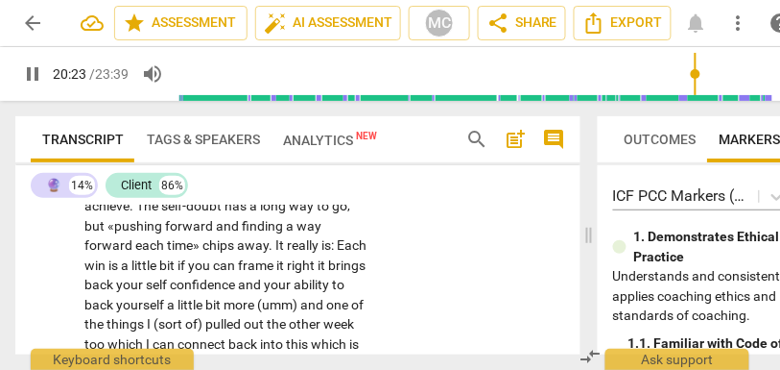
scroll to position [9137, 0]
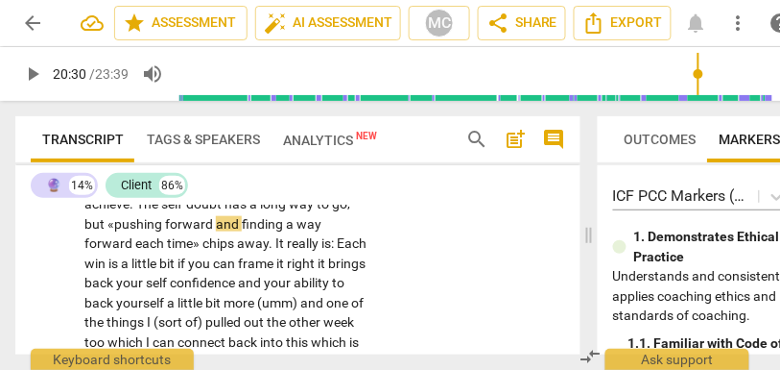
type input "1230"
